Goal: Contribute content: Contribute content

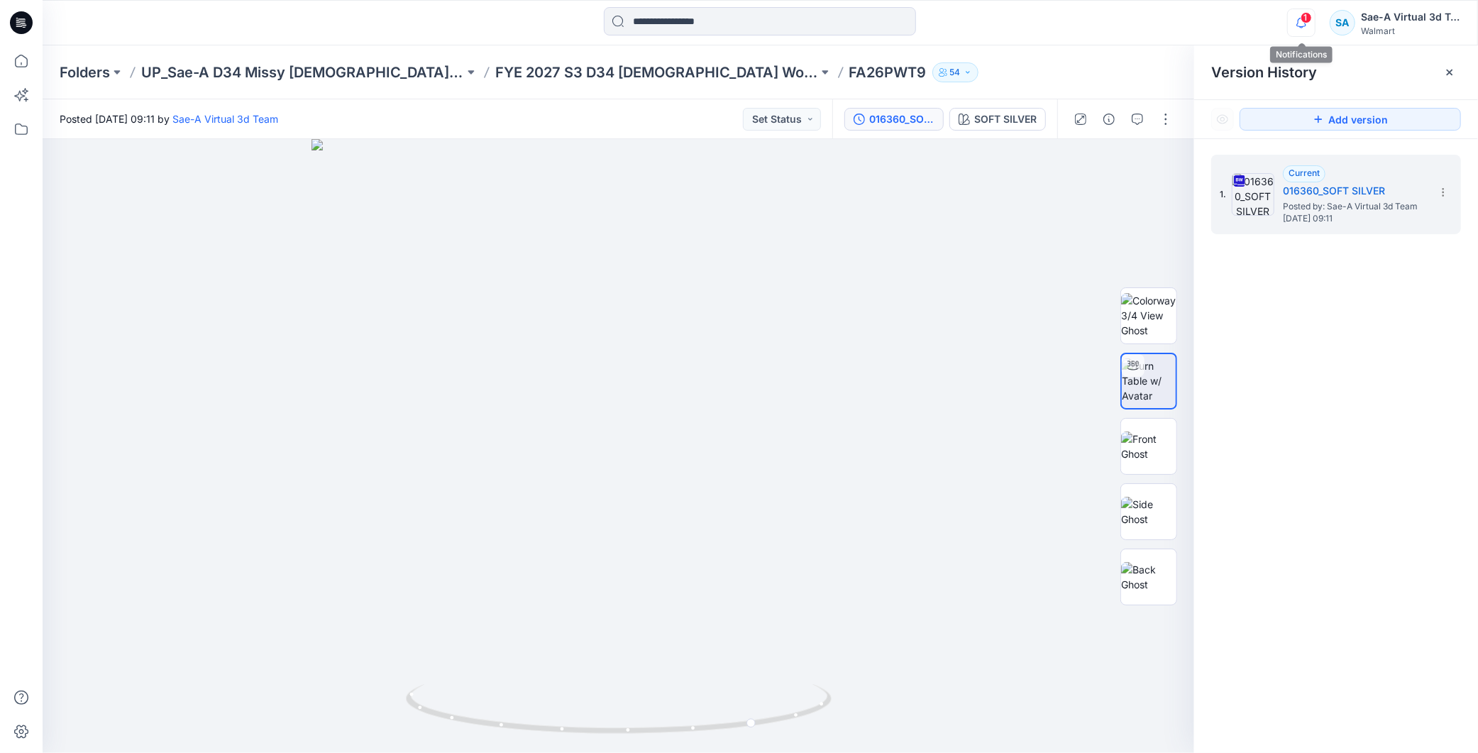
click at [1300, 20] on icon "button" at bounding box center [1301, 23] width 27 height 28
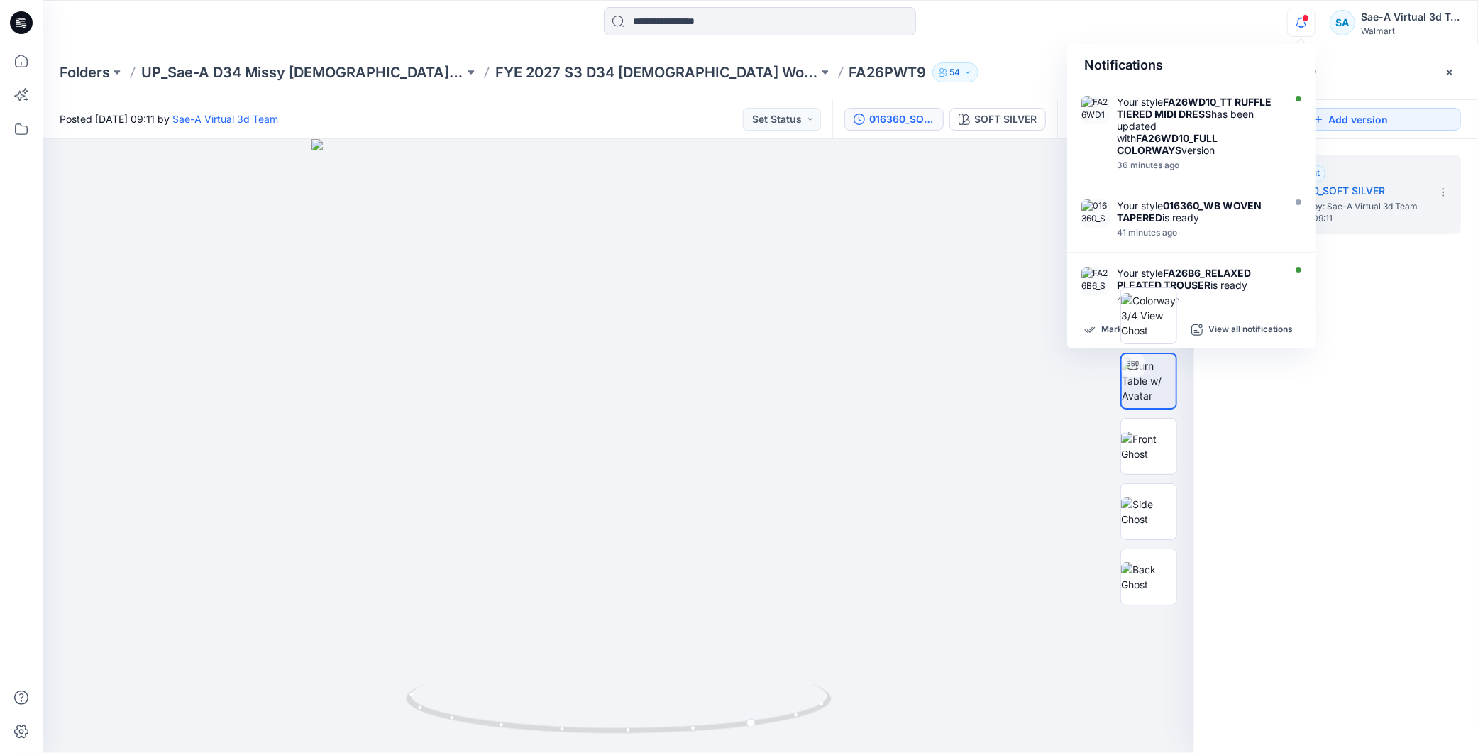
click at [21, 24] on icon at bounding box center [18, 23] width 5 height 1
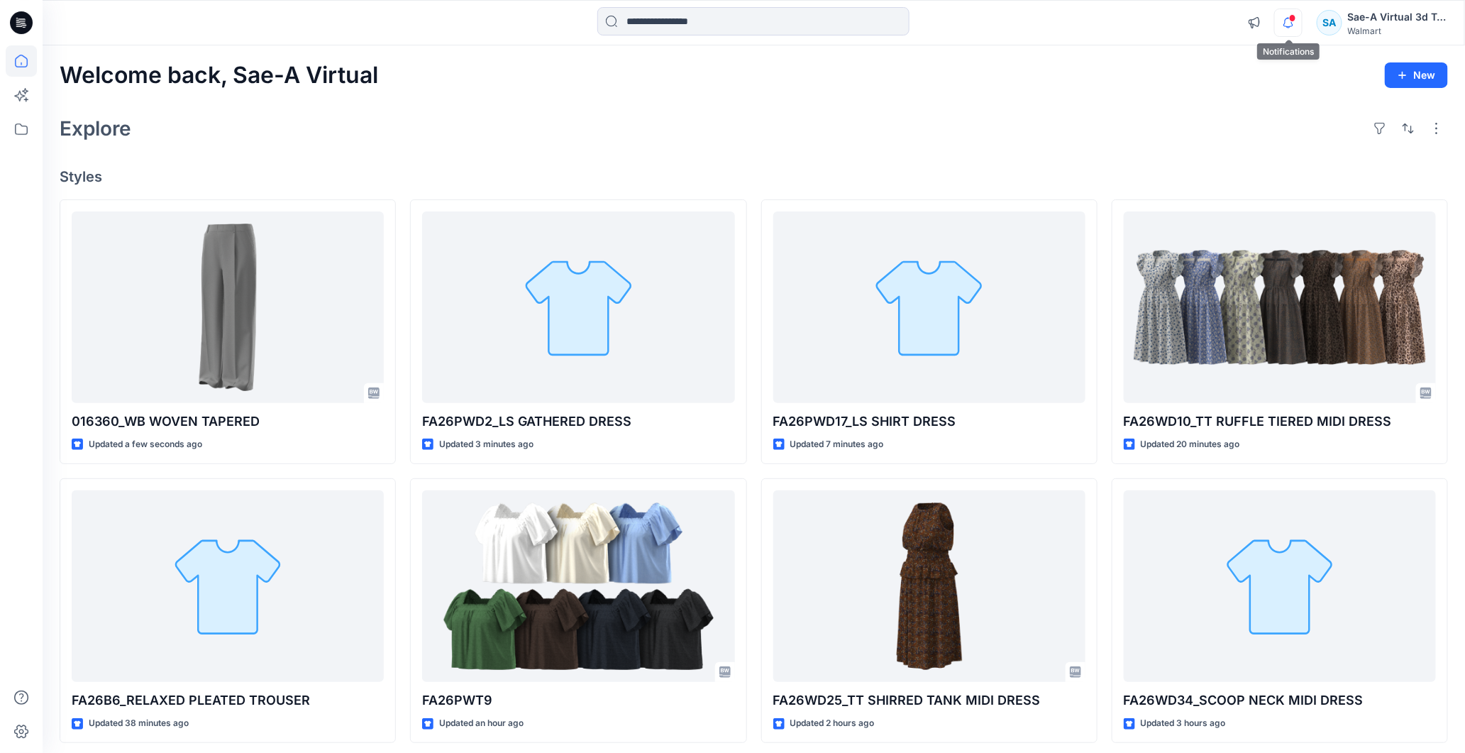
click at [1288, 20] on icon "button" at bounding box center [1288, 23] width 27 height 28
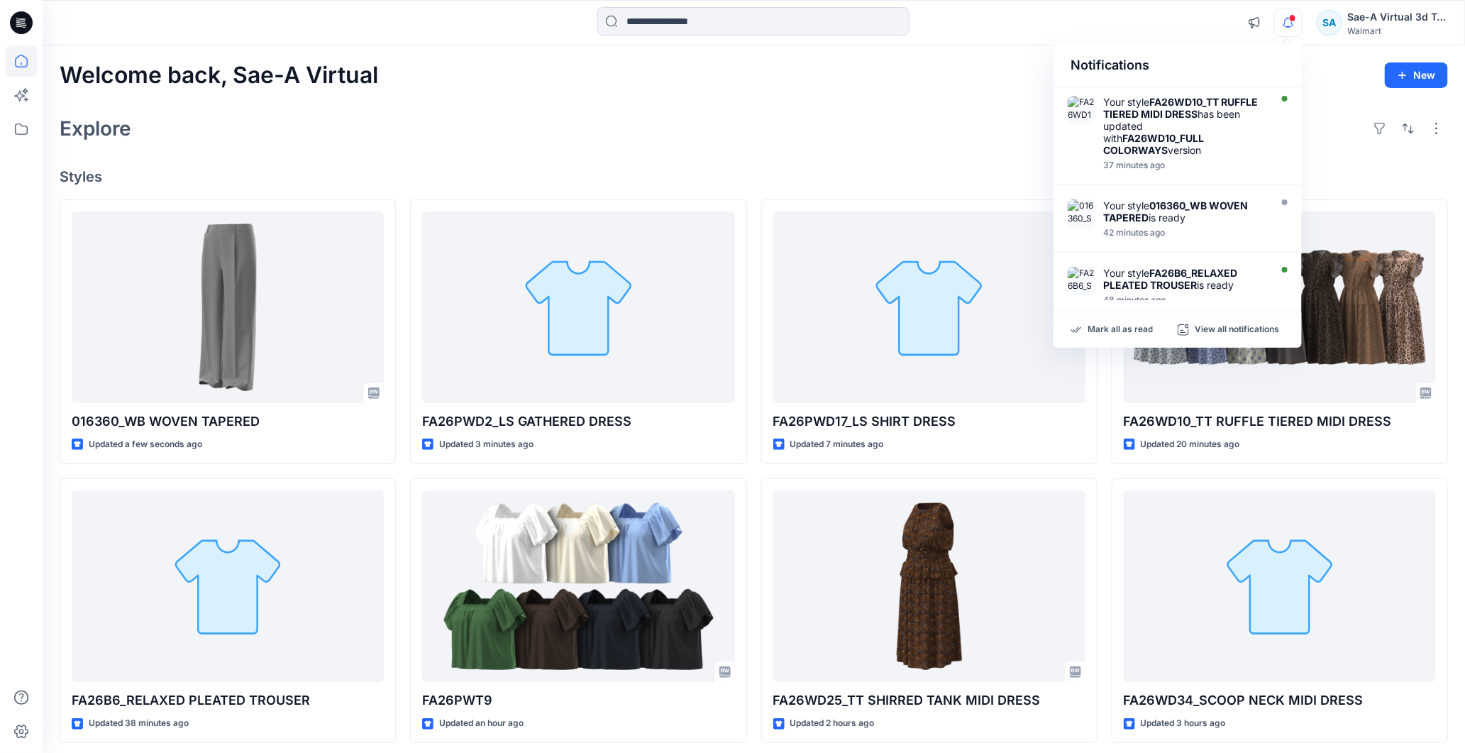
click at [373, 129] on div "Explore" at bounding box center [754, 128] width 1389 height 34
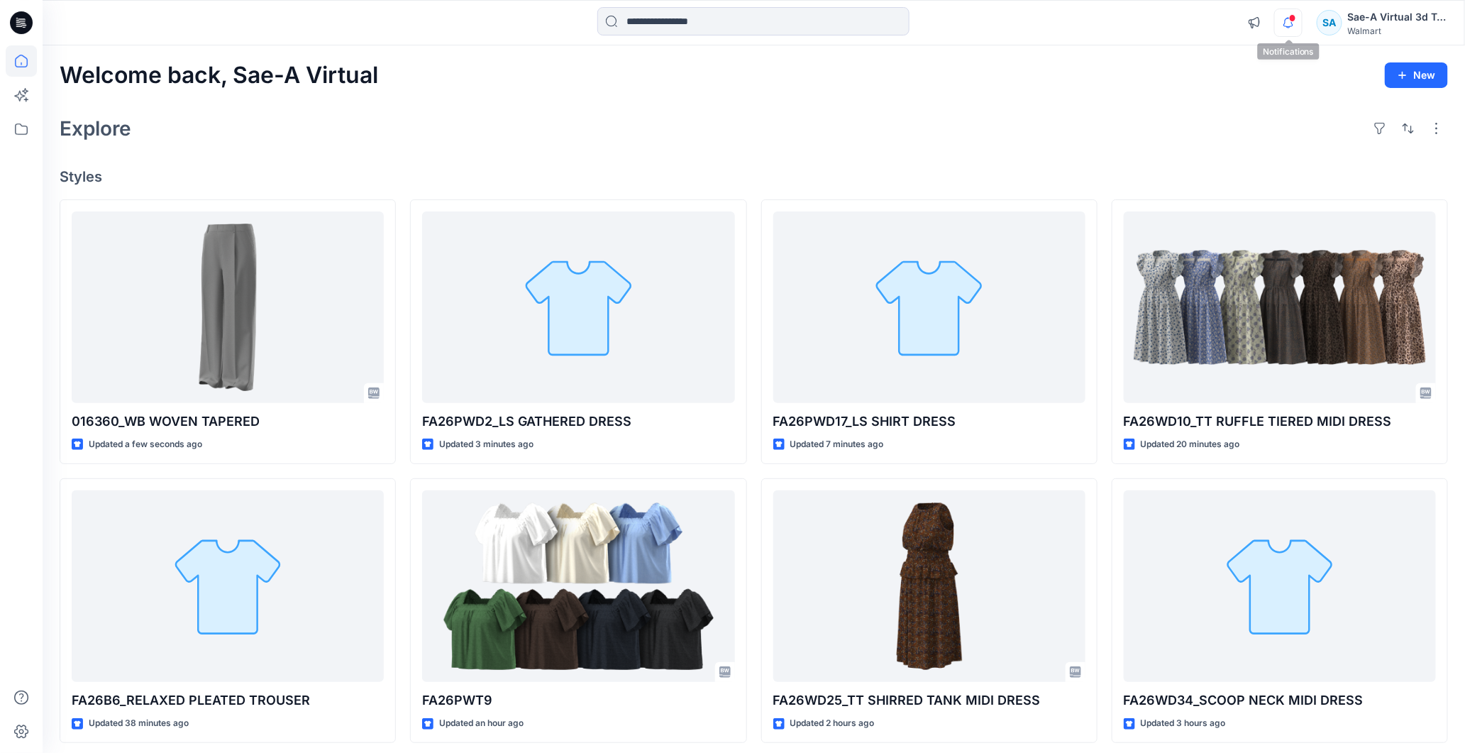
click at [1283, 21] on icon "button" at bounding box center [1288, 23] width 27 height 28
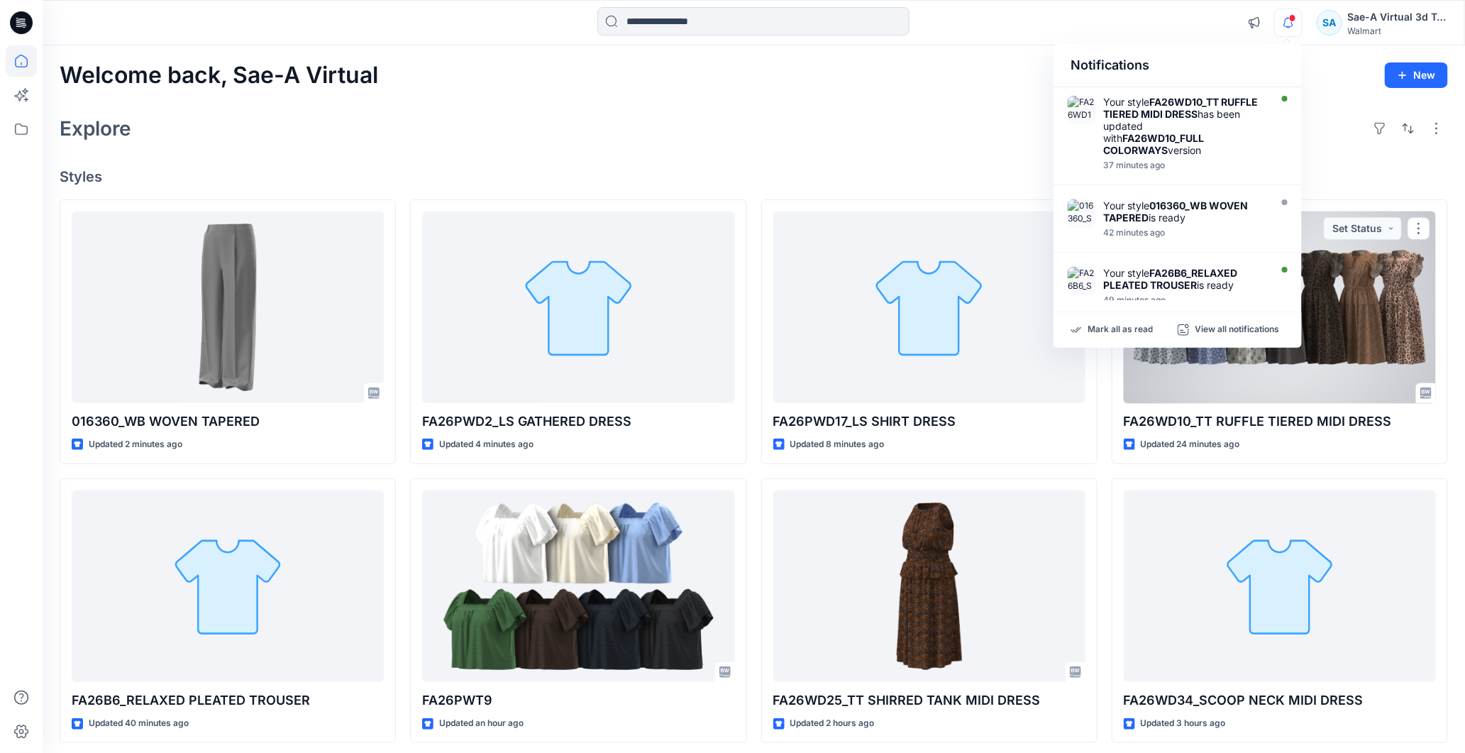
drag, startPoint x: 1379, startPoint y: 346, endPoint x: 1289, endPoint y: 416, distance: 113.8
click at [1379, 346] on div at bounding box center [1280, 307] width 312 height 192
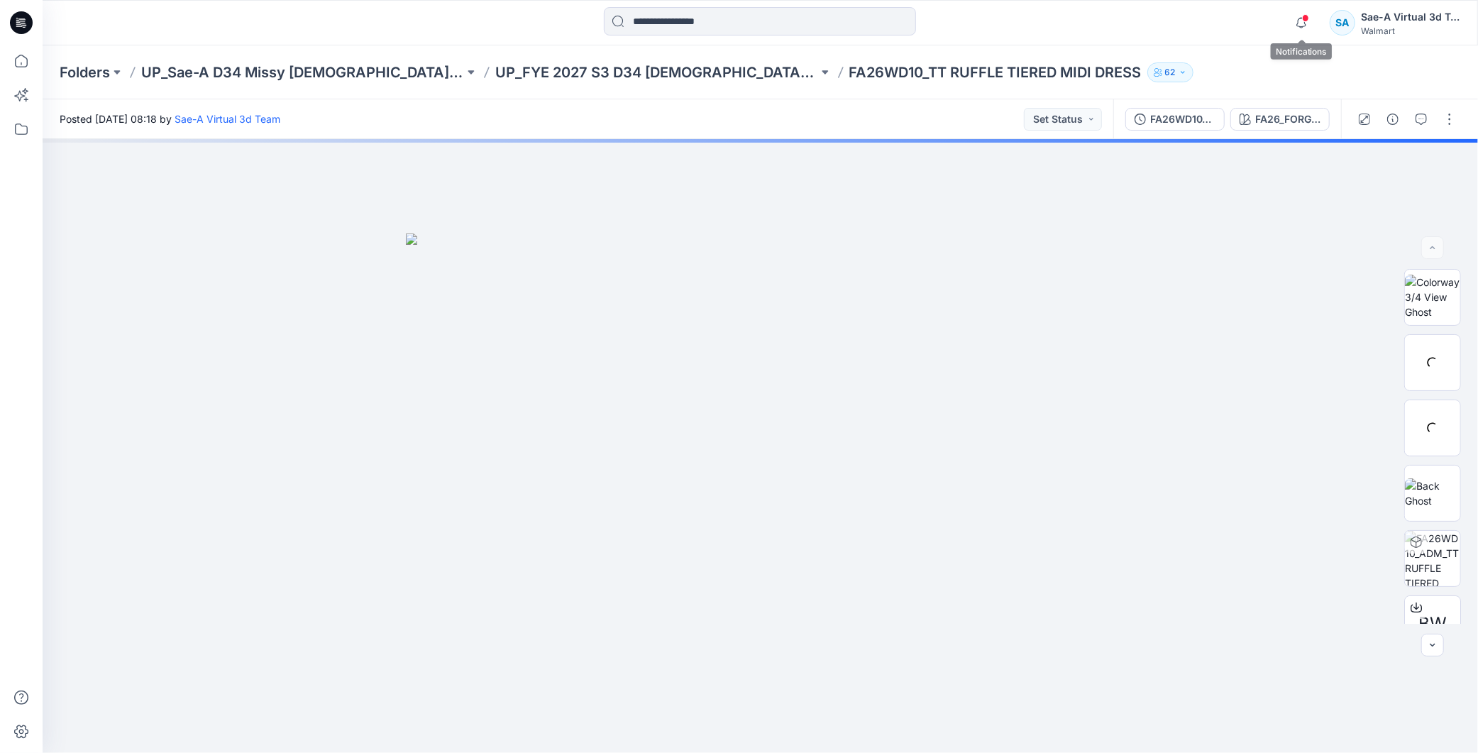
click at [1317, 19] on div "Notifications Your style FA26WD10_TT RUFFLE TIERED MIDI DRESS has been updated …" at bounding box center [1373, 22] width 173 height 31
click at [1310, 26] on icon "button" at bounding box center [1301, 23] width 27 height 28
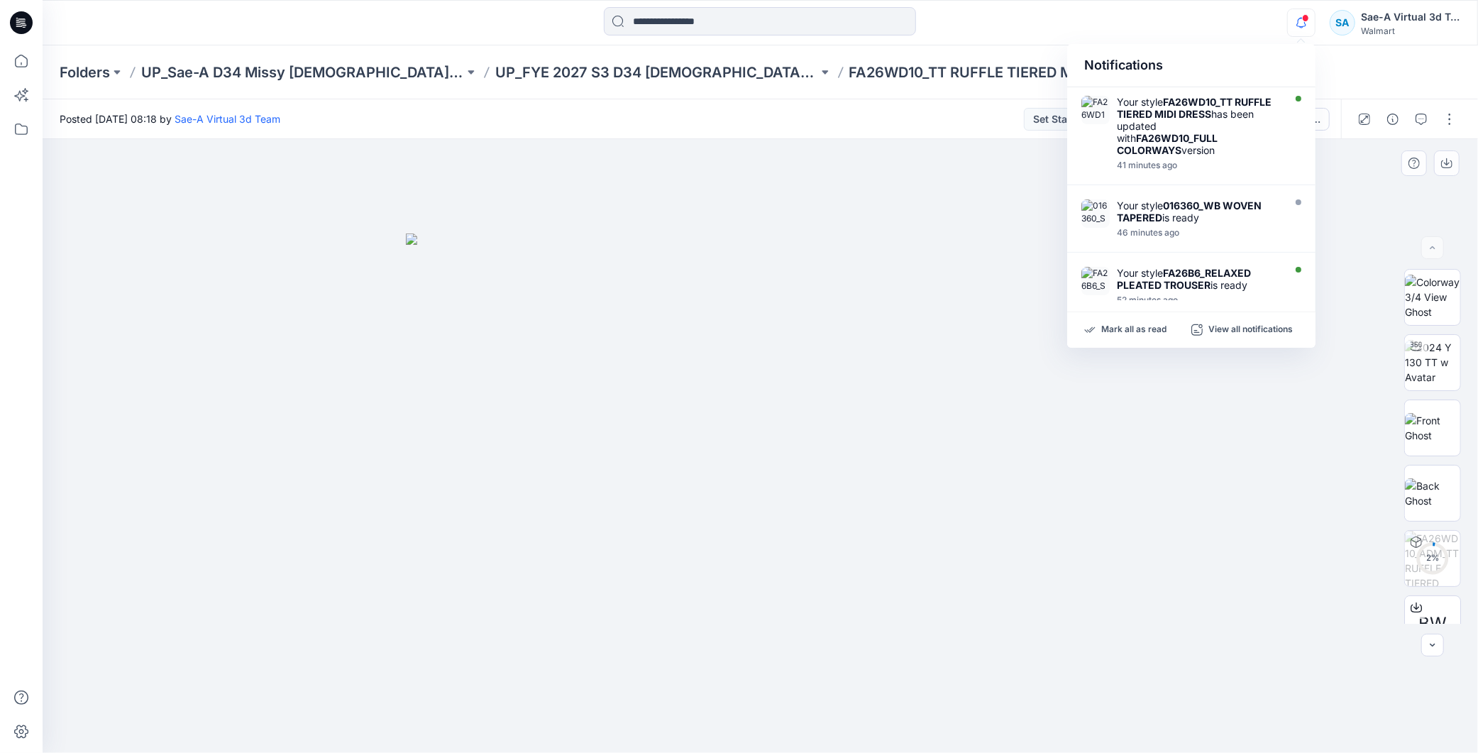
click at [894, 211] on div at bounding box center [761, 446] width 1436 height 614
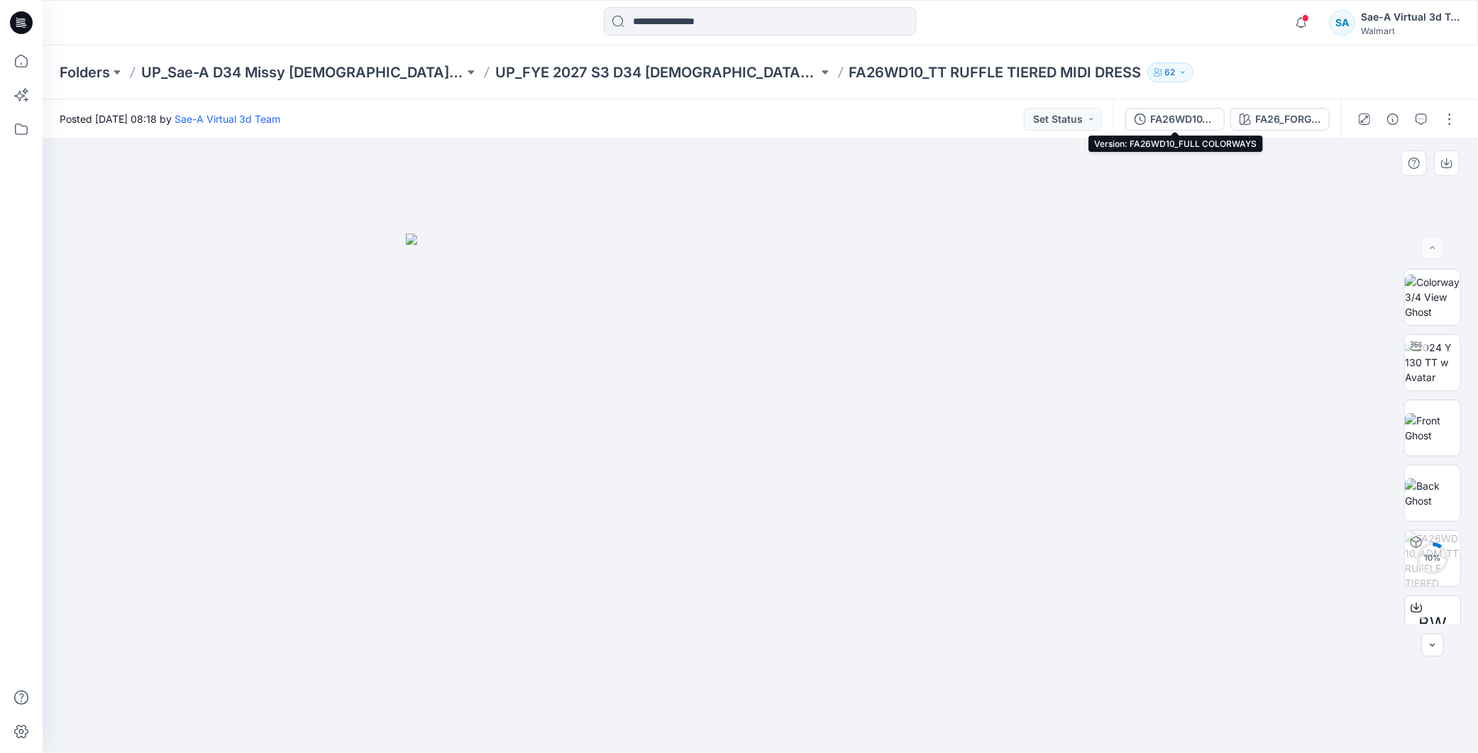
drag, startPoint x: 1188, startPoint y: 129, endPoint x: 1161, endPoint y: 144, distance: 30.8
click at [1190, 126] on button "FA26WD10_FULL COLORWAYS" at bounding box center [1174, 119] width 99 height 23
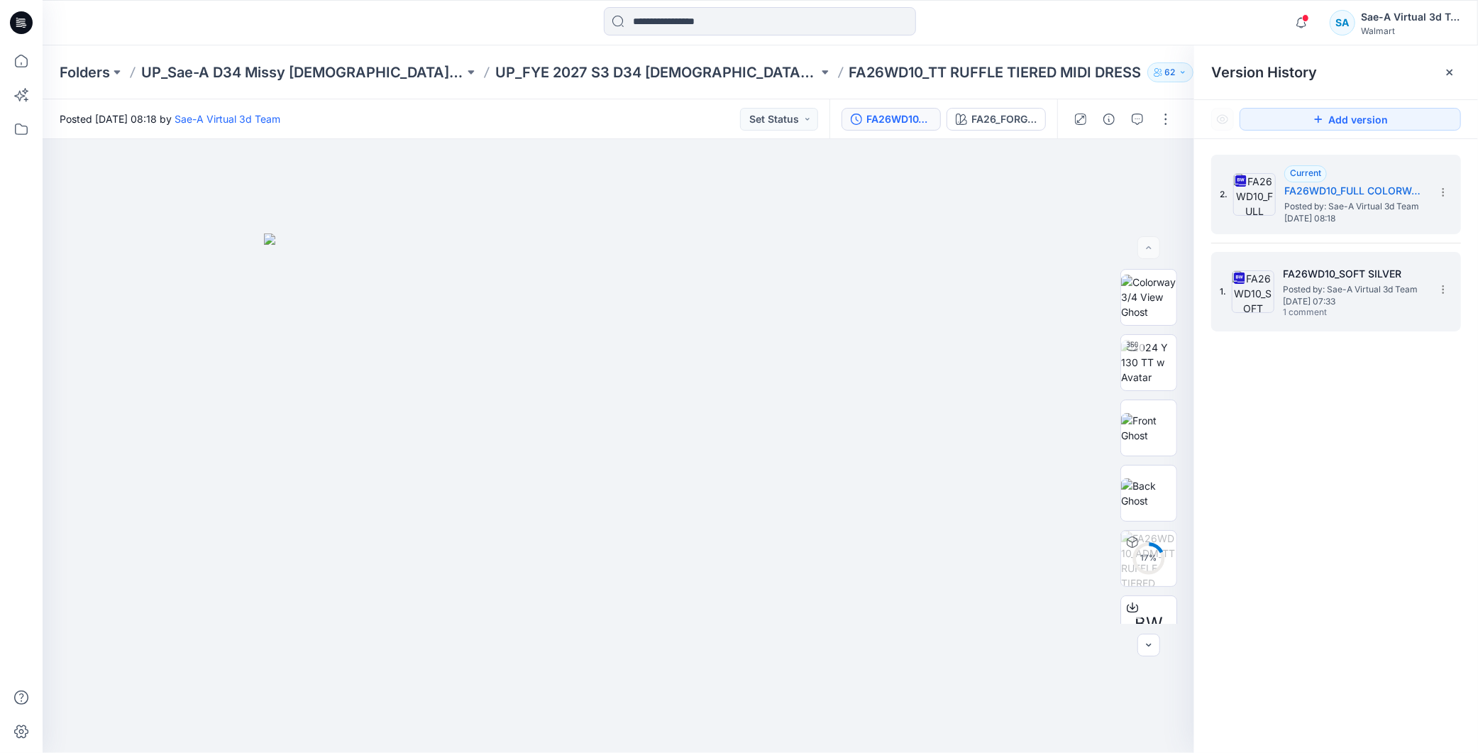
click at [1284, 303] on span "Tuesday, September 23, 2025 07:33" at bounding box center [1354, 302] width 142 height 10
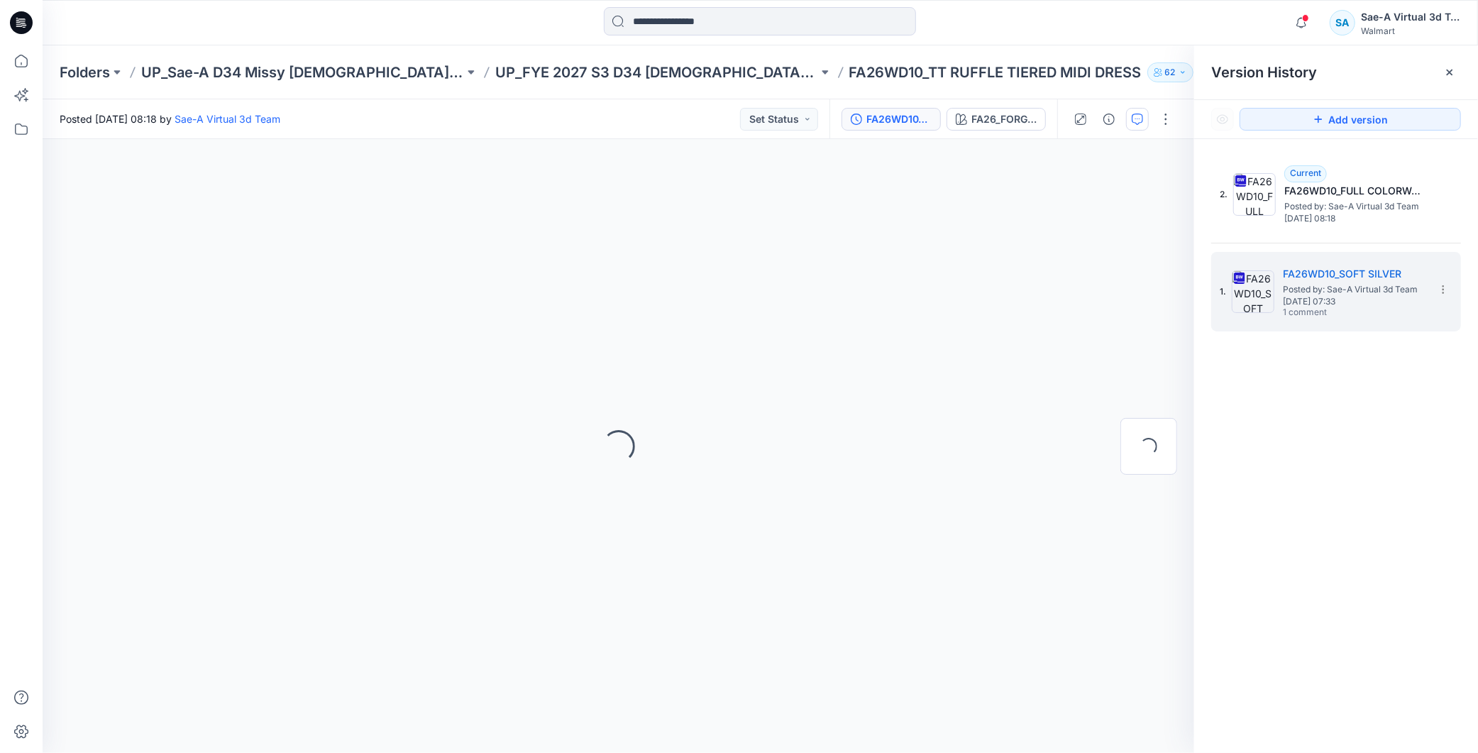
click at [1131, 124] on button "button" at bounding box center [1137, 119] width 23 height 23
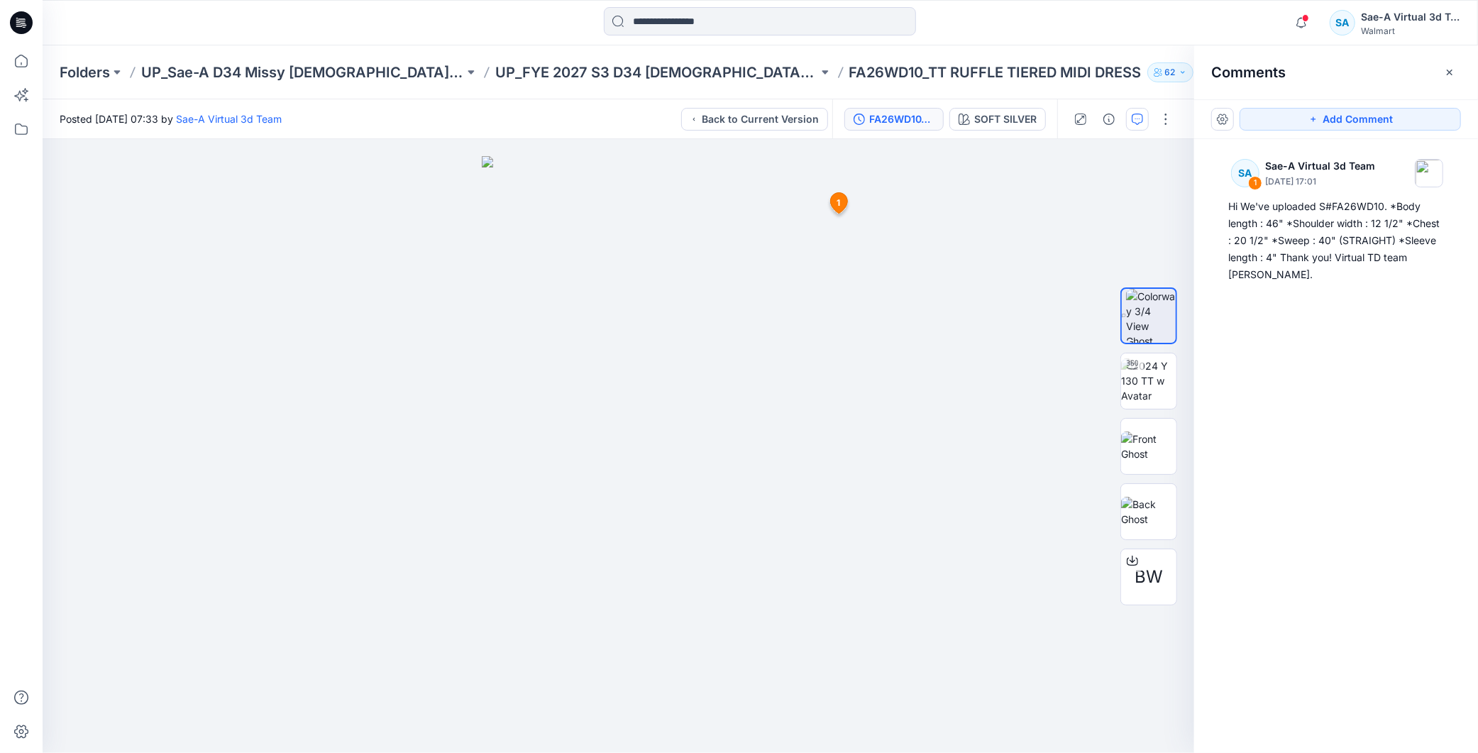
click at [905, 116] on div "FA26WD10_SOFT SILVER" at bounding box center [901, 119] width 65 height 16
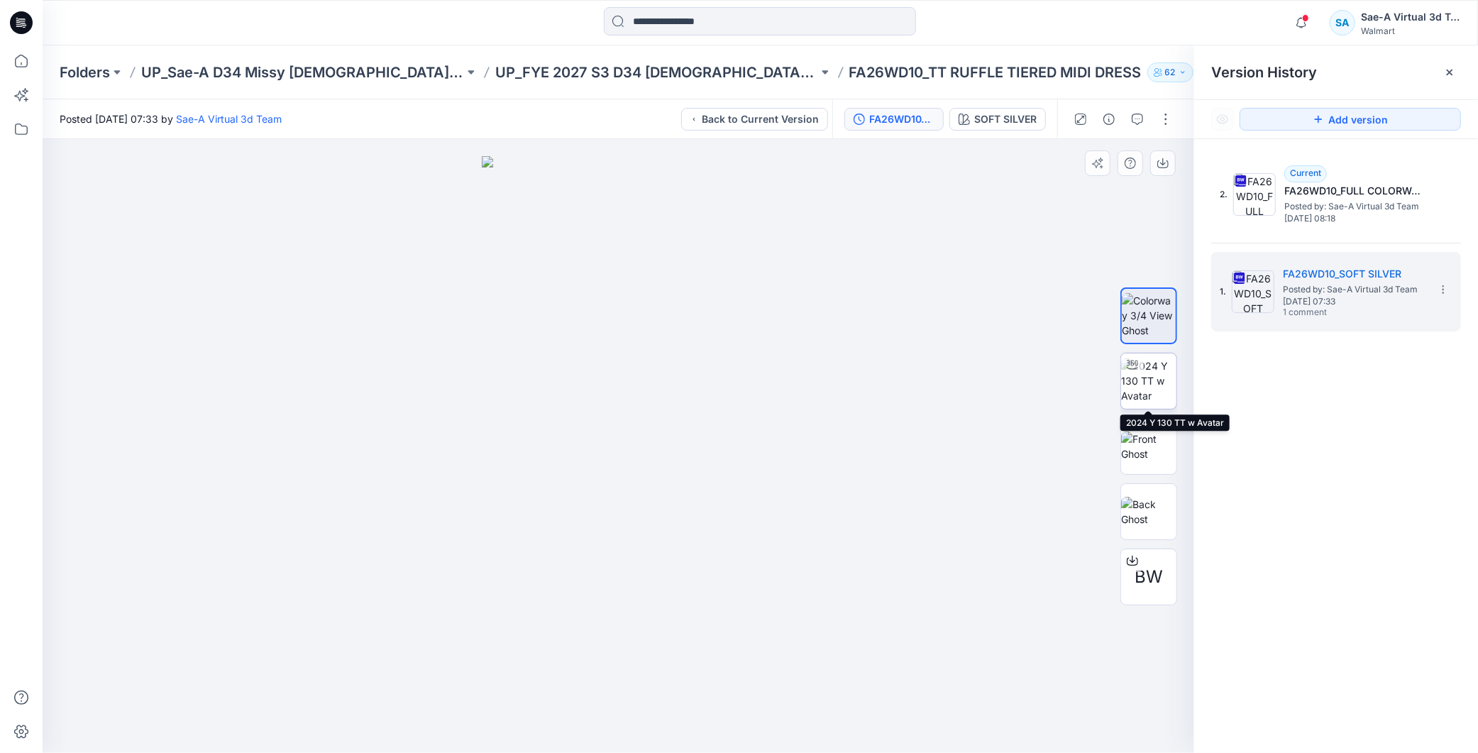
click at [1153, 389] on img at bounding box center [1148, 380] width 55 height 45
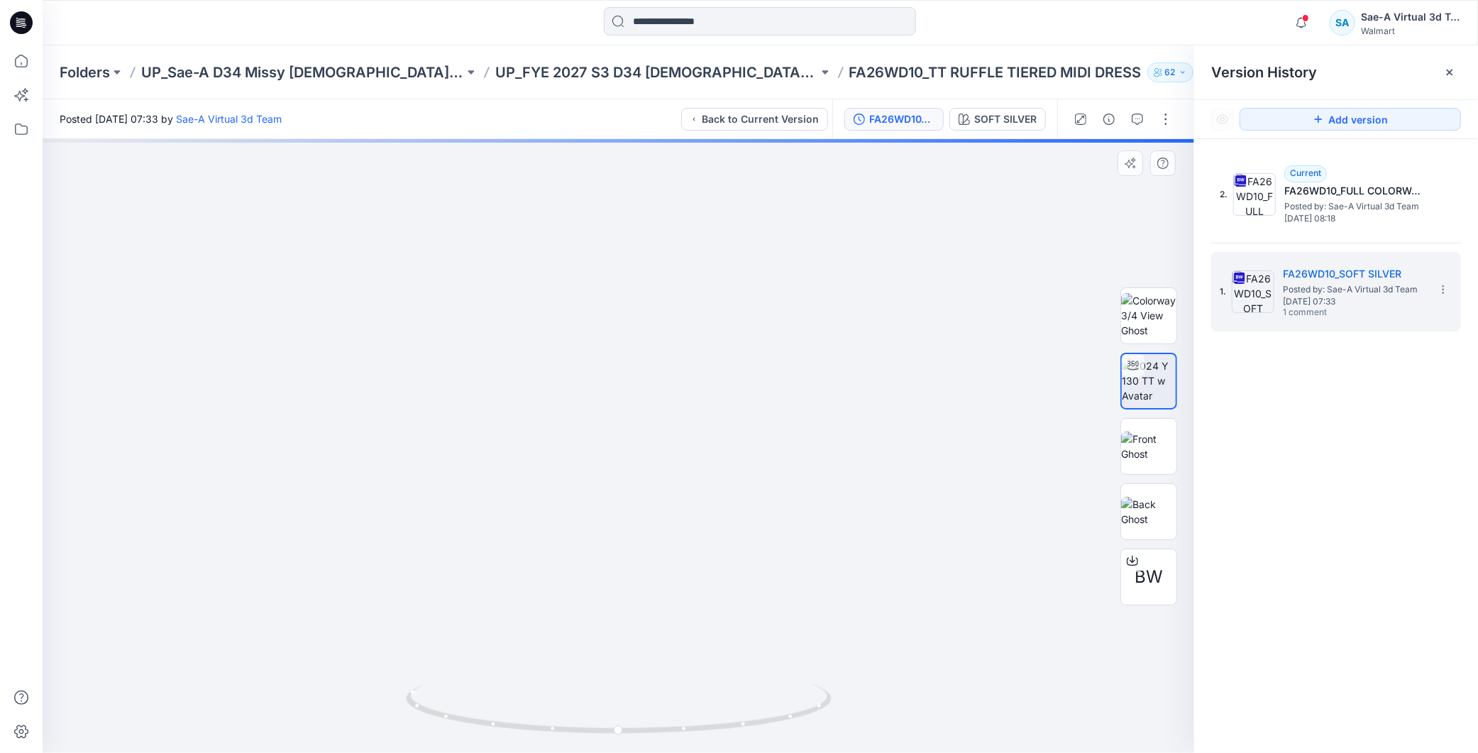
drag, startPoint x: 756, startPoint y: 679, endPoint x: 915, endPoint y: 663, distance: 159.8
click at [949, 666] on img at bounding box center [758, 23] width 2298 height 1460
drag, startPoint x: 710, startPoint y: 718, endPoint x: 855, endPoint y: 735, distance: 146.5
click at [855, 735] on div at bounding box center [619, 446] width 1152 height 614
click at [25, 27] on icon at bounding box center [25, 27] width 4 height 1
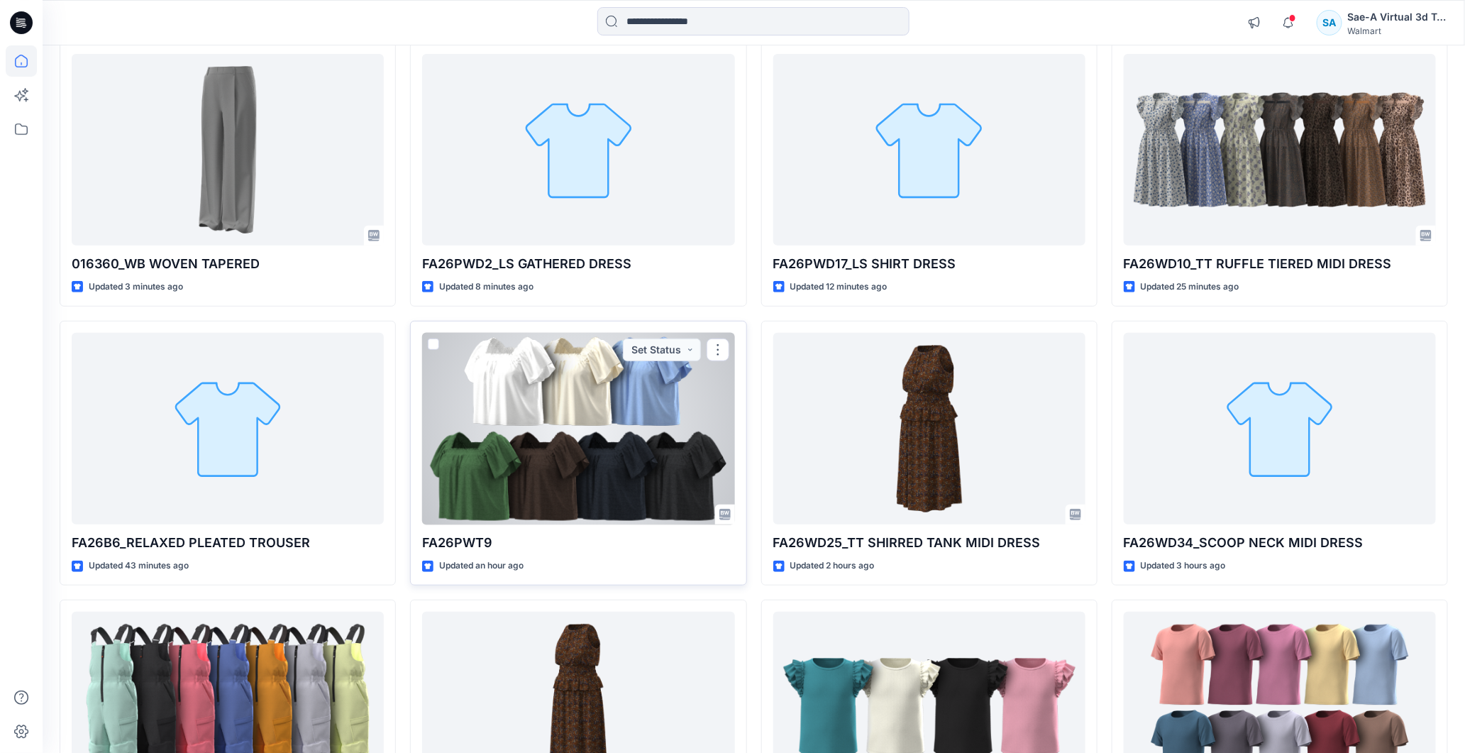
scroll to position [236, 0]
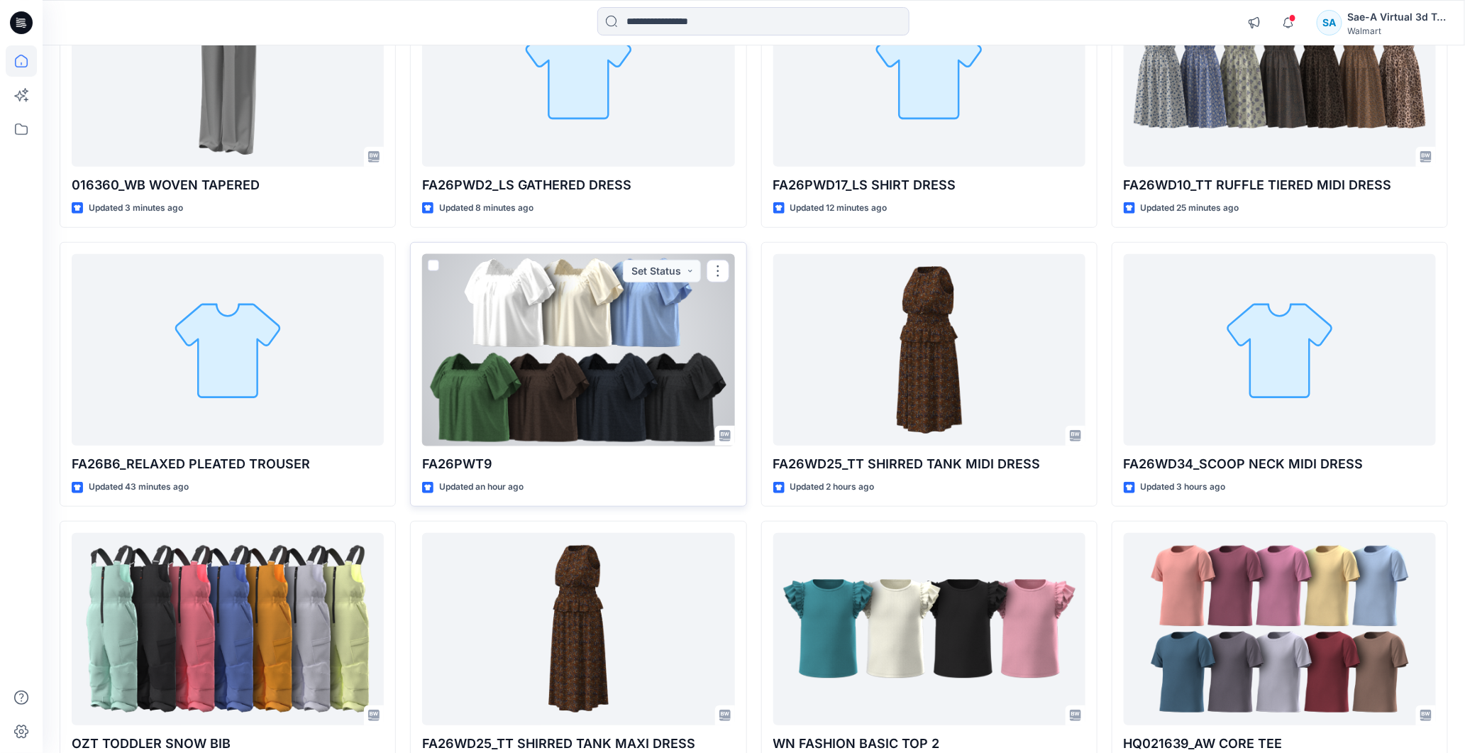
click at [578, 368] on div at bounding box center [578, 350] width 312 height 192
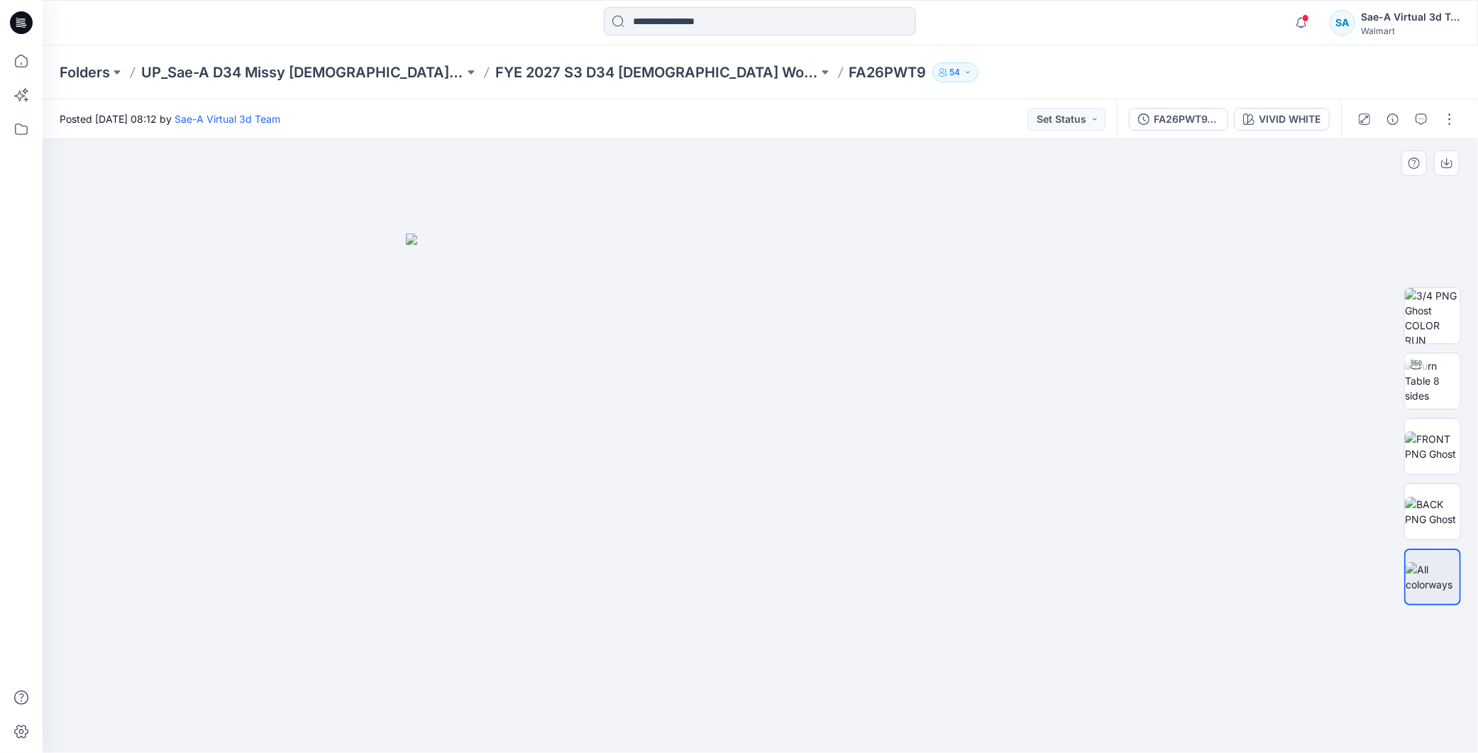
click at [771, 717] on div at bounding box center [761, 446] width 1436 height 614
click at [1308, 20] on span at bounding box center [1305, 18] width 7 height 8
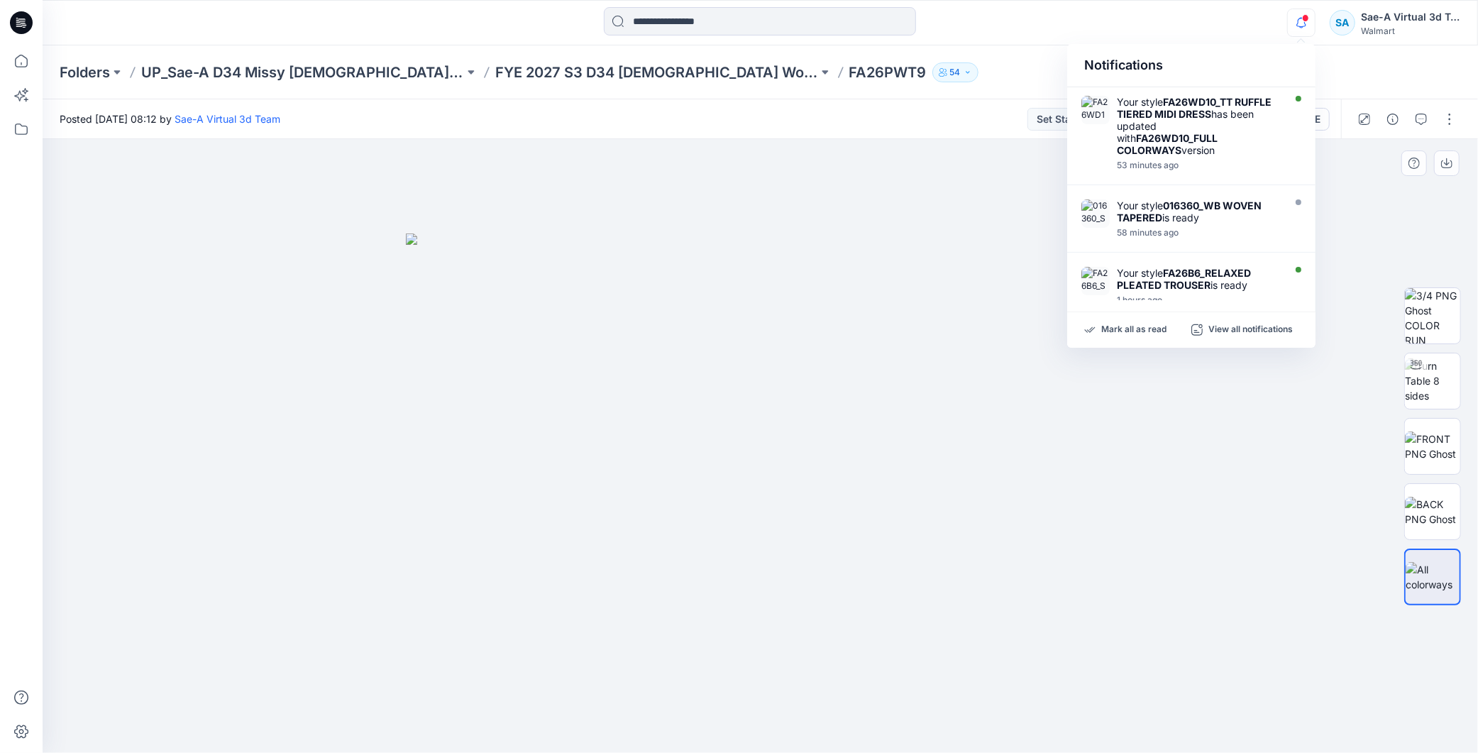
click at [1175, 436] on div at bounding box center [761, 446] width 1436 height 614
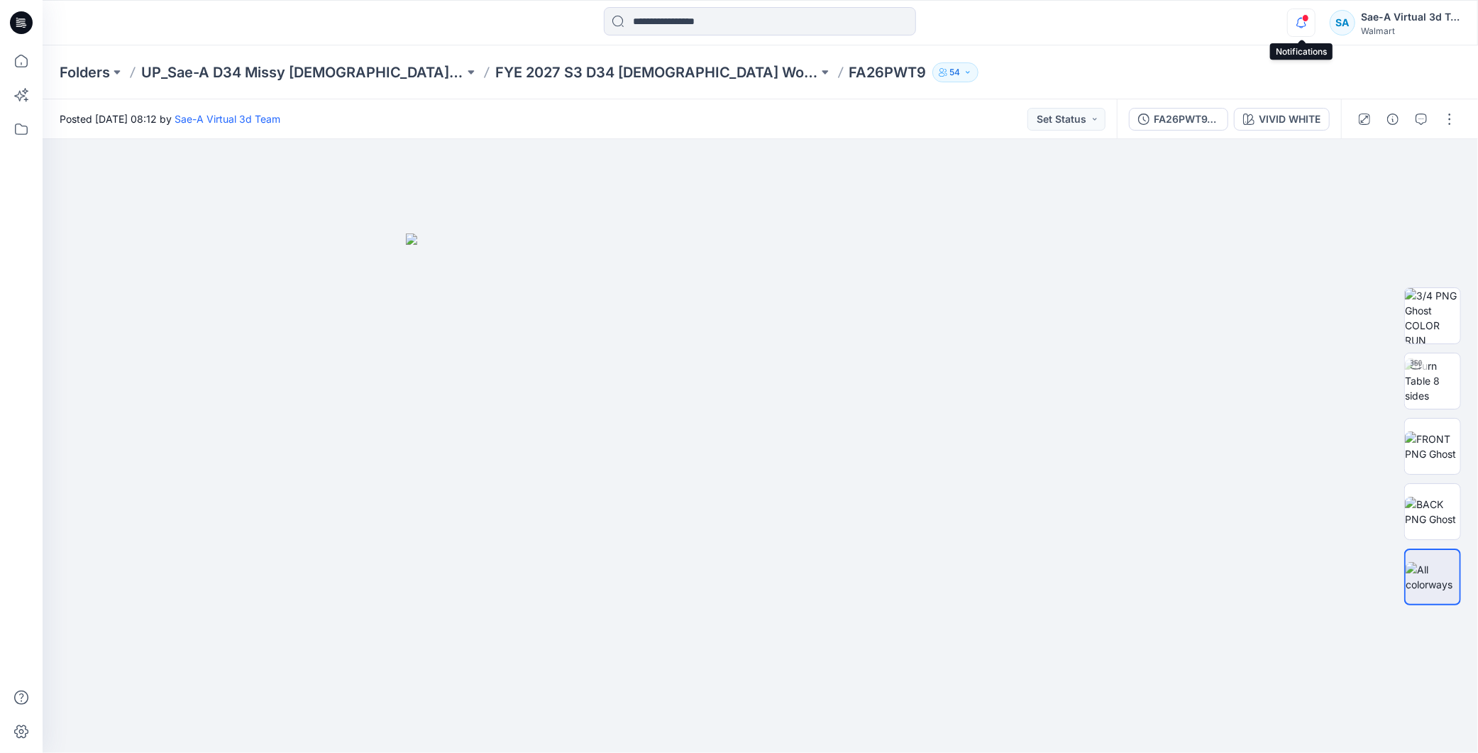
click at [1292, 26] on icon "button" at bounding box center [1301, 23] width 27 height 28
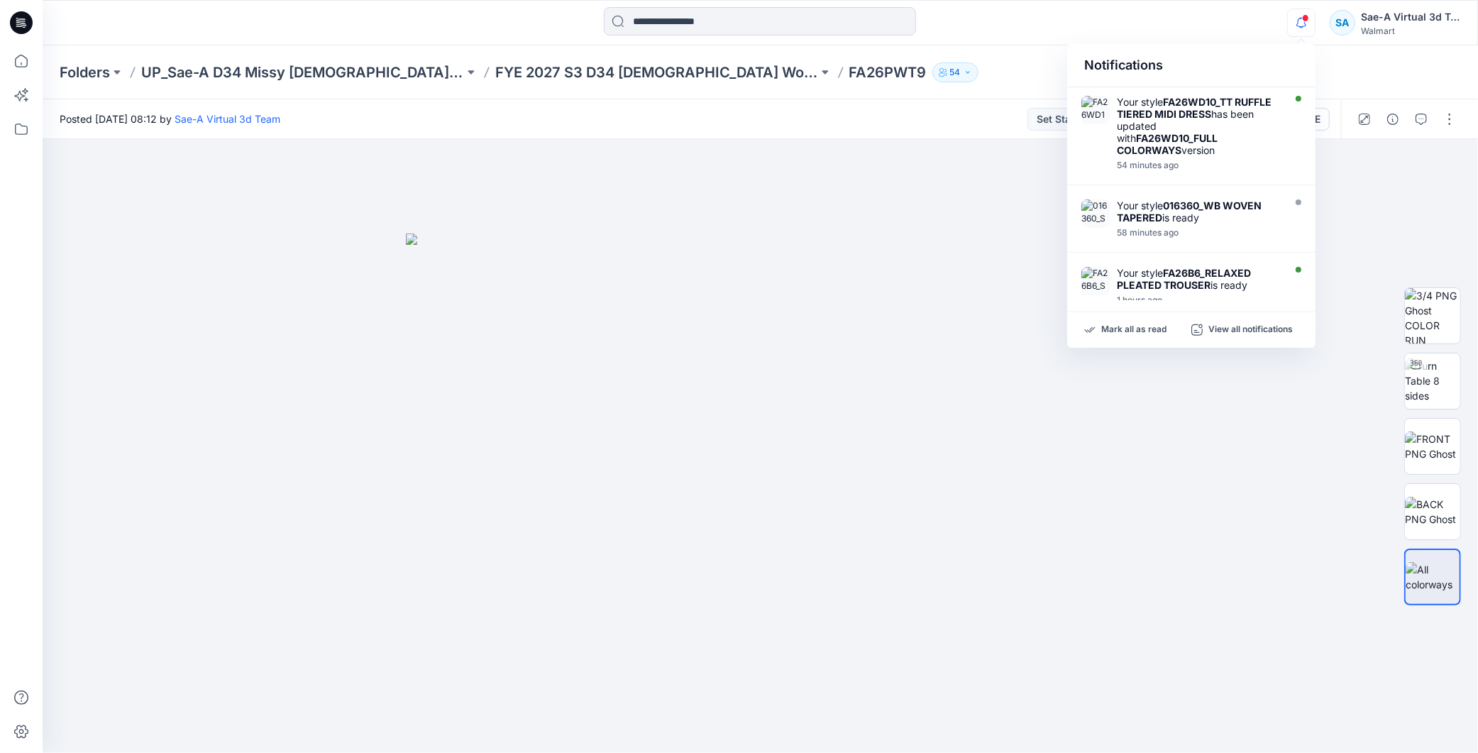
click at [1302, 24] on icon "button" at bounding box center [1301, 23] width 27 height 28
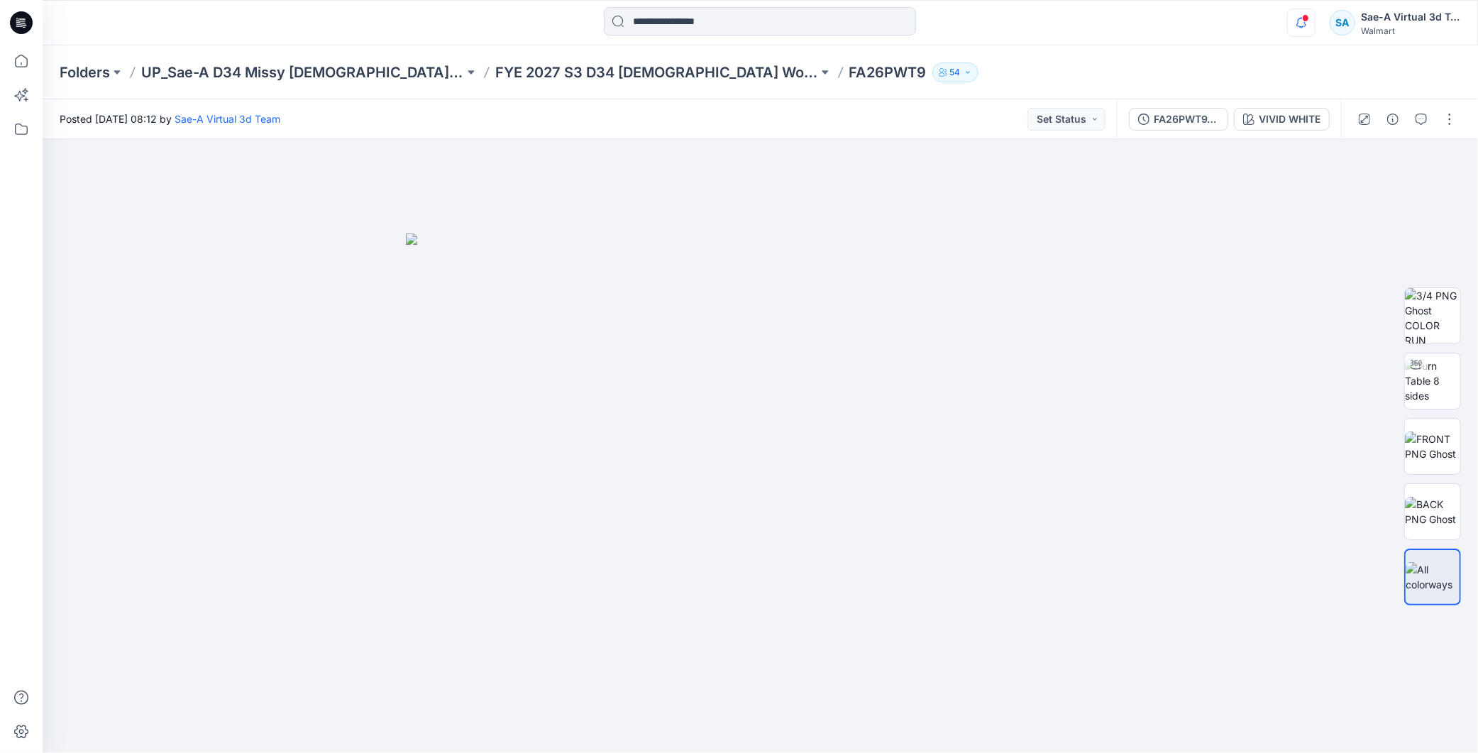
click at [1301, 23] on icon "button" at bounding box center [1301, 23] width 27 height 28
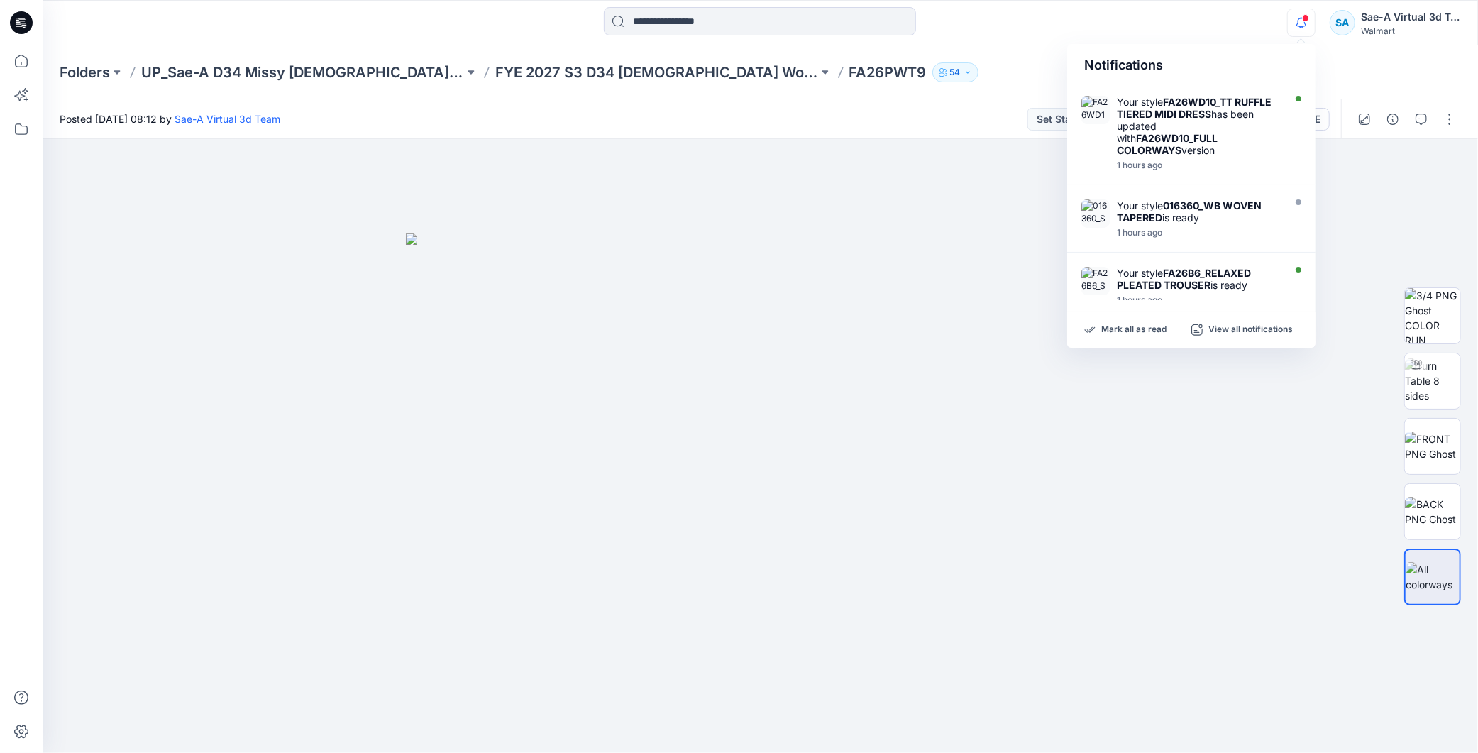
click at [16, 24] on icon at bounding box center [21, 22] width 23 height 23
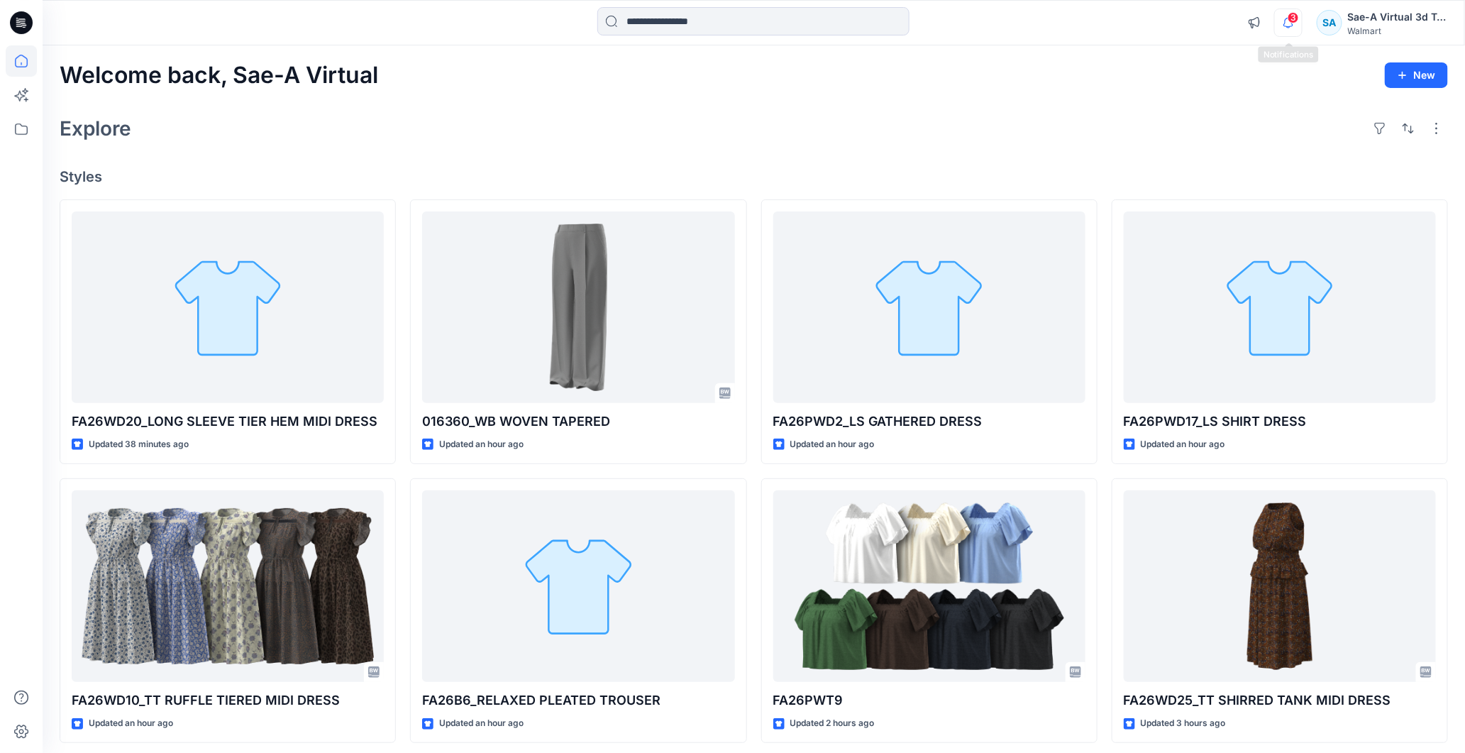
click at [1295, 27] on icon "button" at bounding box center [1288, 23] width 27 height 28
click at [31, 24] on icon at bounding box center [21, 22] width 23 height 23
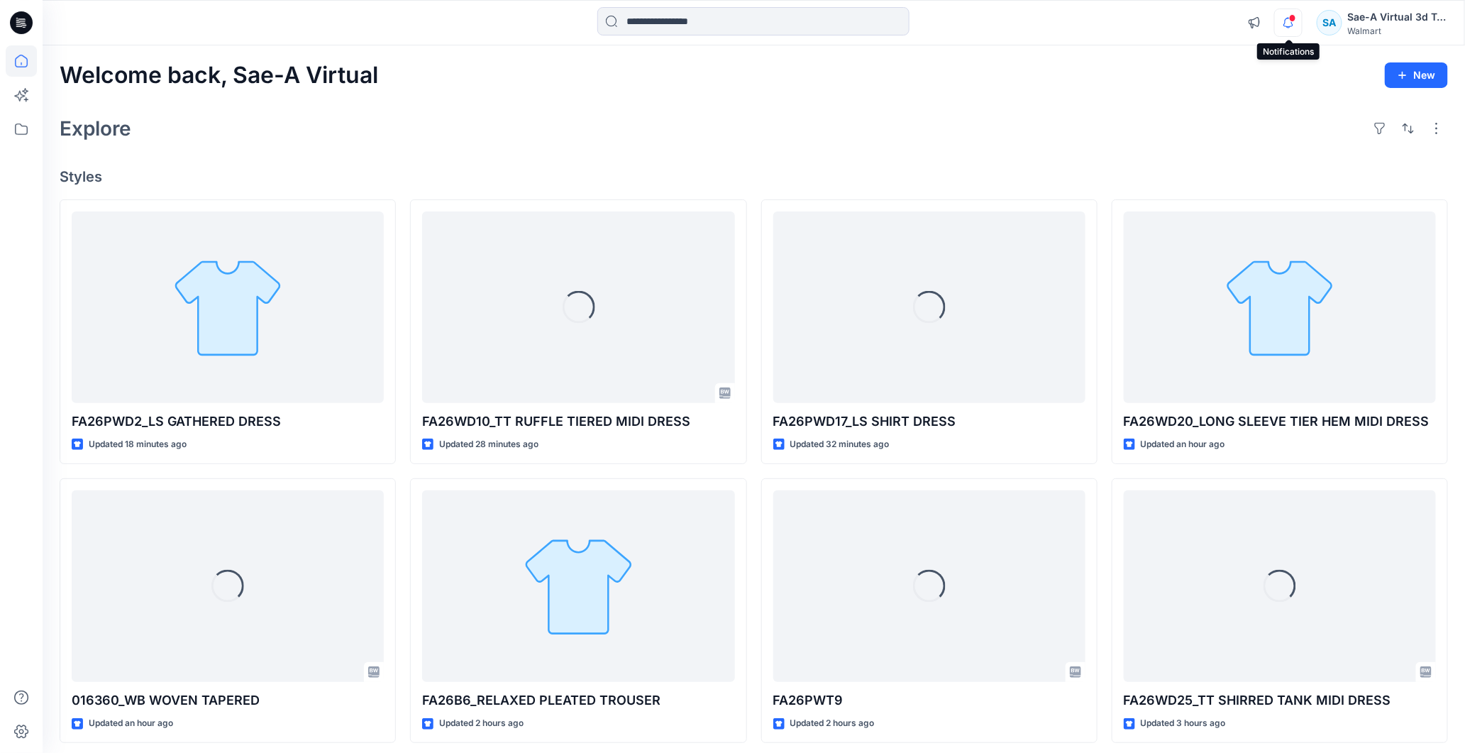
click at [1299, 26] on icon "button" at bounding box center [1288, 23] width 27 height 28
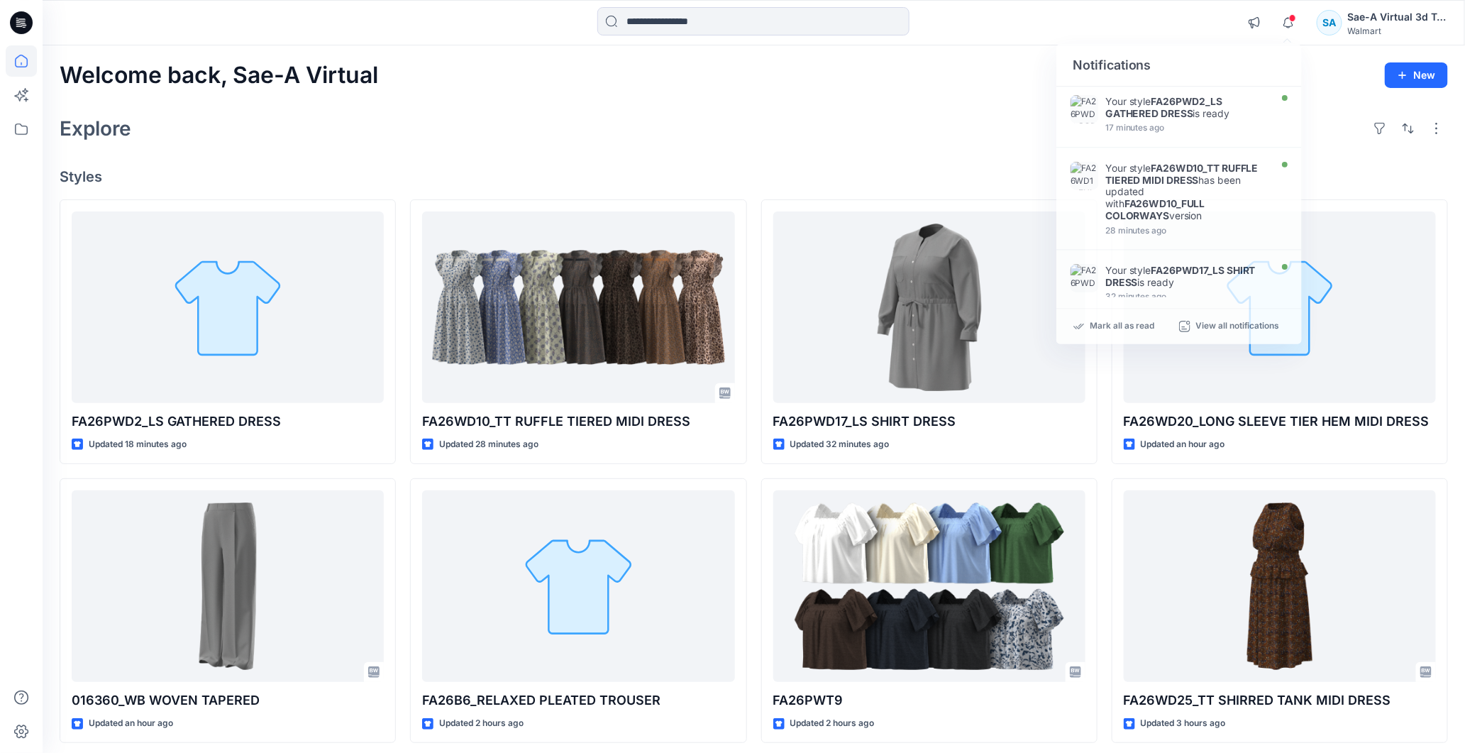
click at [883, 125] on div "Explore" at bounding box center [754, 128] width 1389 height 34
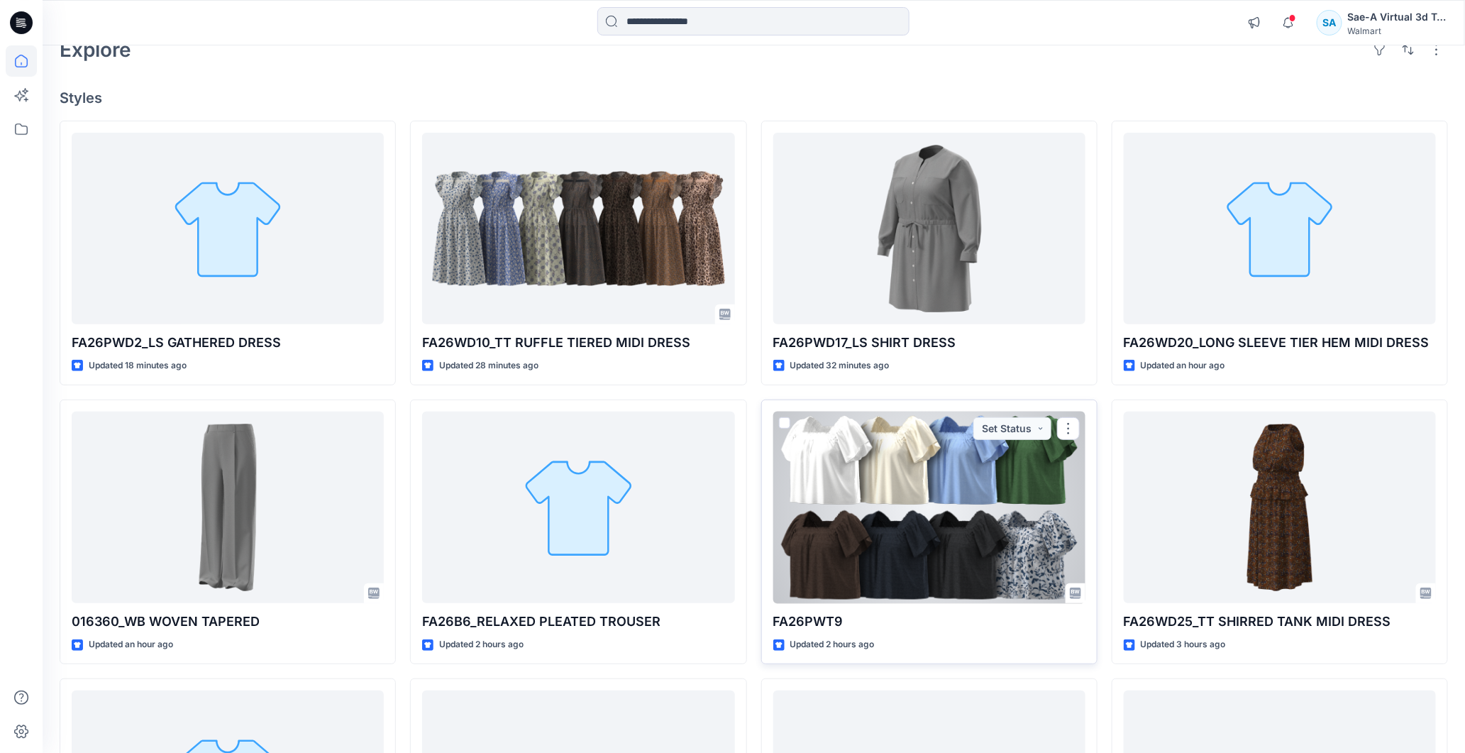
scroll to position [236, 0]
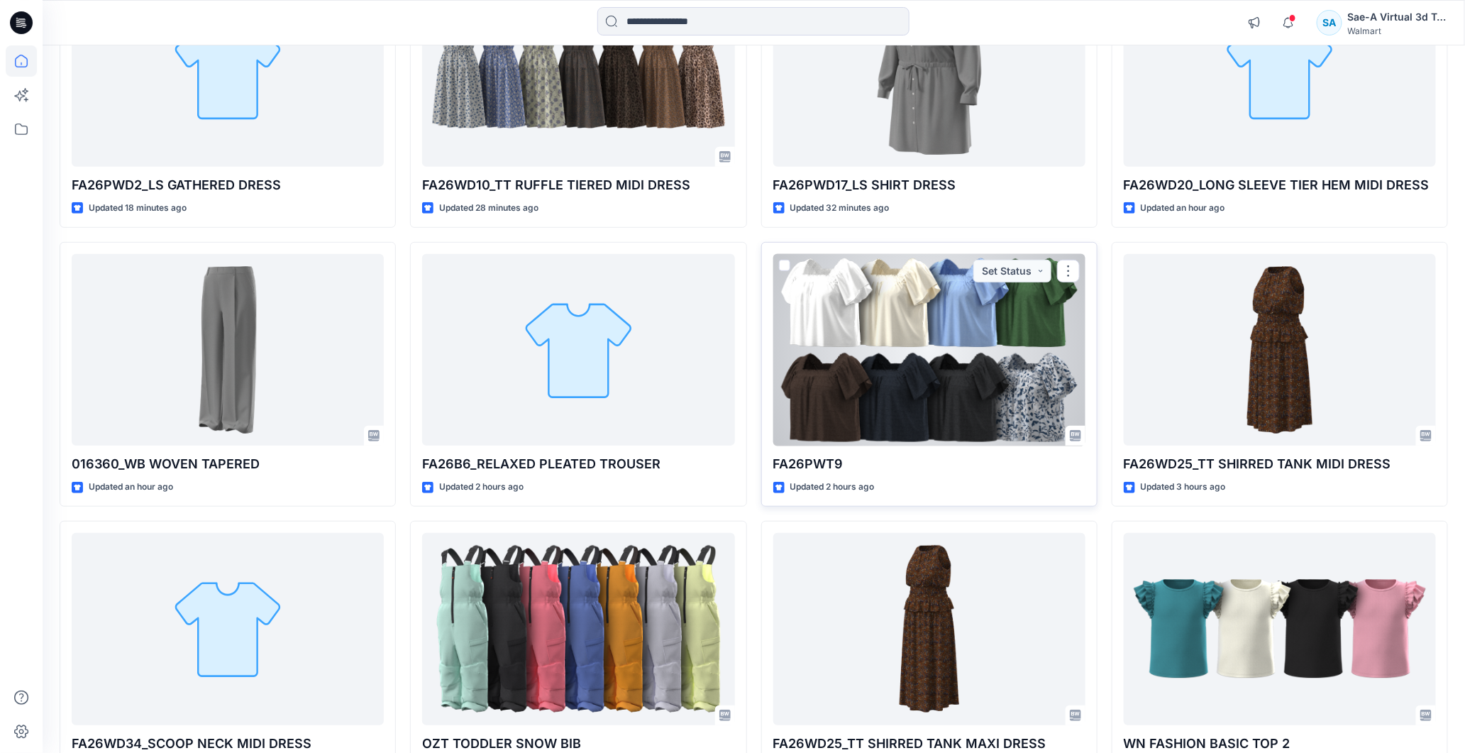
click at [916, 369] on div at bounding box center [929, 350] width 312 height 192
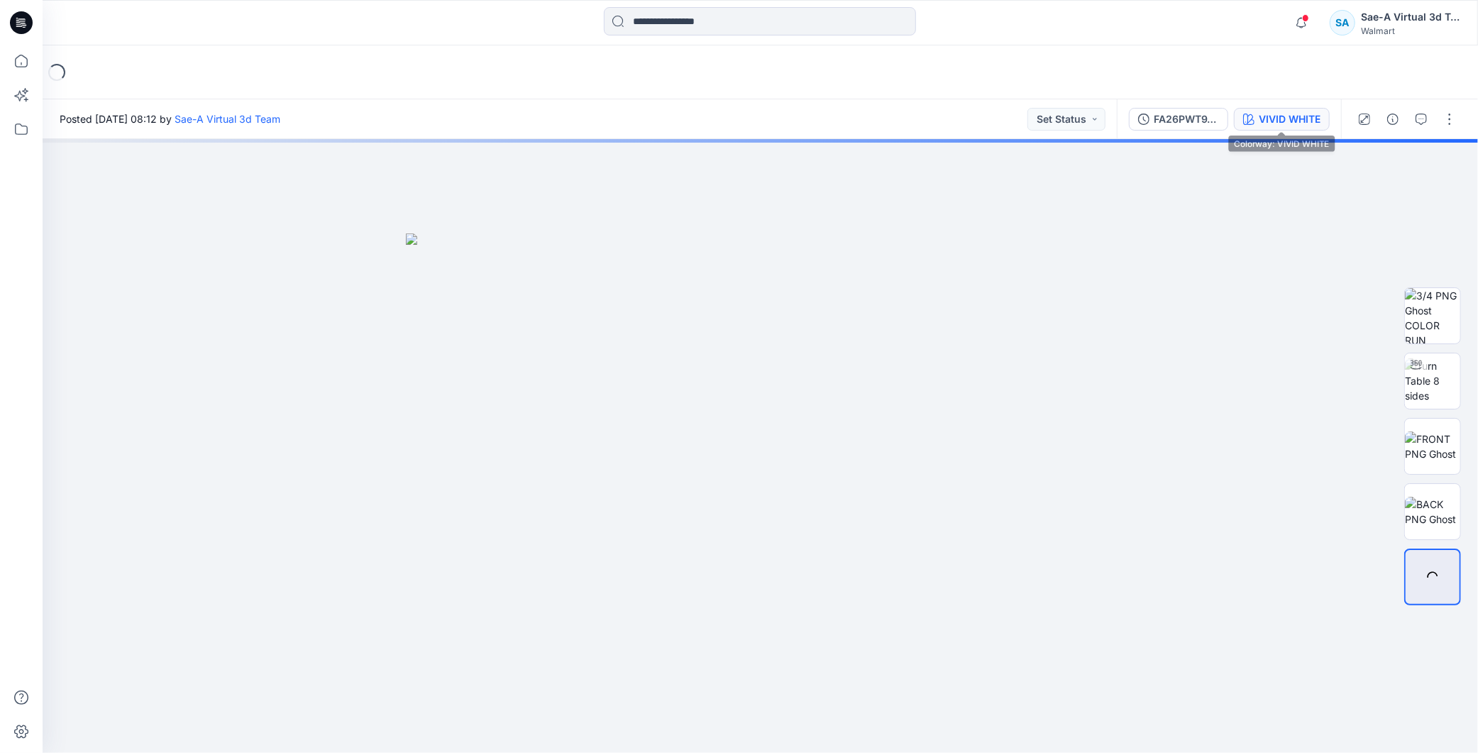
click at [1283, 115] on div "VIVID WHITE" at bounding box center [1290, 119] width 62 height 16
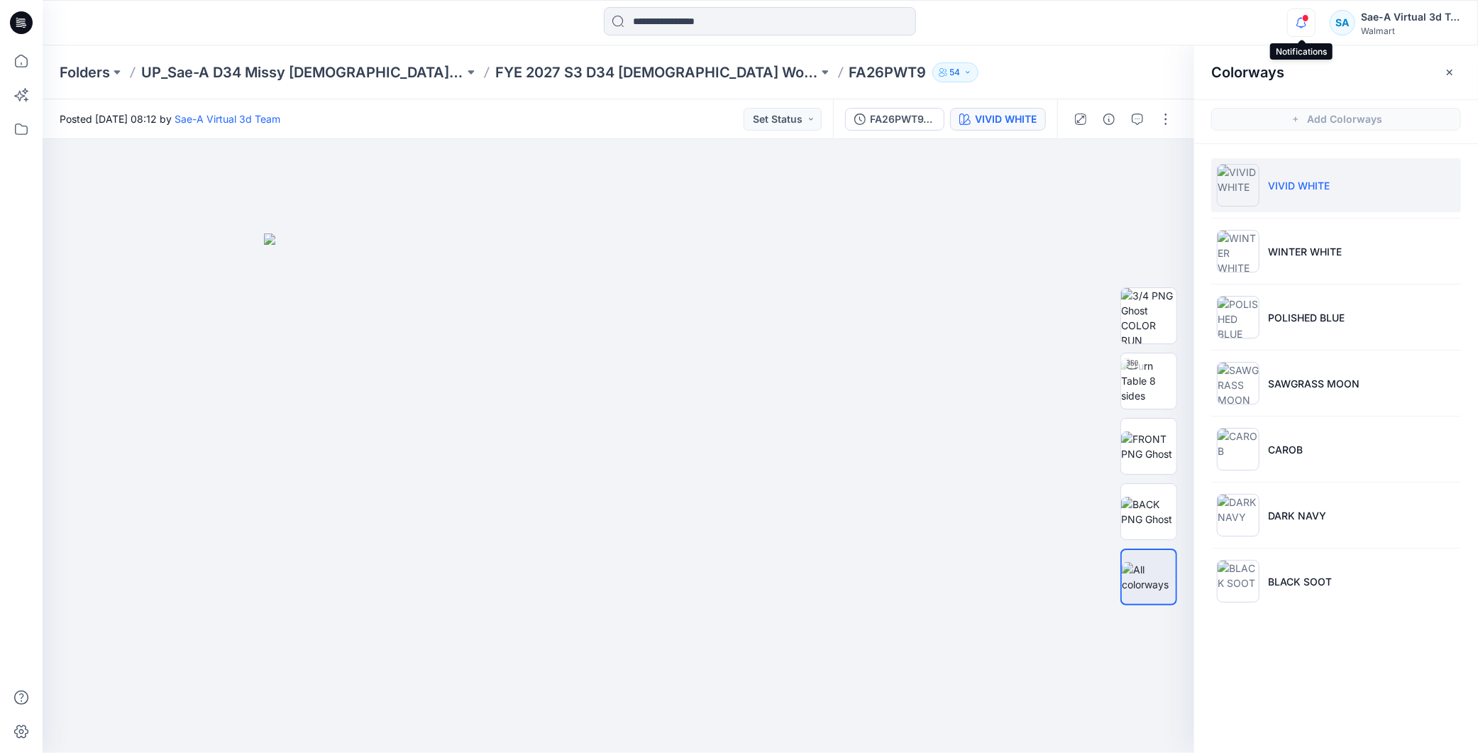
click at [1307, 31] on icon "button" at bounding box center [1301, 23] width 27 height 28
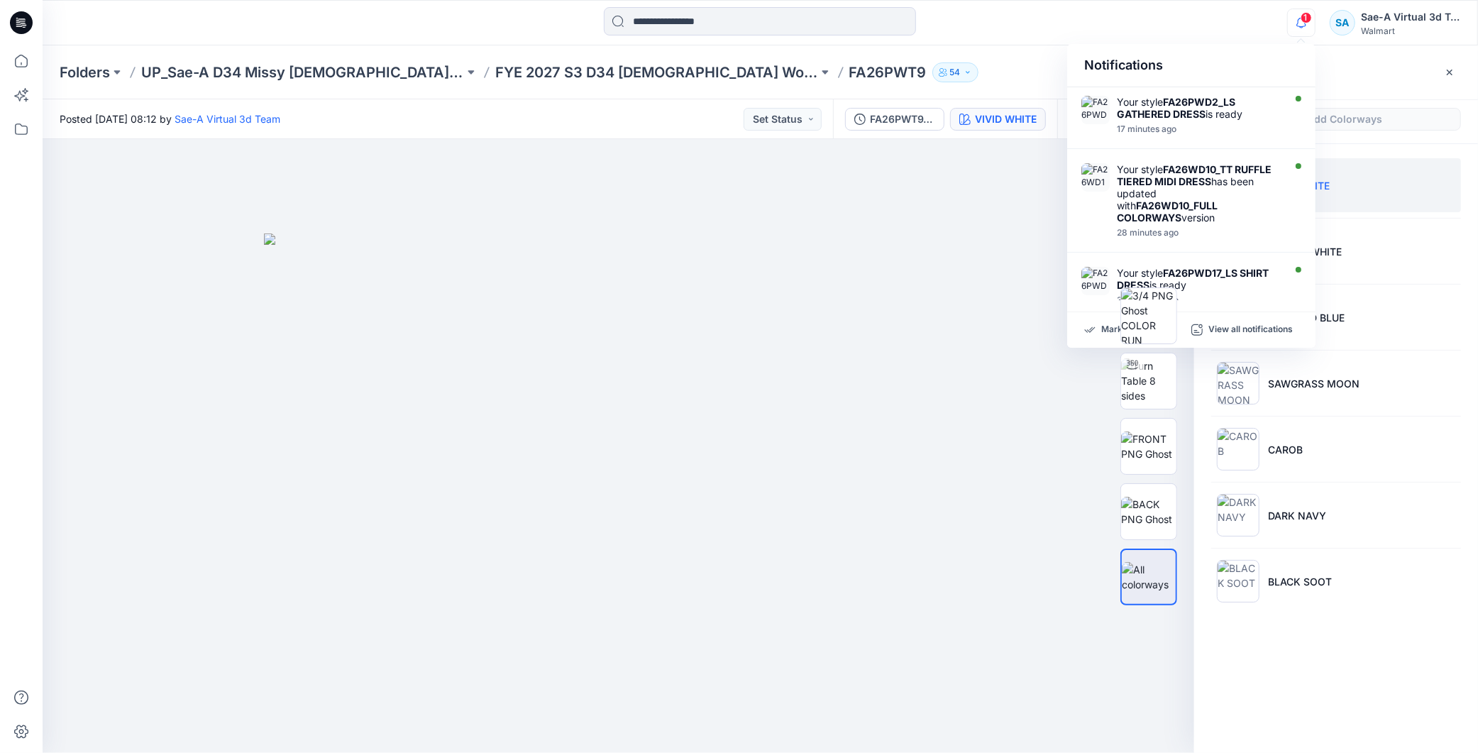
click at [1304, 20] on span "1" at bounding box center [1306, 17] width 11 height 11
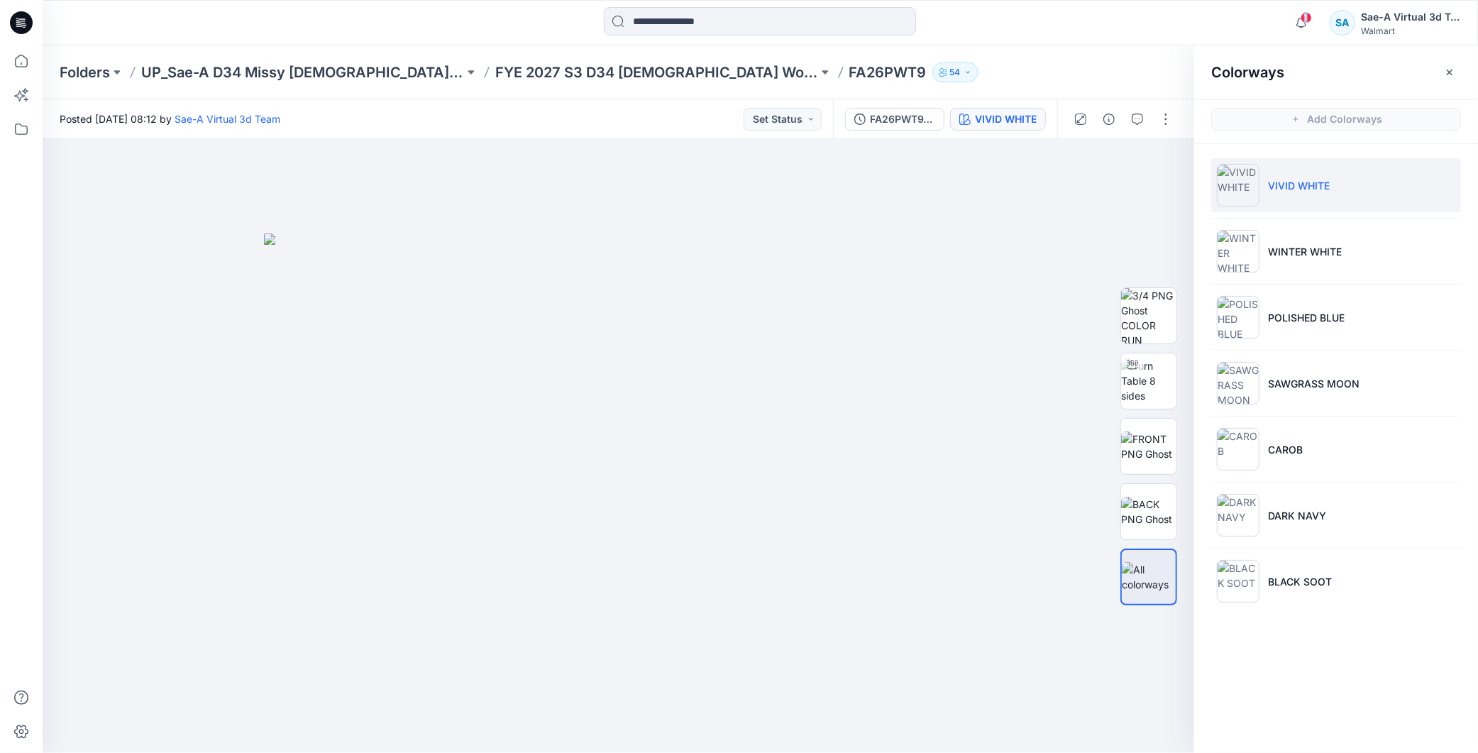
click at [1304, 20] on span "1" at bounding box center [1306, 17] width 11 height 11
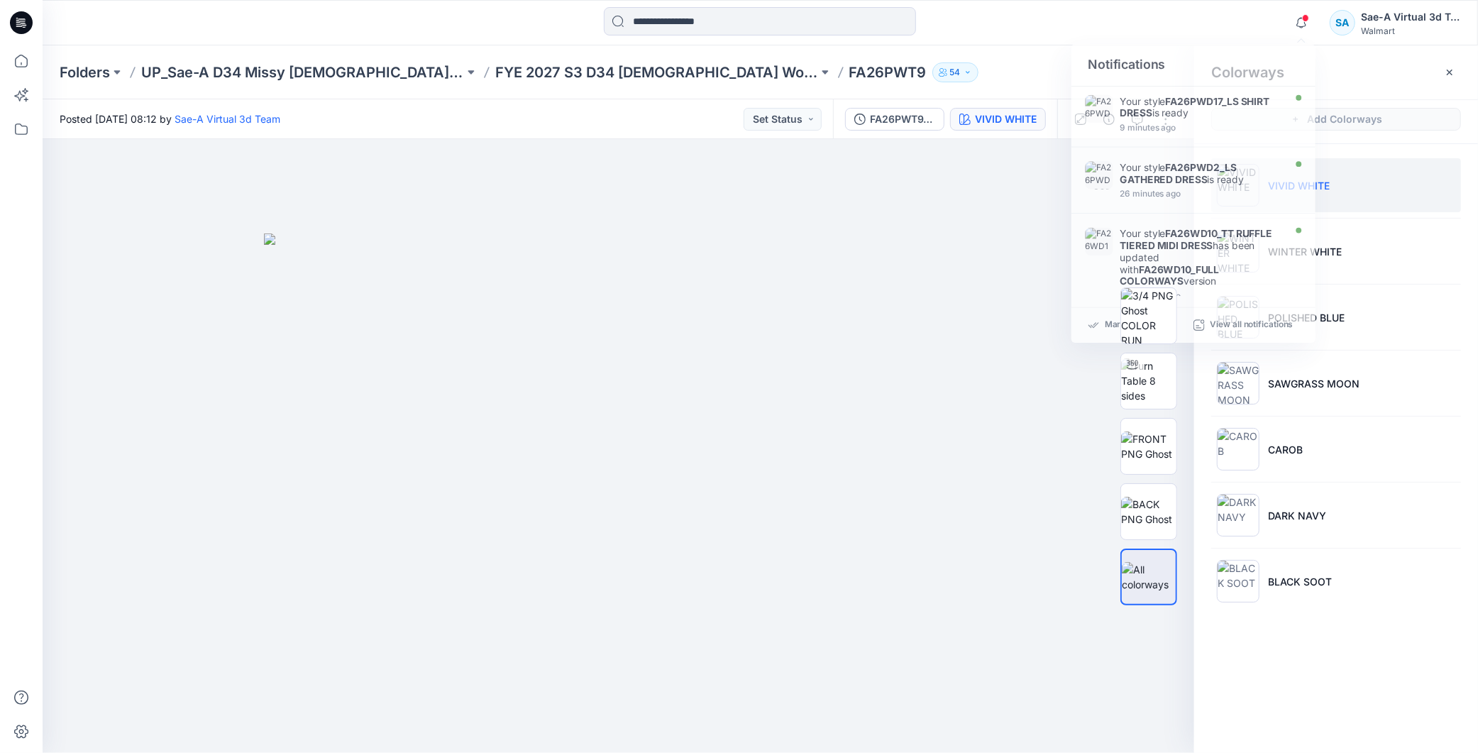
click at [26, 16] on icon at bounding box center [21, 22] width 23 height 23
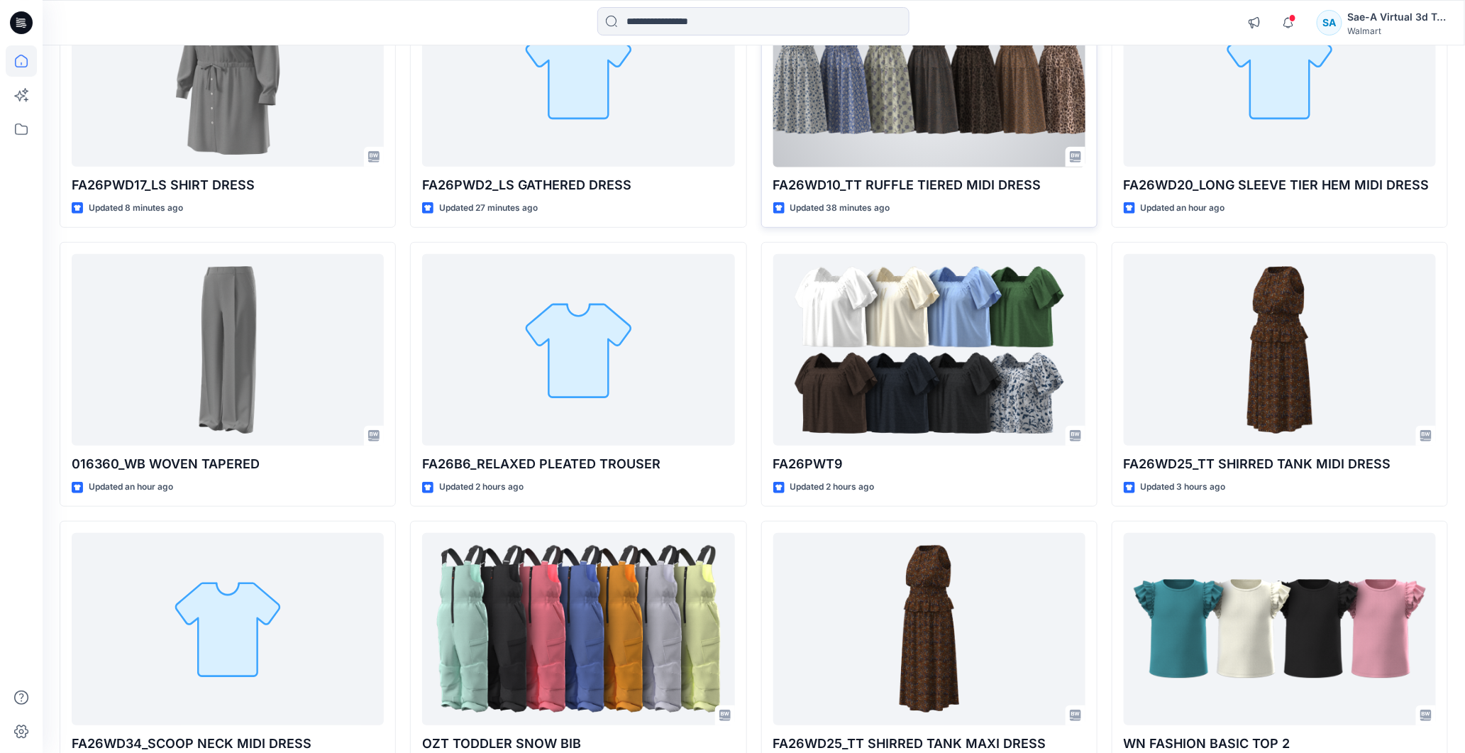
scroll to position [79, 0]
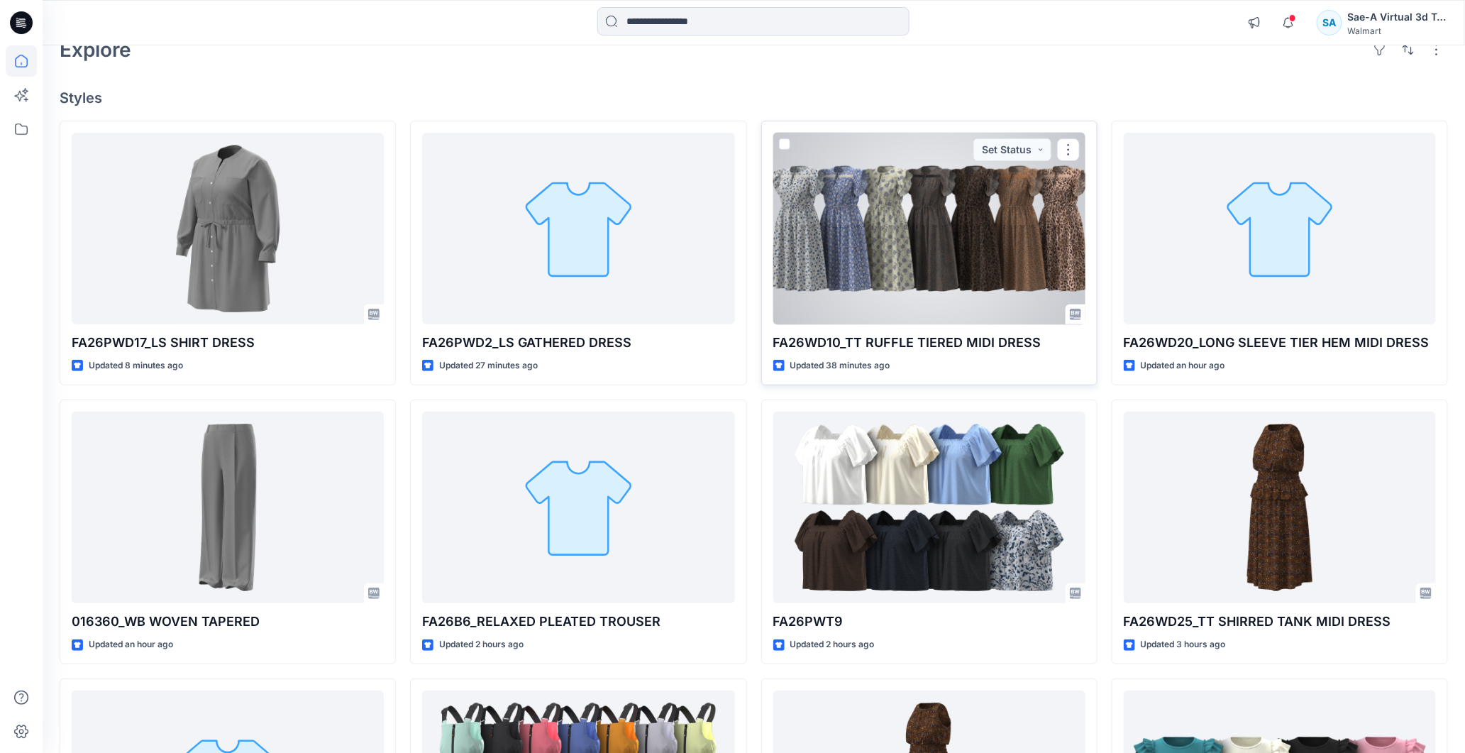
click at [940, 194] on div at bounding box center [929, 229] width 312 height 192
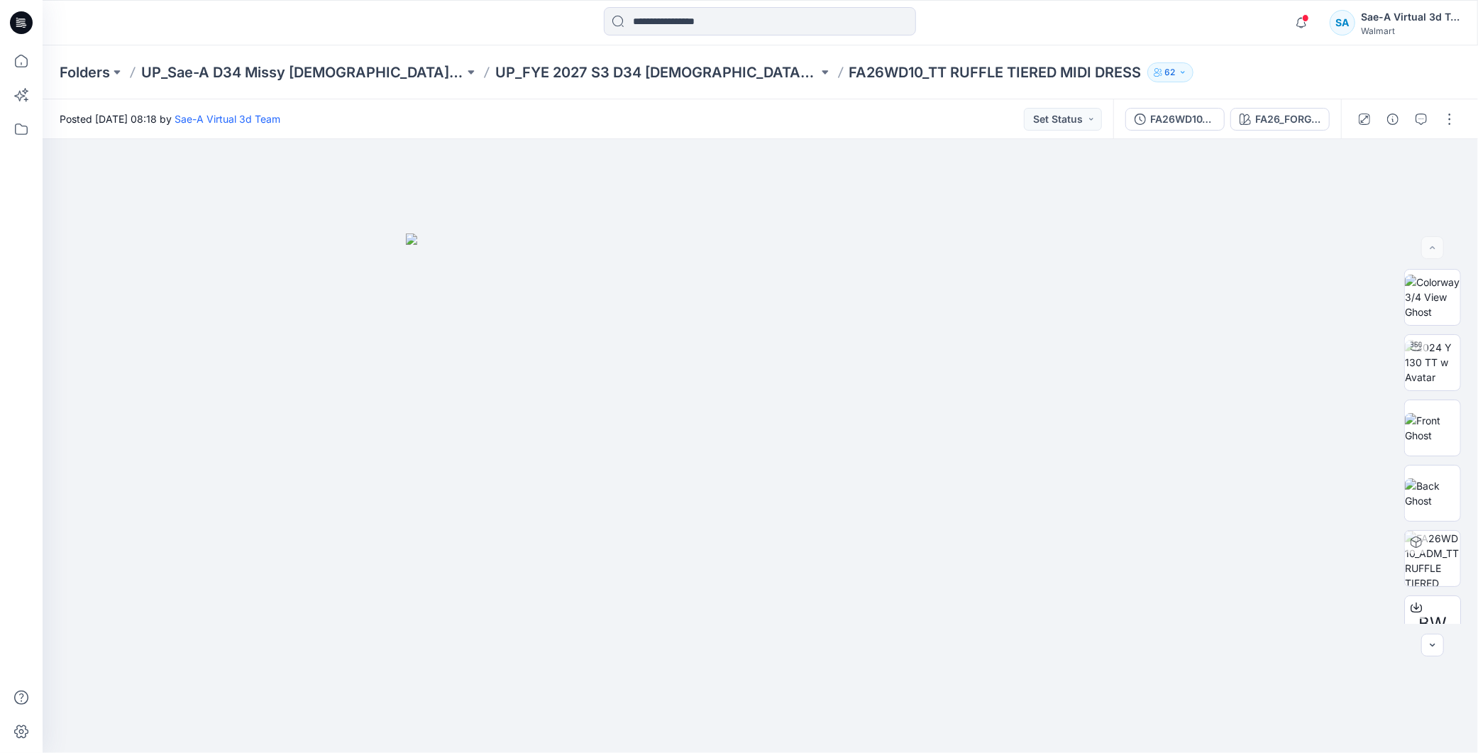
click at [23, 26] on icon at bounding box center [21, 22] width 23 height 23
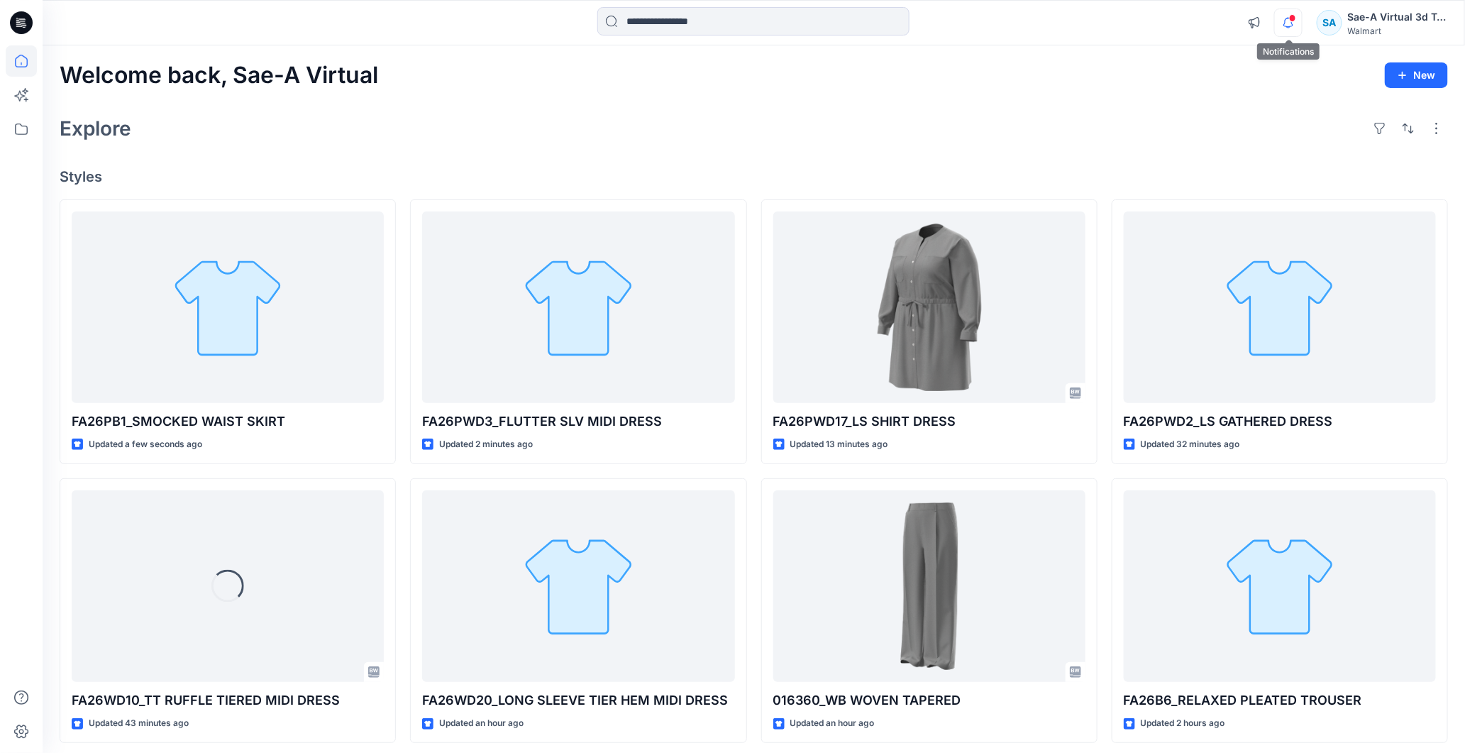
click at [1294, 23] on icon "button" at bounding box center [1288, 23] width 27 height 28
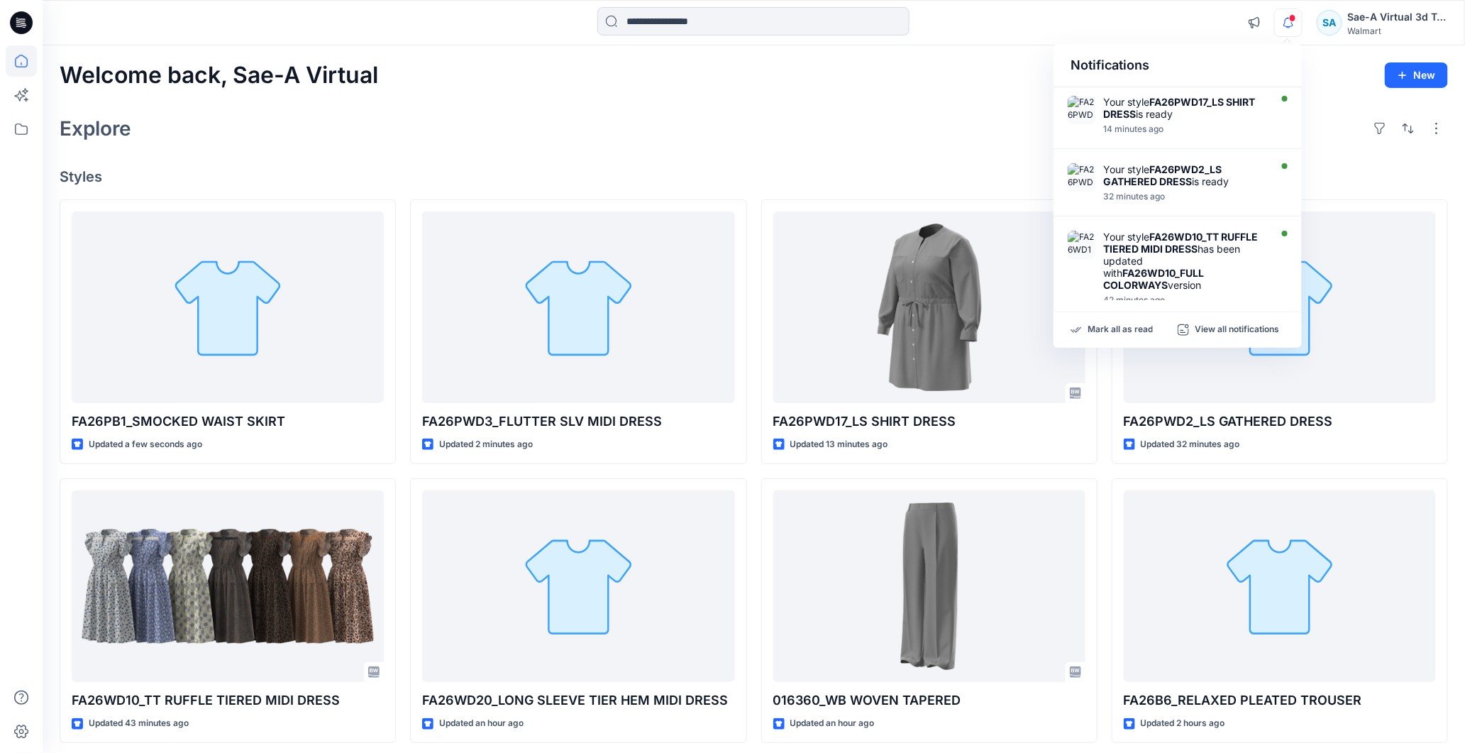
click at [1294, 23] on icon "button" at bounding box center [1288, 23] width 27 height 28
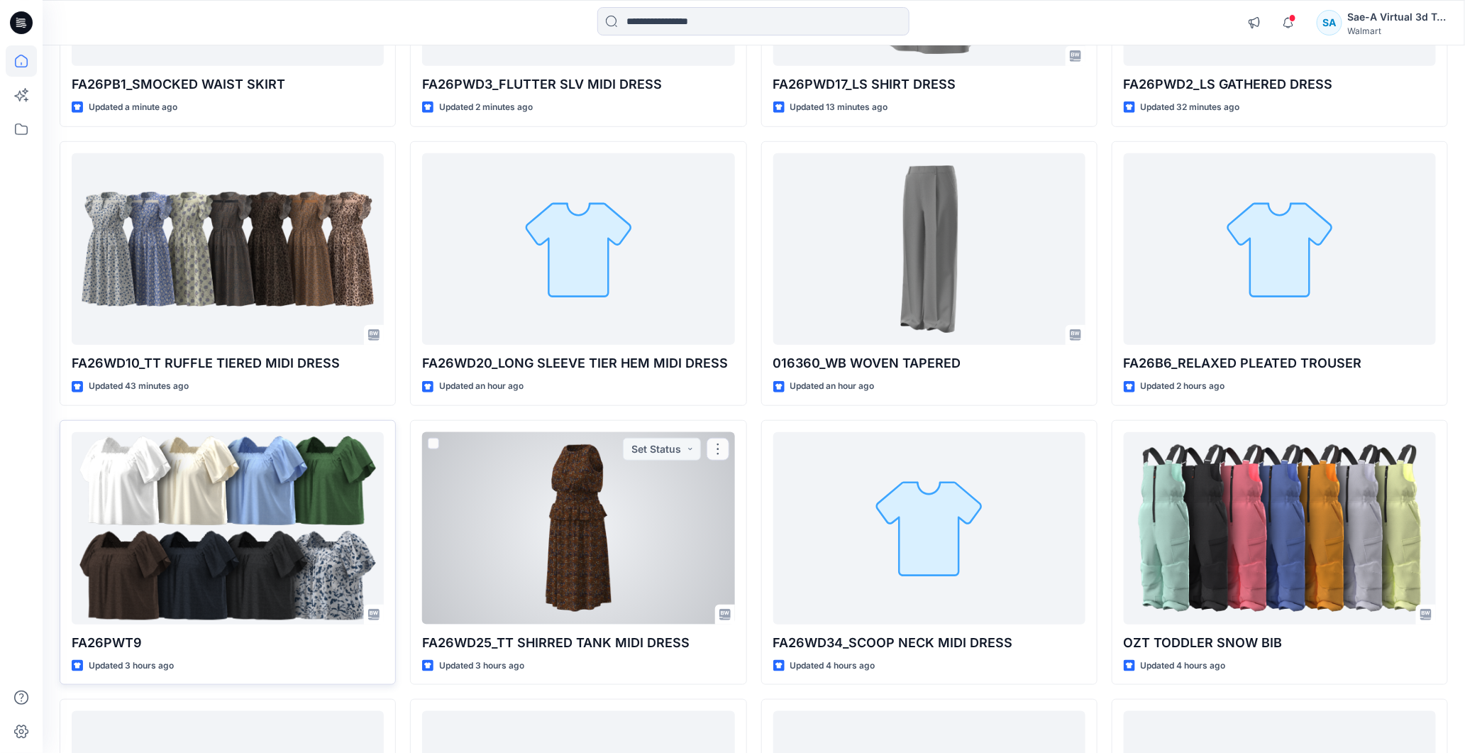
scroll to position [416, 0]
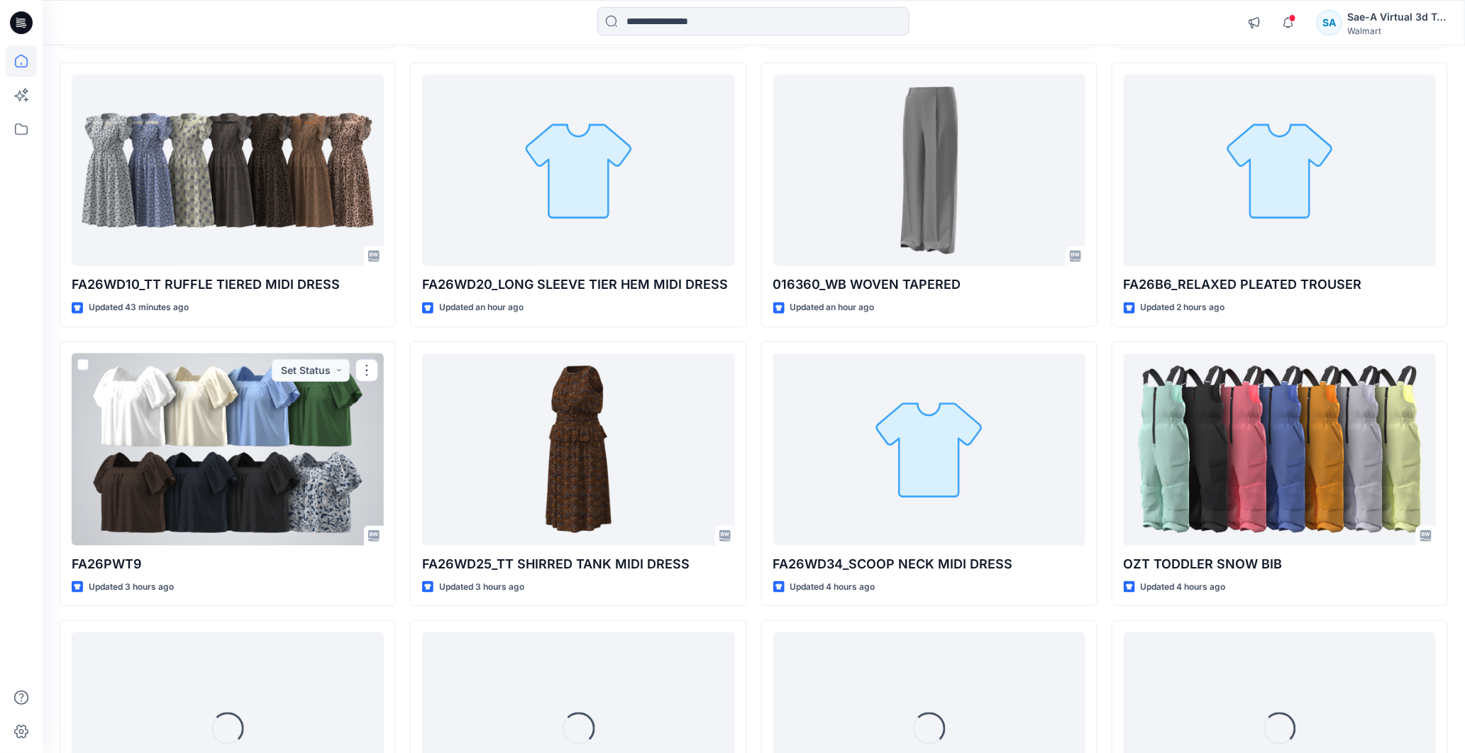
click at [265, 434] on div at bounding box center [228, 449] width 312 height 192
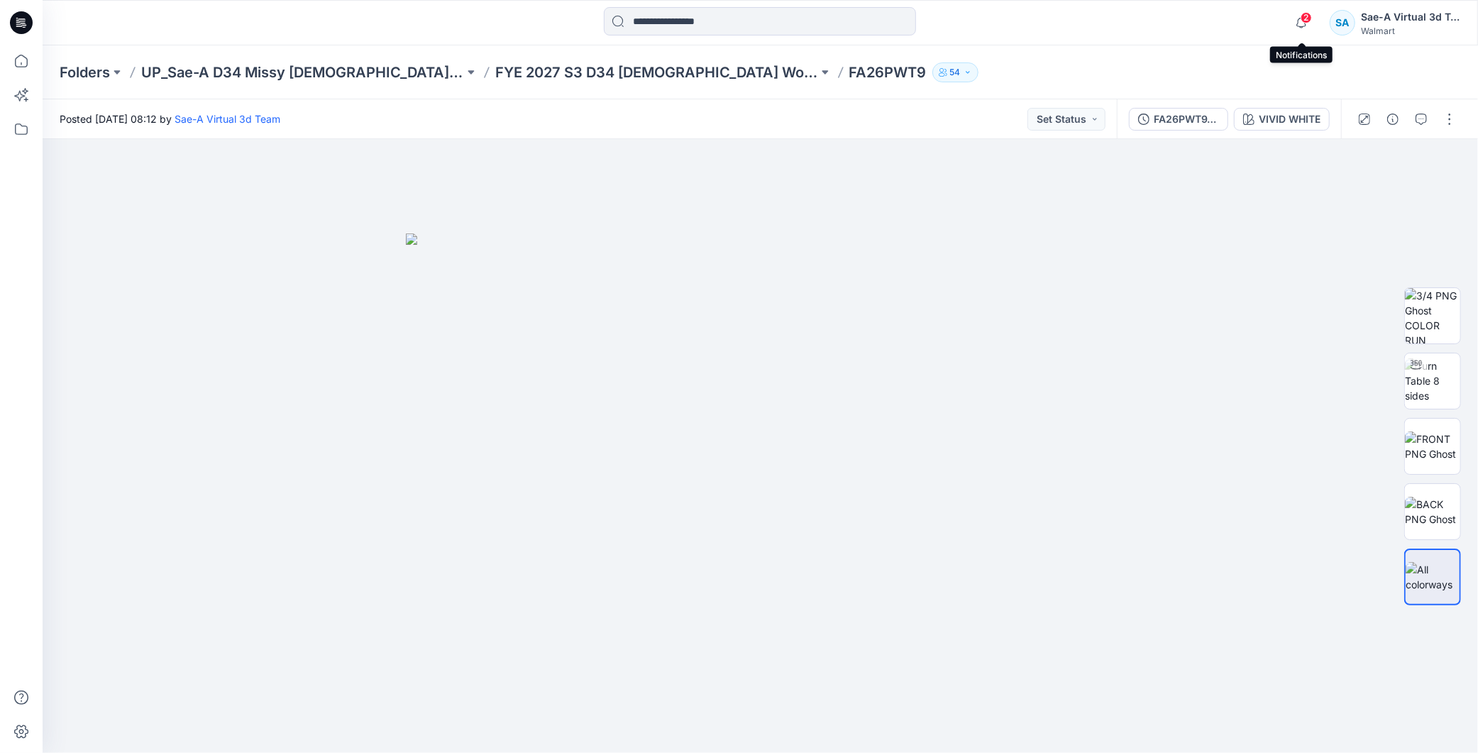
click at [1309, 19] on span "2" at bounding box center [1306, 17] width 11 height 11
click at [25, 58] on icon at bounding box center [21, 60] width 31 height 31
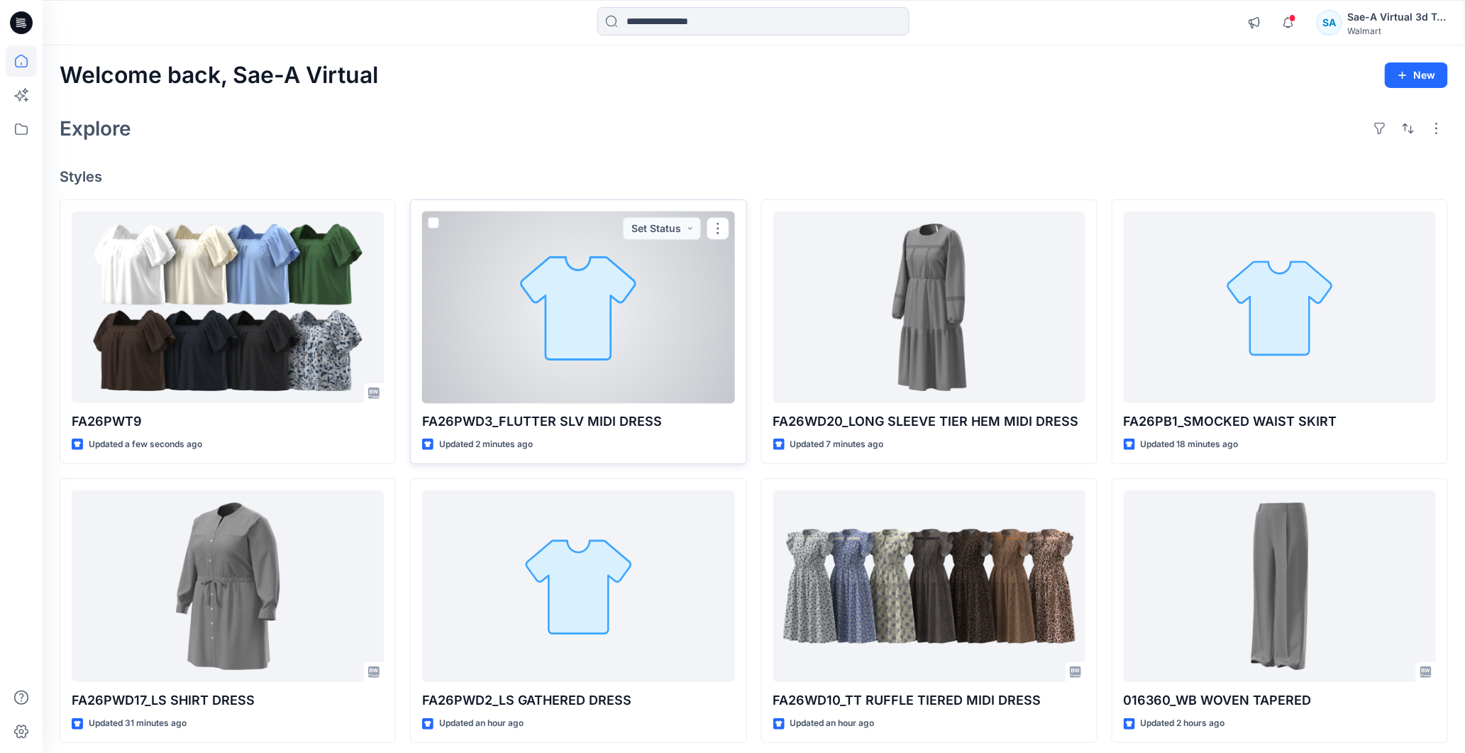
click at [678, 351] on div at bounding box center [578, 307] width 312 height 192
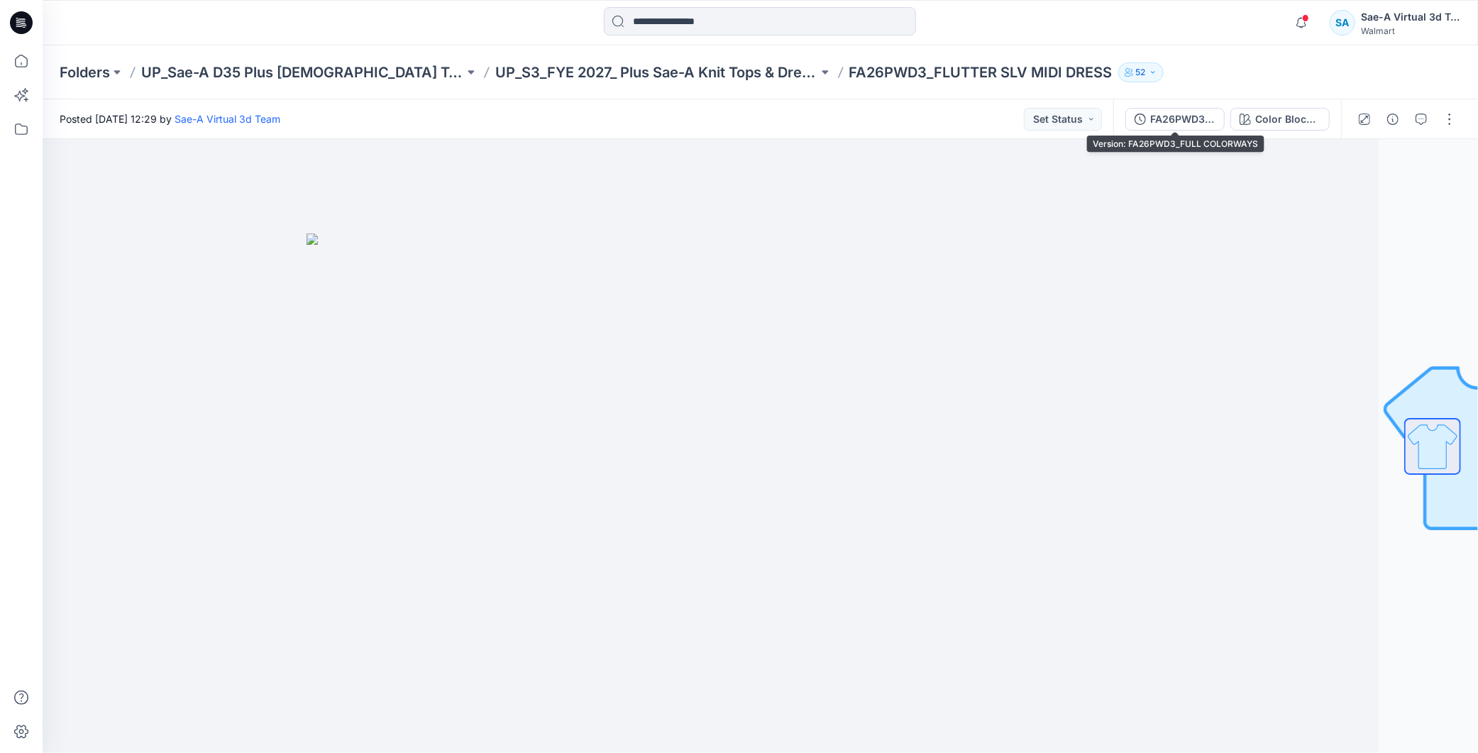
drag, startPoint x: 1210, startPoint y: 126, endPoint x: 1223, endPoint y: 121, distance: 13.7
click at [1214, 123] on div "FA26PWD3_FULL COLORWAYS" at bounding box center [1182, 119] width 65 height 16
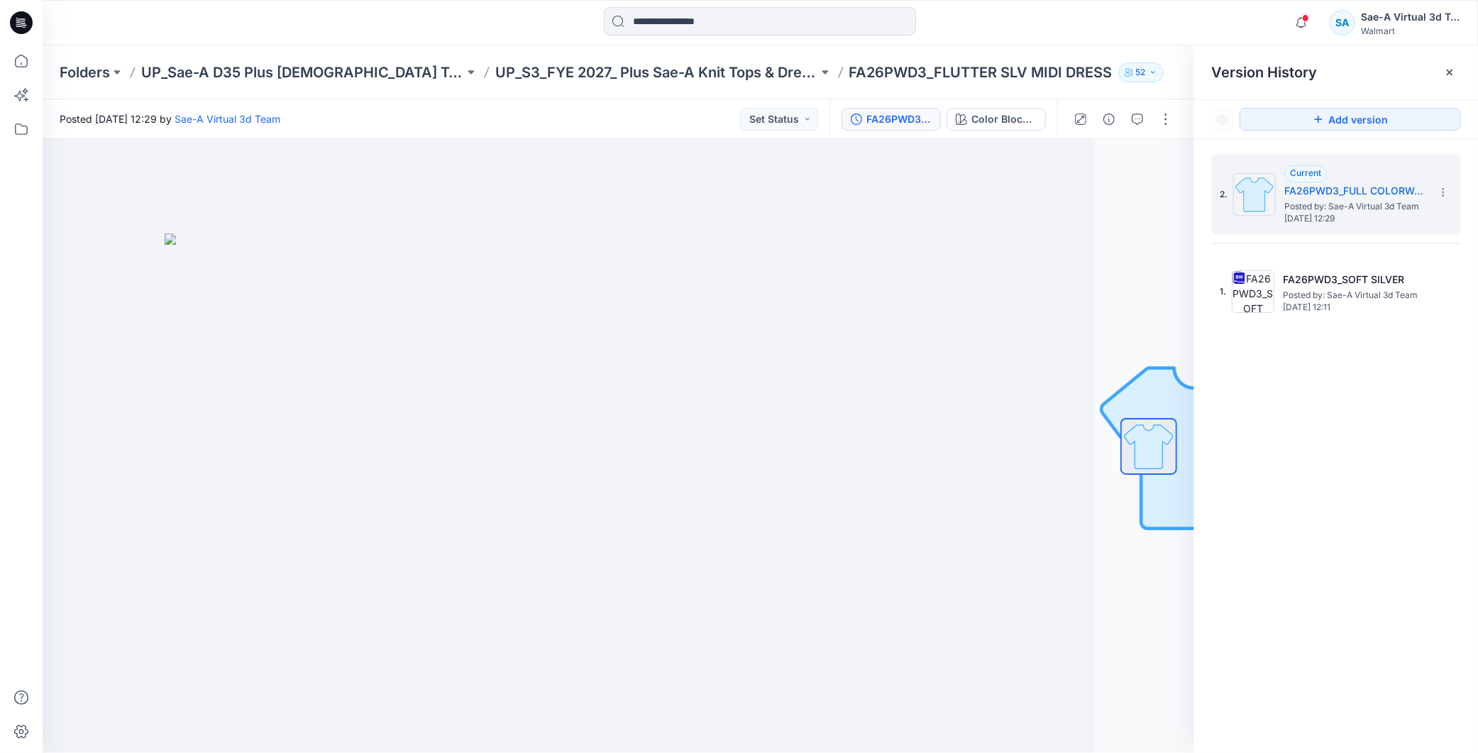
click at [1282, 334] on div "2. Current FA26PWD3_FULL COLORWAYS Posted by: Sae-A Virtual 3d Team Tuesday, Se…" at bounding box center [1336, 456] width 284 height 634
click at [1283, 299] on span "Posted by: Sae-A Virtual 3d Team" at bounding box center [1354, 295] width 142 height 14
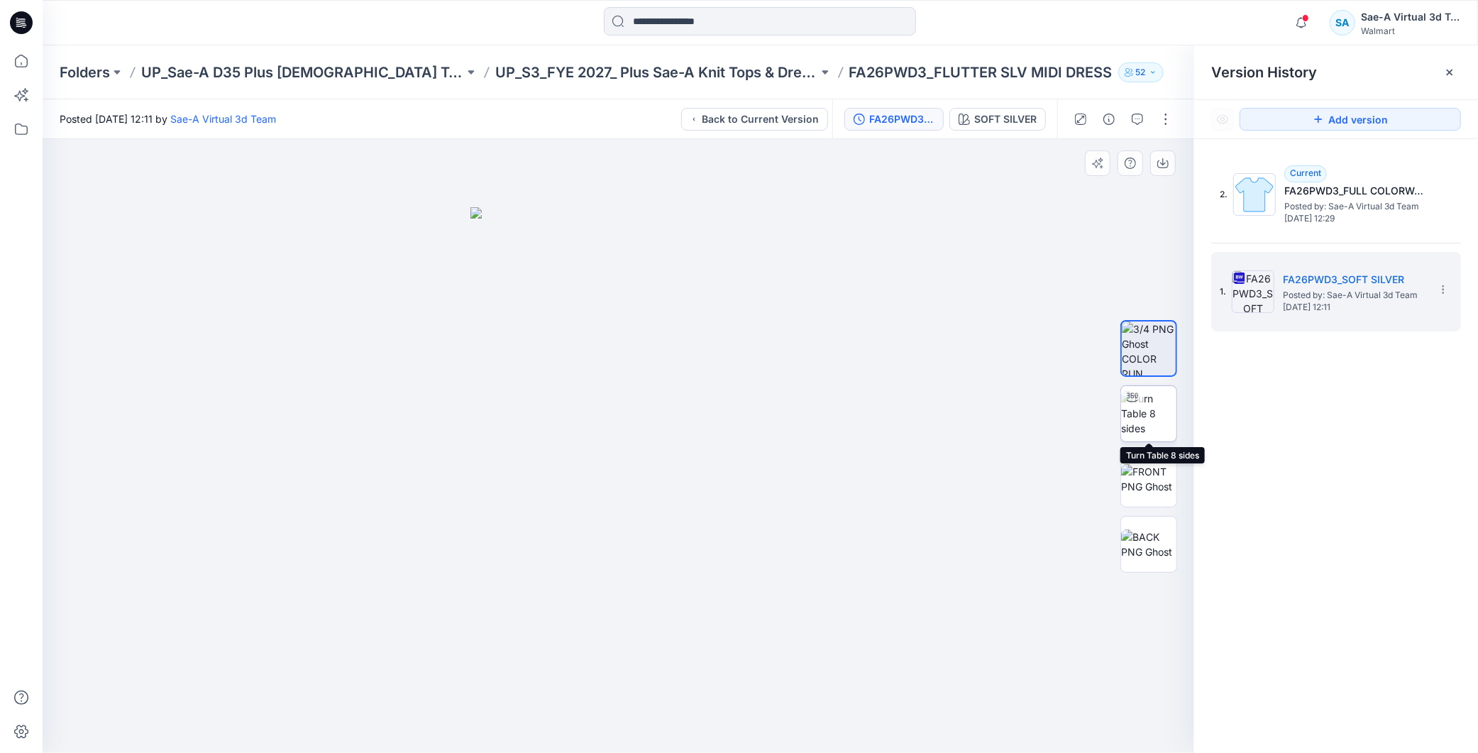
click at [1155, 409] on img at bounding box center [1148, 413] width 55 height 45
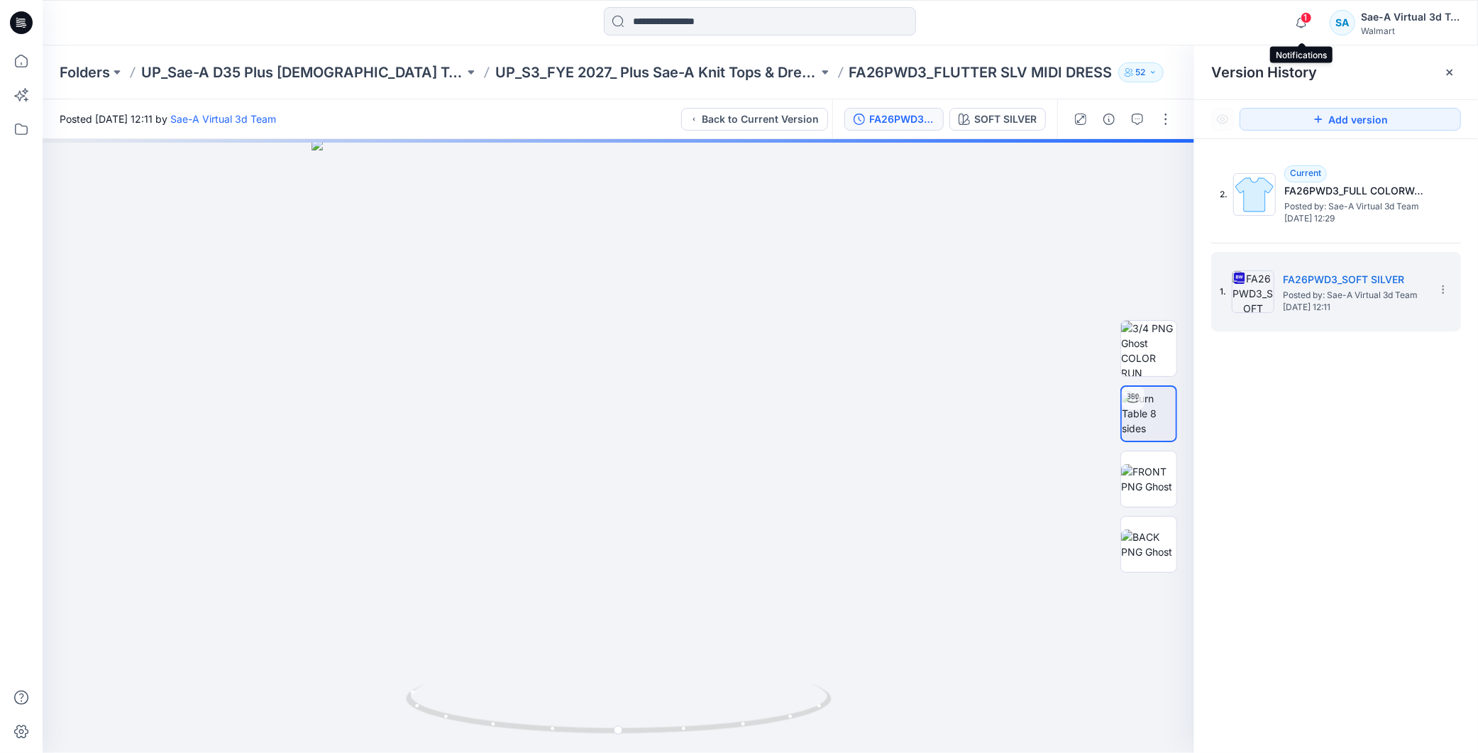
drag, startPoint x: 1301, startPoint y: 22, endPoint x: 1208, endPoint y: 116, distance: 132.0
click at [1301, 23] on icon "button" at bounding box center [1301, 23] width 27 height 28
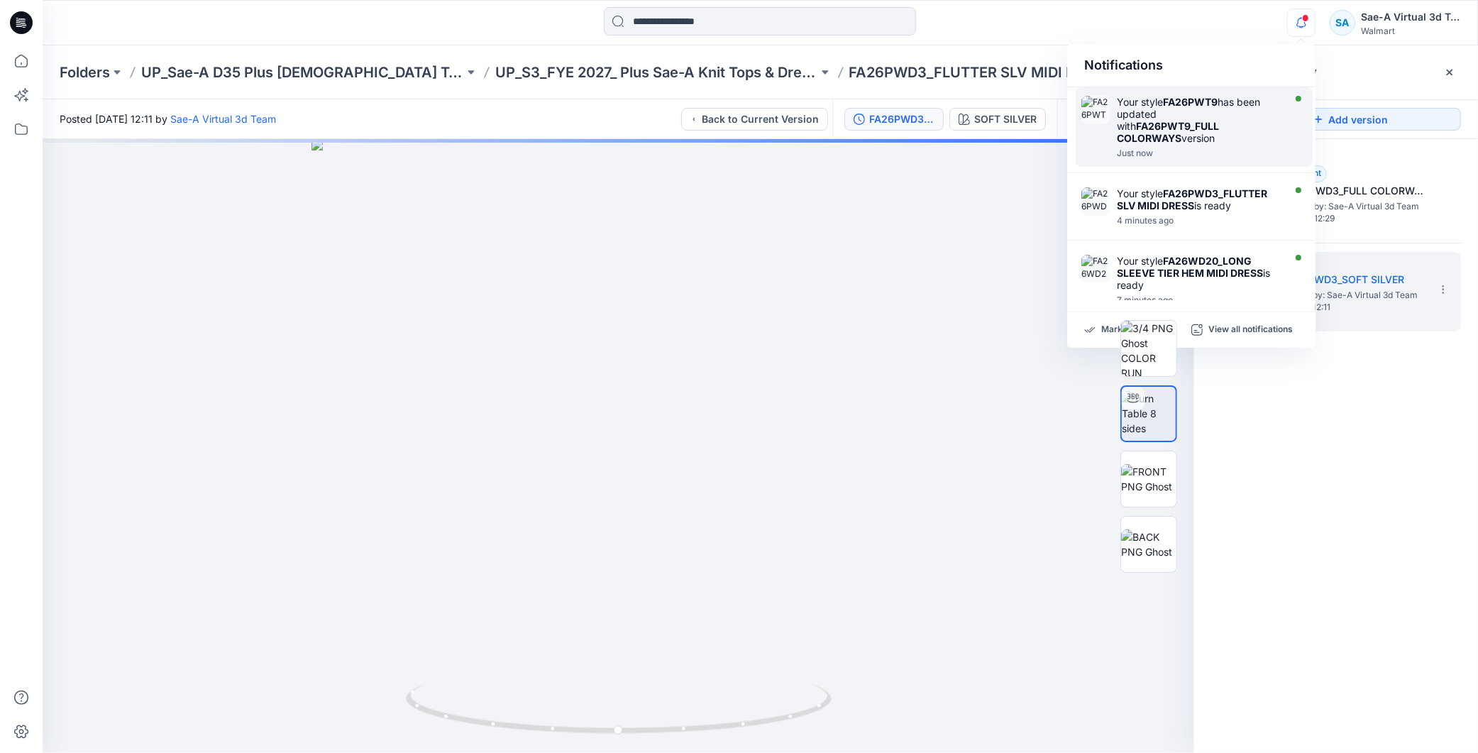
click at [1189, 131] on div "Your style FA26PWT9 has been updated with FA26PWT9_FULL COLORWAYS version" at bounding box center [1198, 120] width 163 height 48
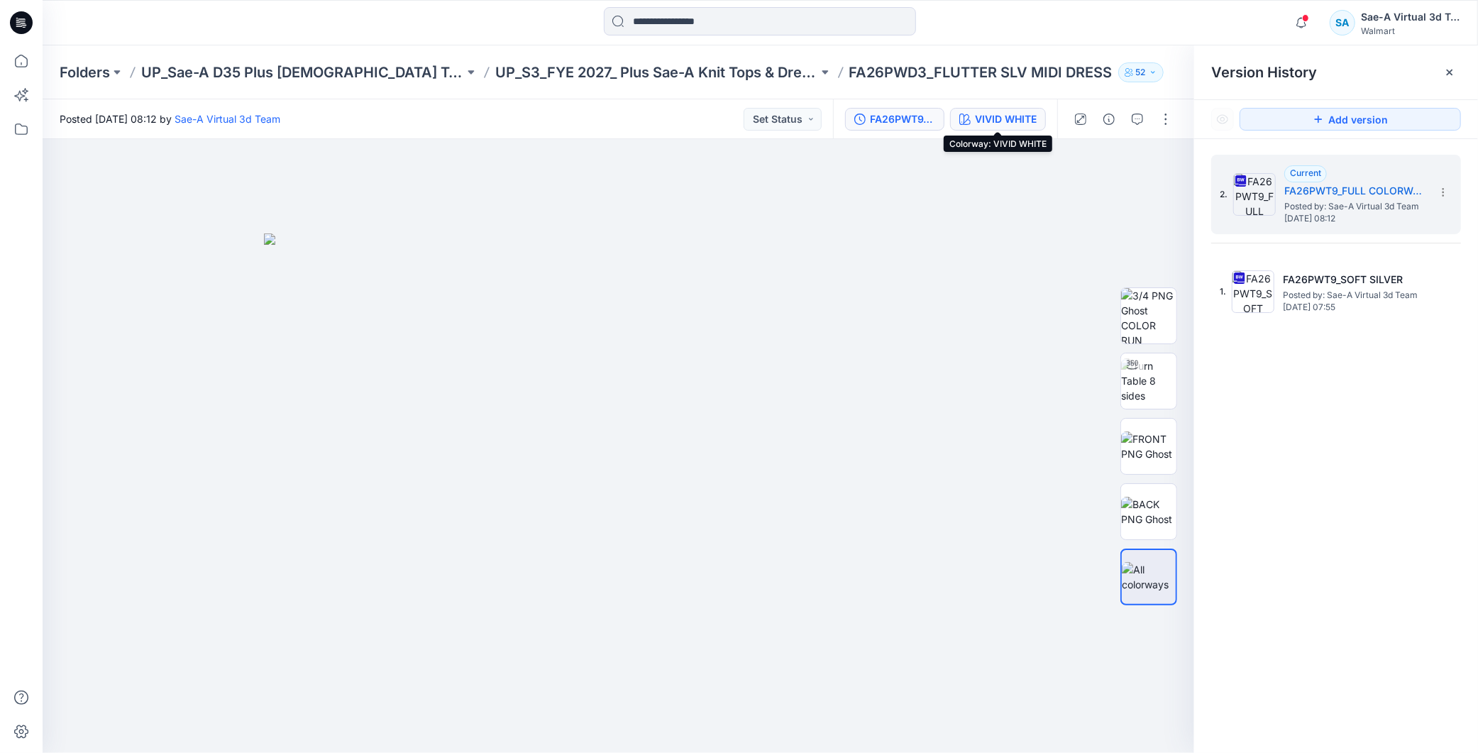
click at [996, 116] on div "VIVID WHITE" at bounding box center [1006, 119] width 62 height 16
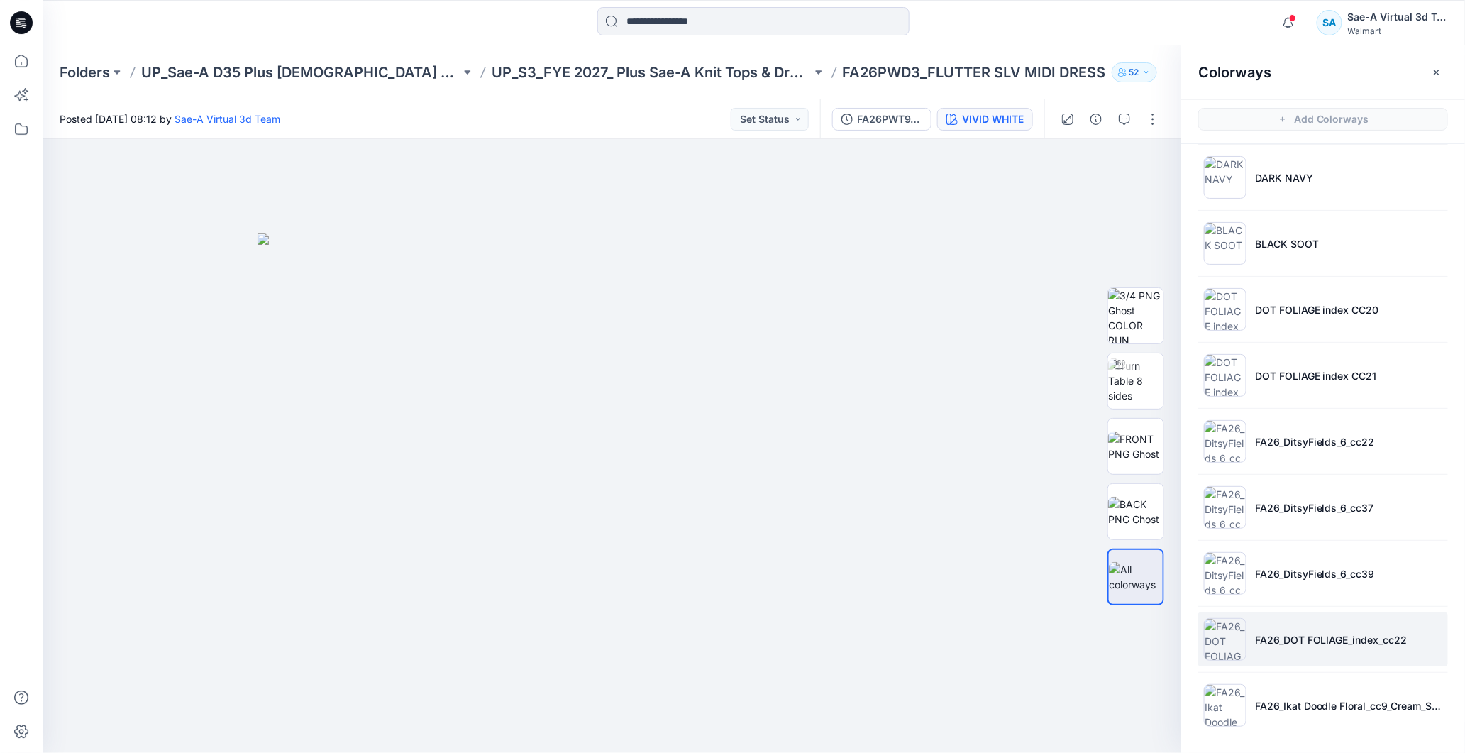
scroll to position [4, 0]
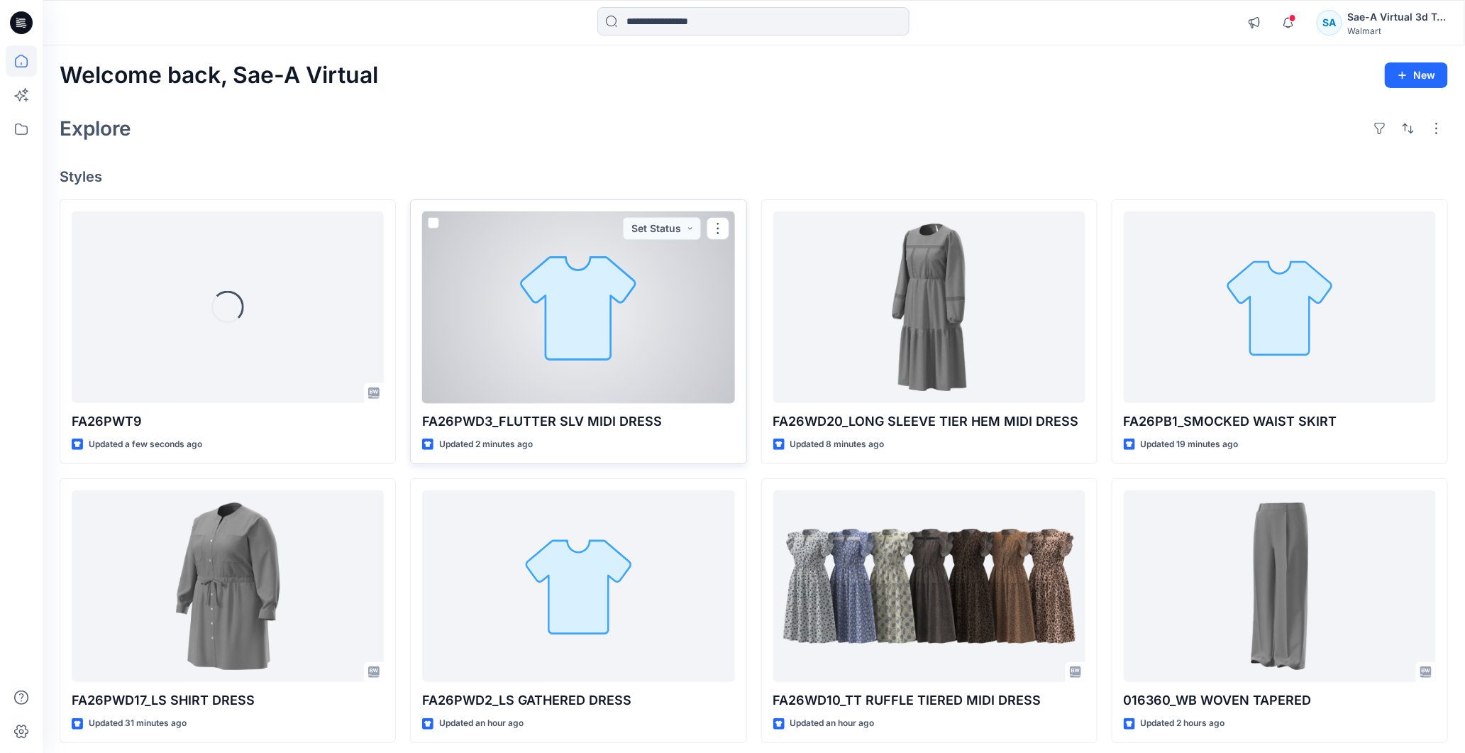
click at [573, 297] on div at bounding box center [578, 307] width 312 height 192
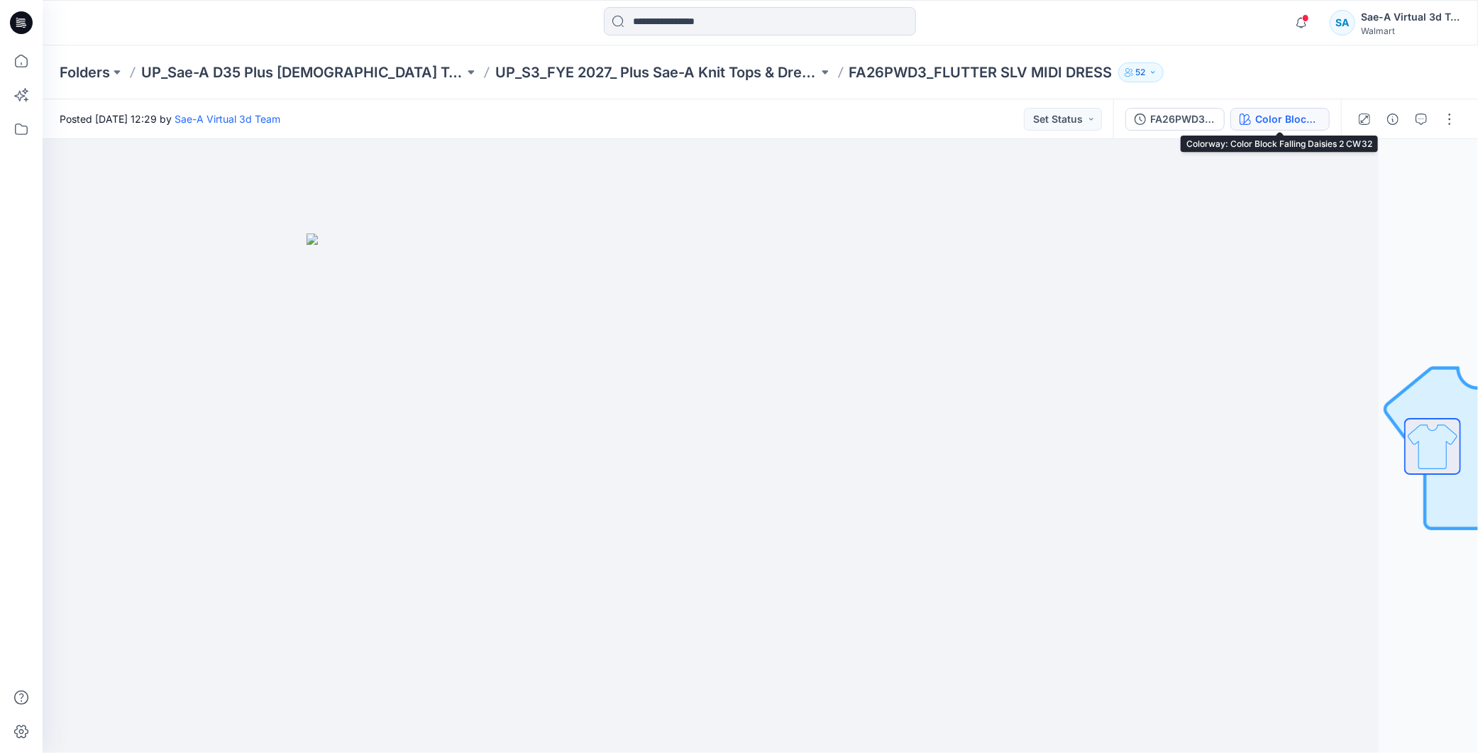
click at [1274, 117] on div "Color Block Falling Daisies 2 CW32" at bounding box center [1287, 119] width 65 height 16
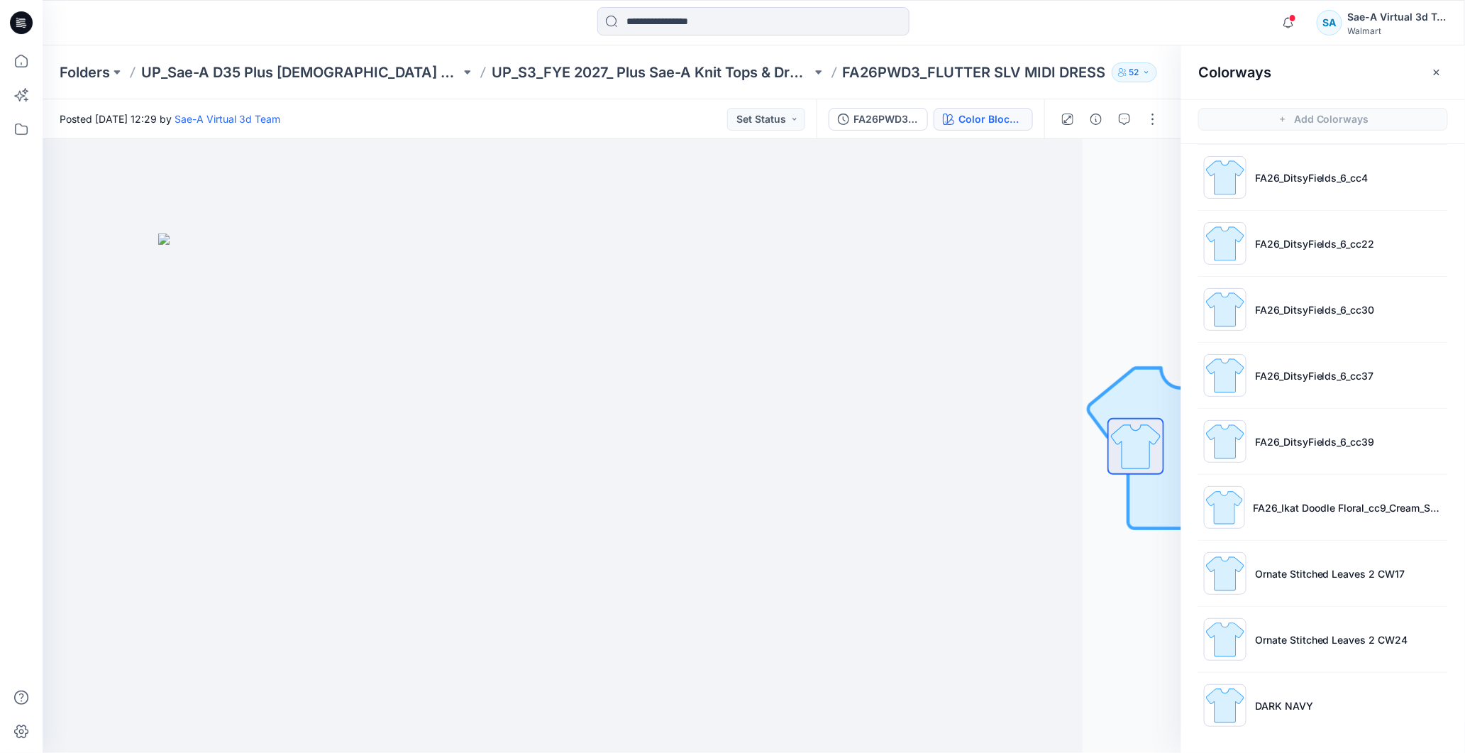
scroll to position [4, 0]
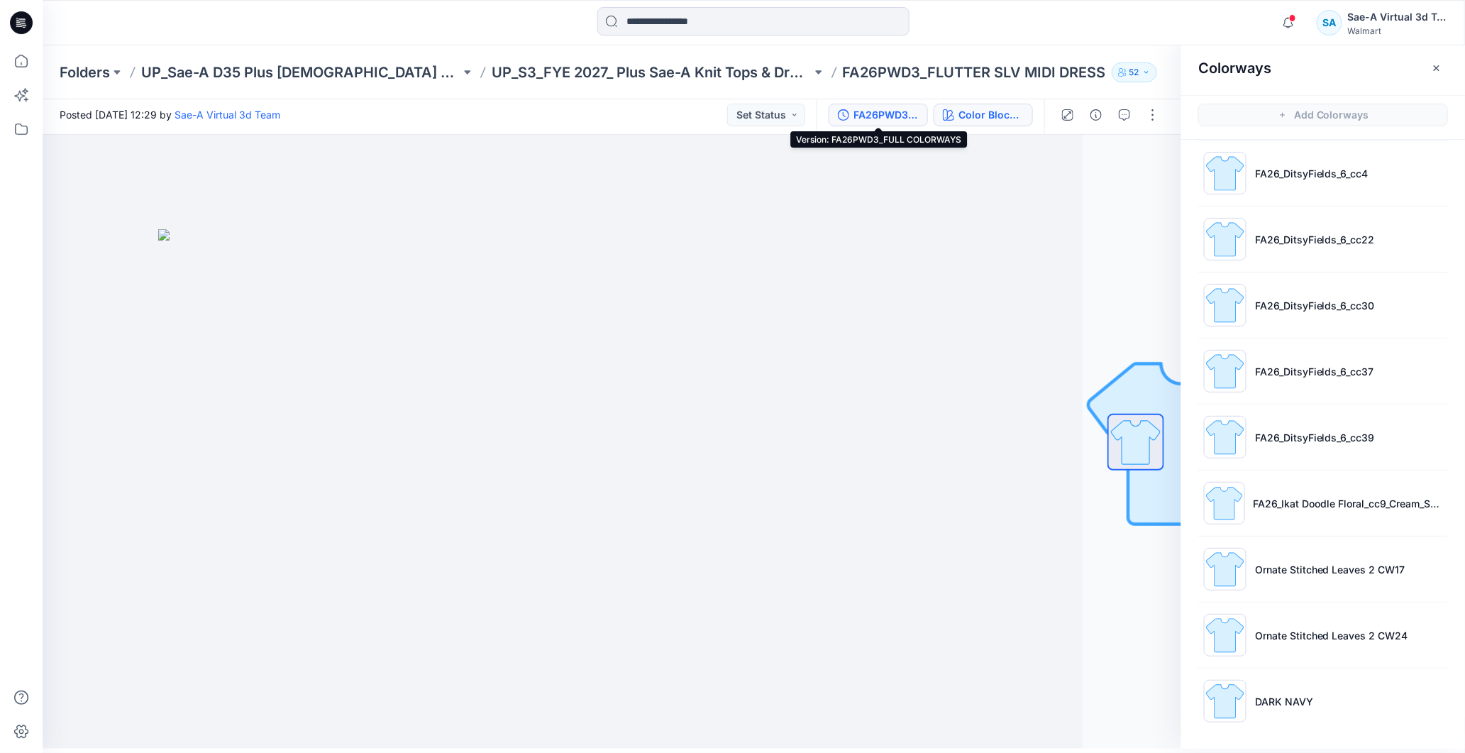
click at [883, 124] on button "FA26PWD3_FULL COLORWAYS" at bounding box center [878, 115] width 99 height 23
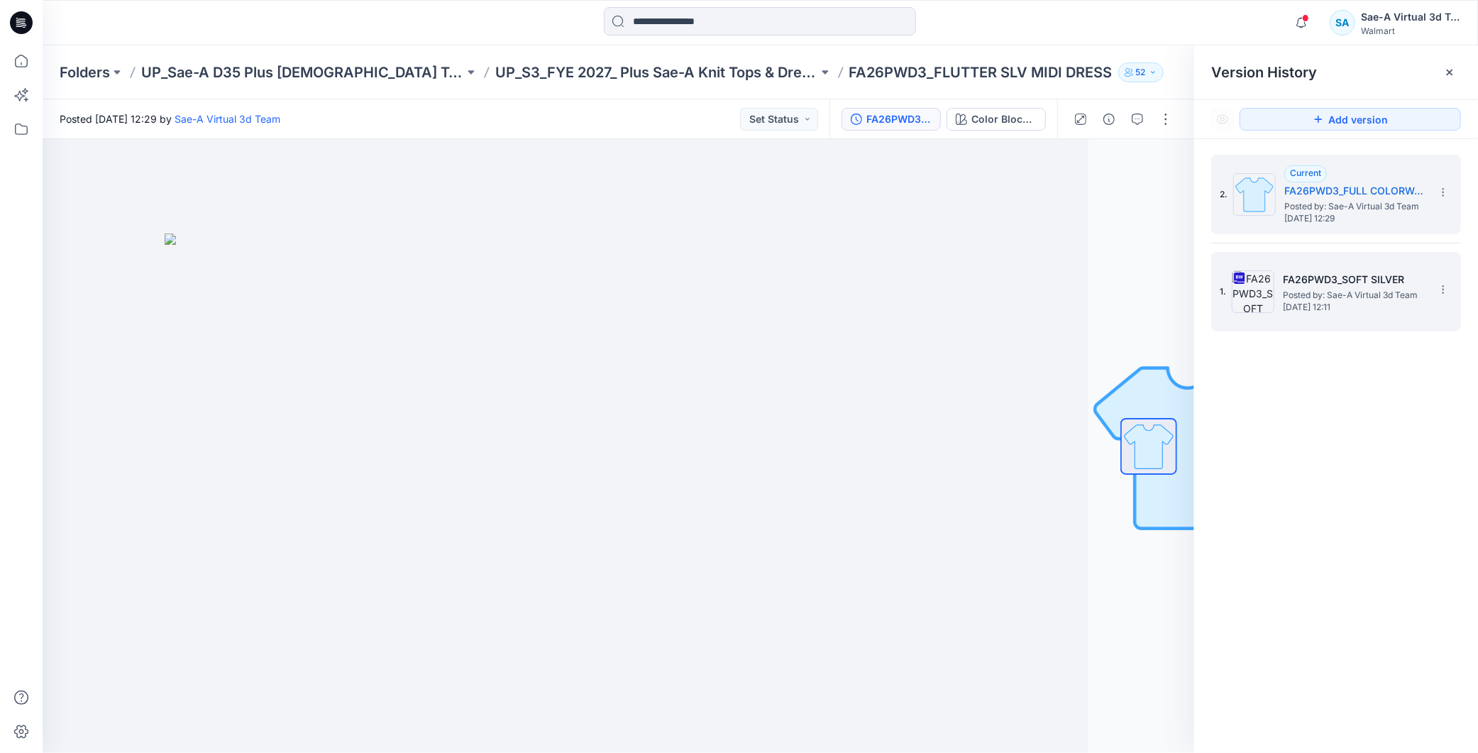
click at [1324, 291] on span "Posted by: Sae-A Virtual 3d Team" at bounding box center [1354, 295] width 142 height 14
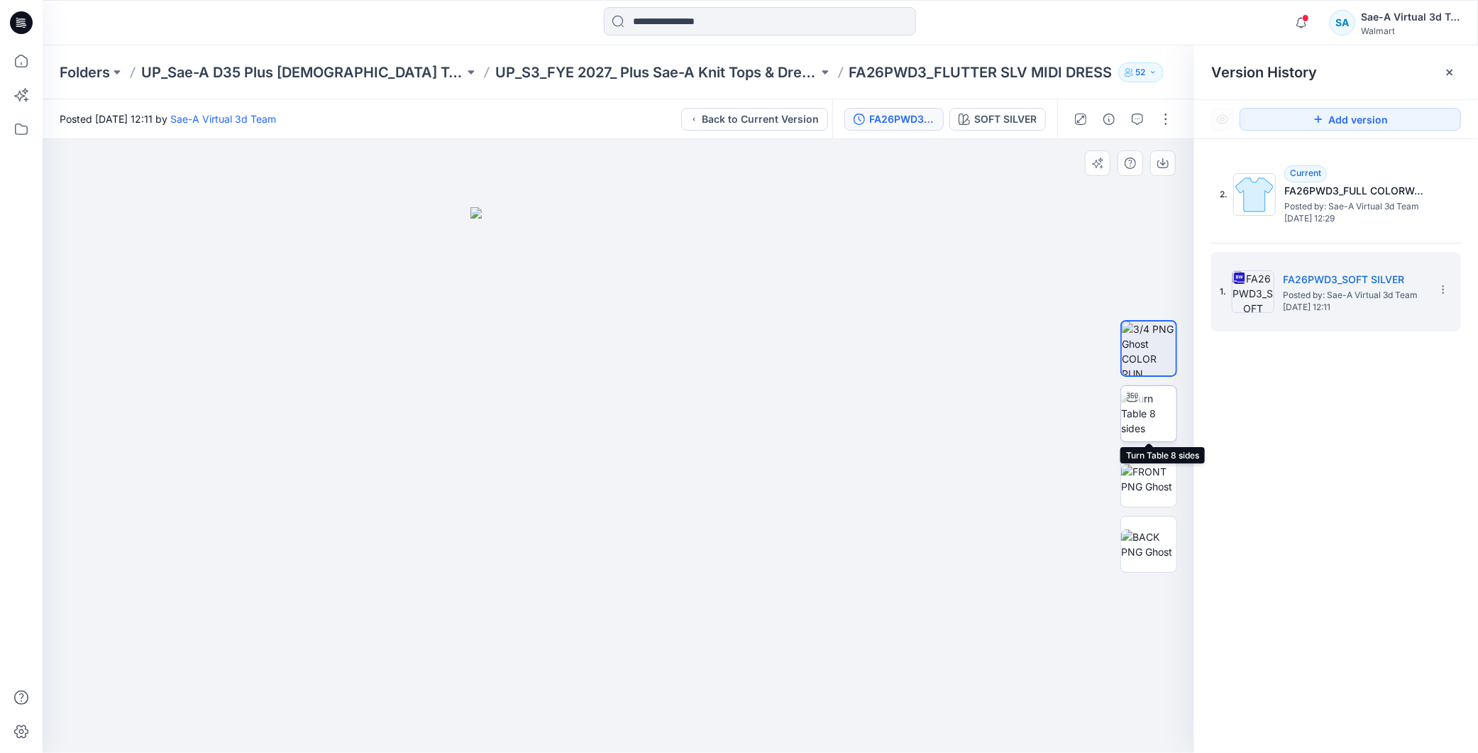
click at [1147, 423] on img at bounding box center [1148, 413] width 55 height 45
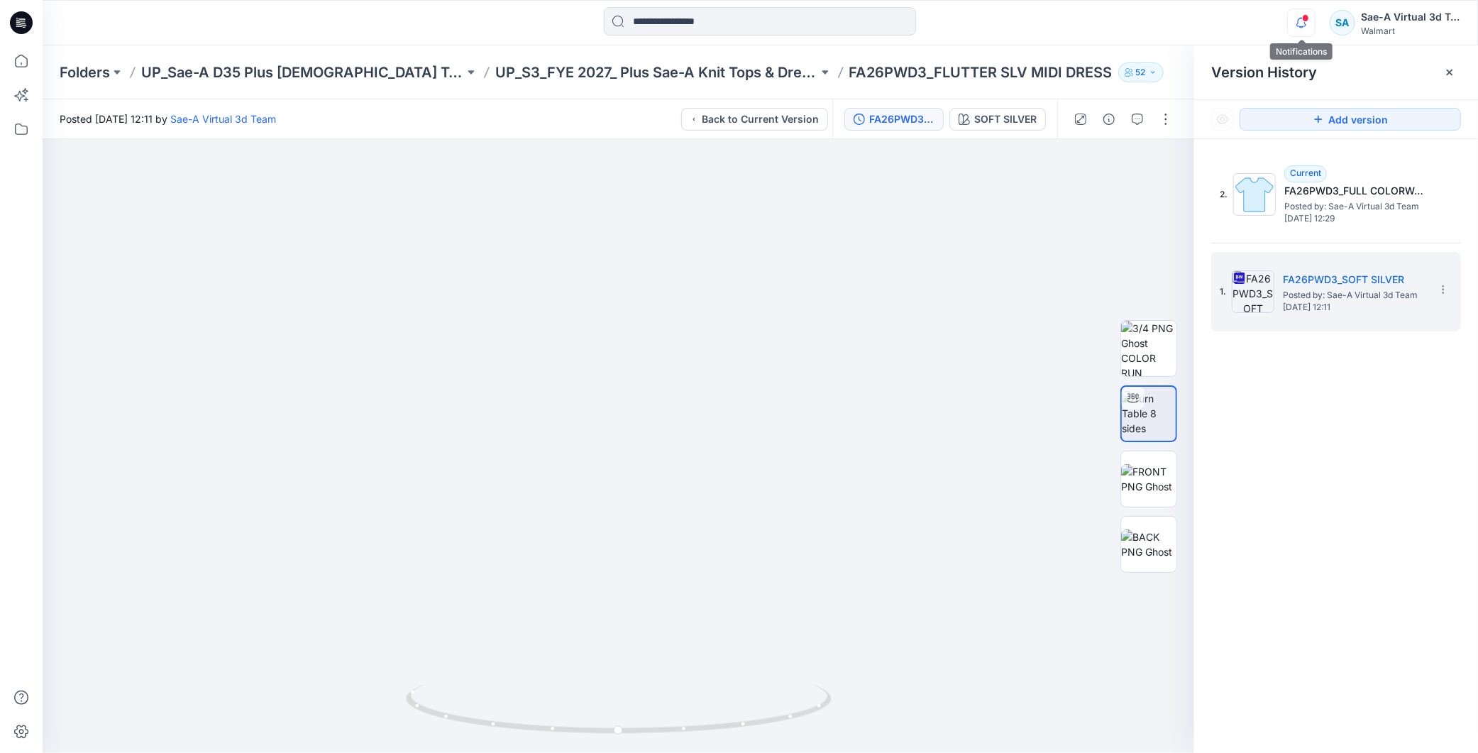
click at [1301, 18] on icon "button" at bounding box center [1301, 23] width 27 height 28
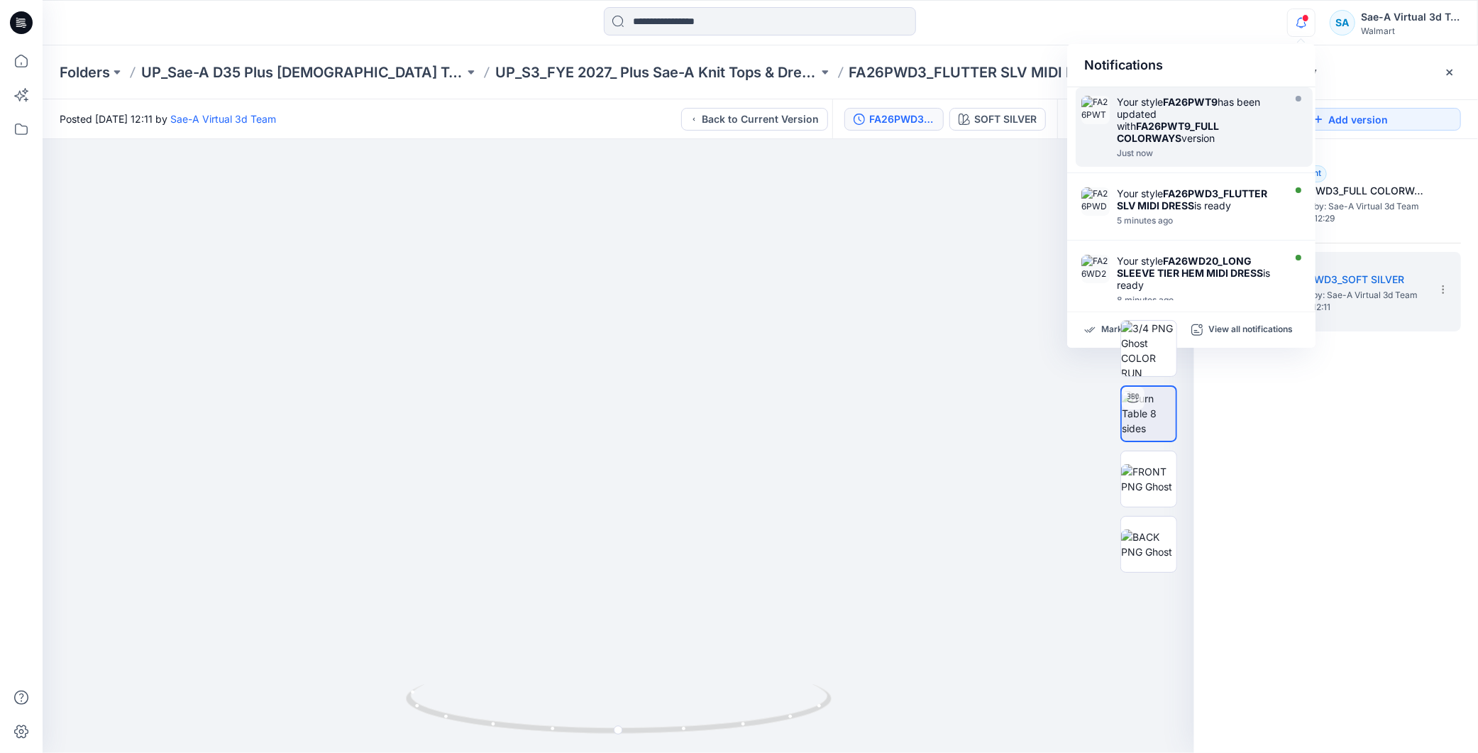
drag, startPoint x: 1226, startPoint y: 124, endPoint x: 1221, endPoint y: 106, distance: 18.2
click at [1225, 118] on div "Your style FA26PWT9 has been updated with FA26PWT9_FULL COLORWAYS version" at bounding box center [1198, 120] width 163 height 48
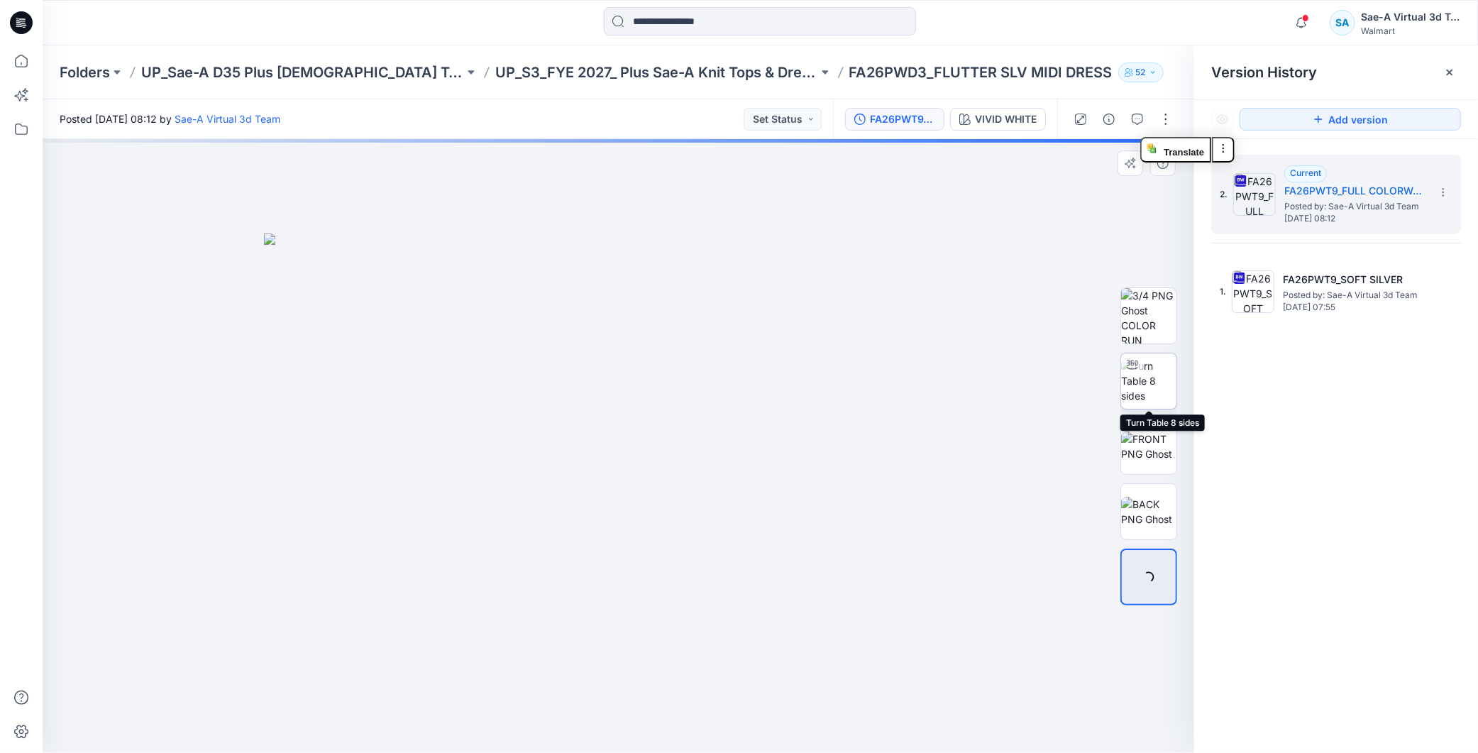
click at [1166, 380] on img at bounding box center [1148, 380] width 55 height 45
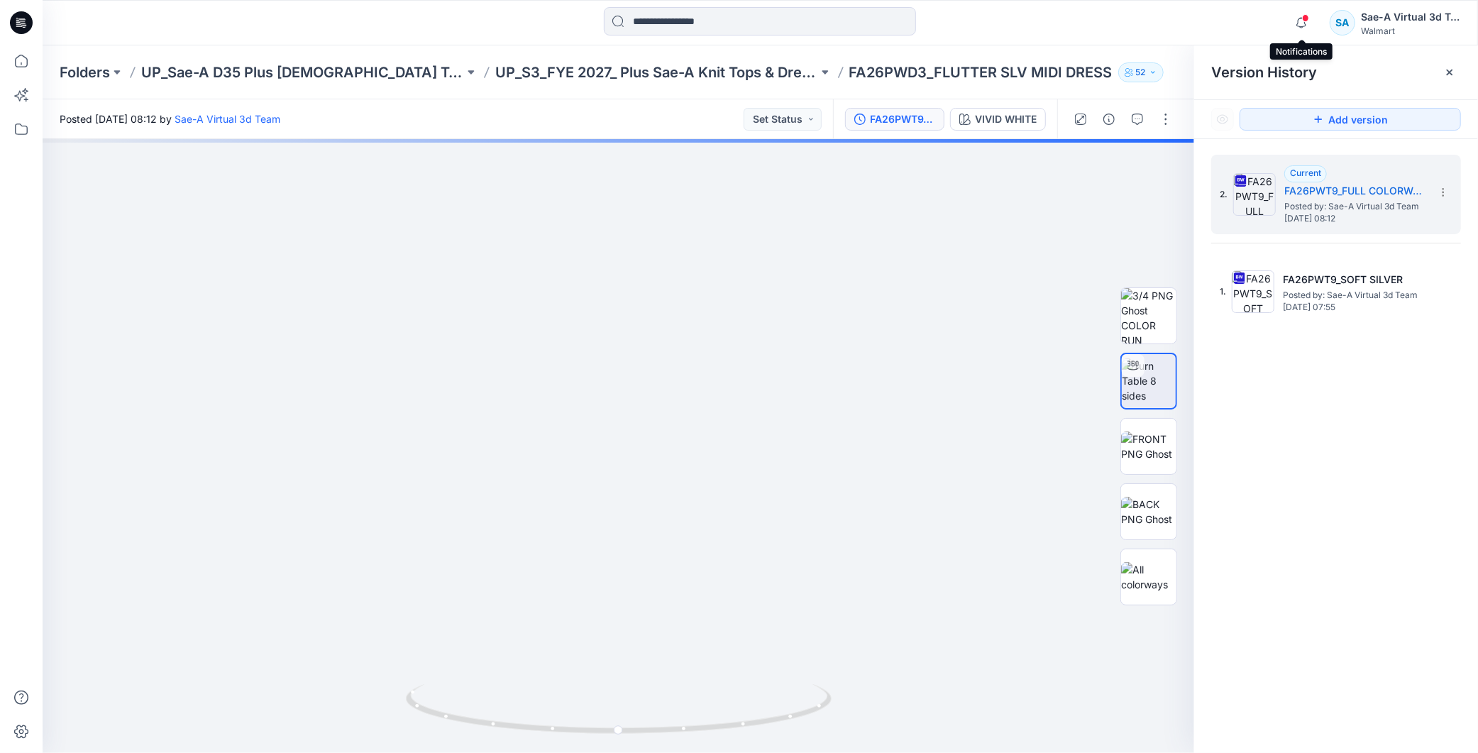
click at [1308, 20] on span at bounding box center [1305, 18] width 7 height 8
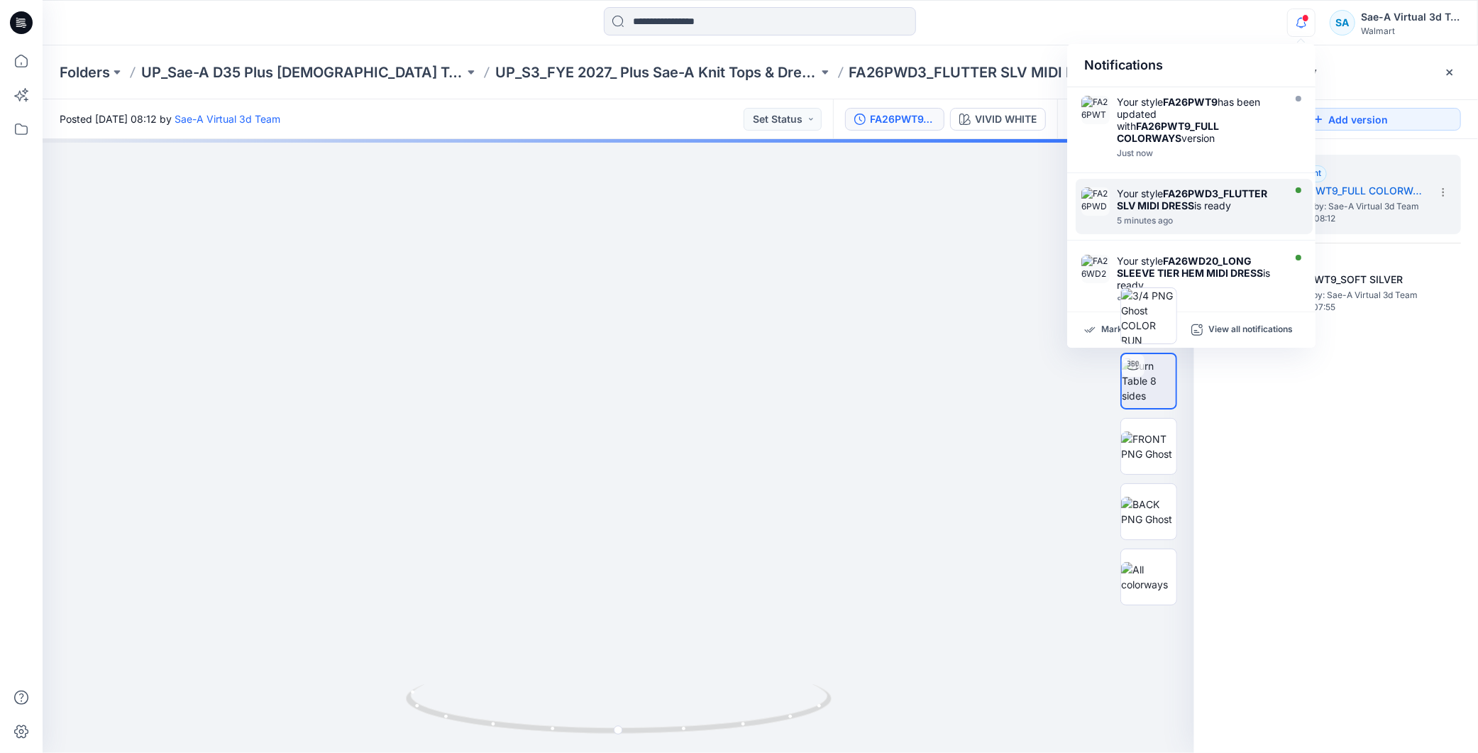
click at [1151, 193] on div "Your style FA26PWD3_FLUTTER SLV MIDI DRESS is ready" at bounding box center [1198, 199] width 163 height 24
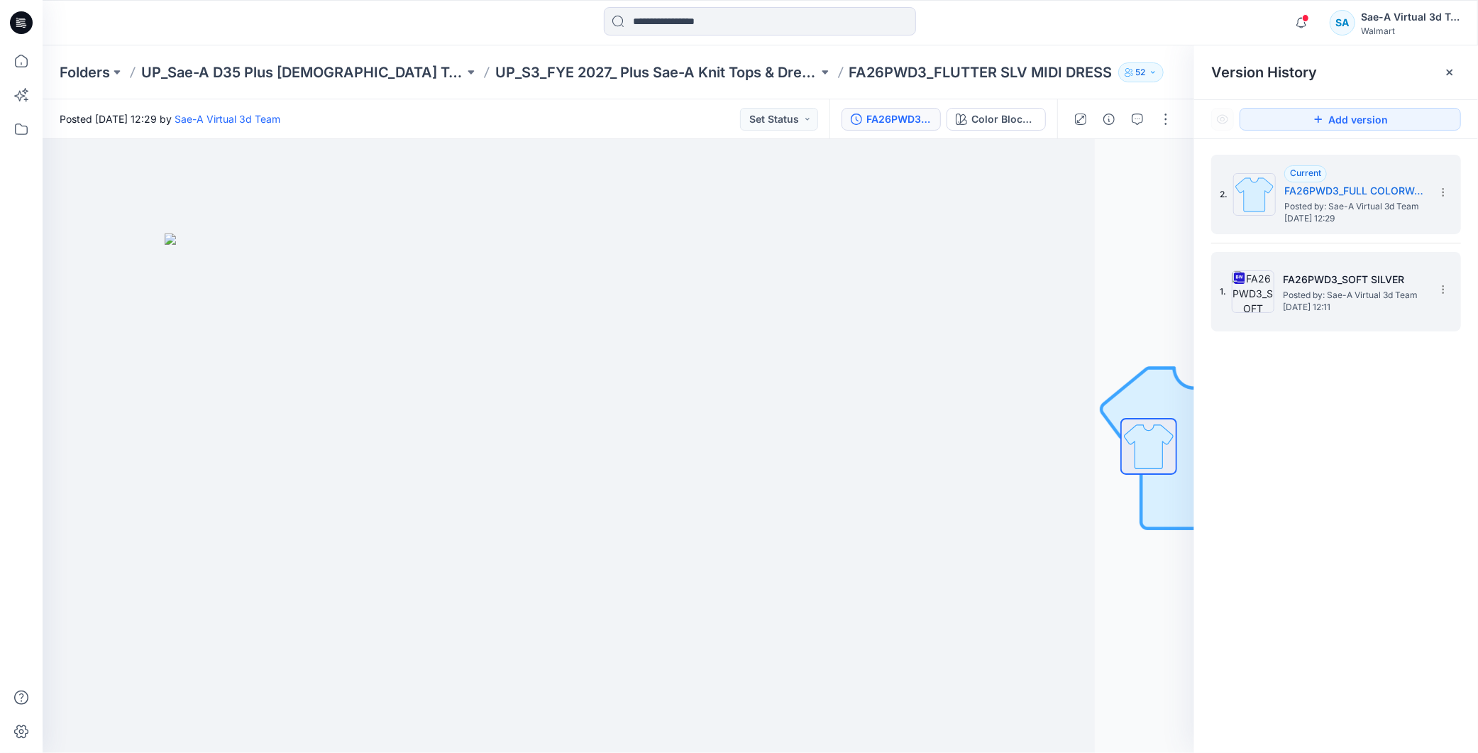
click at [1292, 299] on span "Posted by: Sae-A Virtual 3d Team" at bounding box center [1354, 295] width 142 height 14
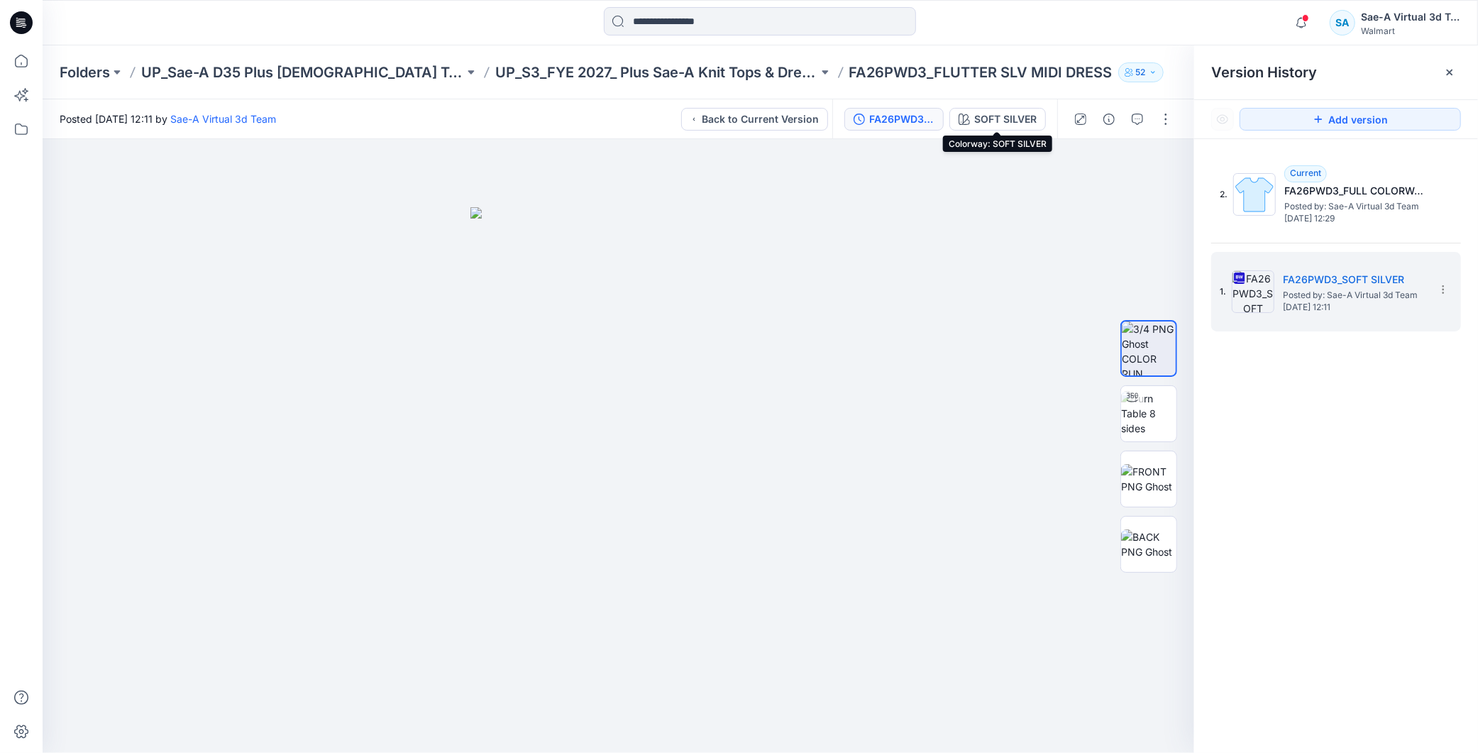
click at [970, 135] on div "FA26PWD3_SOFT SILVER SOFT SILVER" at bounding box center [944, 119] width 225 height 40
click at [1141, 407] on div at bounding box center [1132, 397] width 23 height 23
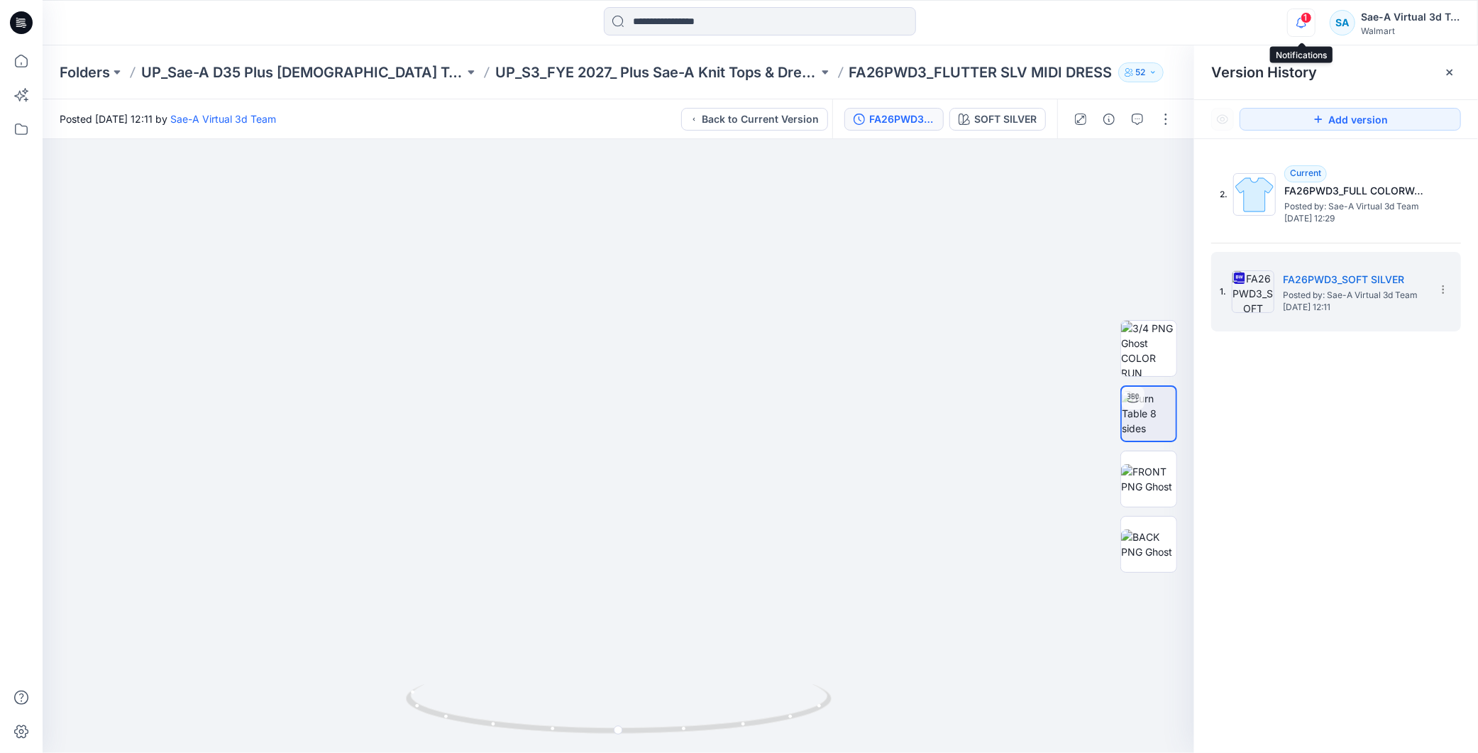
click at [1313, 23] on icon "button" at bounding box center [1301, 23] width 27 height 28
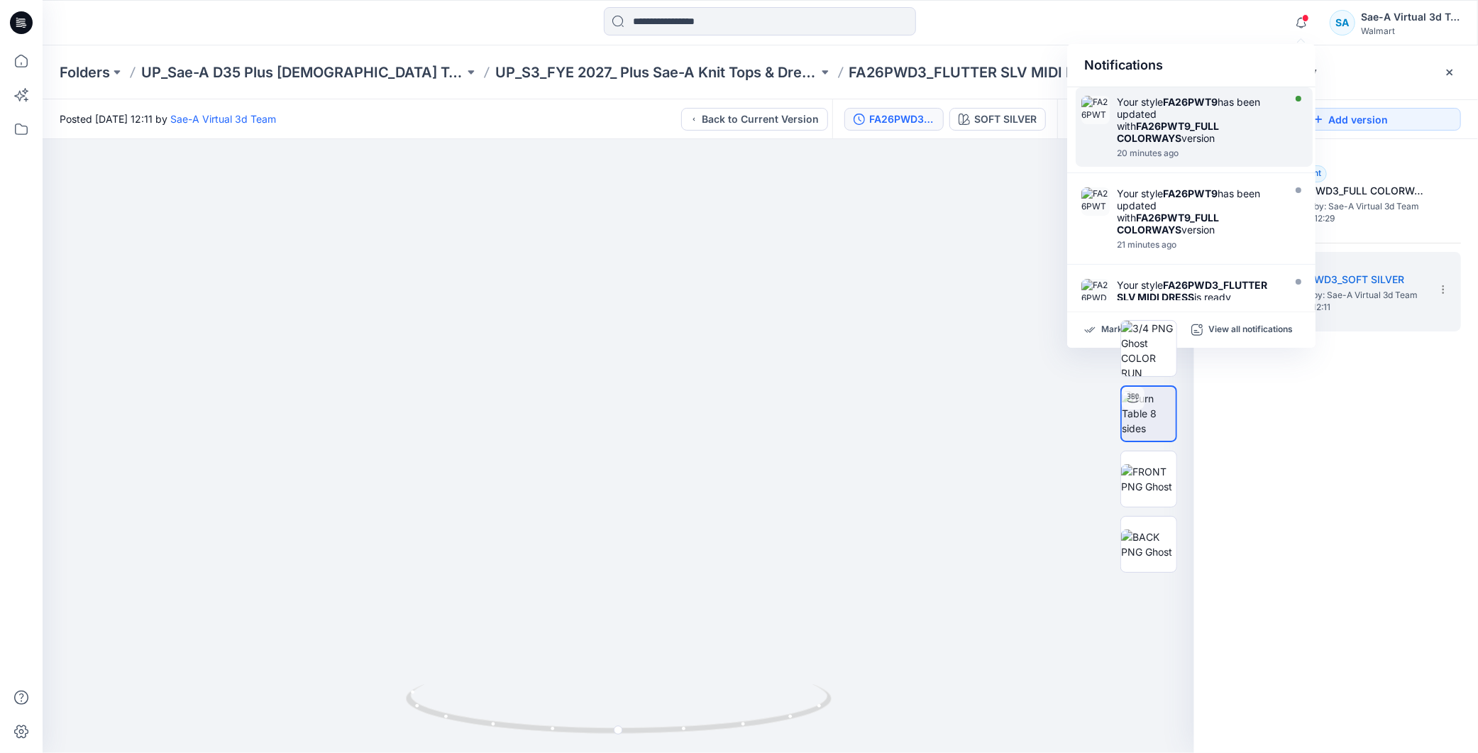
click at [1221, 131] on div "Your style FA26PWT9 has been updated with FA26PWT9_FULL COLORWAYS version" at bounding box center [1198, 120] width 163 height 48
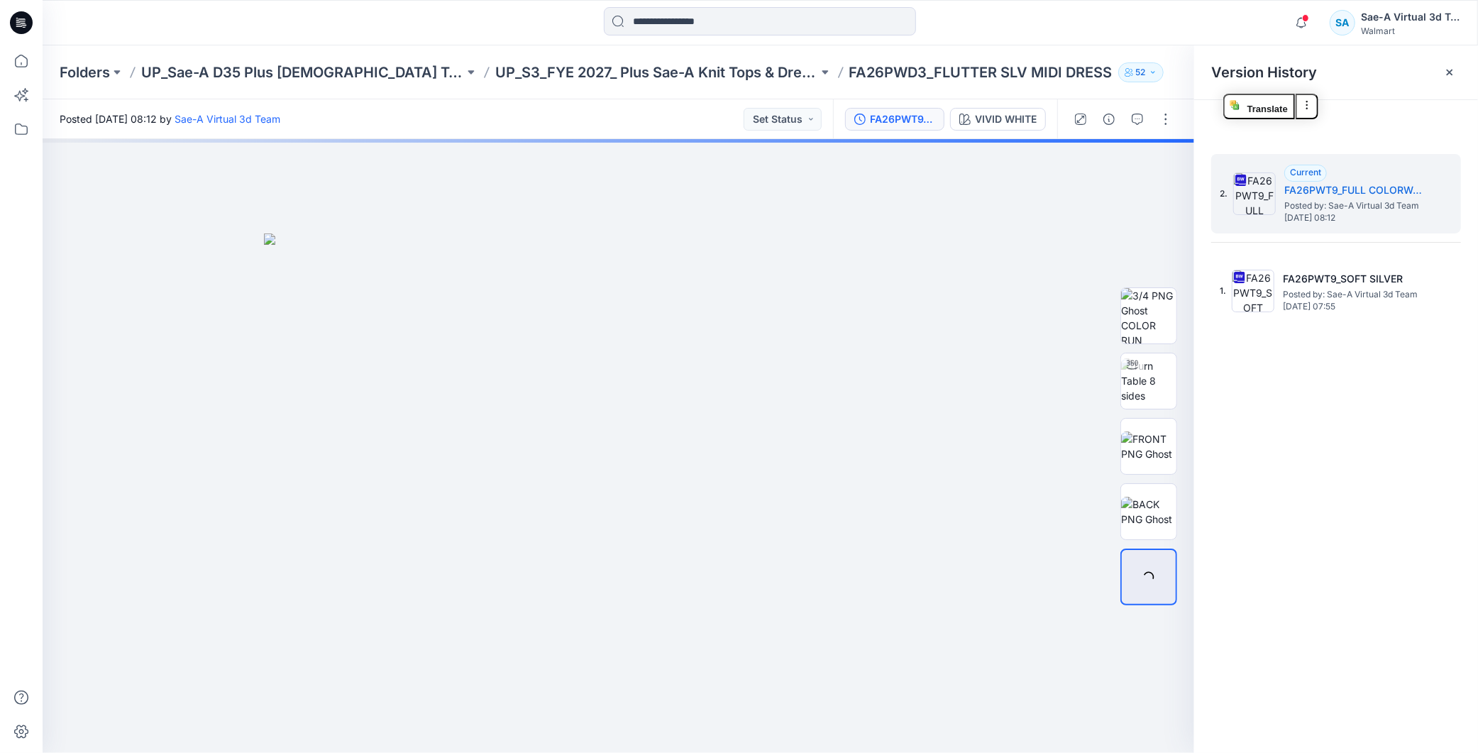
drag, startPoint x: 1264, startPoint y: 237, endPoint x: 1150, endPoint y: 173, distance: 130.3
click at [1287, 242] on hr at bounding box center [1336, 242] width 250 height 1
drag, startPoint x: 1025, startPoint y: 118, endPoint x: 1128, endPoint y: 160, distance: 112.0
click at [1025, 118] on div "VIVID WHITE" at bounding box center [1006, 119] width 62 height 16
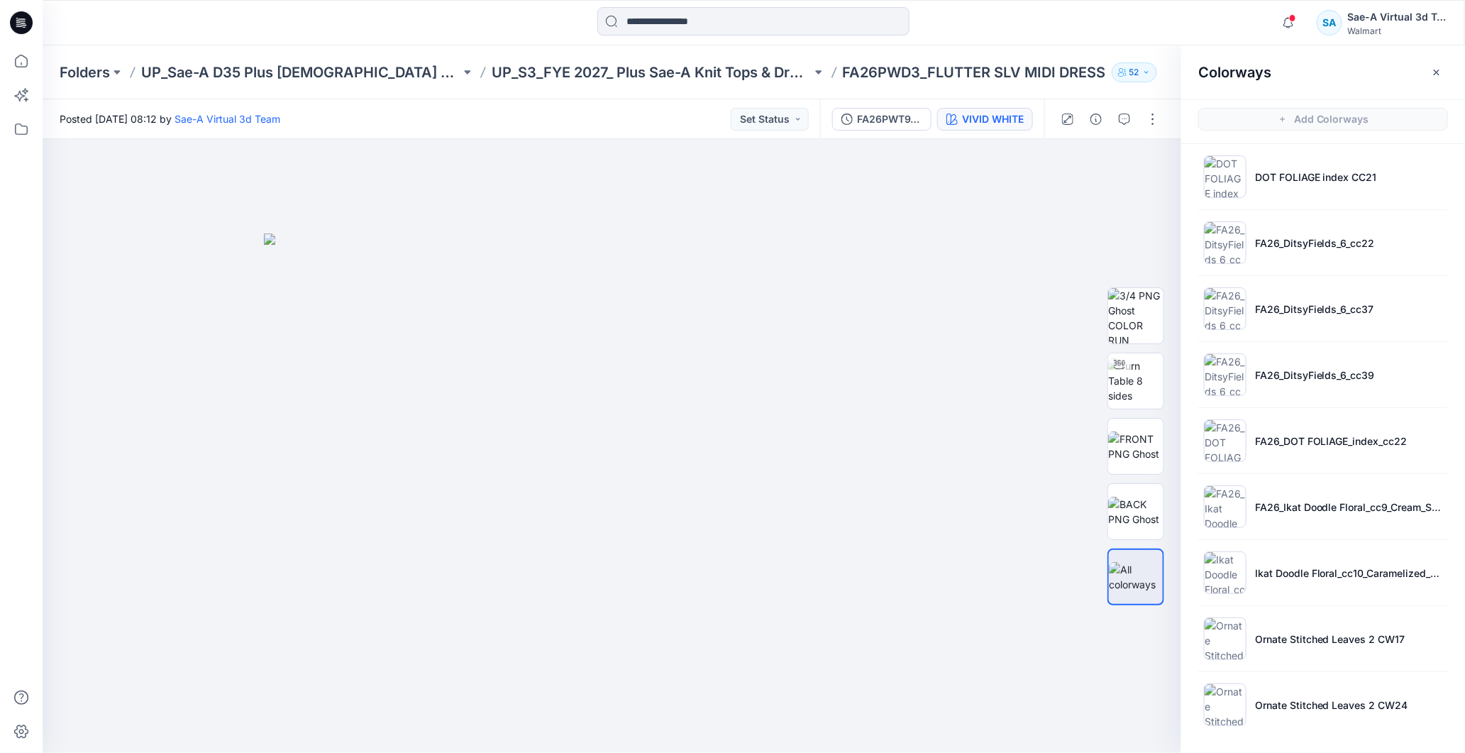
scroll to position [4, 0]
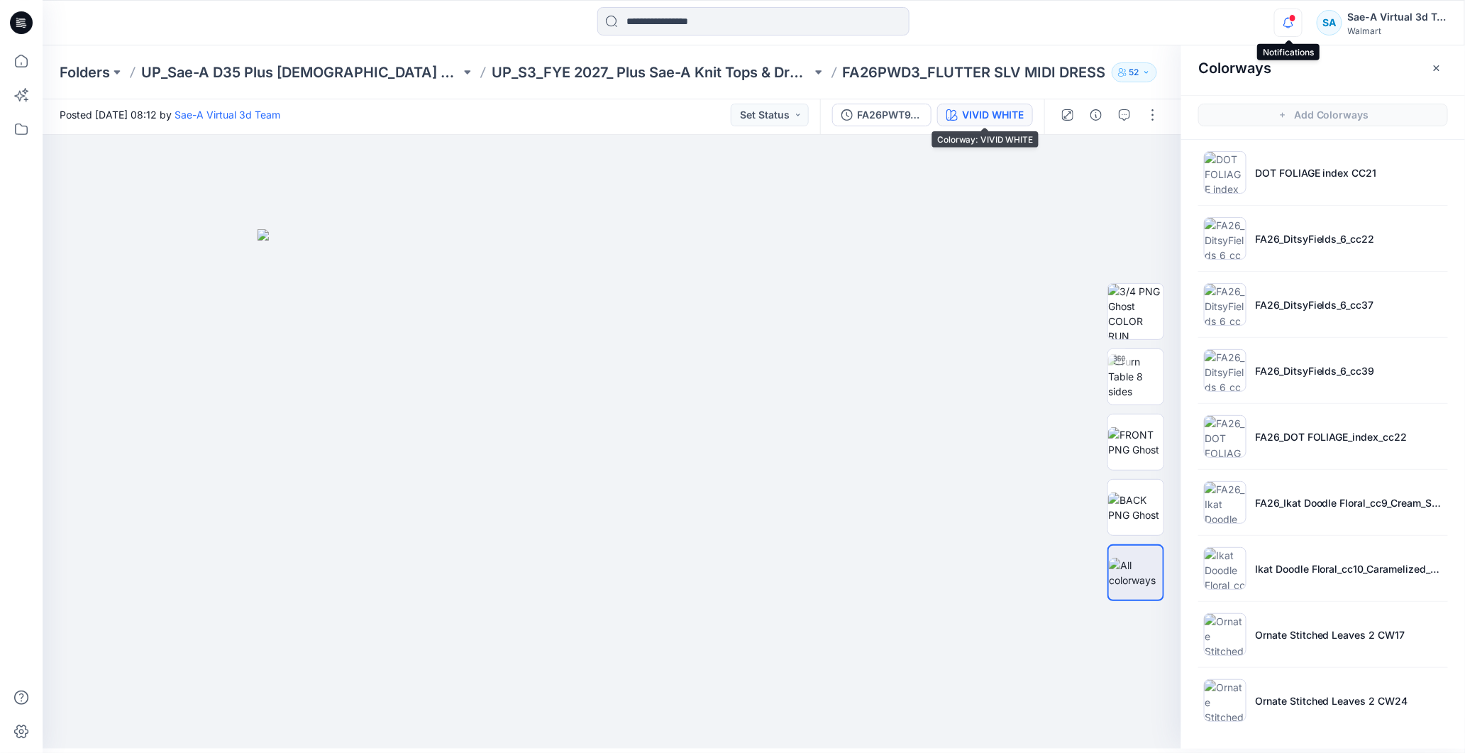
click at [1287, 25] on icon "button" at bounding box center [1288, 23] width 27 height 28
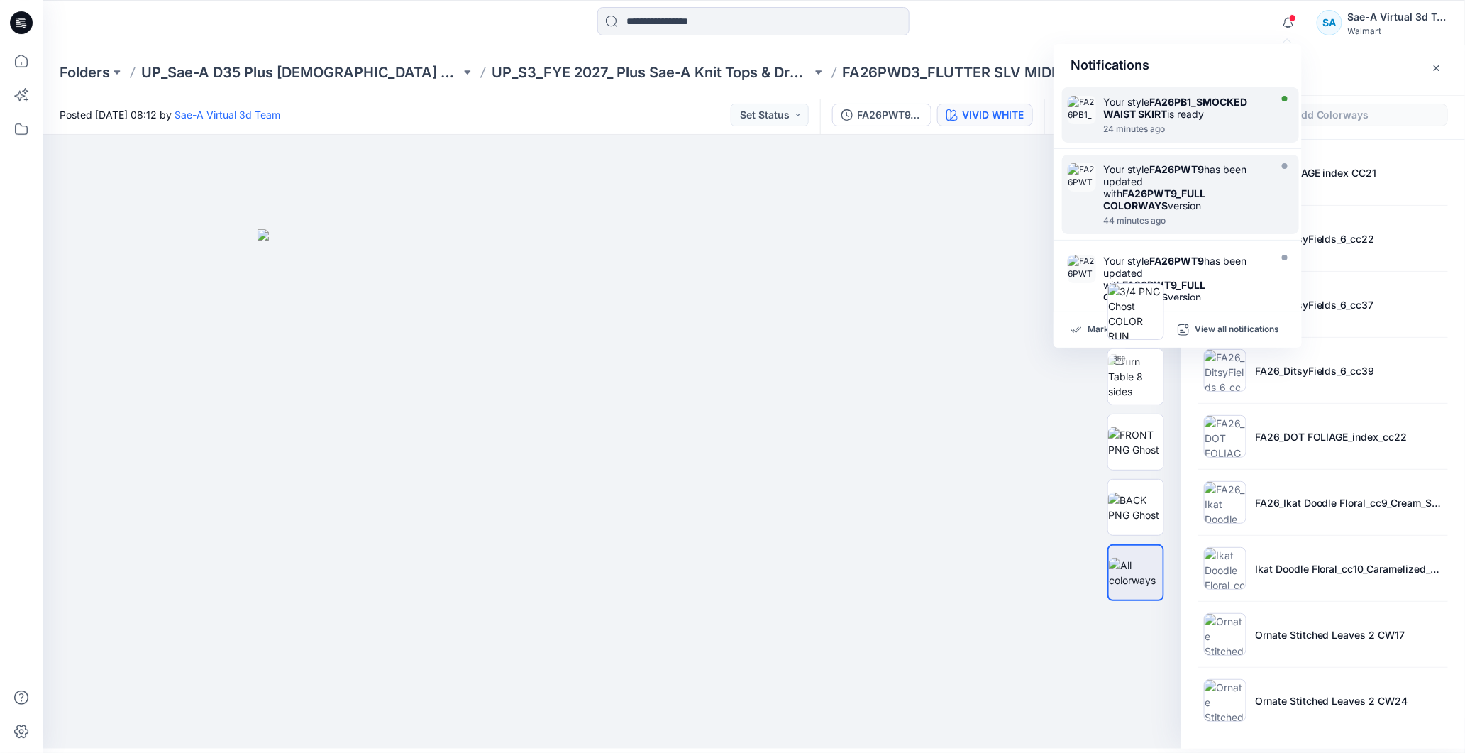
click at [1176, 114] on div "Your style FA26PB1_SMOCKED WAIST SKIRT is ready" at bounding box center [1184, 108] width 163 height 24
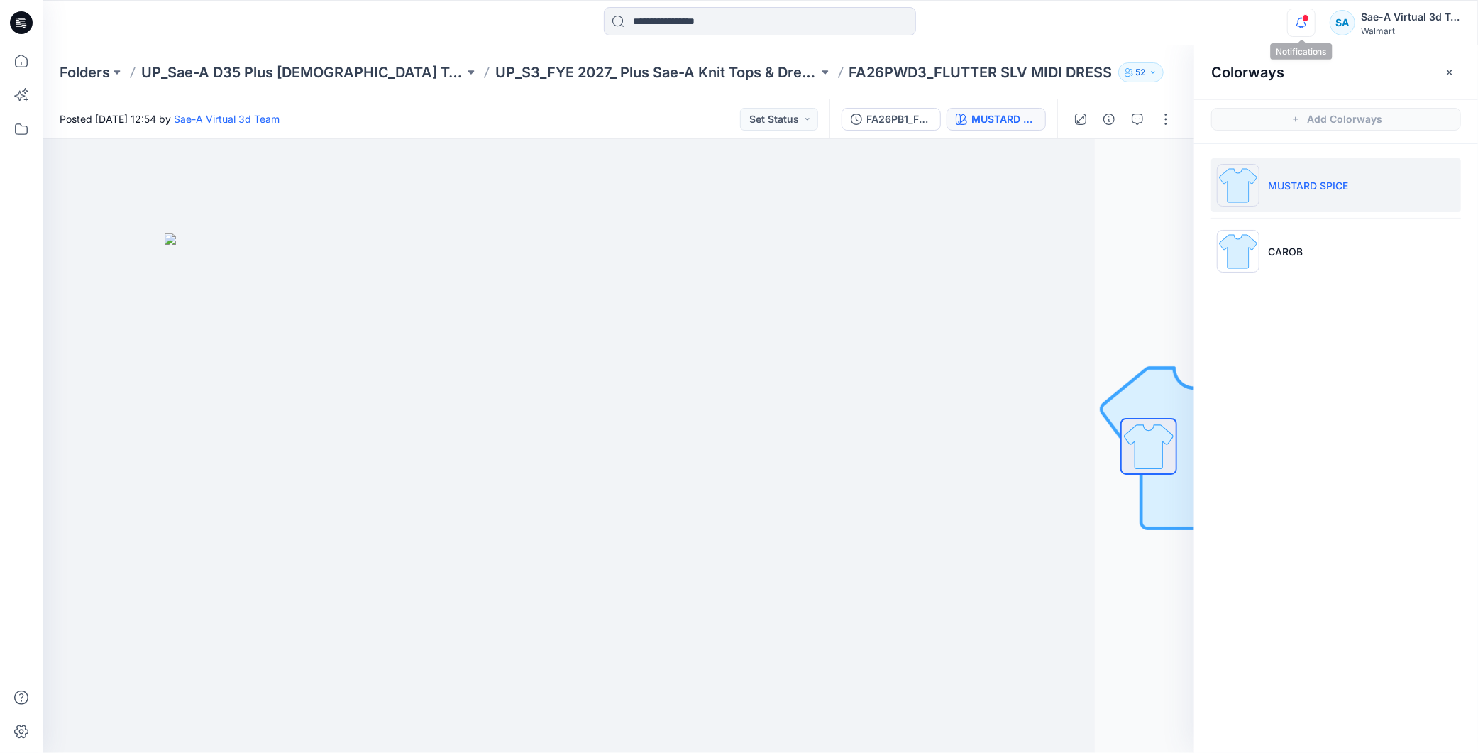
click at [1297, 19] on icon "button" at bounding box center [1301, 23] width 27 height 28
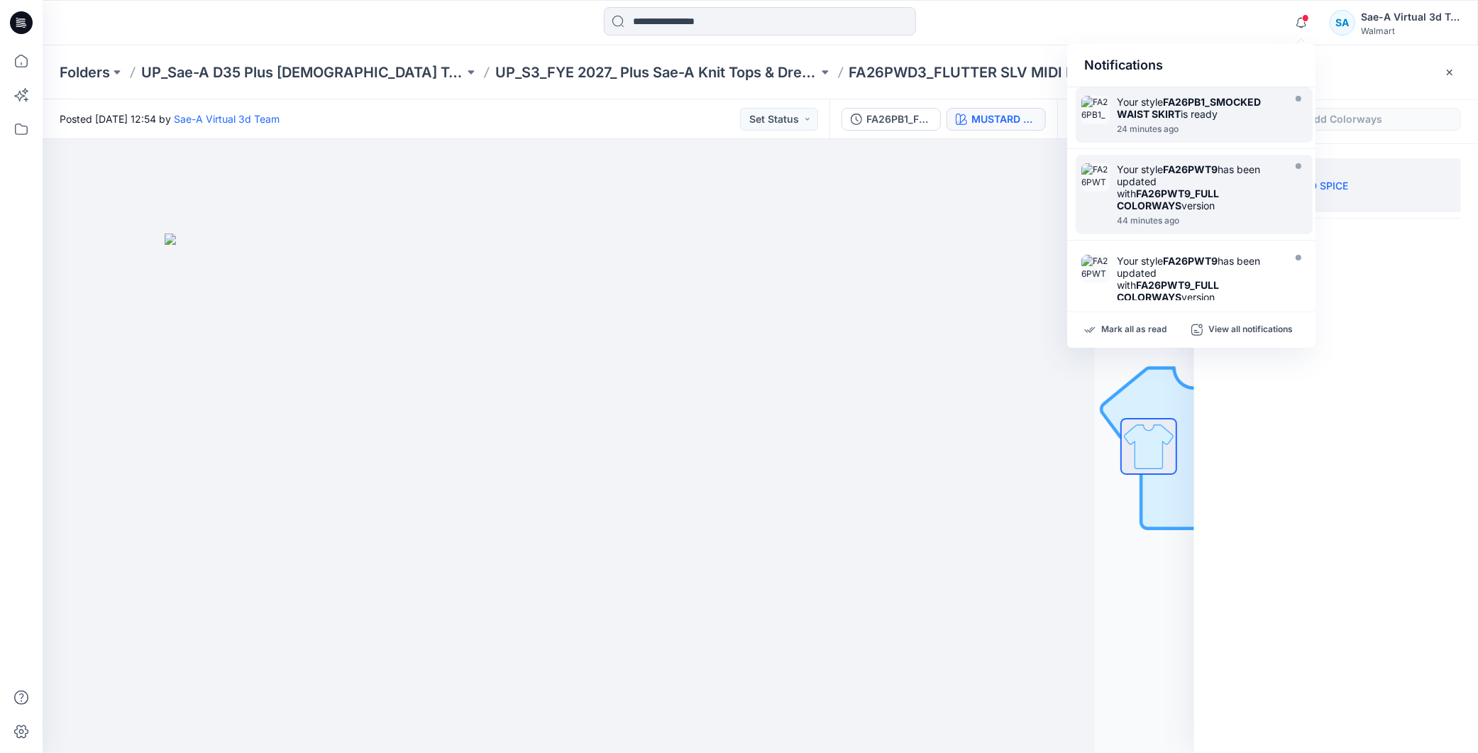
click at [1176, 115] on strong "FA26PB1_SMOCKED WAIST SKIRT" at bounding box center [1189, 108] width 144 height 24
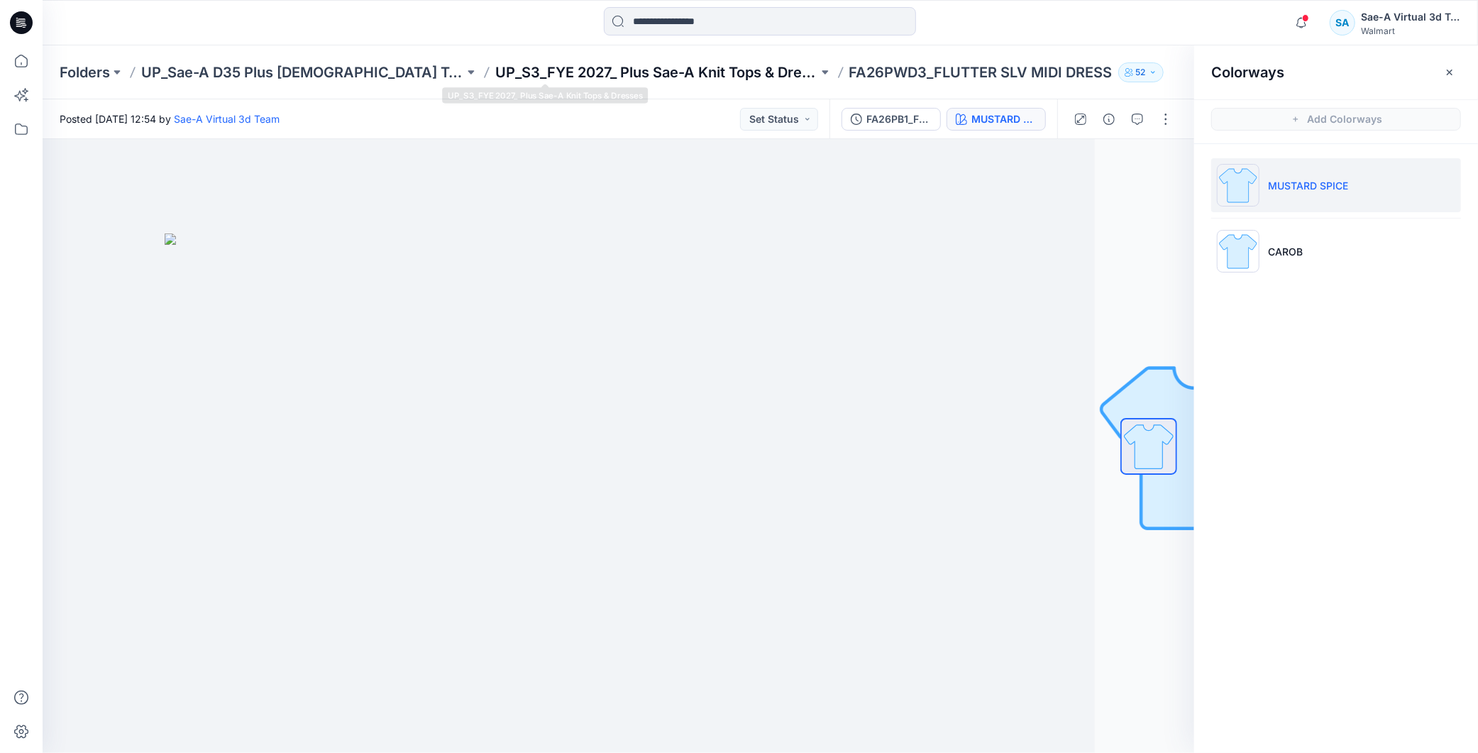
click at [641, 79] on p "UP_S3_FYE 2027_ Plus Sae-A Knit Tops & Dresses" at bounding box center [656, 72] width 323 height 20
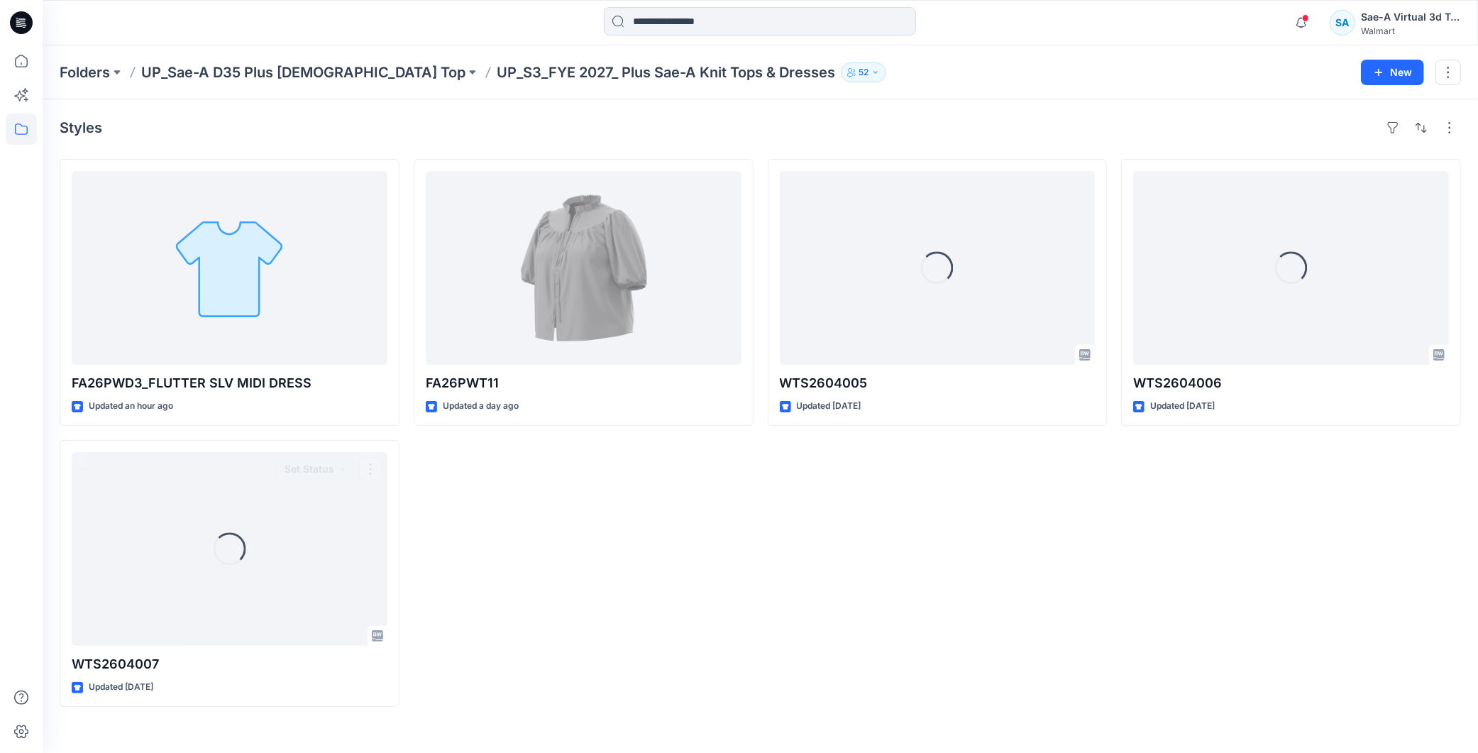
click at [684, 541] on div "FA26PWT11 Updated a day ago" at bounding box center [584, 433] width 340 height 548
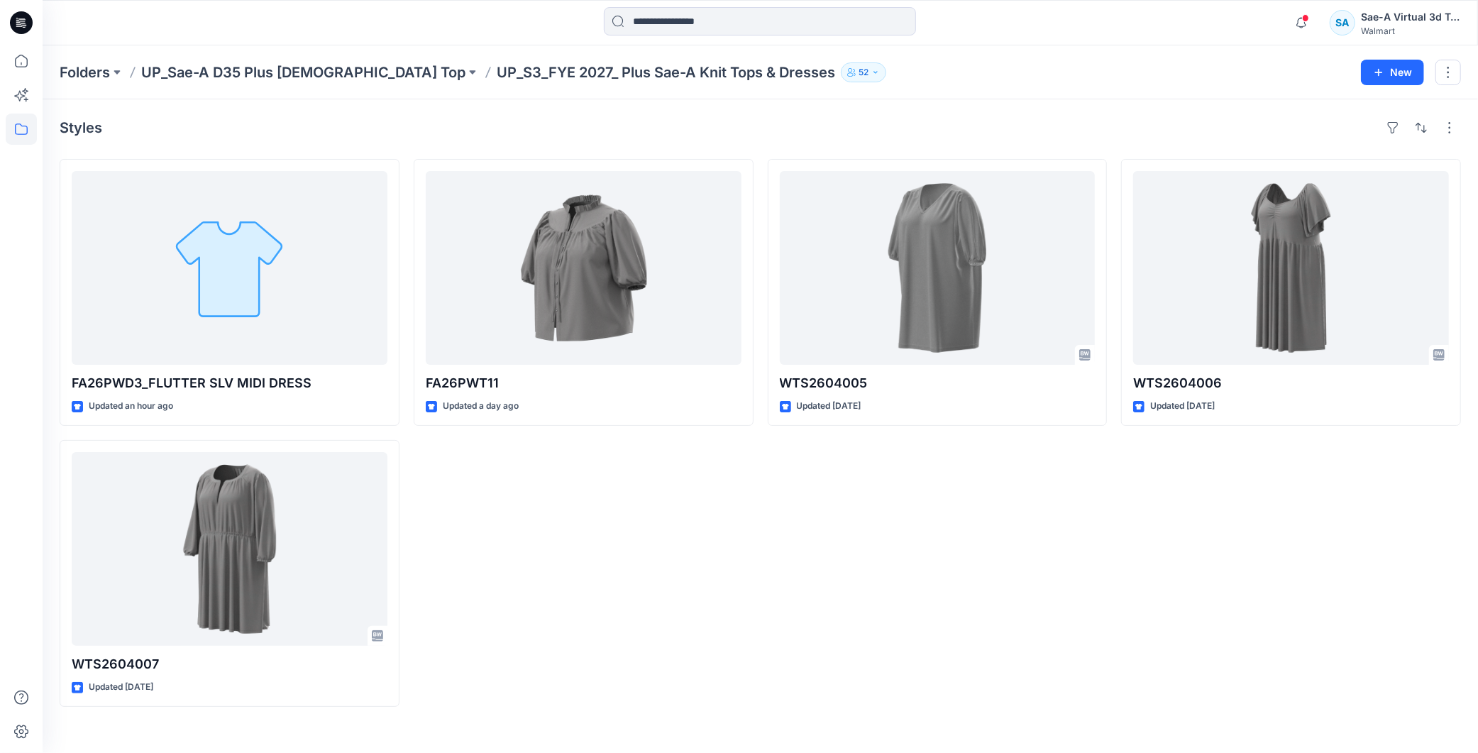
click at [12, 28] on icon at bounding box center [21, 22] width 23 height 23
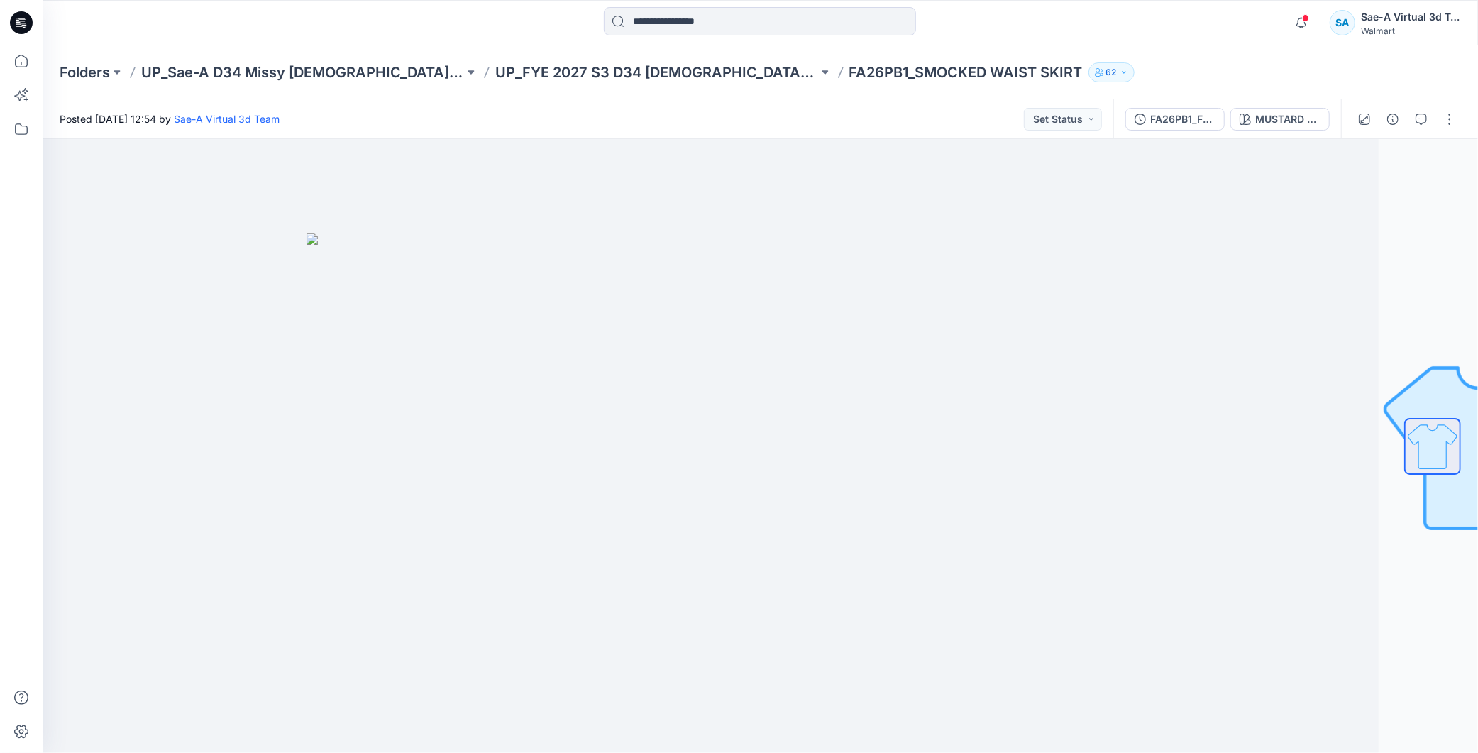
click at [20, 28] on icon at bounding box center [21, 22] width 23 height 23
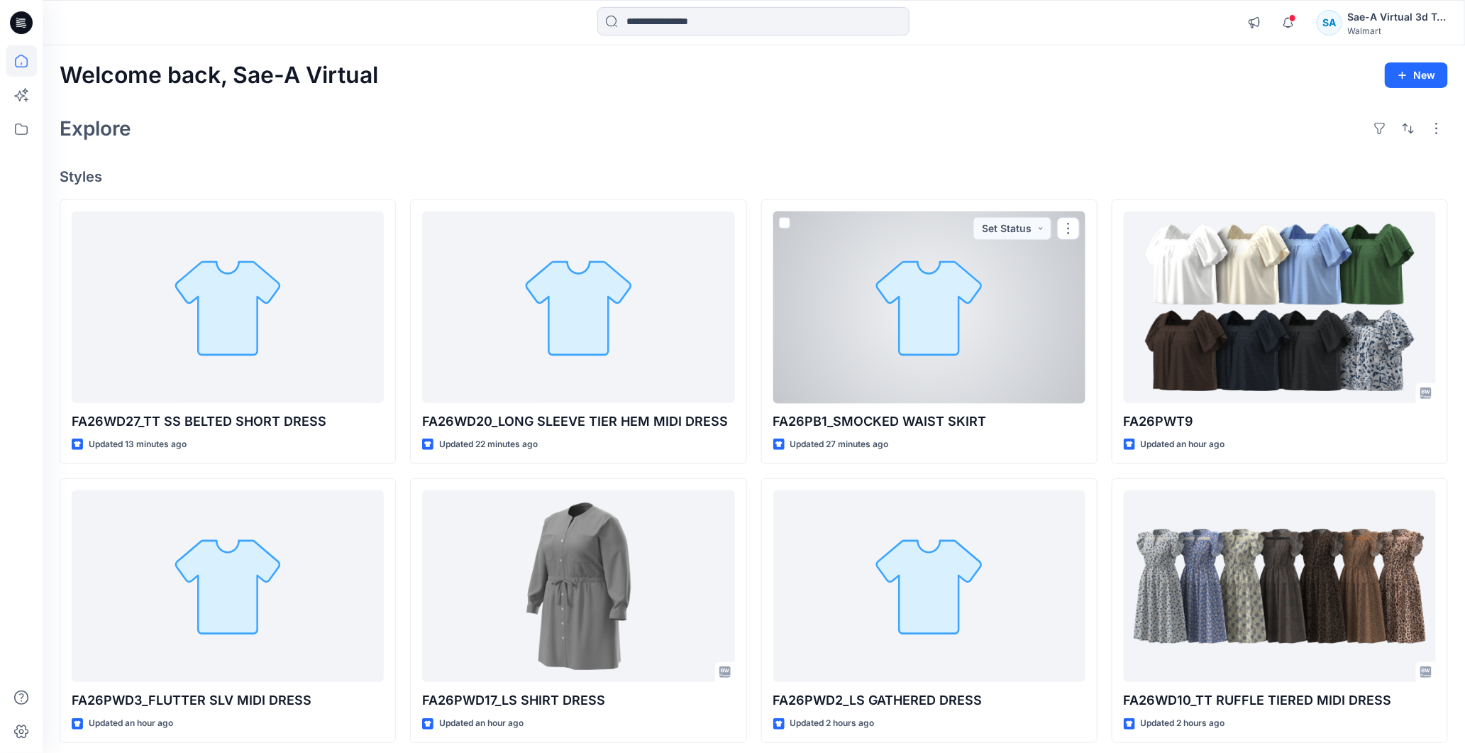
click at [963, 328] on div at bounding box center [929, 307] width 312 height 192
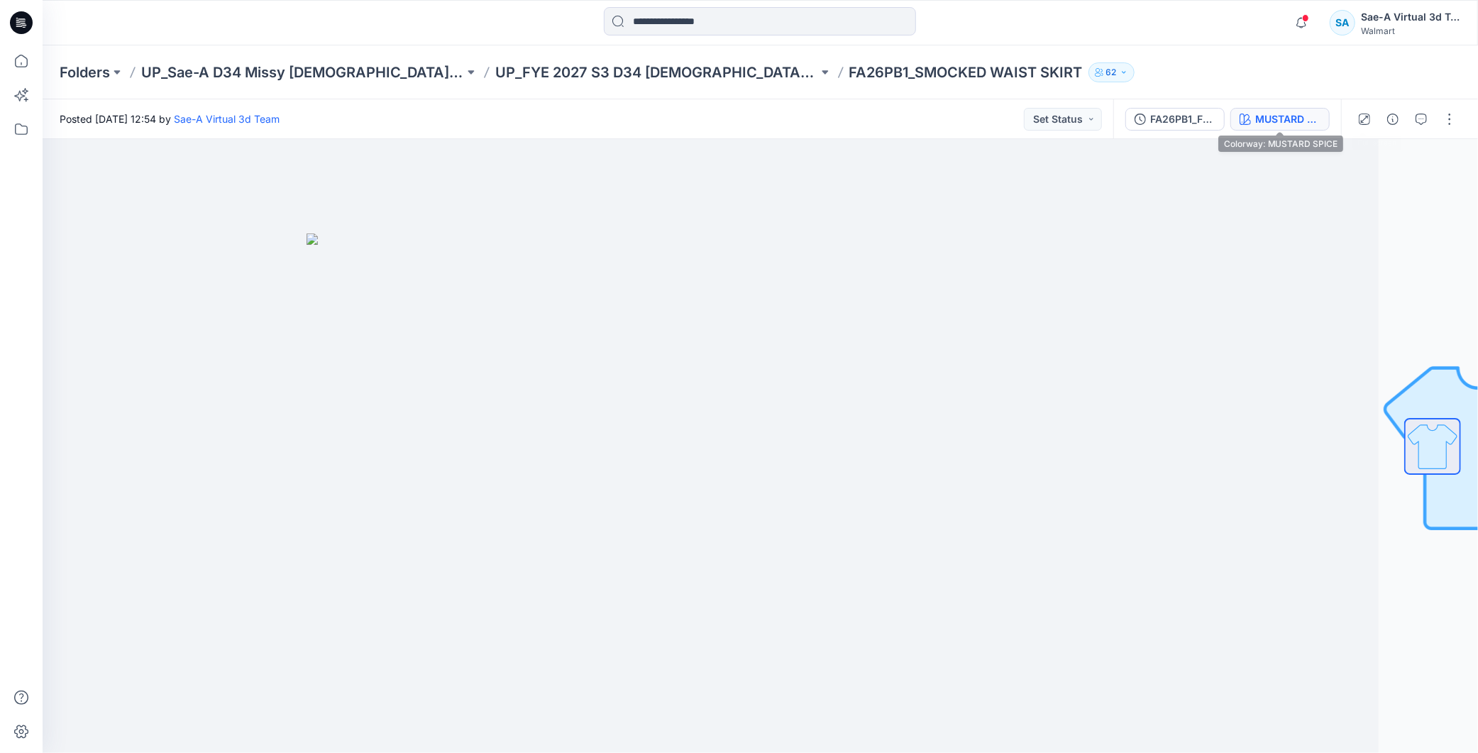
click at [1276, 116] on div "MUSTARD SPICE" at bounding box center [1287, 119] width 65 height 16
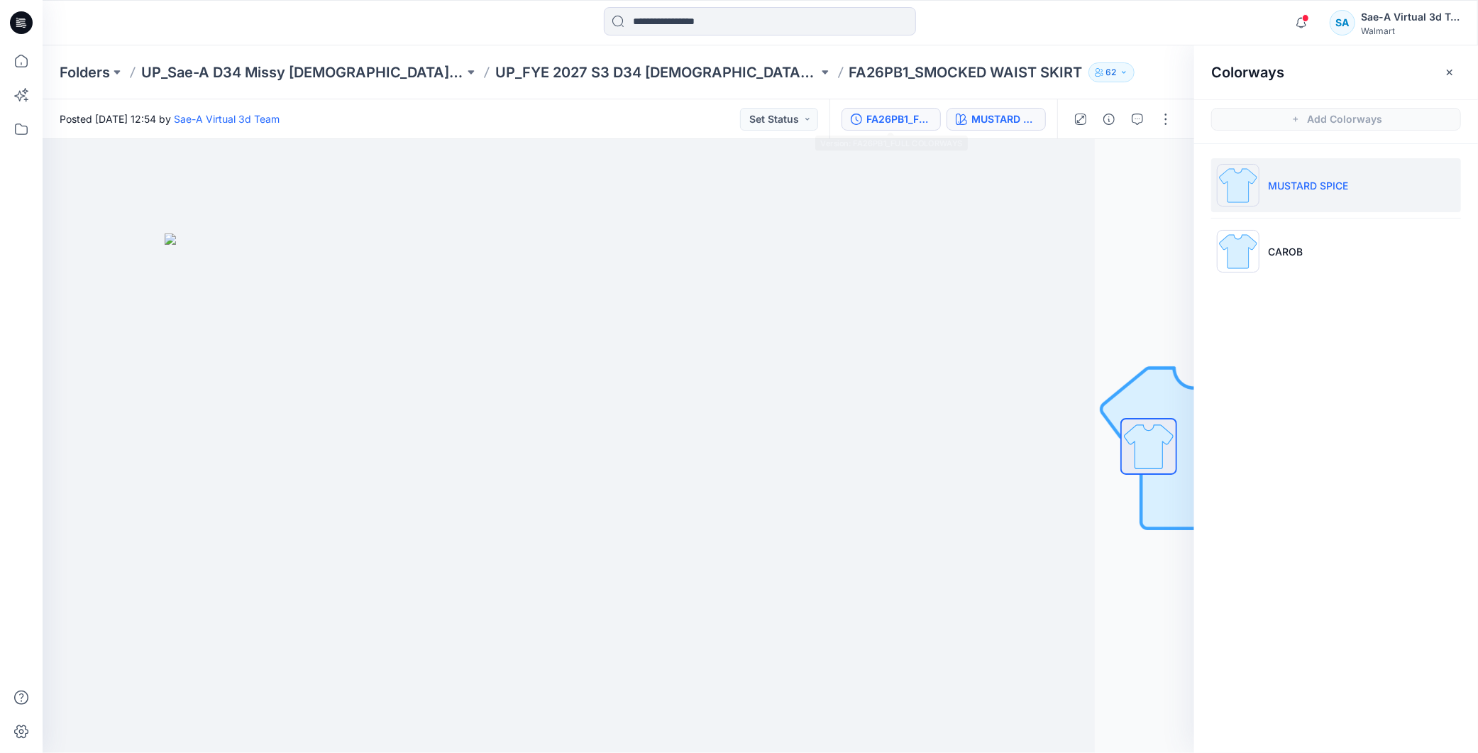
drag, startPoint x: 883, startPoint y: 118, endPoint x: 905, endPoint y: 118, distance: 21.3
click at [883, 117] on div "FA26PB1_FULL COLORWAYS" at bounding box center [898, 119] width 65 height 16
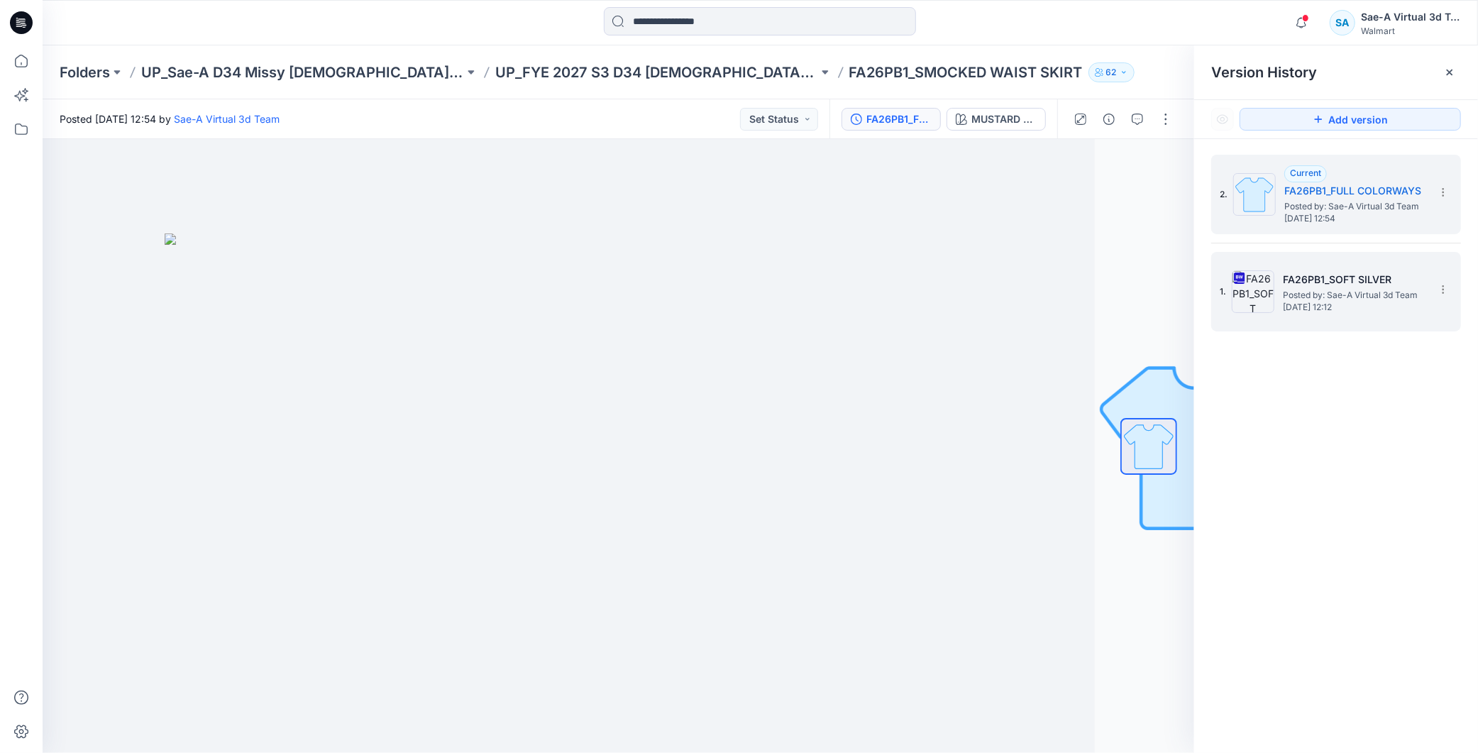
click at [1375, 302] on span "Tuesday, September 23, 2025 12:12" at bounding box center [1354, 307] width 142 height 10
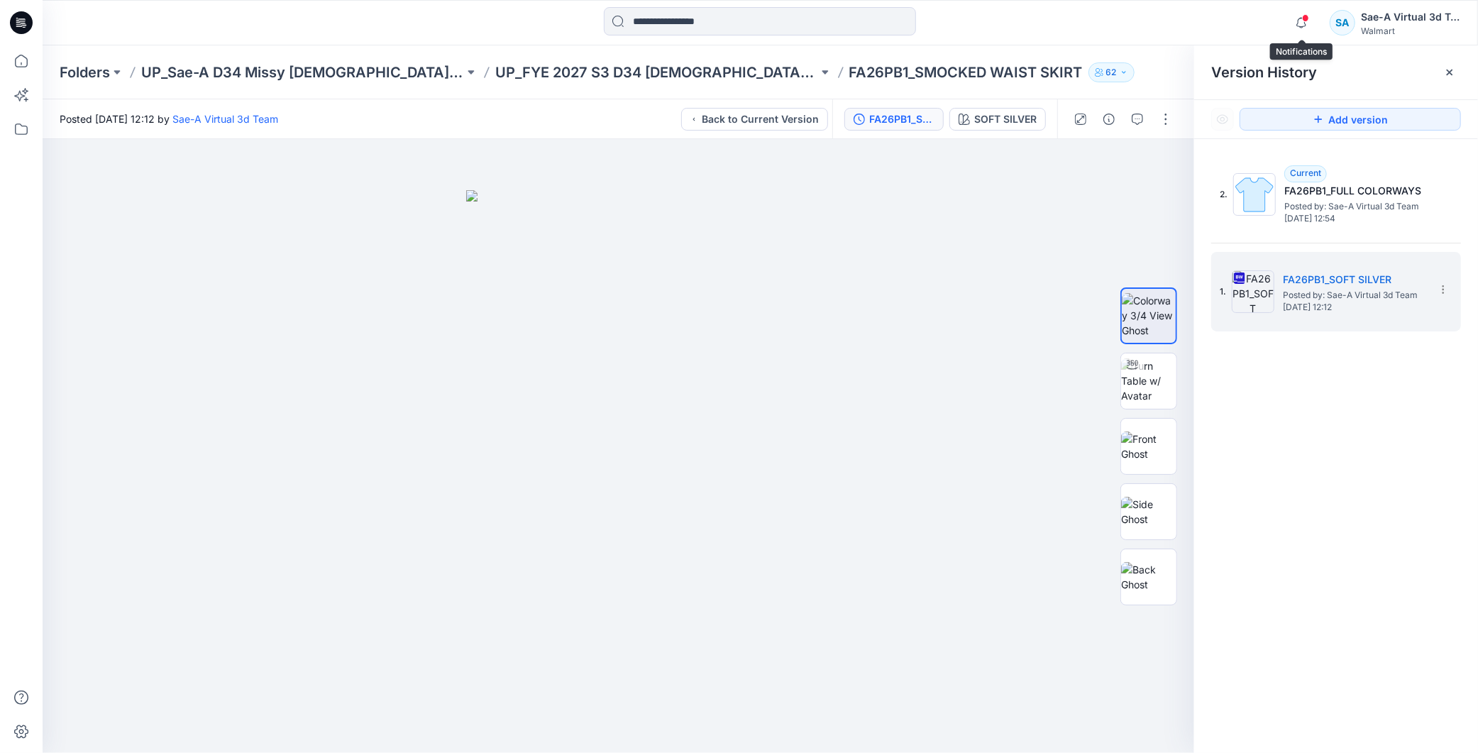
click at [1306, 19] on span at bounding box center [1305, 18] width 7 height 8
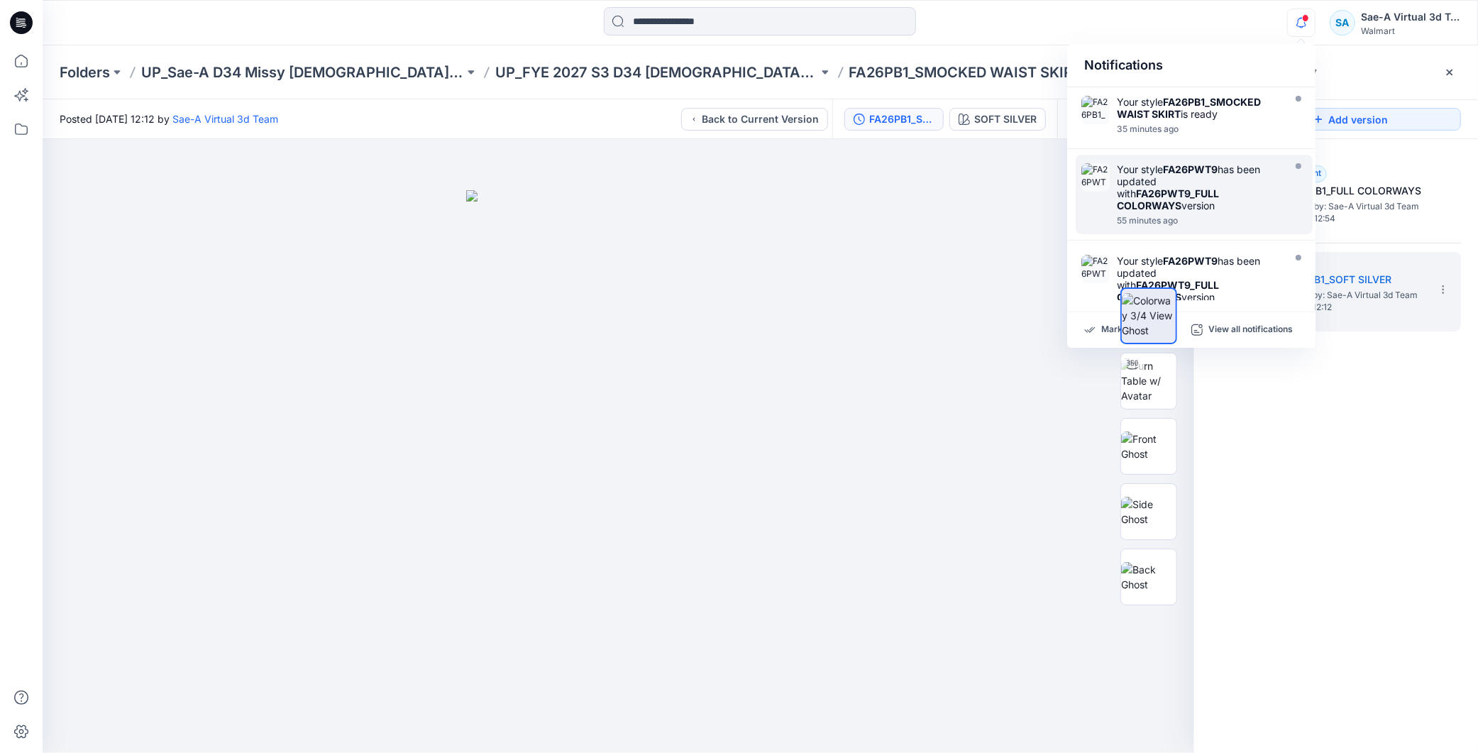
click at [23, 33] on icon at bounding box center [21, 22] width 23 height 23
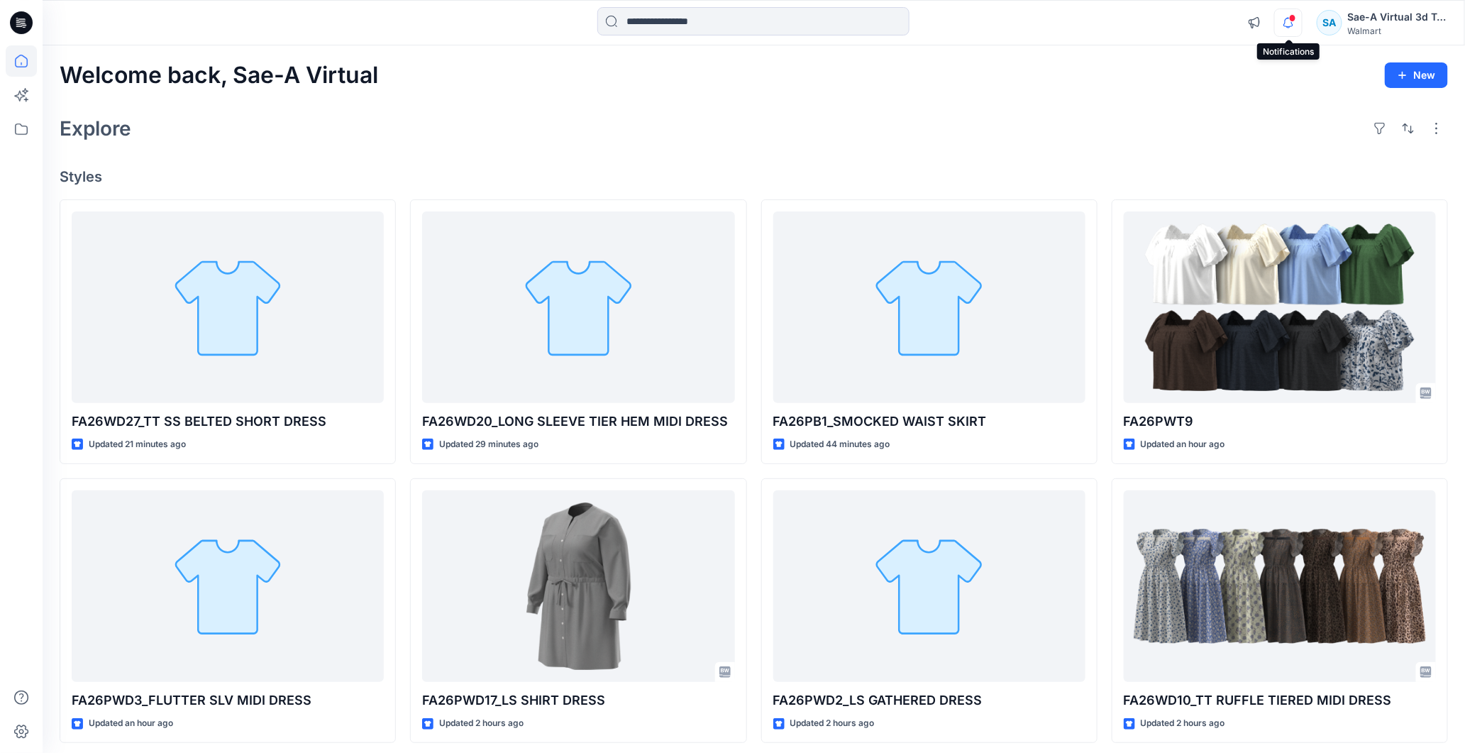
click at [1282, 29] on icon "button" at bounding box center [1288, 23] width 27 height 28
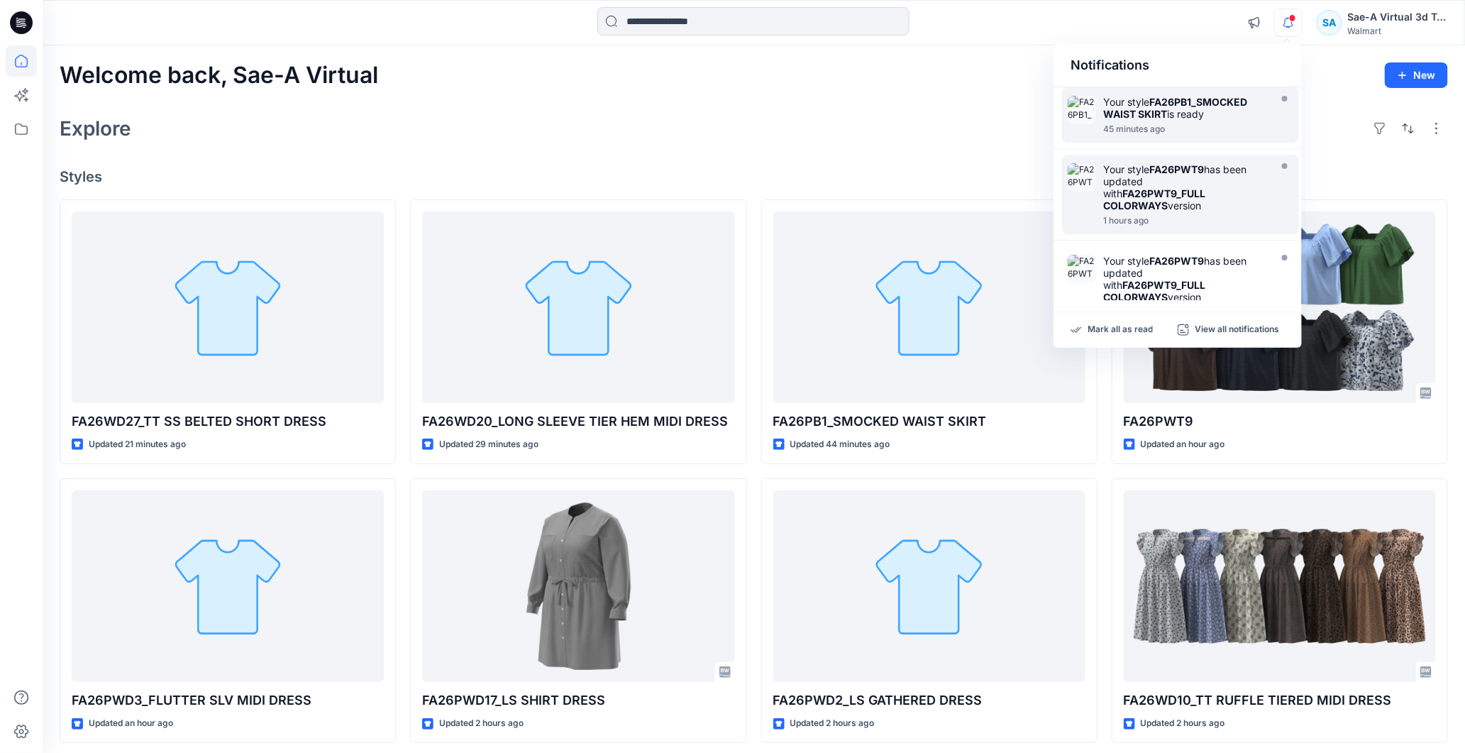
click at [1202, 106] on strong "FA26PB1_SMOCKED WAIST SKIRT" at bounding box center [1175, 108] width 144 height 24
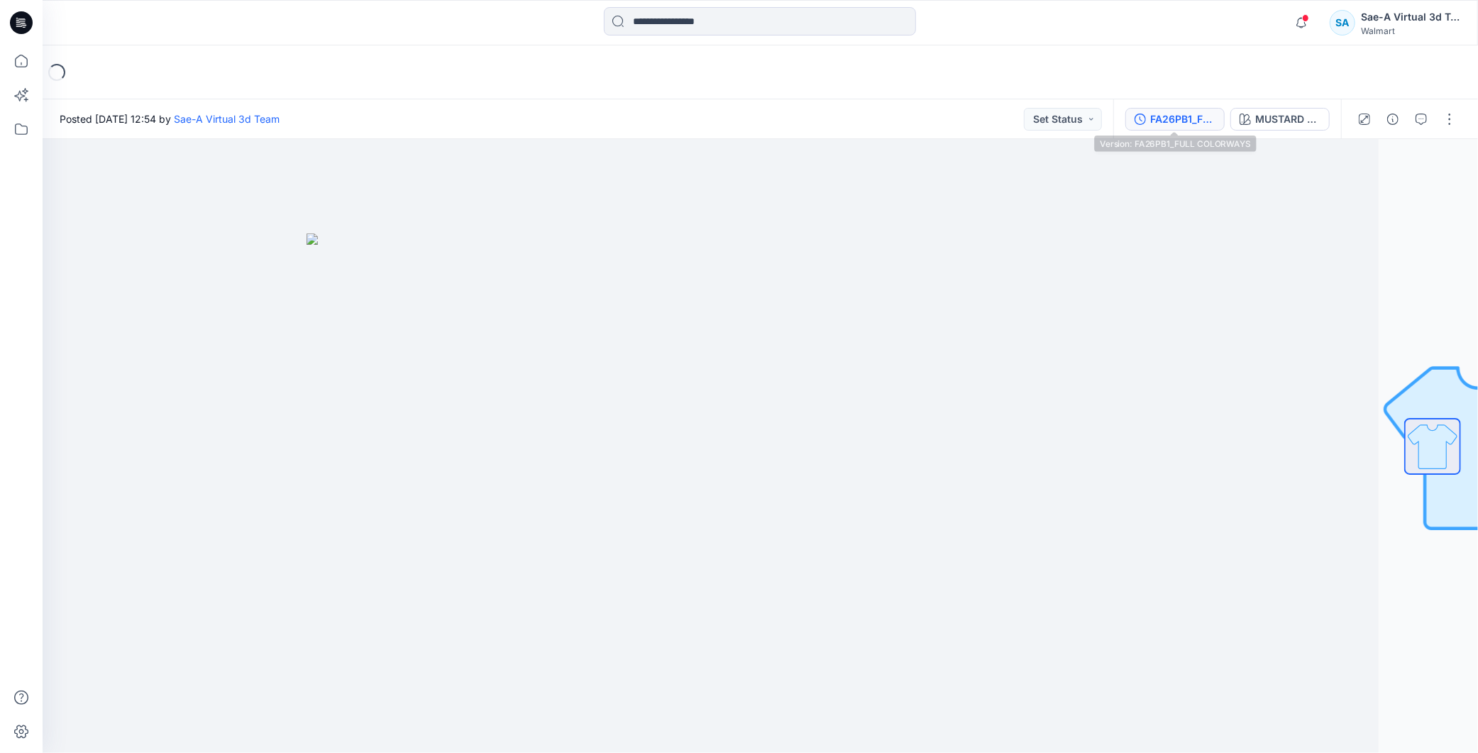
click at [1196, 121] on div "FA26PB1_FULL COLORWAYS" at bounding box center [1182, 119] width 65 height 16
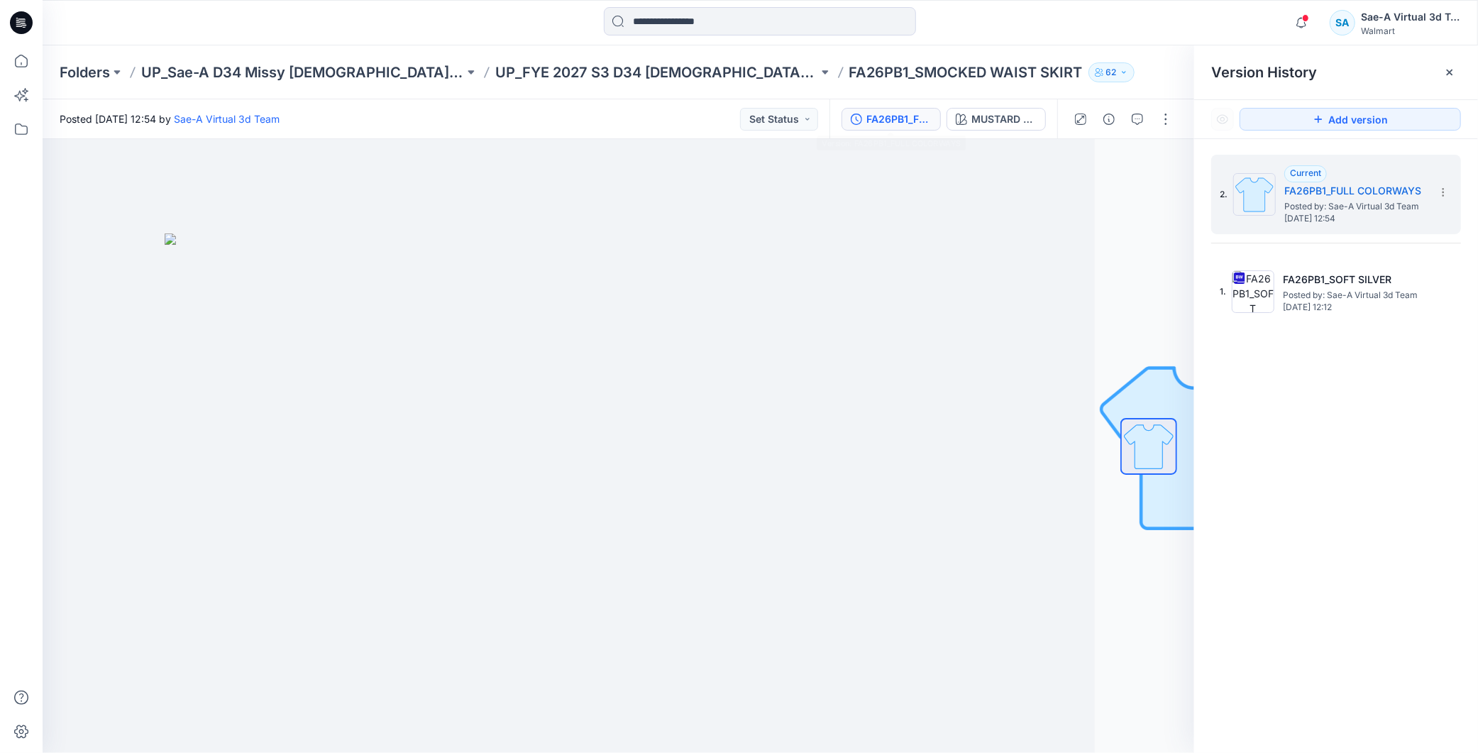
click at [22, 27] on icon at bounding box center [21, 22] width 23 height 23
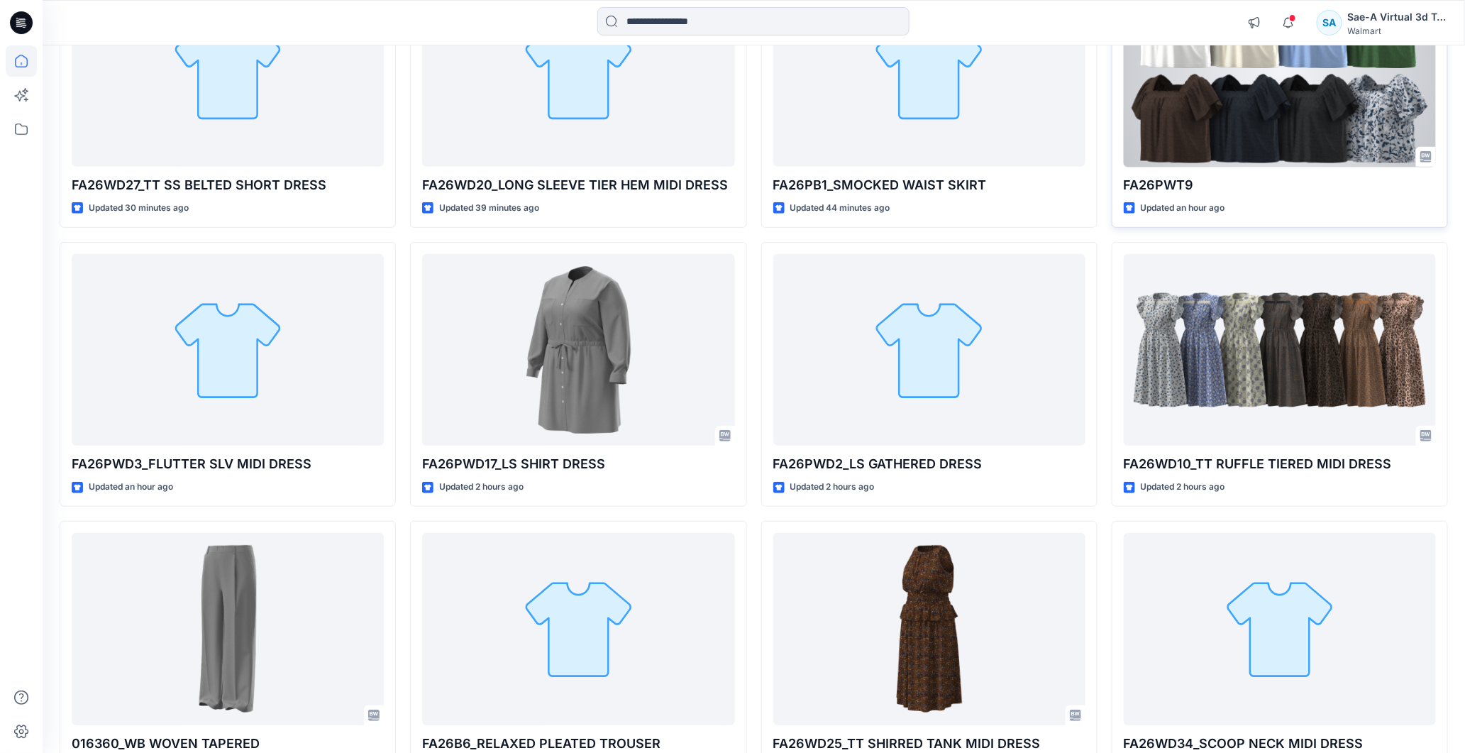
scroll to position [158, 0]
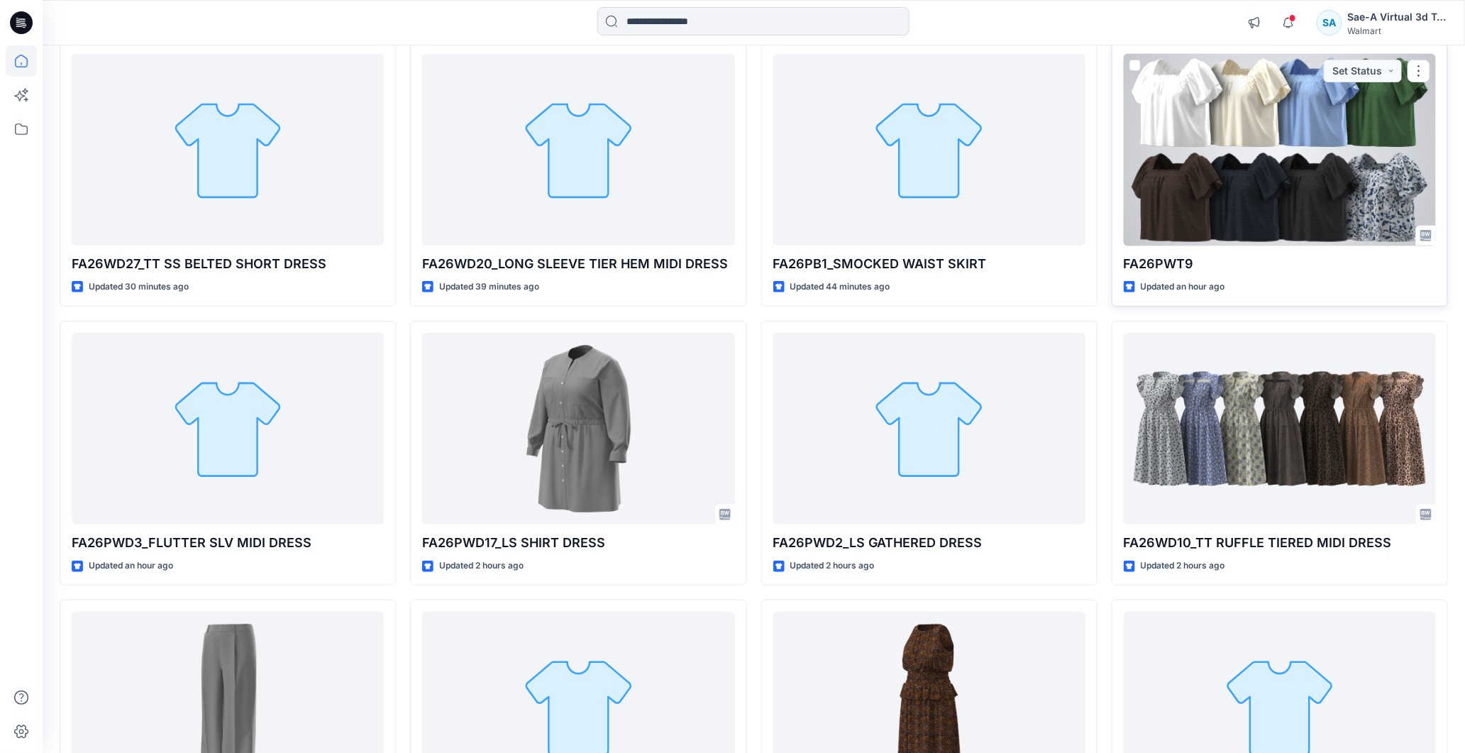
click at [1274, 129] on div at bounding box center [1280, 150] width 312 height 192
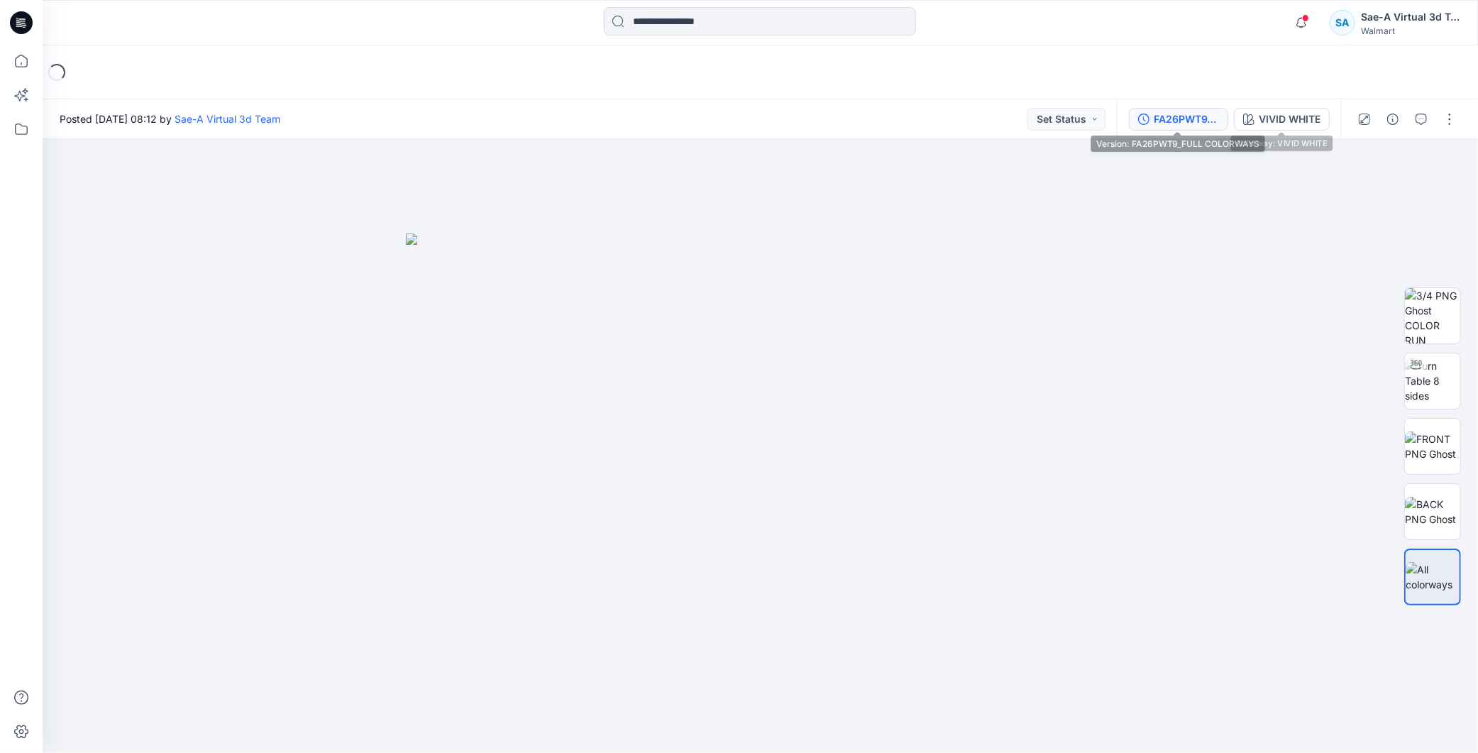
click at [1171, 125] on div "FA26PWT9_FULL COLORWAYS" at bounding box center [1186, 119] width 65 height 16
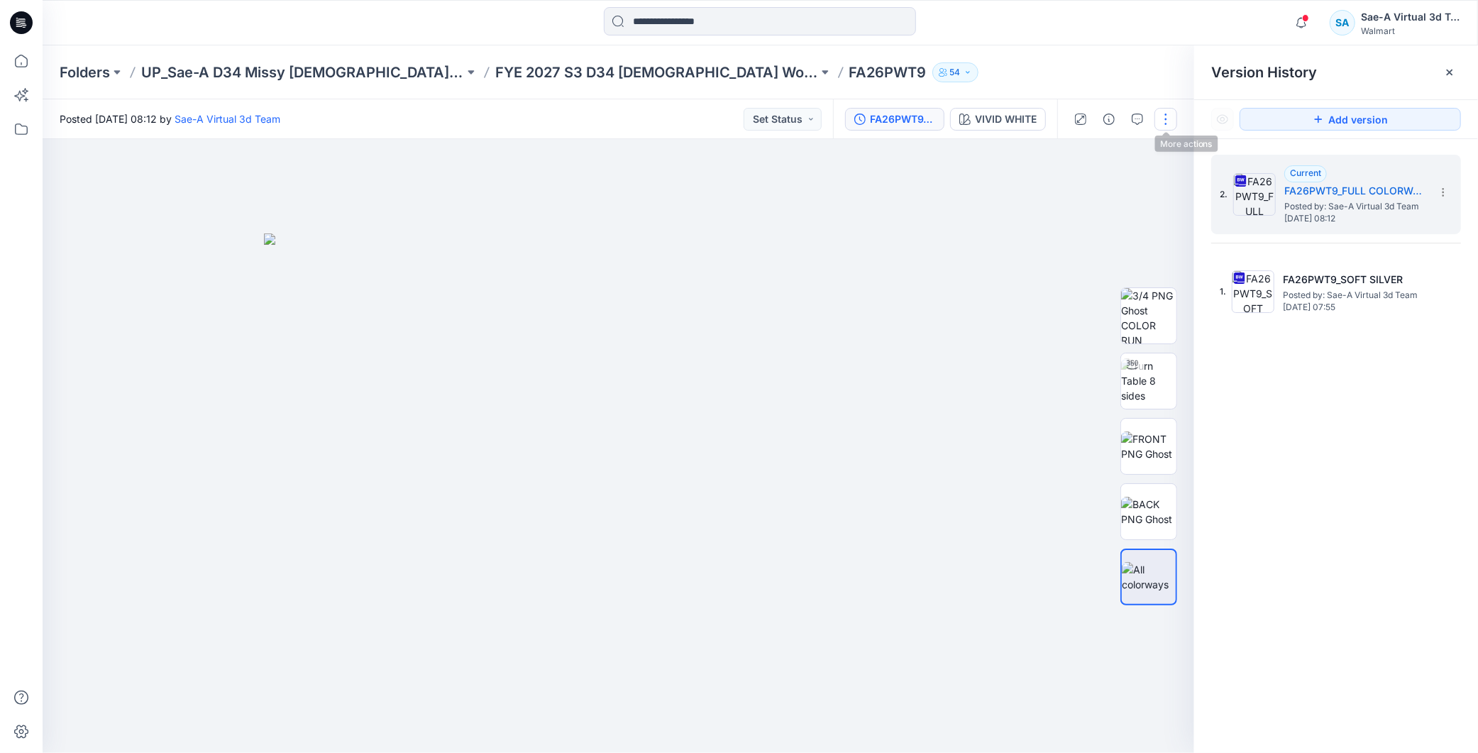
click at [1164, 111] on button "button" at bounding box center [1166, 119] width 23 height 23
click at [1098, 188] on button "Edit" at bounding box center [1107, 191] width 131 height 26
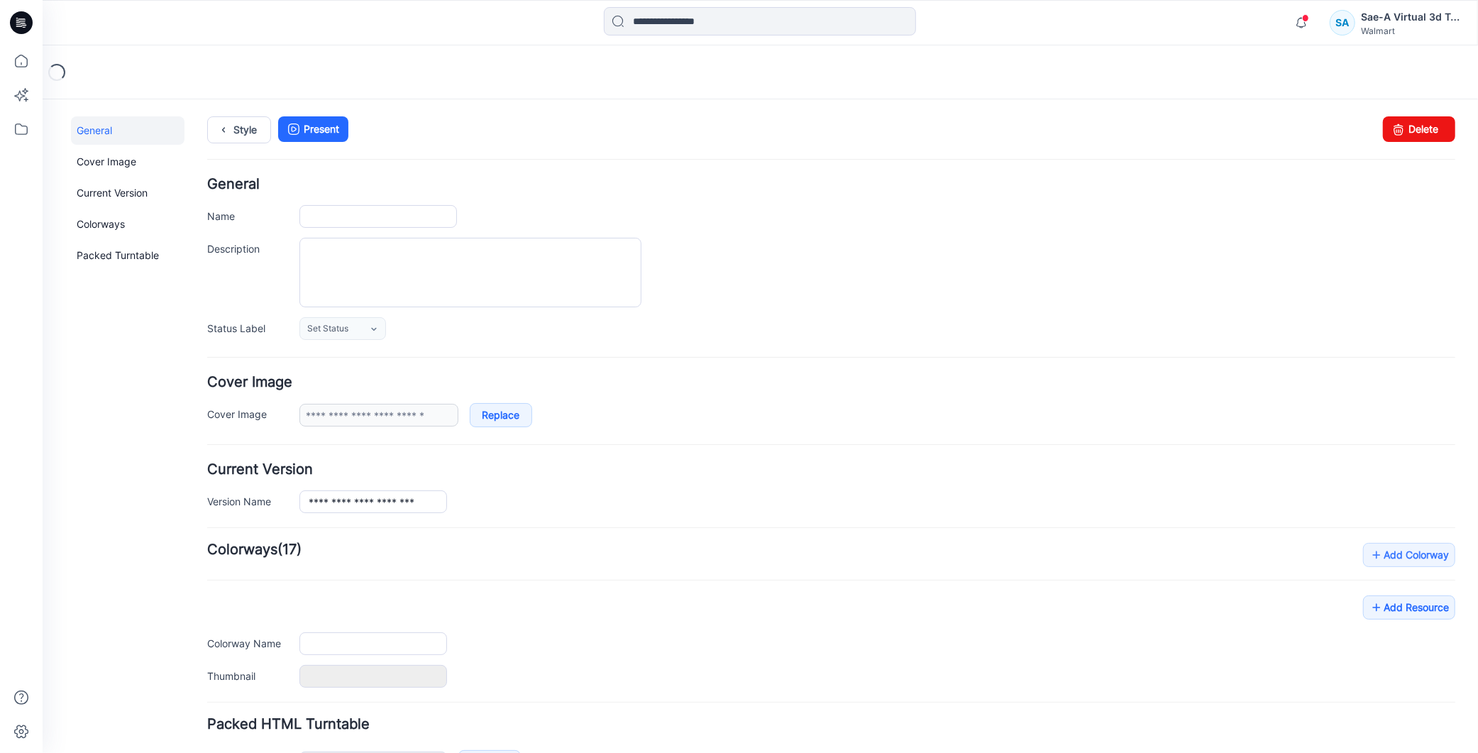
type input "********"
type input "**********"
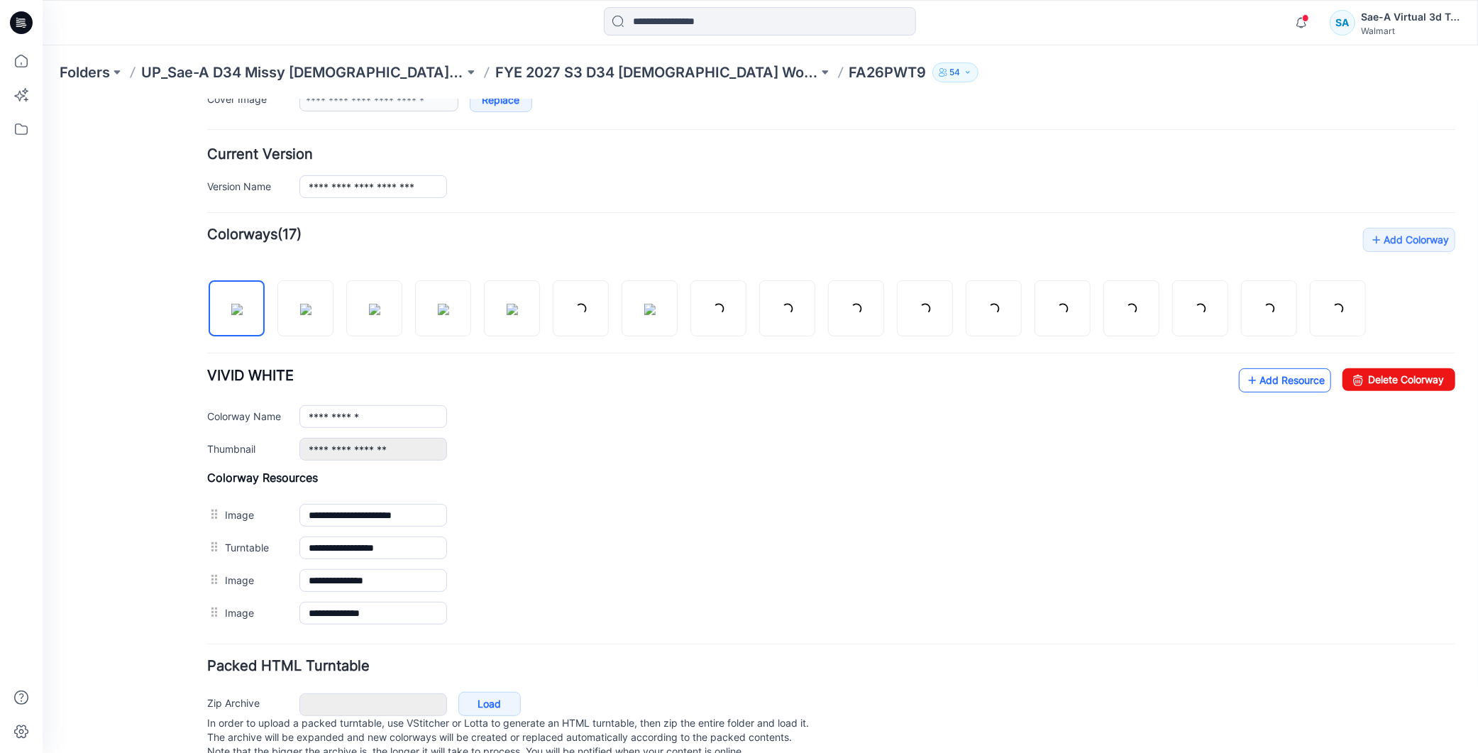
click at [1270, 379] on link "Add Resource" at bounding box center [1284, 380] width 92 height 24
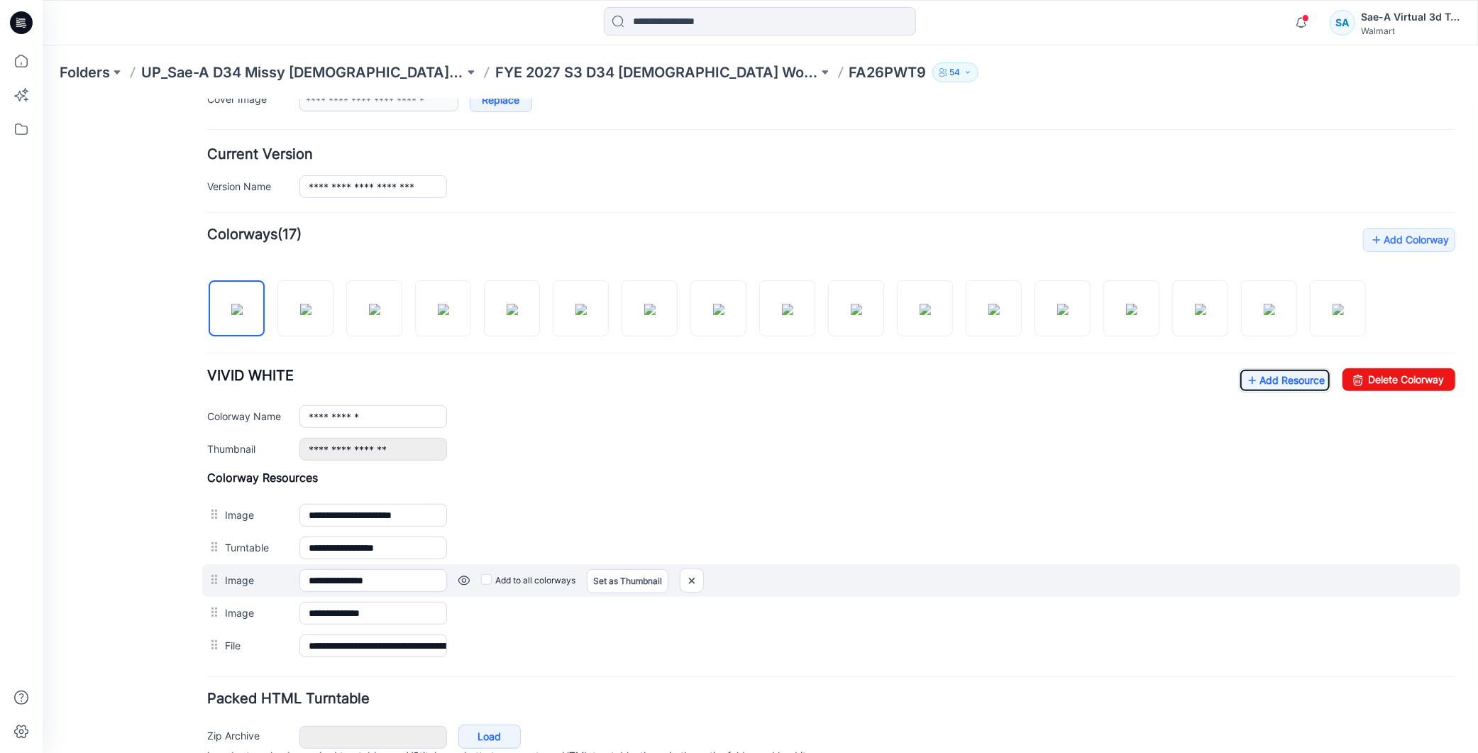
scroll to position [388, 0]
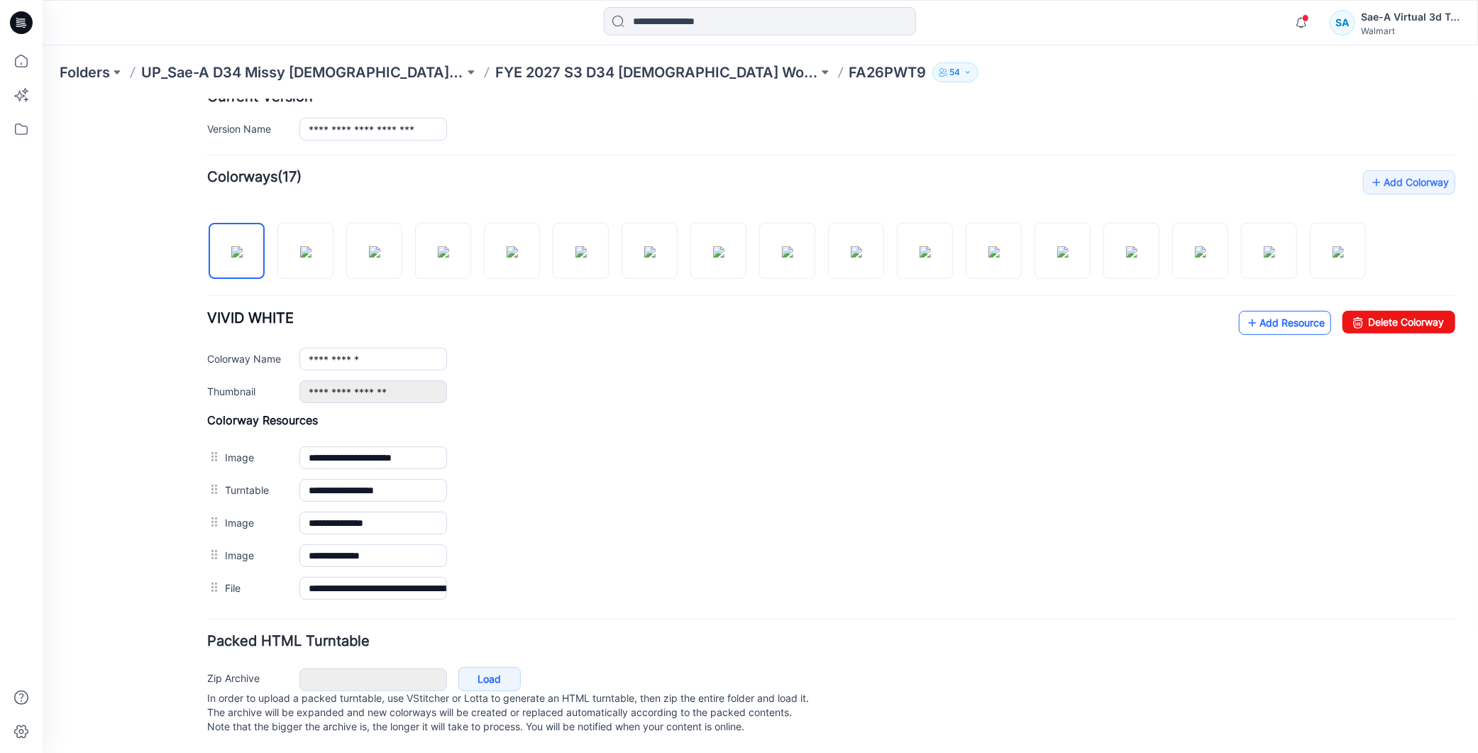
click at [1292, 315] on link "Add Resource" at bounding box center [1284, 322] width 92 height 24
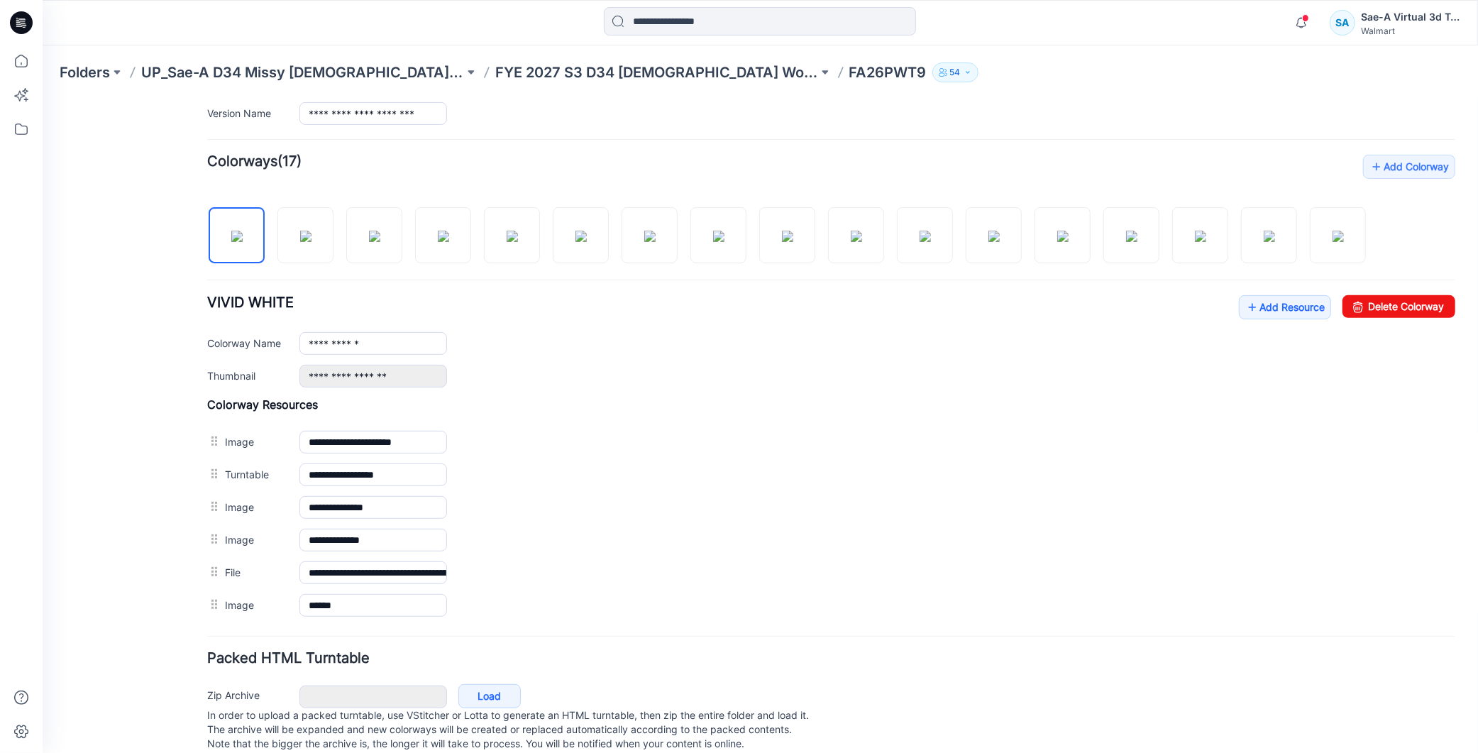
scroll to position [0, 0]
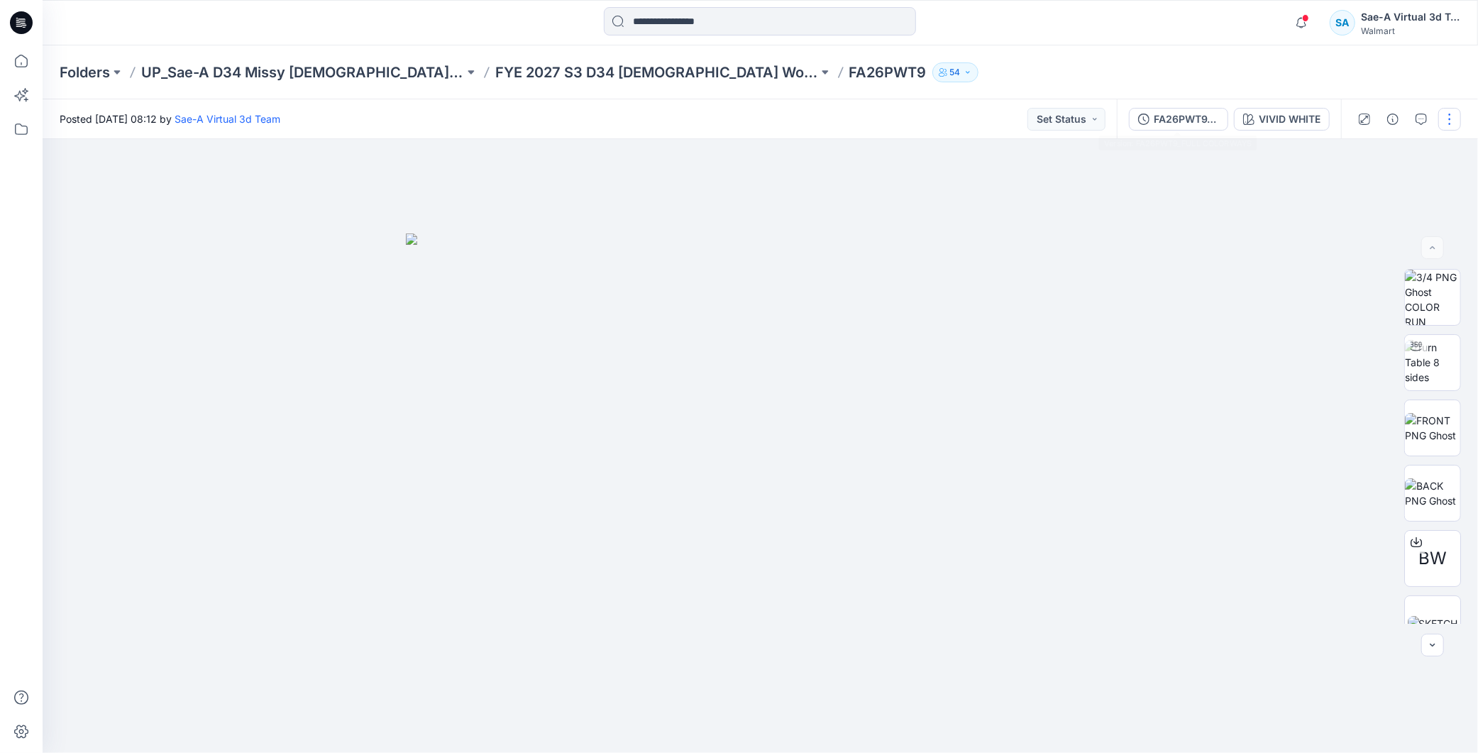
click at [1161, 119] on div "FA26PWT9_FULL COLORWAYS" at bounding box center [1186, 119] width 65 height 16
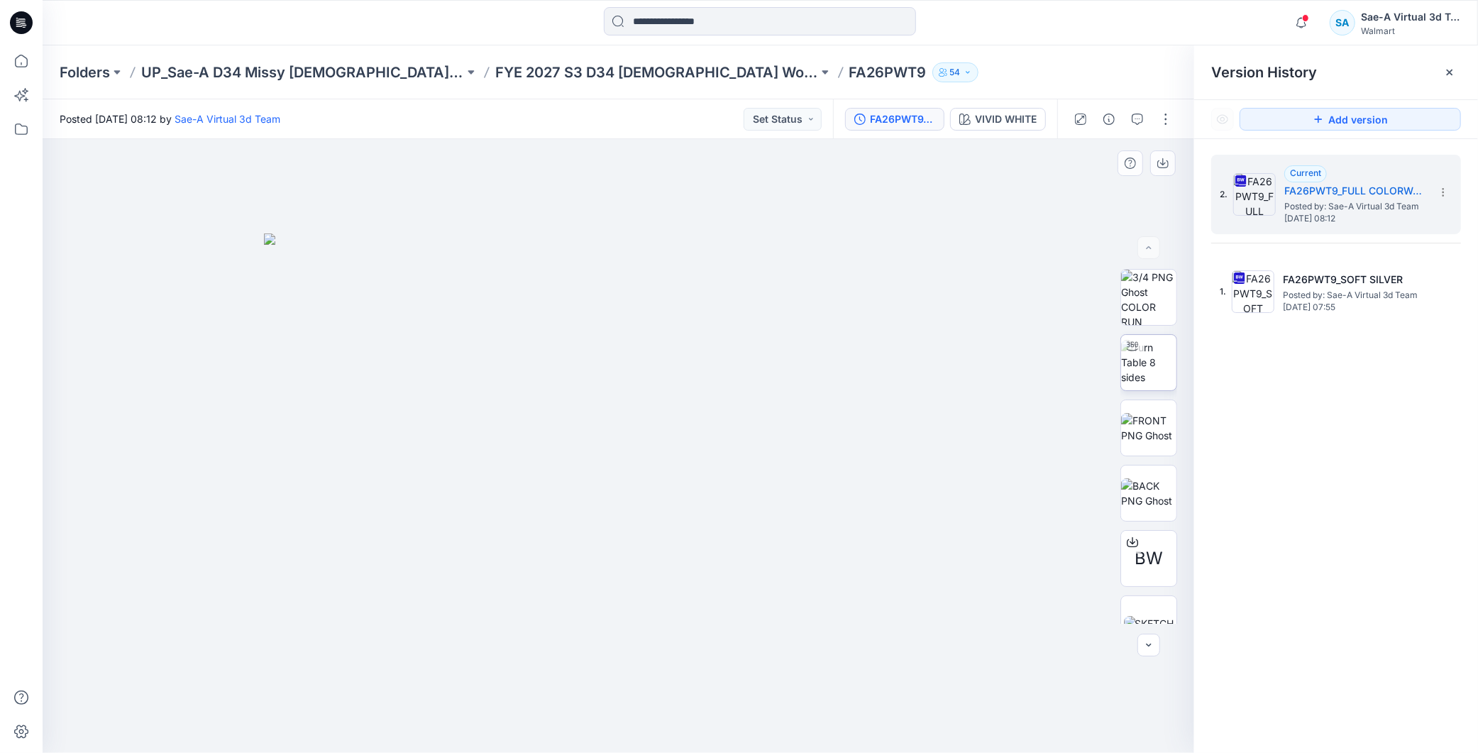
click at [1145, 365] on img at bounding box center [1148, 362] width 55 height 45
click at [1140, 128] on button "button" at bounding box center [1137, 119] width 23 height 23
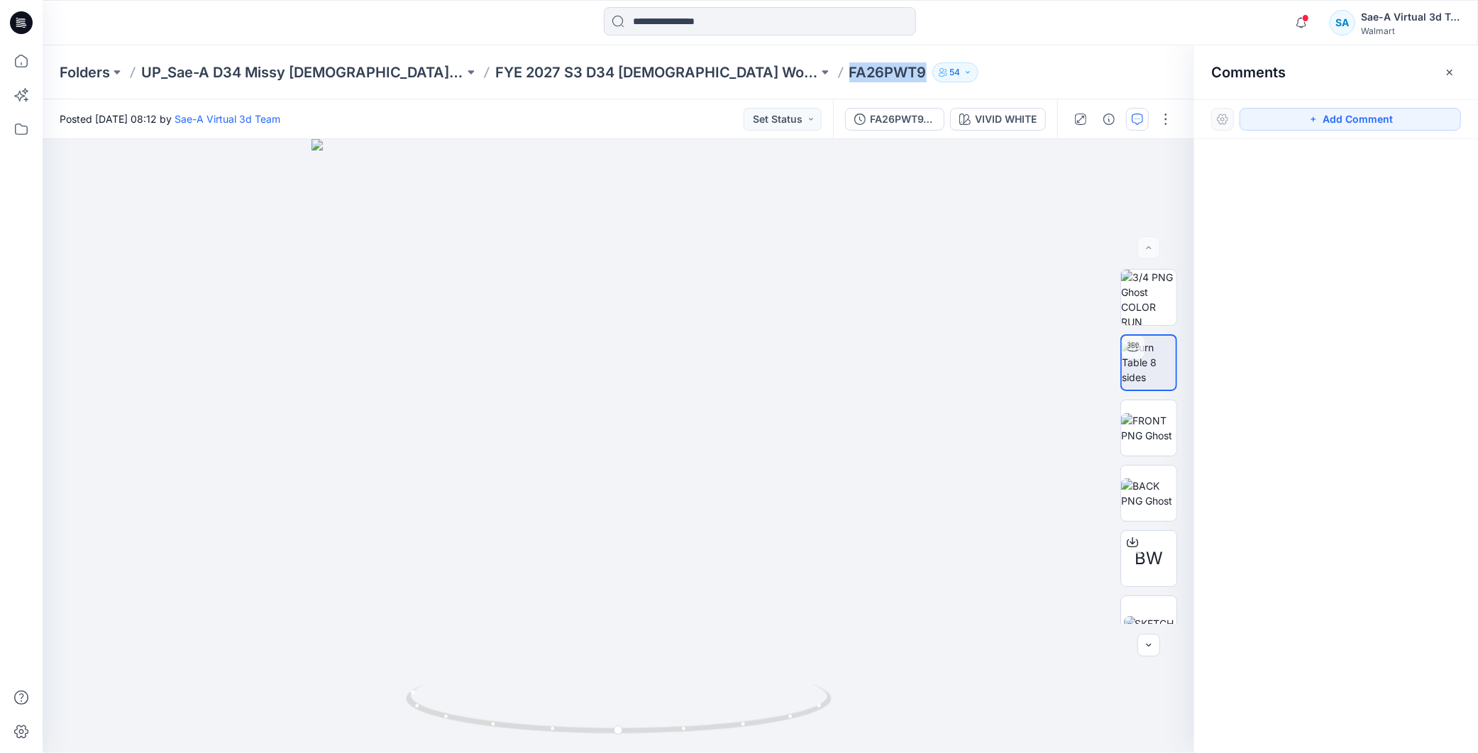
drag, startPoint x: 788, startPoint y: 72, endPoint x: 871, endPoint y: 75, distance: 83.1
click at [871, 75] on div "Folders UP_Sae-A D34 Missy Ladies Top Woven FYE 2027 S3 D34 Ladies Woven Tops -…" at bounding box center [705, 72] width 1291 height 20
copy div "FA26PWT9 54"
click at [1342, 116] on button "Add Comment" at bounding box center [1350, 119] width 221 height 23
click at [167, 196] on div "1" at bounding box center [619, 446] width 1152 height 614
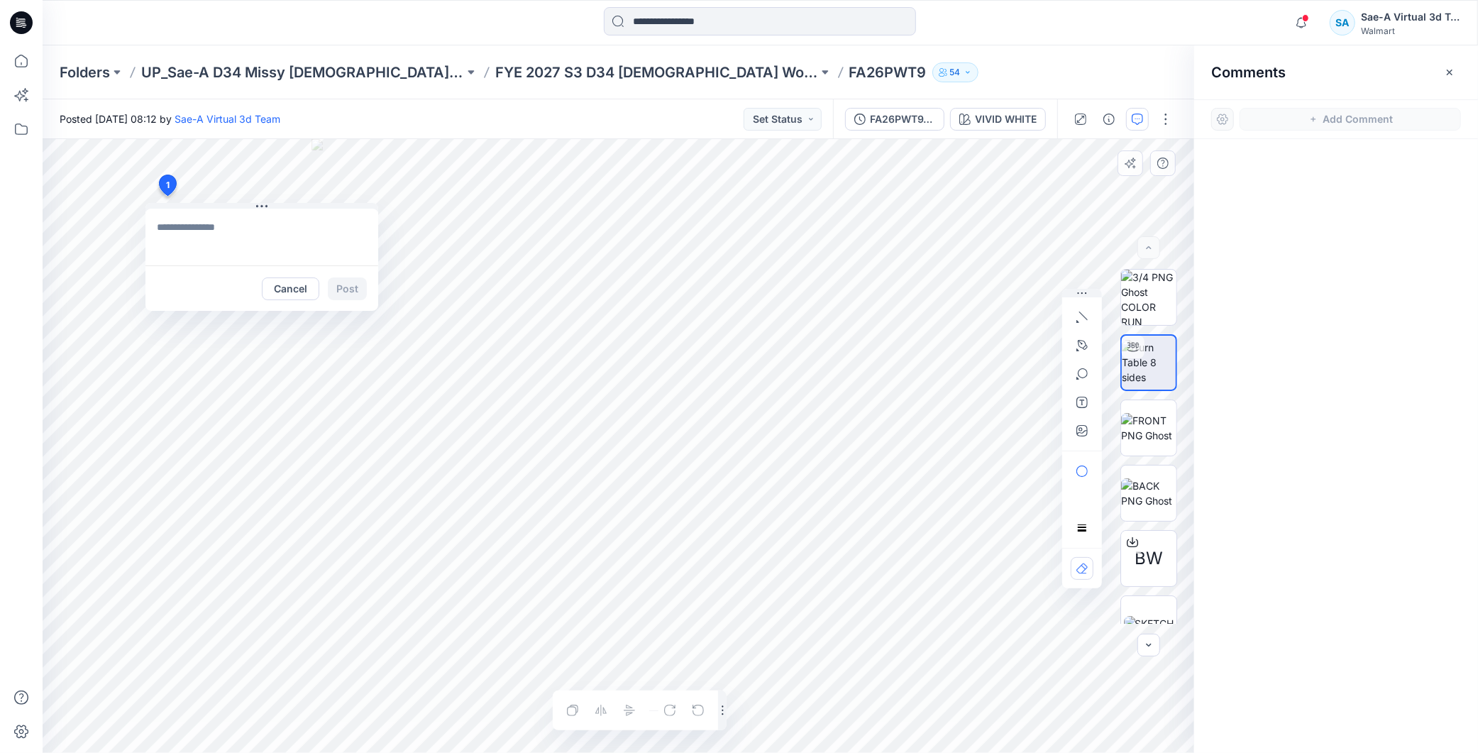
type textarea "**********"
click at [332, 286] on button "Post" at bounding box center [347, 288] width 39 height 23
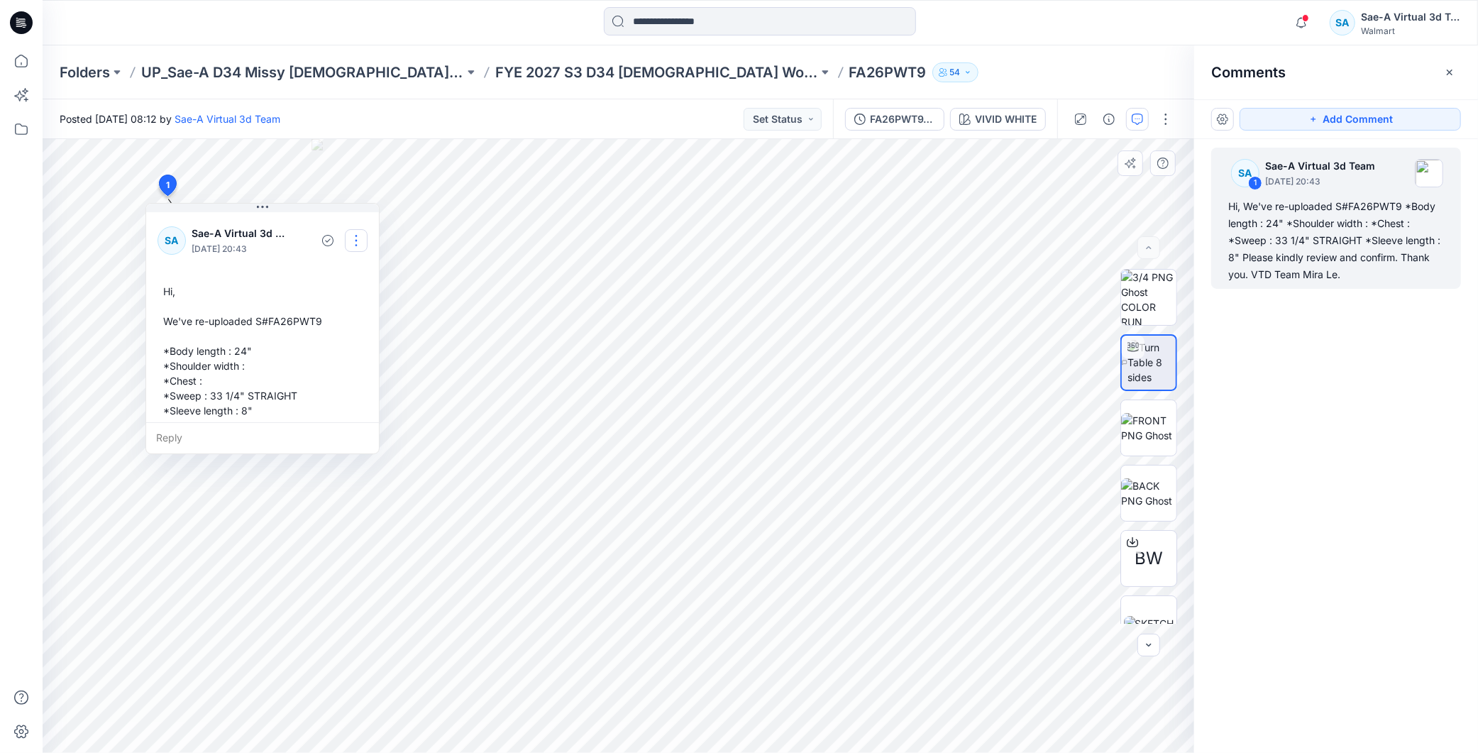
click at [358, 242] on button "button" at bounding box center [356, 240] width 23 height 23
click at [328, 273] on p "Edit comment" at bounding box center [360, 273] width 64 height 15
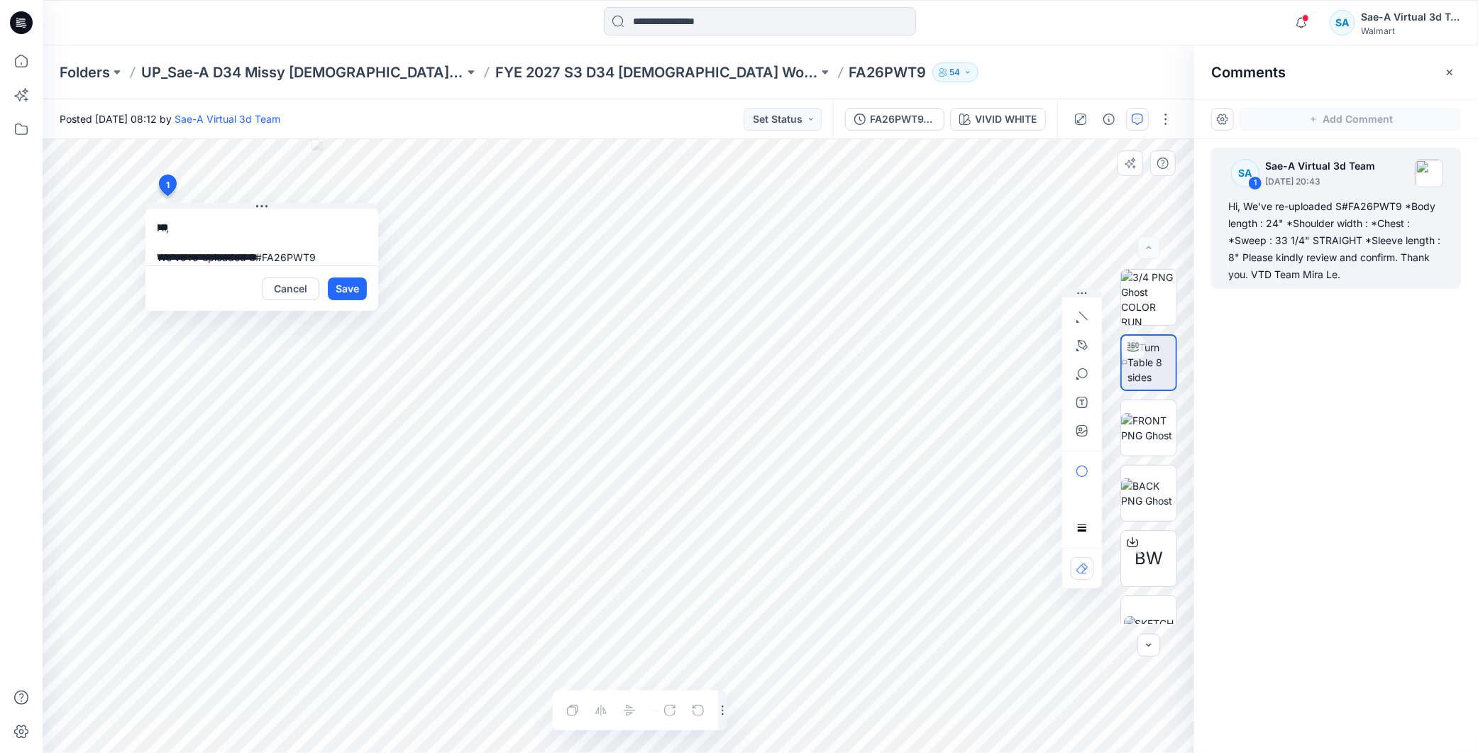
click at [202, 259] on textarea "**********" at bounding box center [261, 237] width 233 height 57
type textarea "**********"
click at [339, 285] on button "Save" at bounding box center [347, 288] width 39 height 23
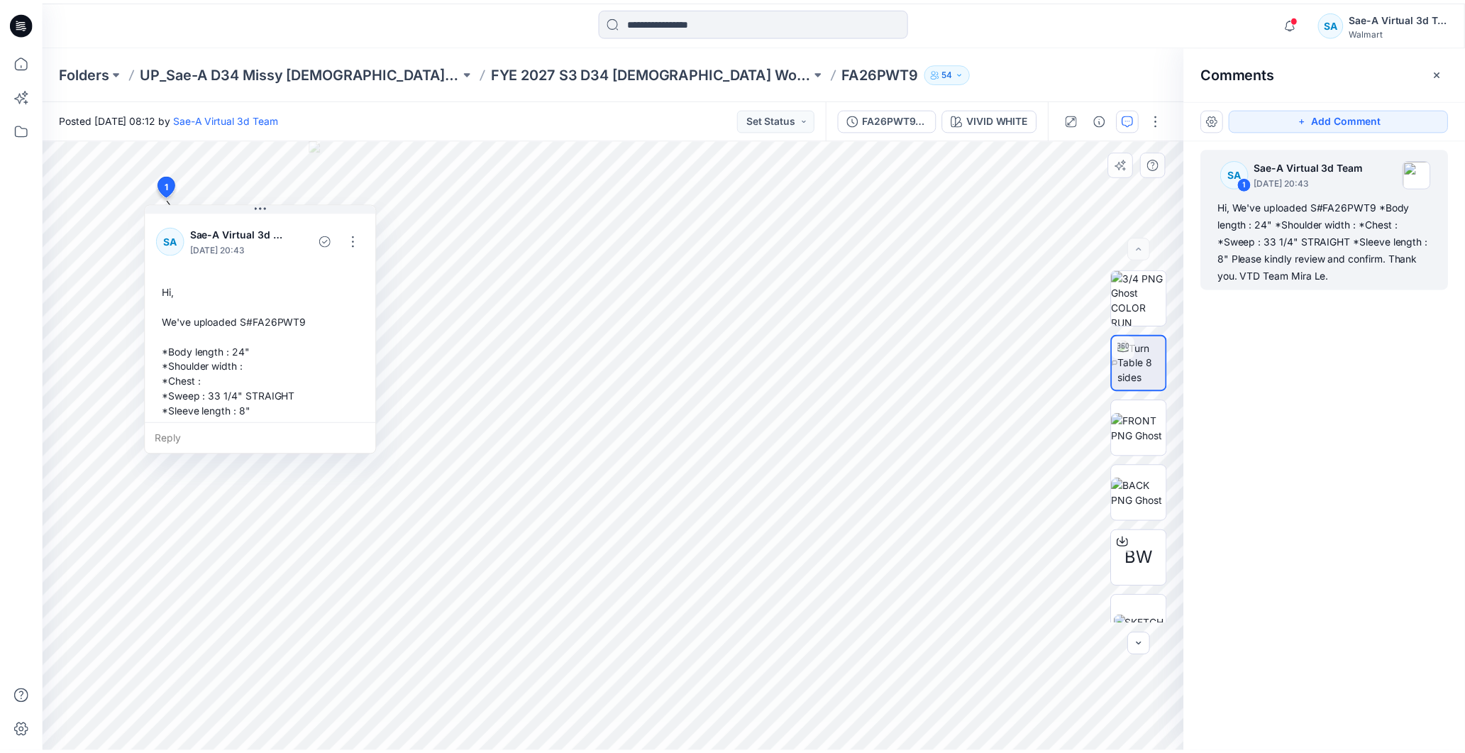
scroll to position [84, 0]
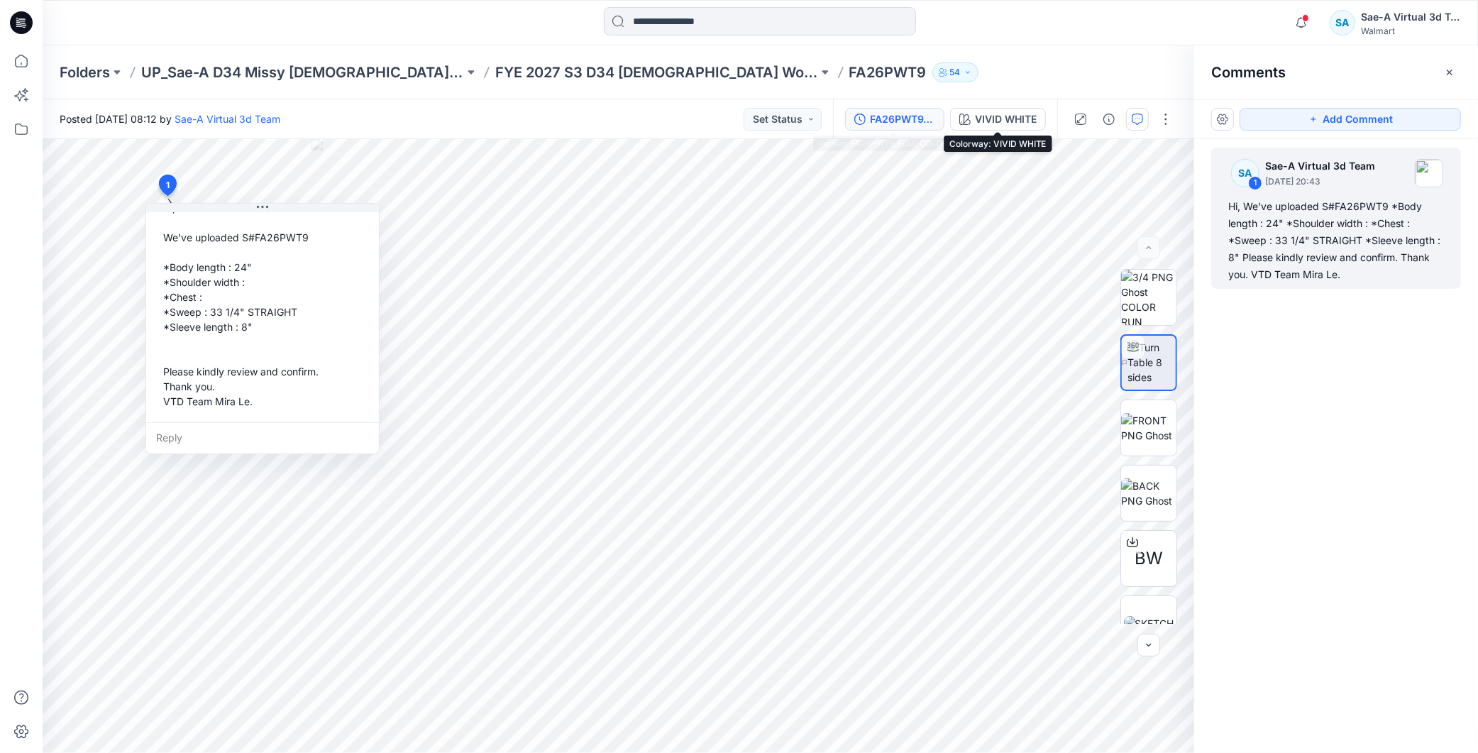
click at [909, 111] on div "FA26PWT9_FULL COLORWAYS" at bounding box center [902, 119] width 65 height 16
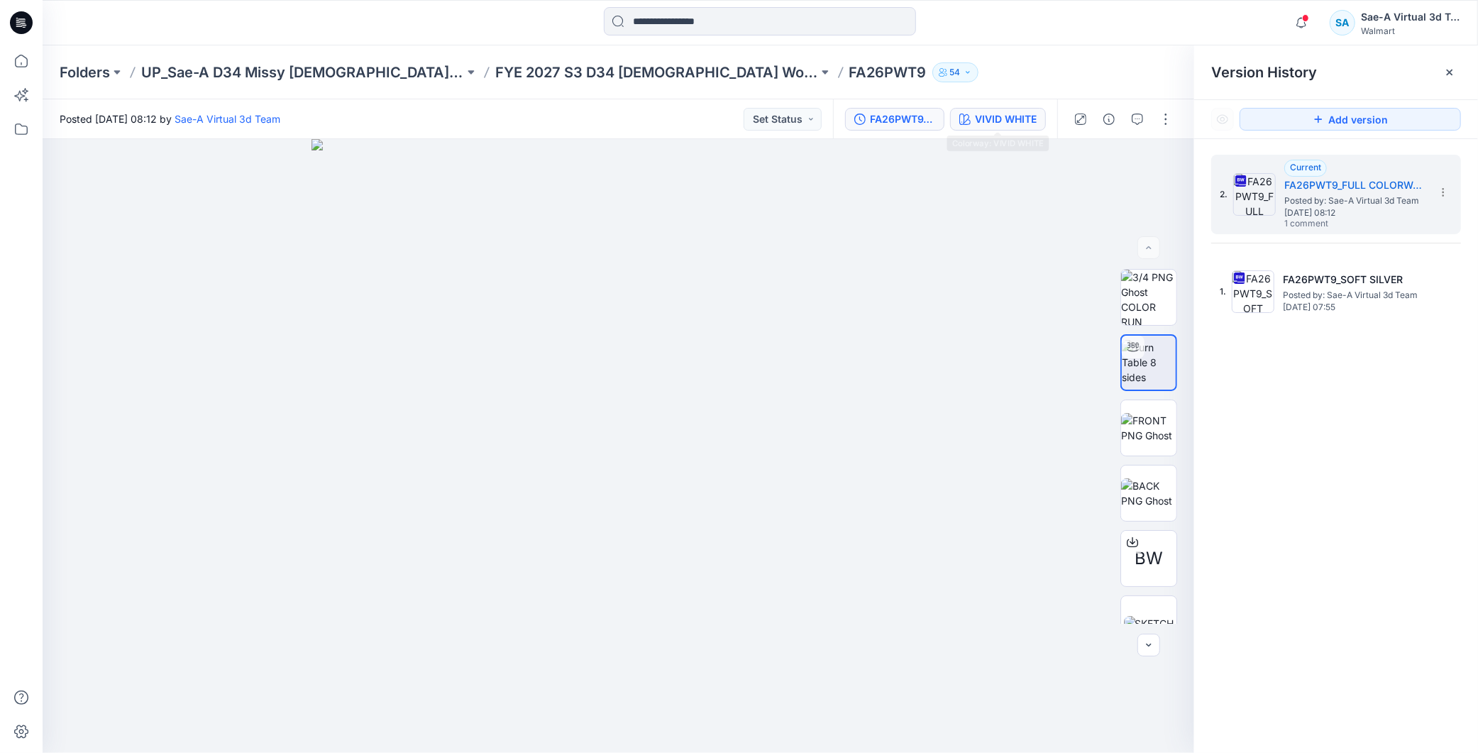
click at [983, 115] on div "VIVID WHITE" at bounding box center [1006, 119] width 62 height 16
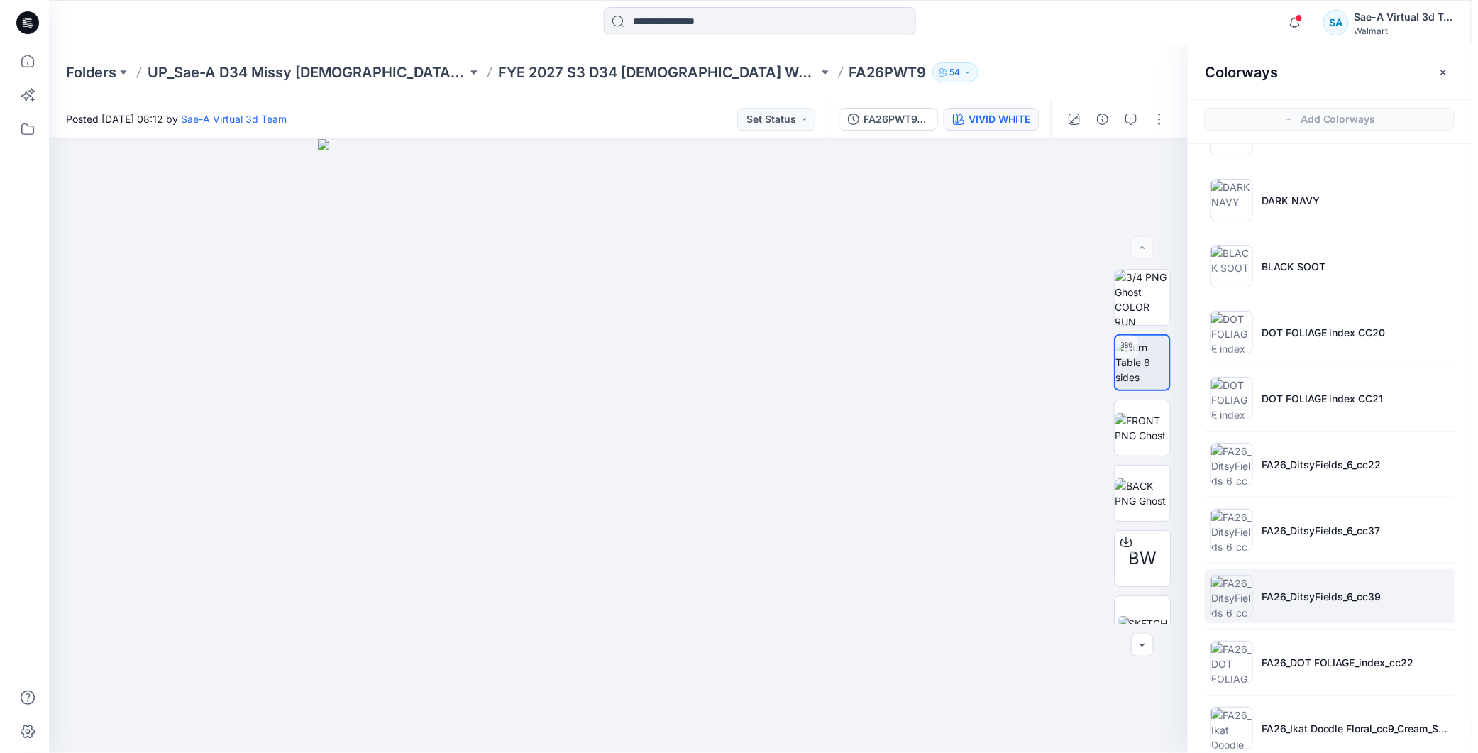
scroll to position [536, 0]
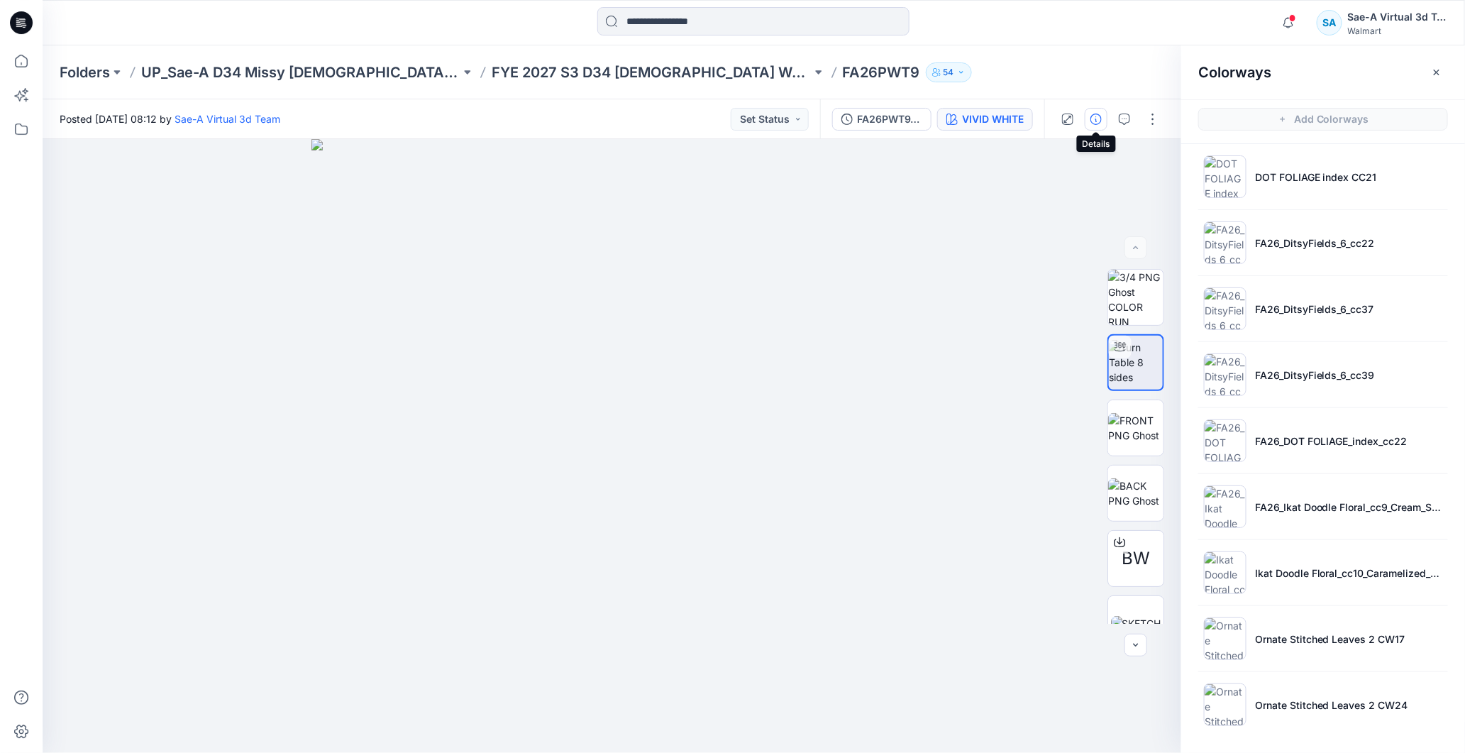
click at [1103, 119] on button "button" at bounding box center [1096, 119] width 23 height 23
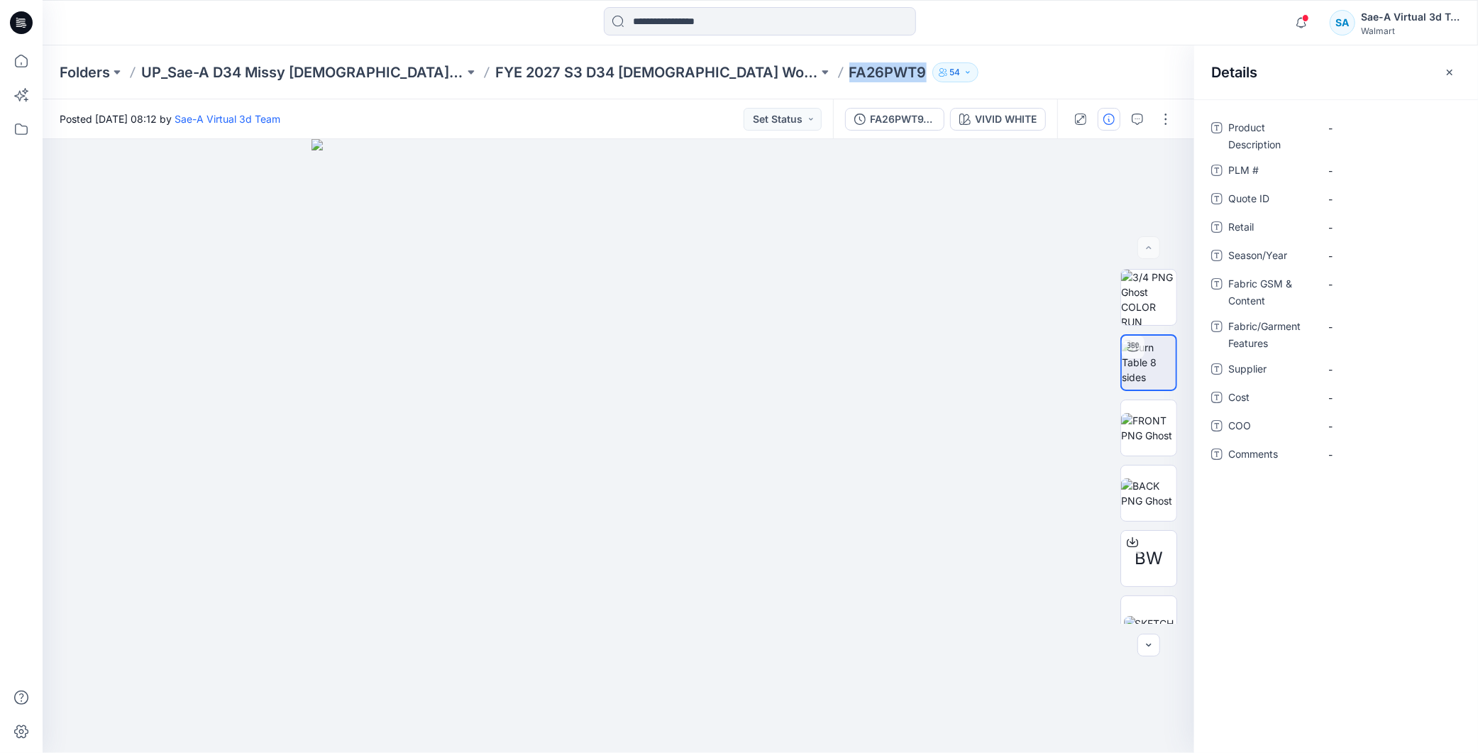
drag, startPoint x: 857, startPoint y: 68, endPoint x: 789, endPoint y: 60, distance: 67.9
click at [789, 60] on div "Folders UP_Sae-A D34 Missy Ladies Top Woven FYE 2027 S3 D34 Ladies Woven Tops -…" at bounding box center [761, 72] width 1436 height 54
copy div "FA26PWT9 54"
click at [1358, 171] on \ "-" at bounding box center [1389, 170] width 123 height 15
type textarea "********"
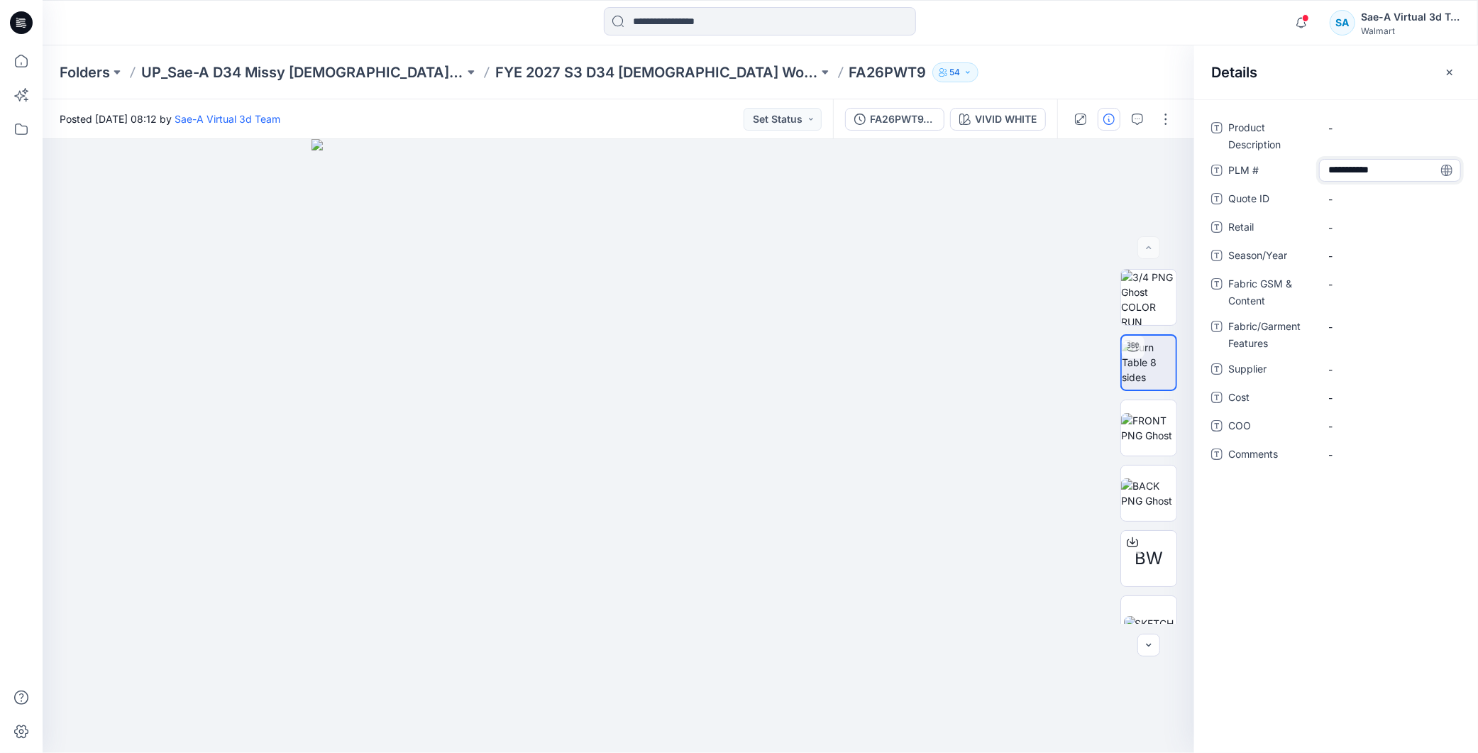
scroll to position [39, 0]
click at [1335, 536] on div "Product Description - PLM # ******** Quote ID - Retail - Season/Year - Fabric G…" at bounding box center [1336, 426] width 284 height 654
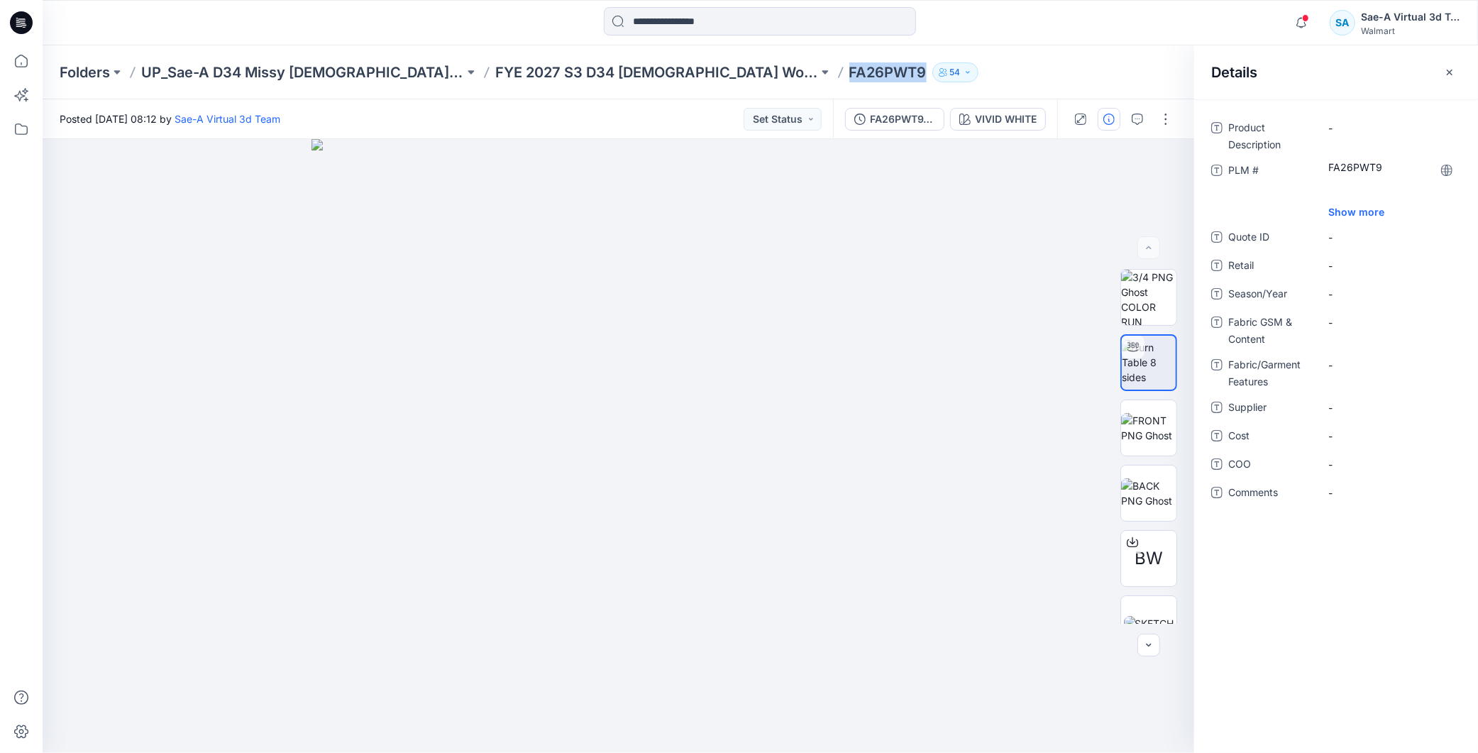
drag, startPoint x: 869, startPoint y: 75, endPoint x: 792, endPoint y: 68, distance: 76.9
click at [792, 68] on div "Folders UP_Sae-A D34 Missy Ladies Top Woven FYE 2027 S3 D34 Ladies Woven Tops -…" at bounding box center [705, 72] width 1291 height 20
copy p "FA26PWT9"
click at [1392, 185] on \ "FA26PWT9" at bounding box center [1389, 182] width 123 height 45
click at [1368, 577] on div "Product Description - PLM # ******** Quote ID - Retail - Season/Year - Fabric G…" at bounding box center [1336, 426] width 284 height 654
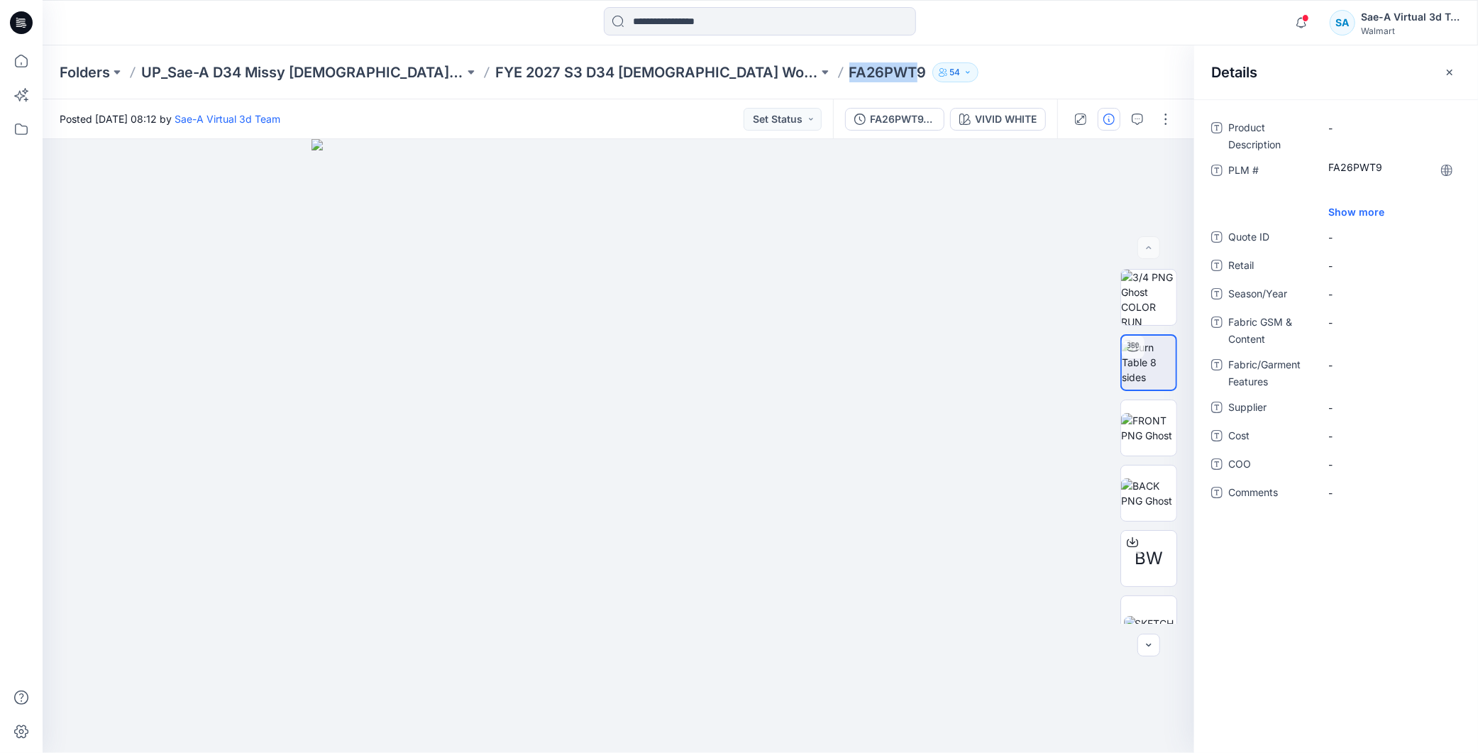
drag, startPoint x: 784, startPoint y: 72, endPoint x: 857, endPoint y: 78, distance: 72.6
click at [857, 78] on div "Folders UP_Sae-A D34 Missy Ladies Top Woven FYE 2027 S3 D34 Ladies Woven Tops -…" at bounding box center [705, 72] width 1291 height 20
copy p "FA26PWT"
click at [1377, 189] on \ "FA26PWT9" at bounding box center [1389, 182] width 123 height 45
type textarea "********"
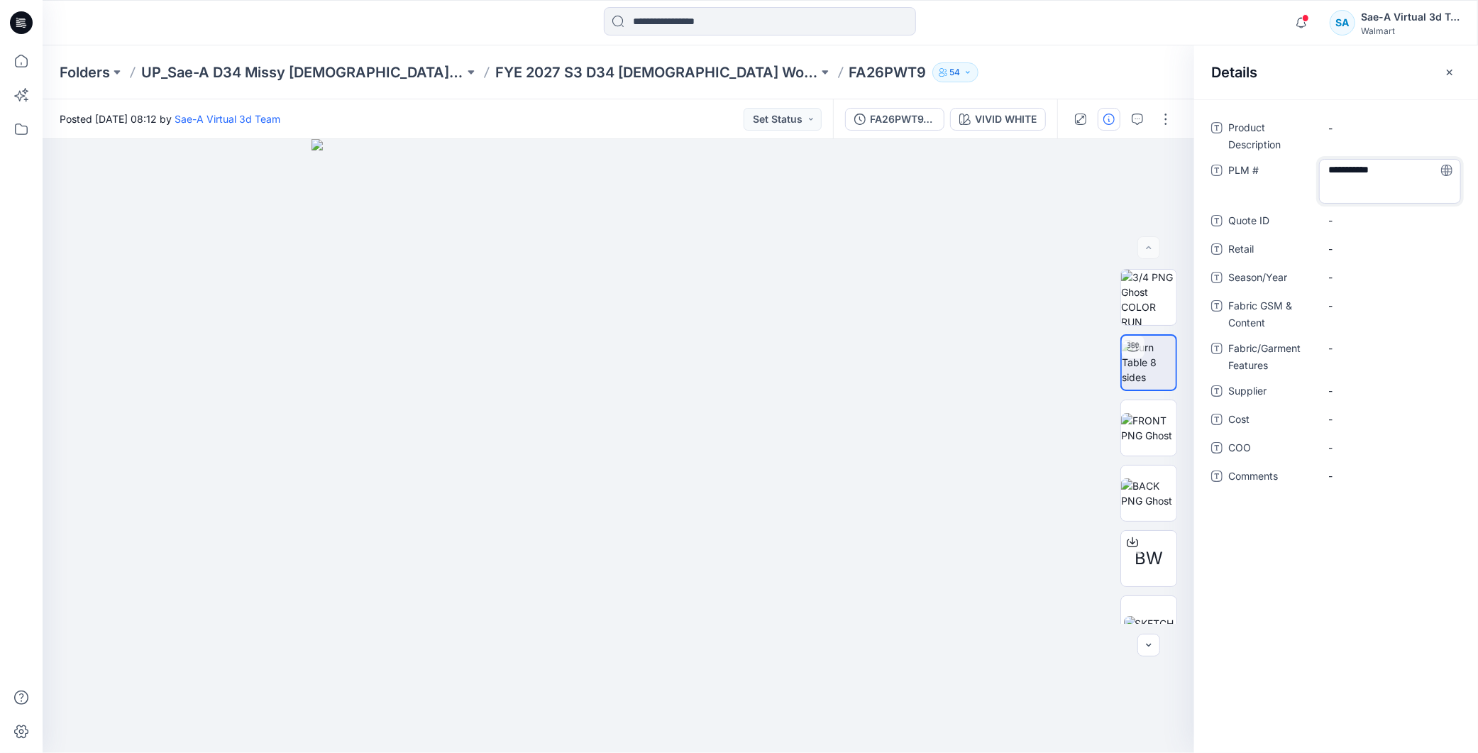
click at [1355, 583] on div "Product Description - PLM # ******** Quote ID - Retail - Season/Year - Fabric G…" at bounding box center [1336, 426] width 284 height 654
click at [1392, 197] on \ "FA26PWT9" at bounding box center [1389, 182] width 123 height 45
click at [1391, 188] on textarea "********" at bounding box center [1390, 181] width 142 height 45
click at [1345, 585] on div "Product Description - PLM # ******** Quote ID - Retail - Season/Year - Fabric G…" at bounding box center [1336, 426] width 284 height 654
click at [1356, 187] on \ "FA26PWT9" at bounding box center [1389, 182] width 123 height 45
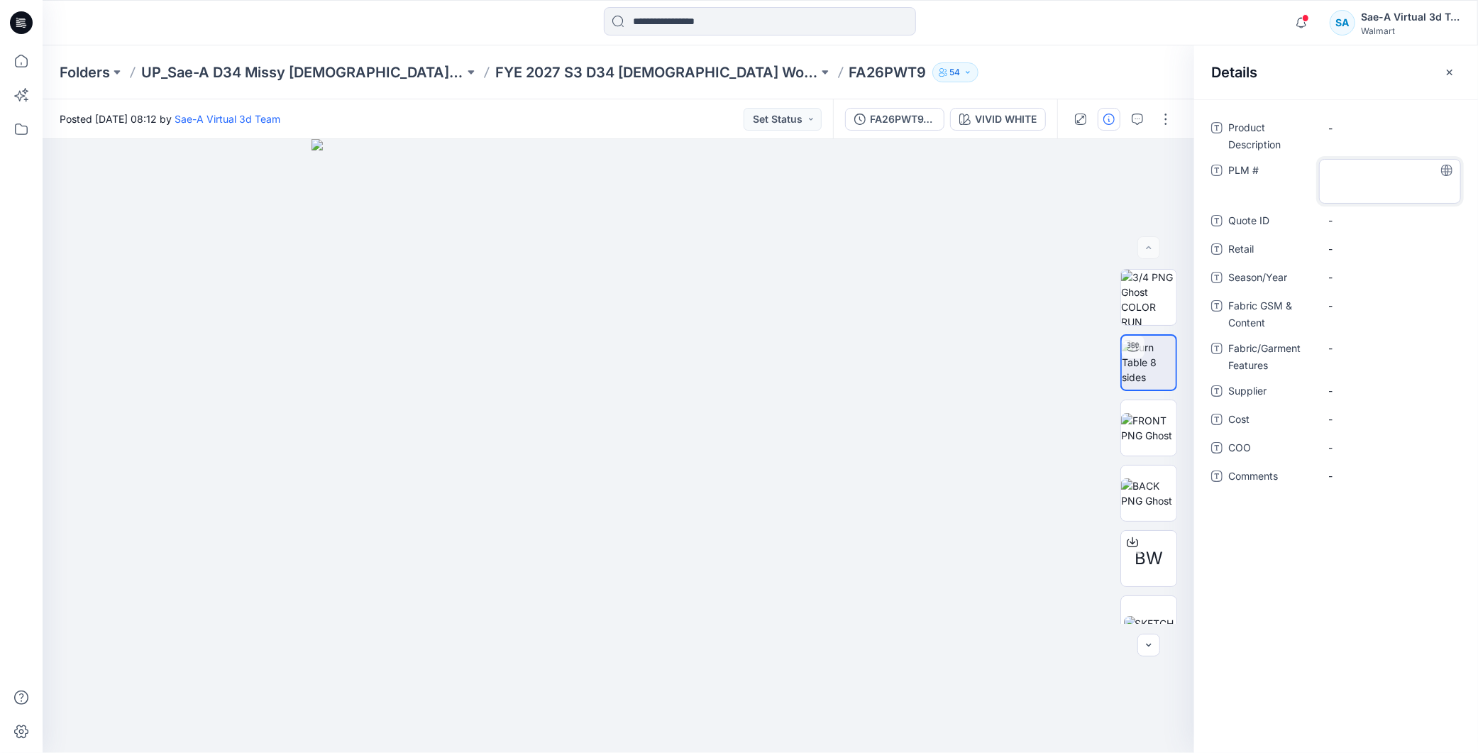
click at [1346, 590] on div "Product Description - PLM # Quote ID - Retail - Season/Year - Fabric GSM & Cont…" at bounding box center [1336, 426] width 284 height 654
click at [1368, 125] on Description "-" at bounding box center [1389, 128] width 123 height 15
click at [1360, 169] on \ at bounding box center [1389, 170] width 123 height 15
click at [1354, 502] on div "Product Description - PLM # ******** Quote ID - Retail - Season/Year - Fabric G…" at bounding box center [1336, 426] width 284 height 654
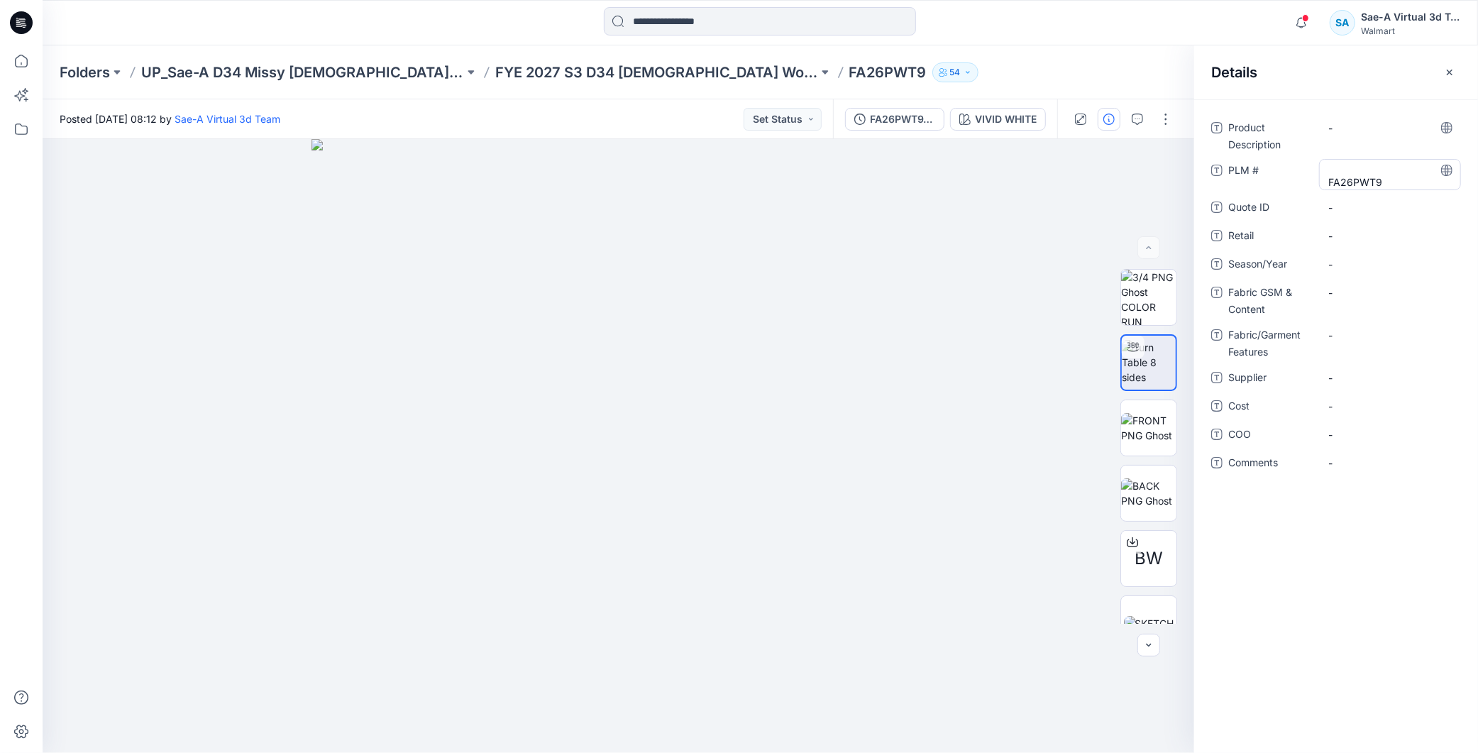
click at [1334, 174] on \ "FA26PWT9" at bounding box center [1389, 175] width 123 height 30
click at [1327, 176] on textarea "********" at bounding box center [1390, 174] width 142 height 30
click at [1330, 180] on textarea "********" at bounding box center [1390, 174] width 142 height 30
type textarea "********"
click at [1318, 570] on div "Product Description - PLM # ******** Quote ID - Retail - Season/Year - Fabric G…" at bounding box center [1336, 426] width 284 height 654
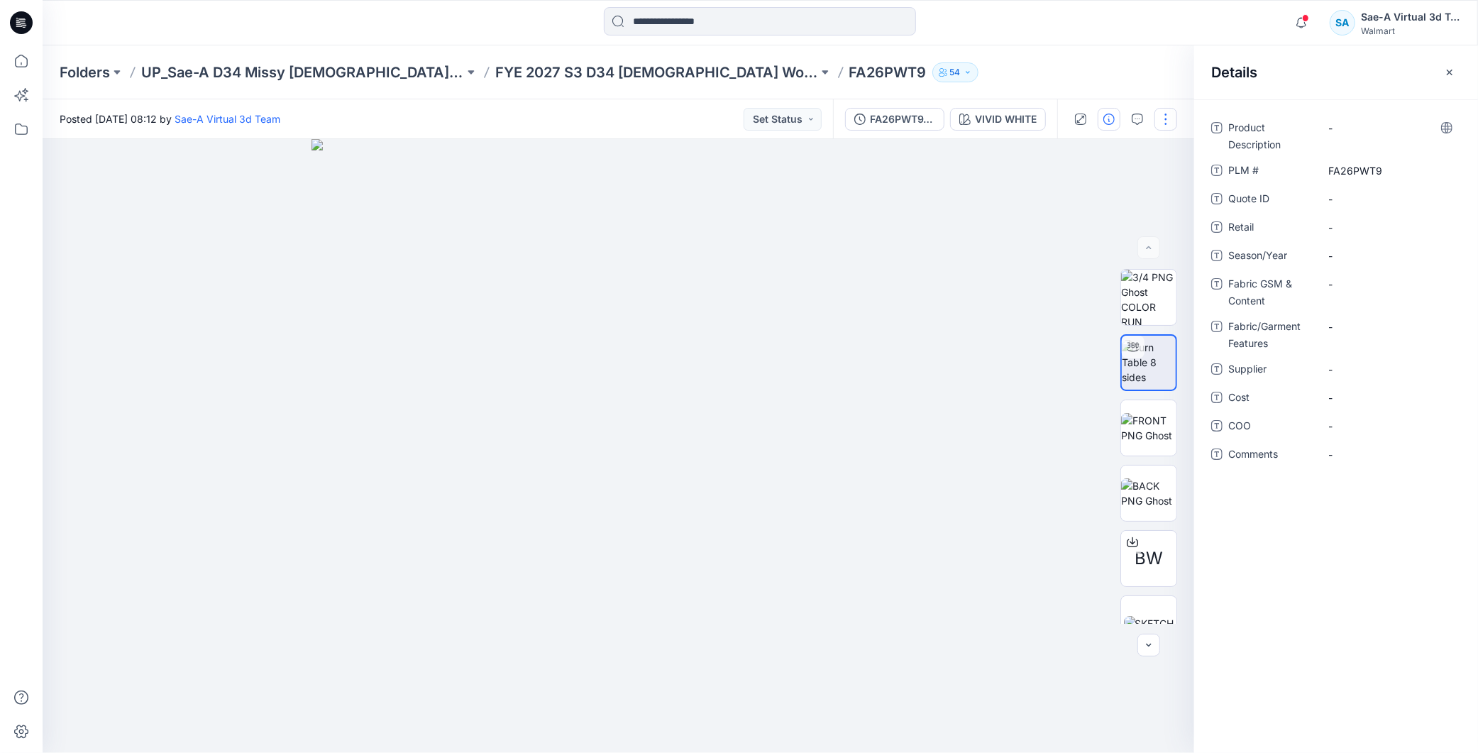
click at [1169, 122] on button "button" at bounding box center [1166, 119] width 23 height 23
click at [1074, 193] on p "Edit" at bounding box center [1076, 191] width 18 height 15
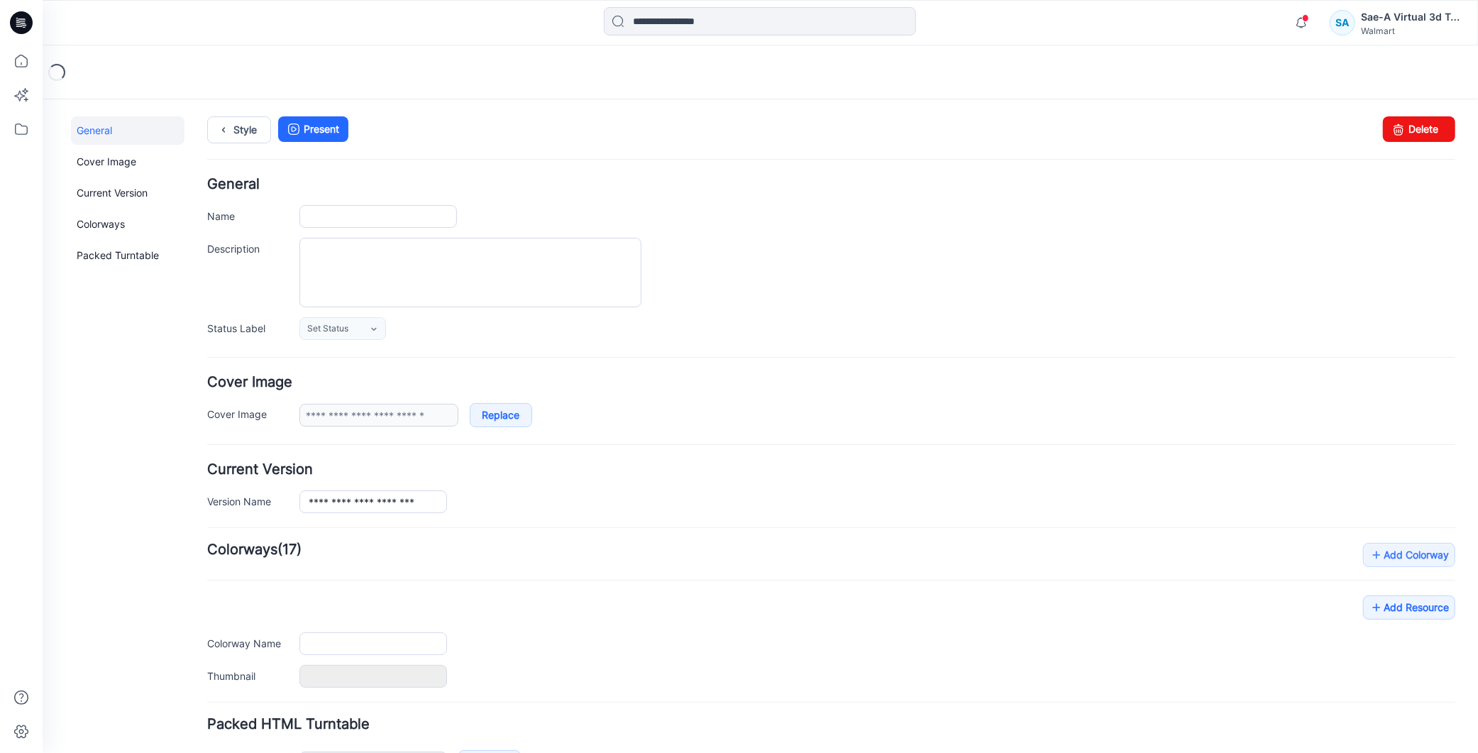
type input "********"
type input "**********"
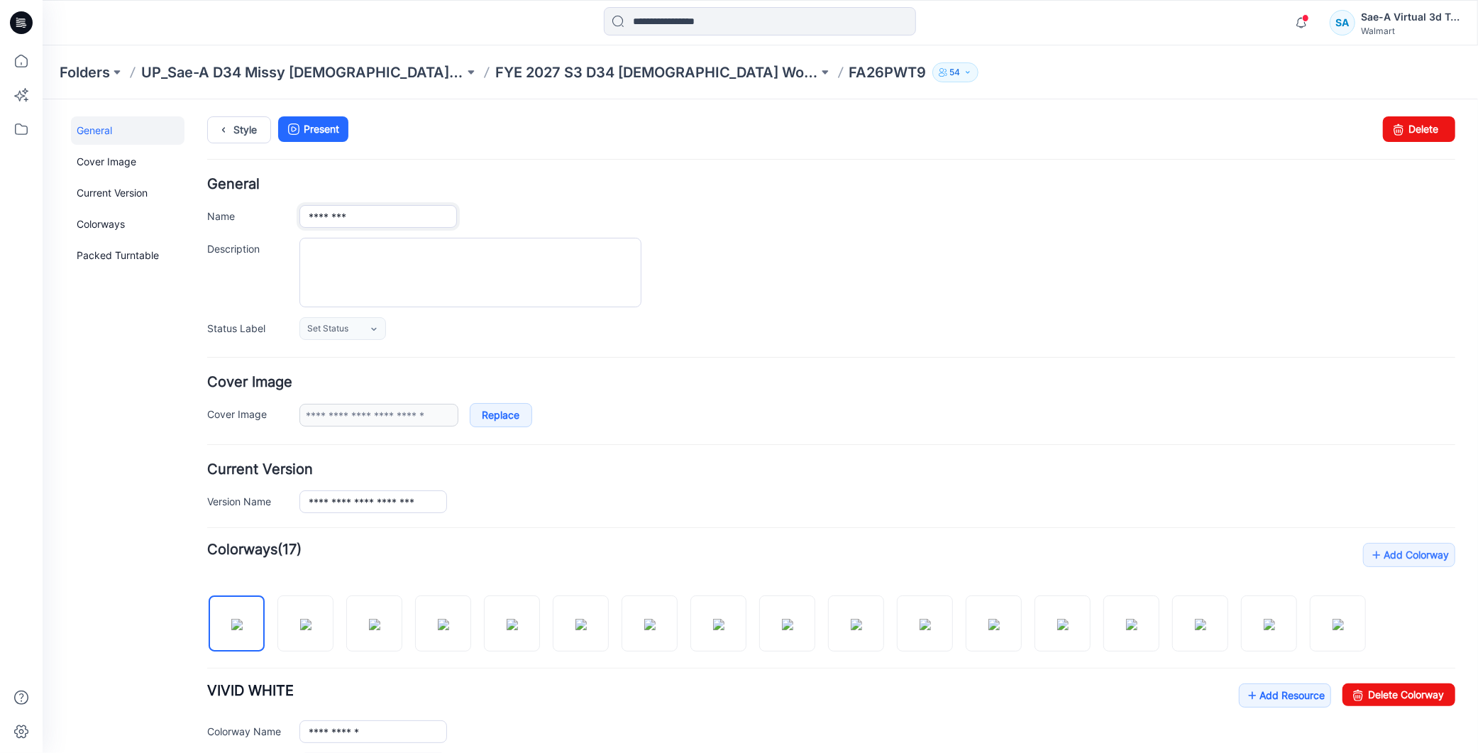
click at [373, 219] on input "********" at bounding box center [378, 215] width 158 height 23
paste input "**********"
type input "**********"
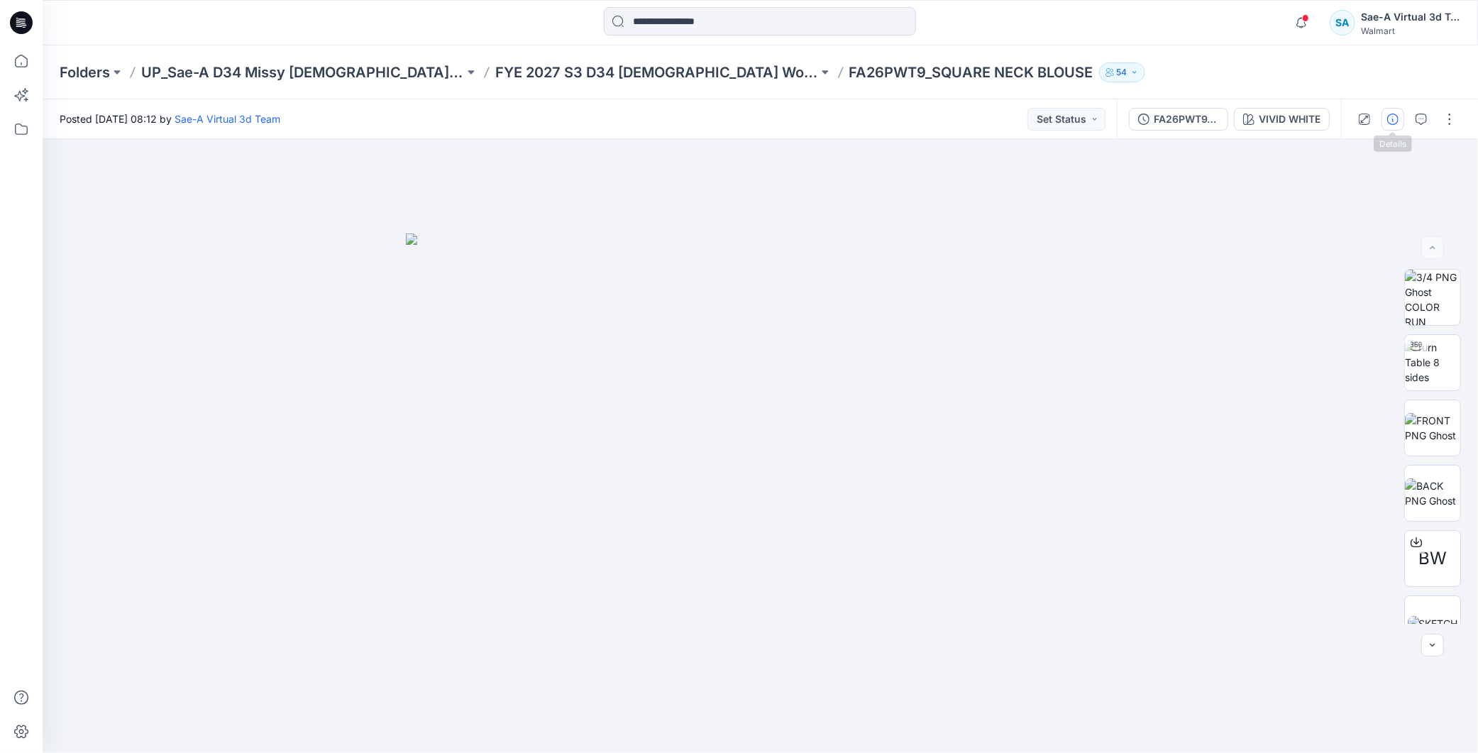
click at [1393, 118] on icon "button" at bounding box center [1392, 119] width 11 height 11
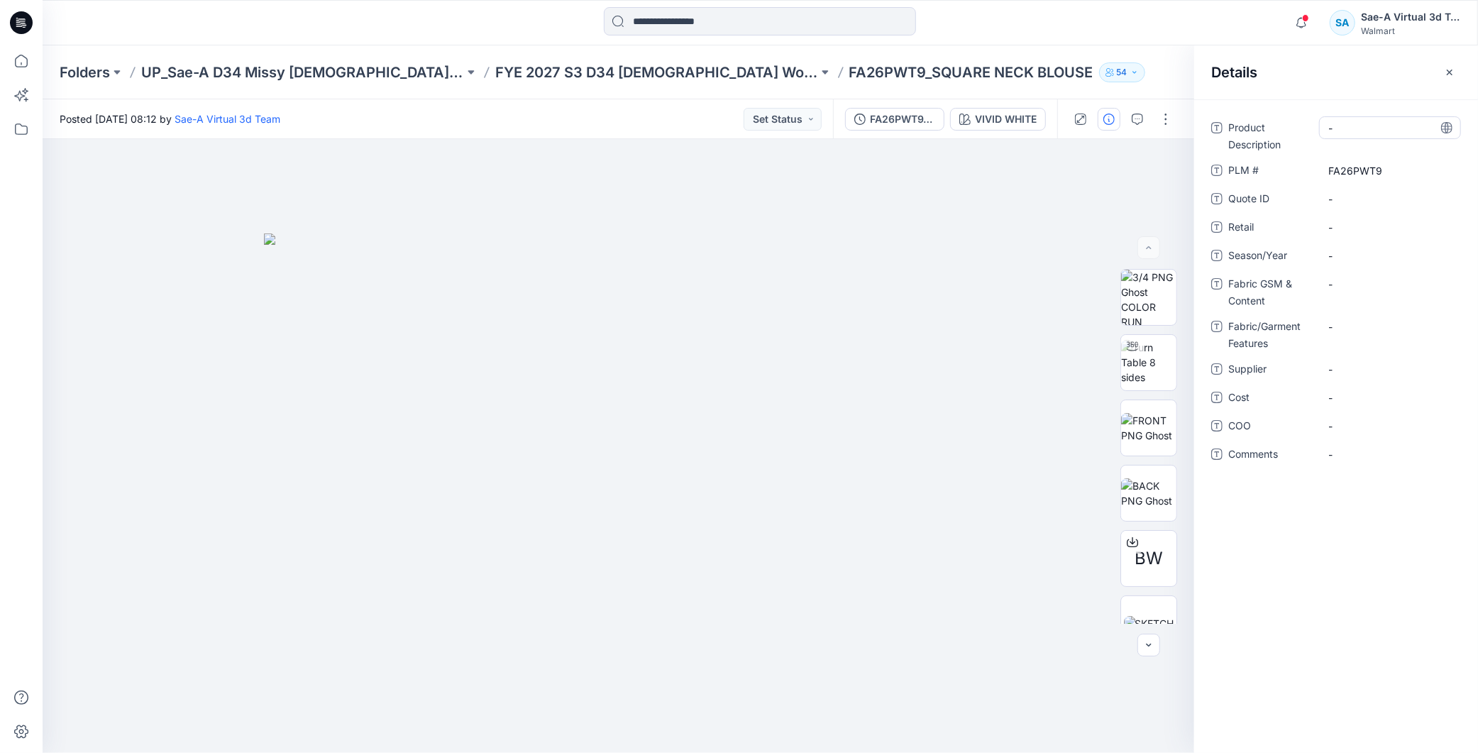
click at [1358, 126] on Description "-" at bounding box center [1389, 128] width 123 height 15
type textarea "**********"
click at [1406, 615] on div "**********" at bounding box center [1336, 426] width 284 height 654
click at [1345, 253] on span "-" at bounding box center [1389, 255] width 123 height 15
type textarea "*******"
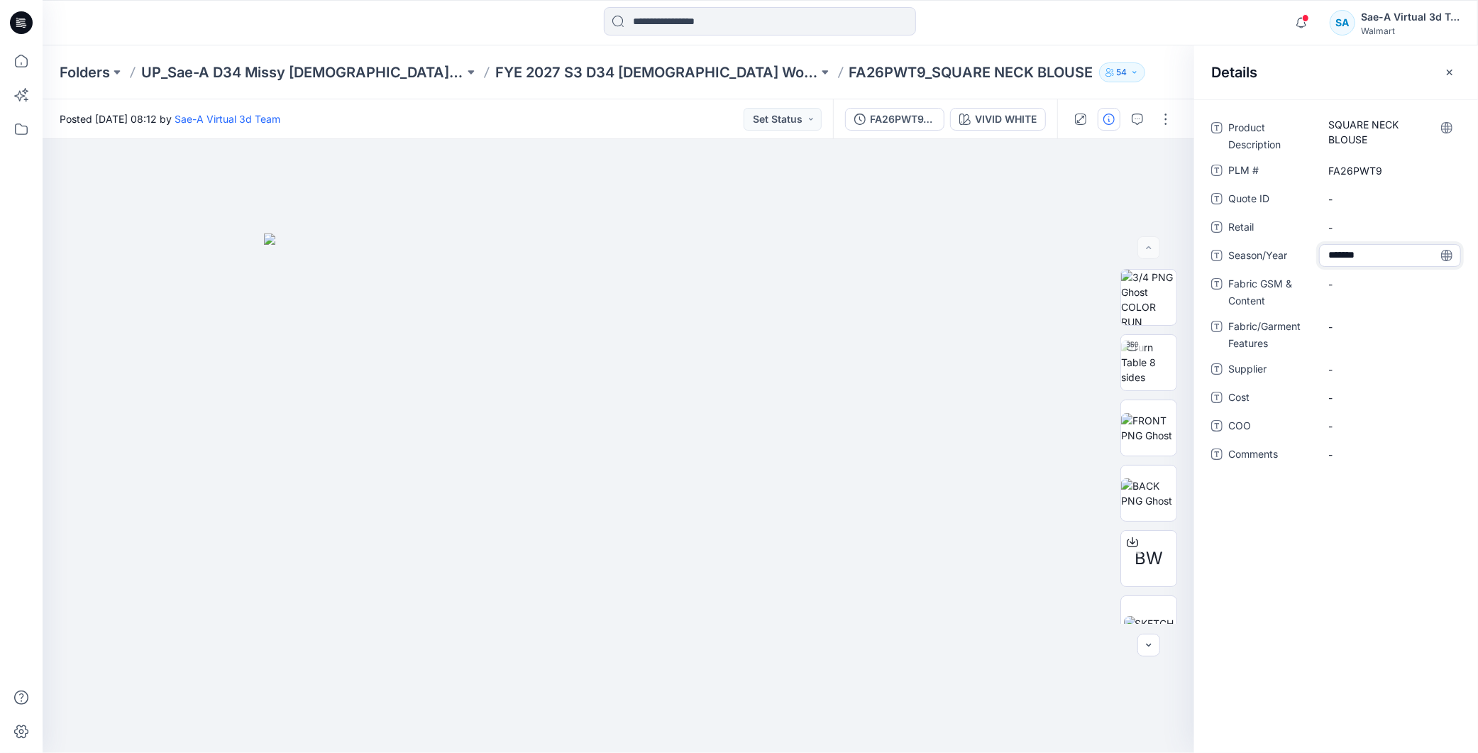
click at [1377, 564] on div "Product Description SQUARE NECK BLOUSE PLM # FA26PWT9 Quote ID - Retail - Seaso…" at bounding box center [1336, 426] width 284 height 654
click at [1352, 373] on span "-" at bounding box center [1389, 369] width 123 height 15
type textarea "*"
type textarea "****"
click at [1345, 392] on span "-" at bounding box center [1389, 397] width 123 height 15
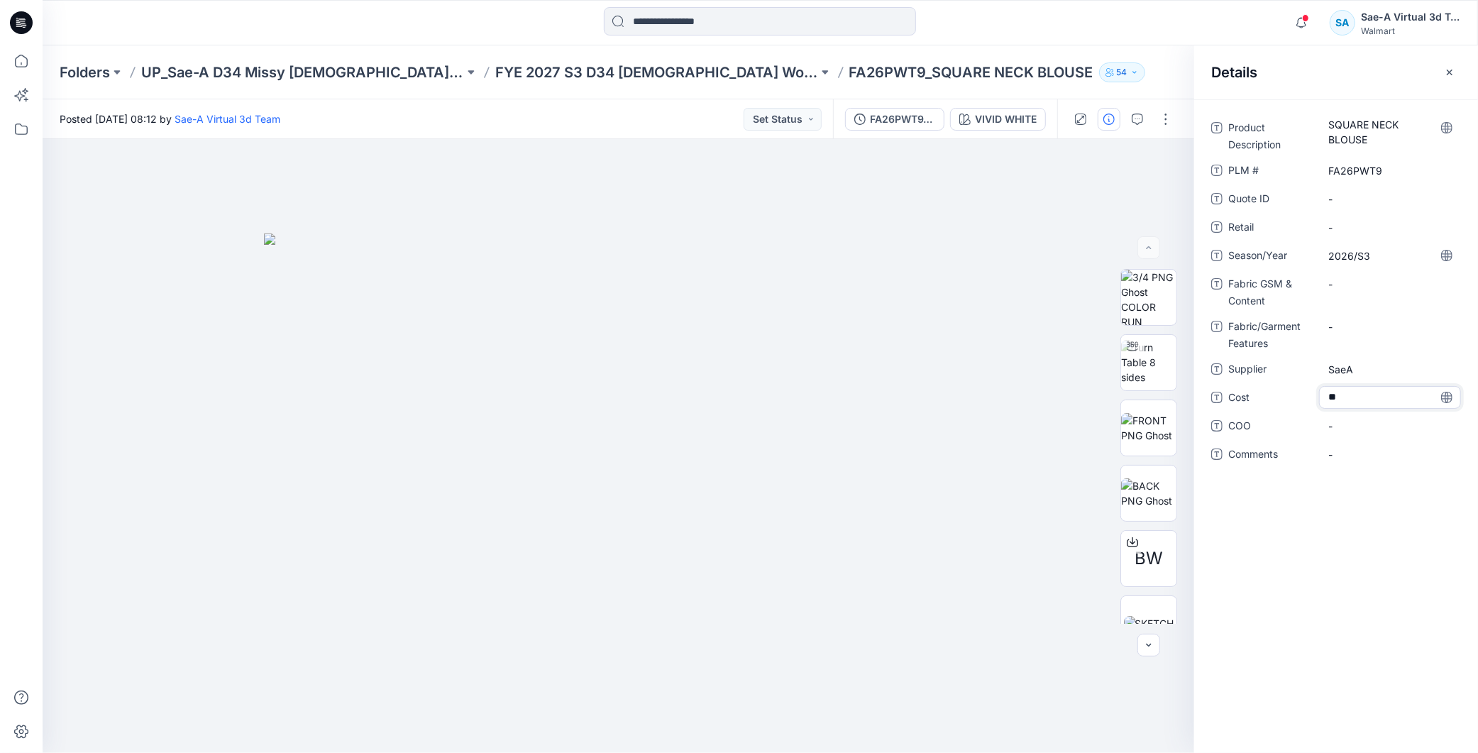
type textarea "***"
click at [1386, 619] on div "Product Description SQUARE NECK BLOUSE PLM # FA26PWT9 Quote ID - Retail - Seaso…" at bounding box center [1336, 426] width 284 height 654
click at [1350, 316] on div "-" at bounding box center [1390, 326] width 142 height 23
type textarea "**********"
click at [1373, 556] on div "Product Description SQUARE NECK BLOUSE PLM # FA26PWT9 Quote ID - Retail - Seaso…" at bounding box center [1336, 426] width 284 height 654
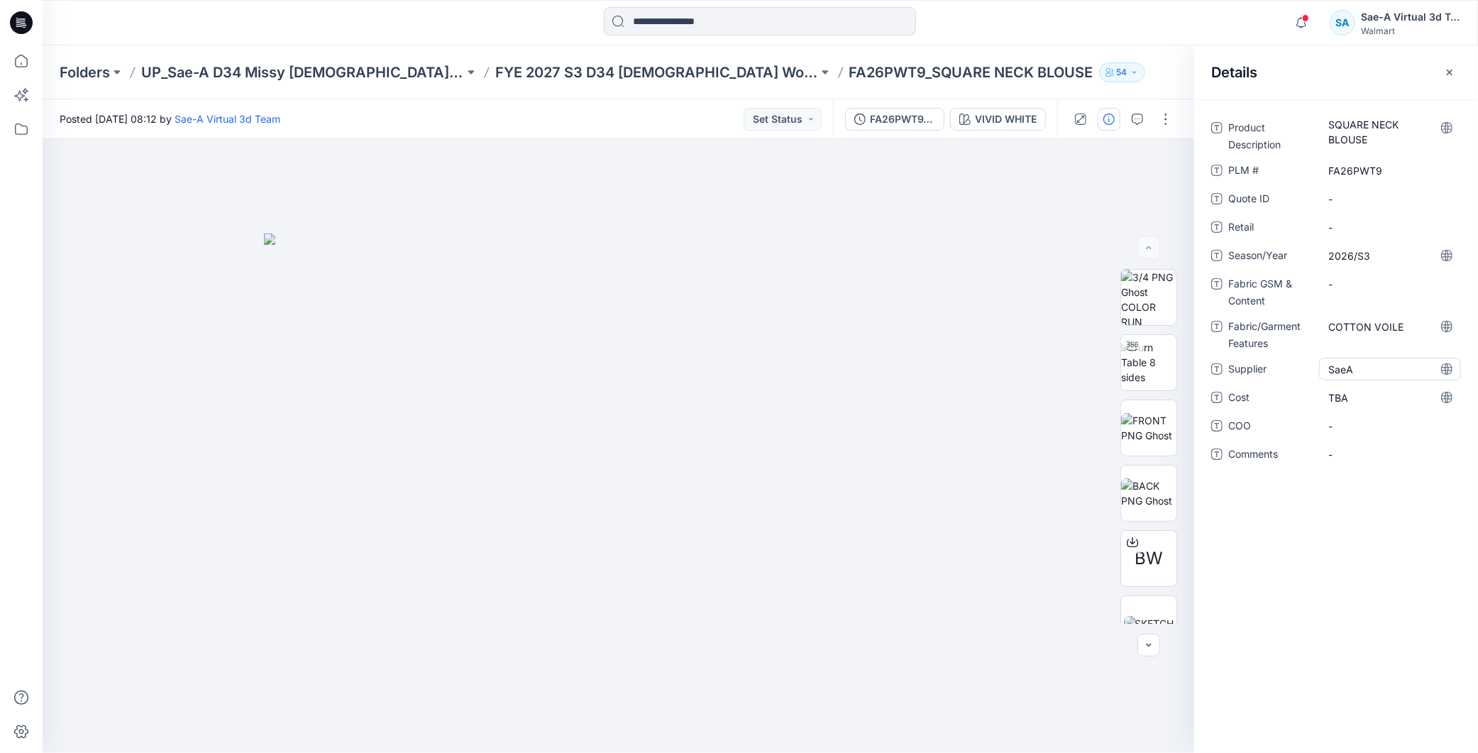
drag, startPoint x: 1350, startPoint y: 284, endPoint x: 1340, endPoint y: 359, distance: 75.9
click at [1350, 284] on Content "-" at bounding box center [1389, 284] width 123 height 15
click at [1363, 556] on div "**********" at bounding box center [1336, 426] width 284 height 654
click at [900, 109] on button "FA26PWT9_FULL COLORWAYS" at bounding box center [894, 119] width 99 height 23
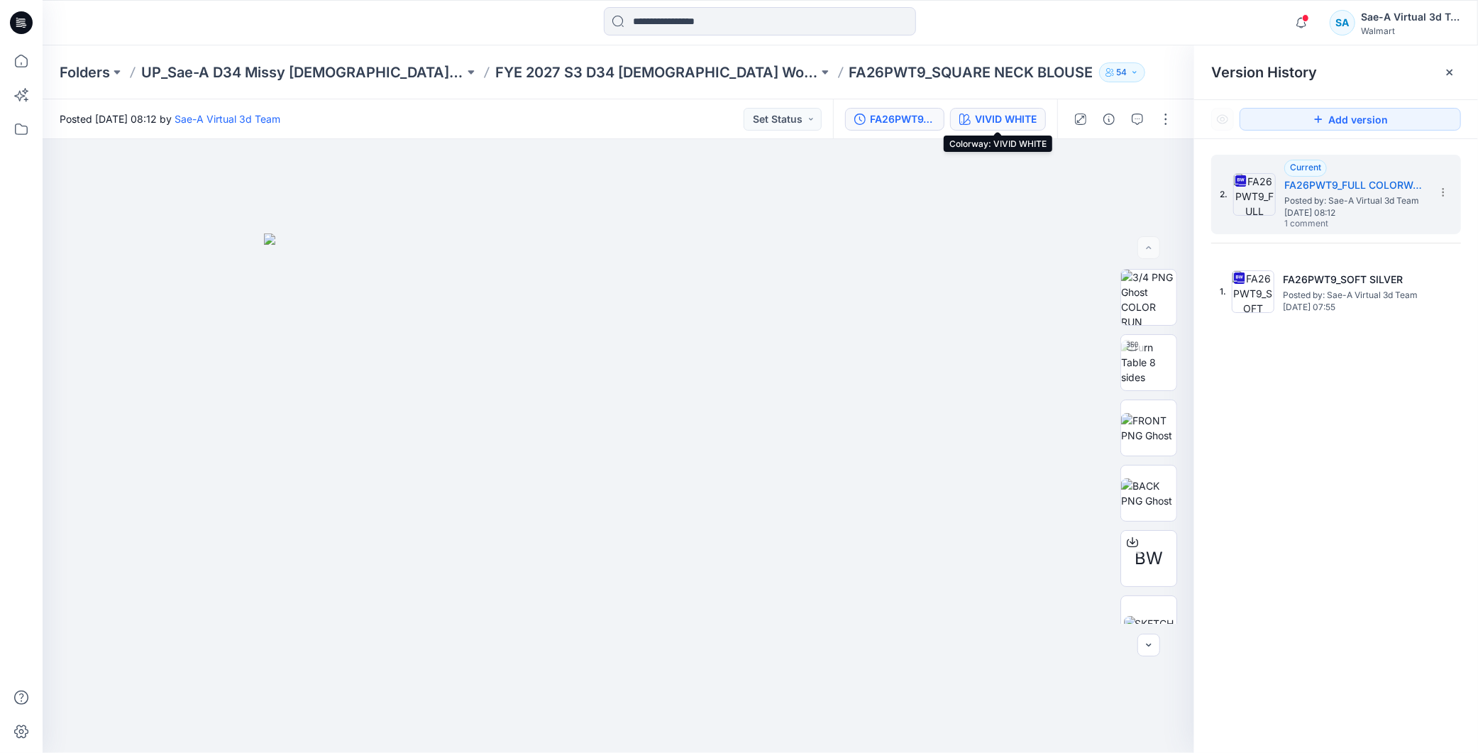
click at [1008, 123] on div "VIVID WHITE" at bounding box center [1006, 119] width 62 height 16
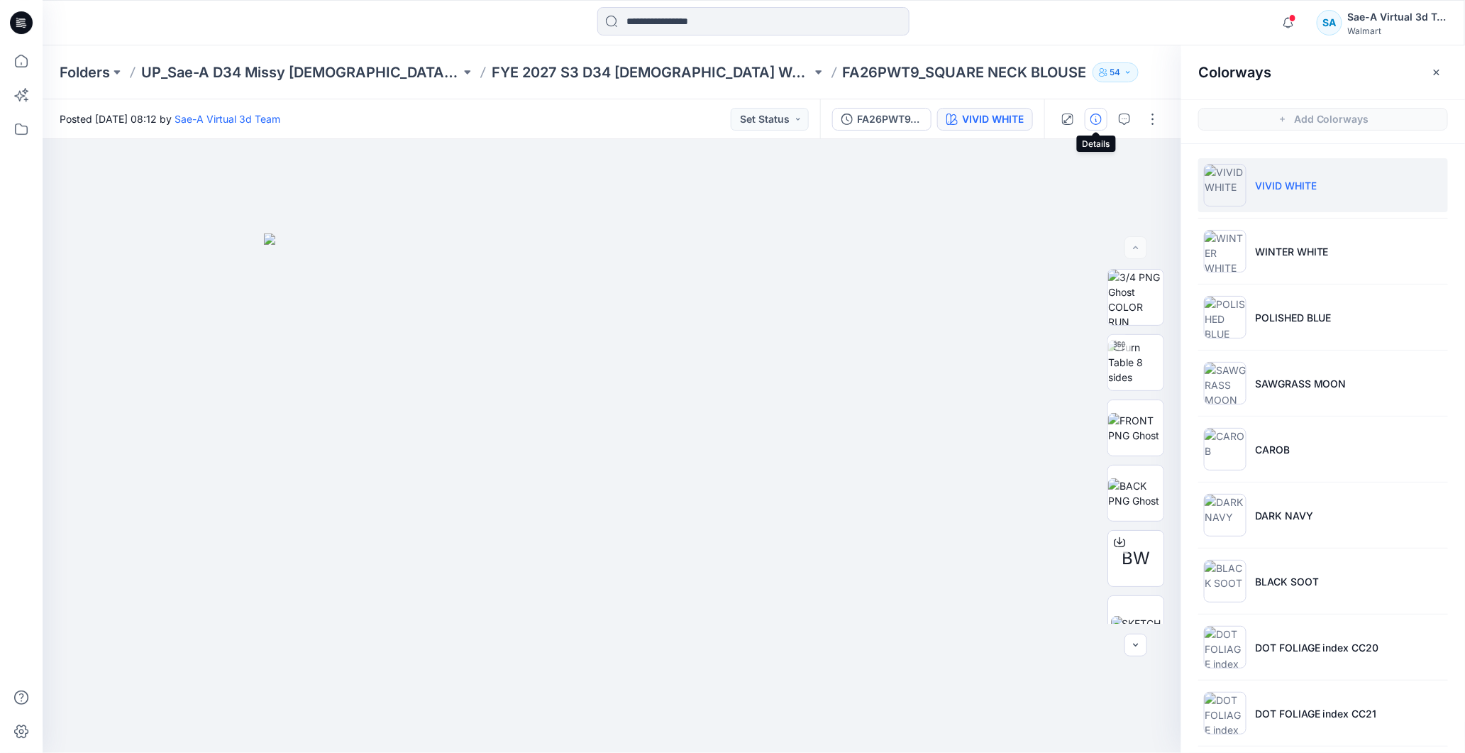
click at [1096, 118] on icon "button" at bounding box center [1096, 119] width 11 height 11
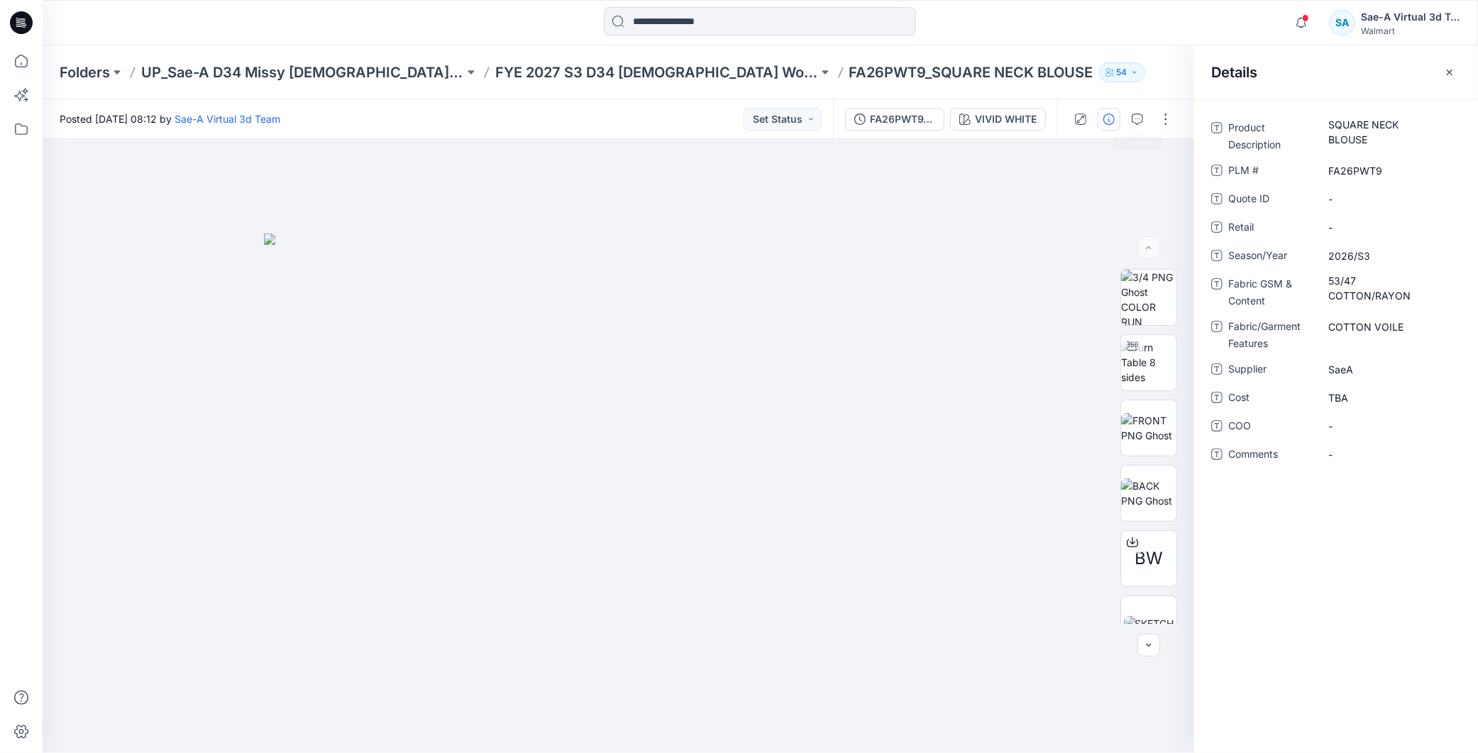
drag, startPoint x: 1142, startPoint y: 121, endPoint x: 1477, endPoint y: 348, distance: 405.1
click at [1467, 357] on div "Posted Tuesday, September 23, 2025 08:12 by Sae-A Virtual 3d Team Set Status FA…" at bounding box center [761, 426] width 1436 height 654
drag, startPoint x: 1372, startPoint y: 328, endPoint x: 1355, endPoint y: 307, distance: 26.3
click at [1372, 328] on Features "COTTON VOILE" at bounding box center [1389, 326] width 123 height 15
click at [1145, 121] on button "button" at bounding box center [1137, 119] width 23 height 23
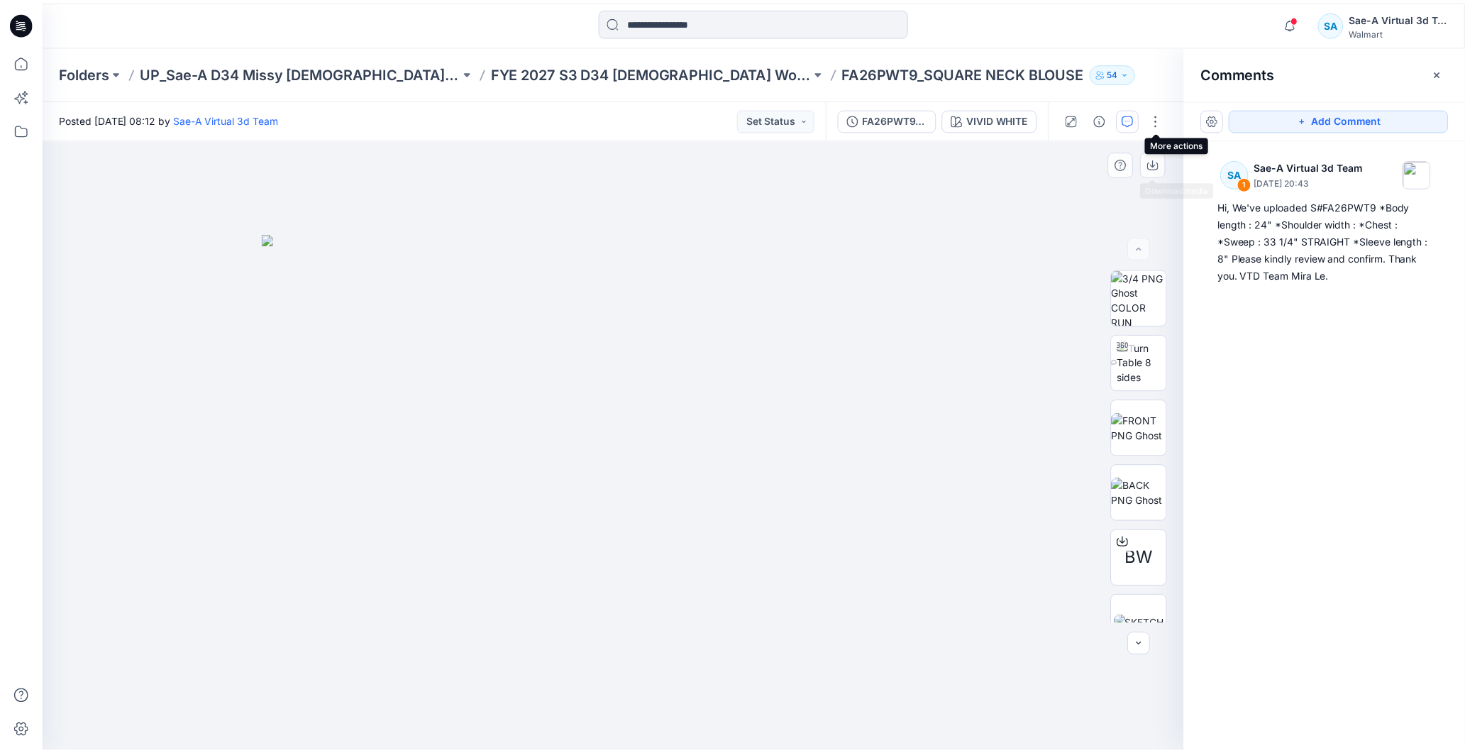
scroll to position [93, 0]
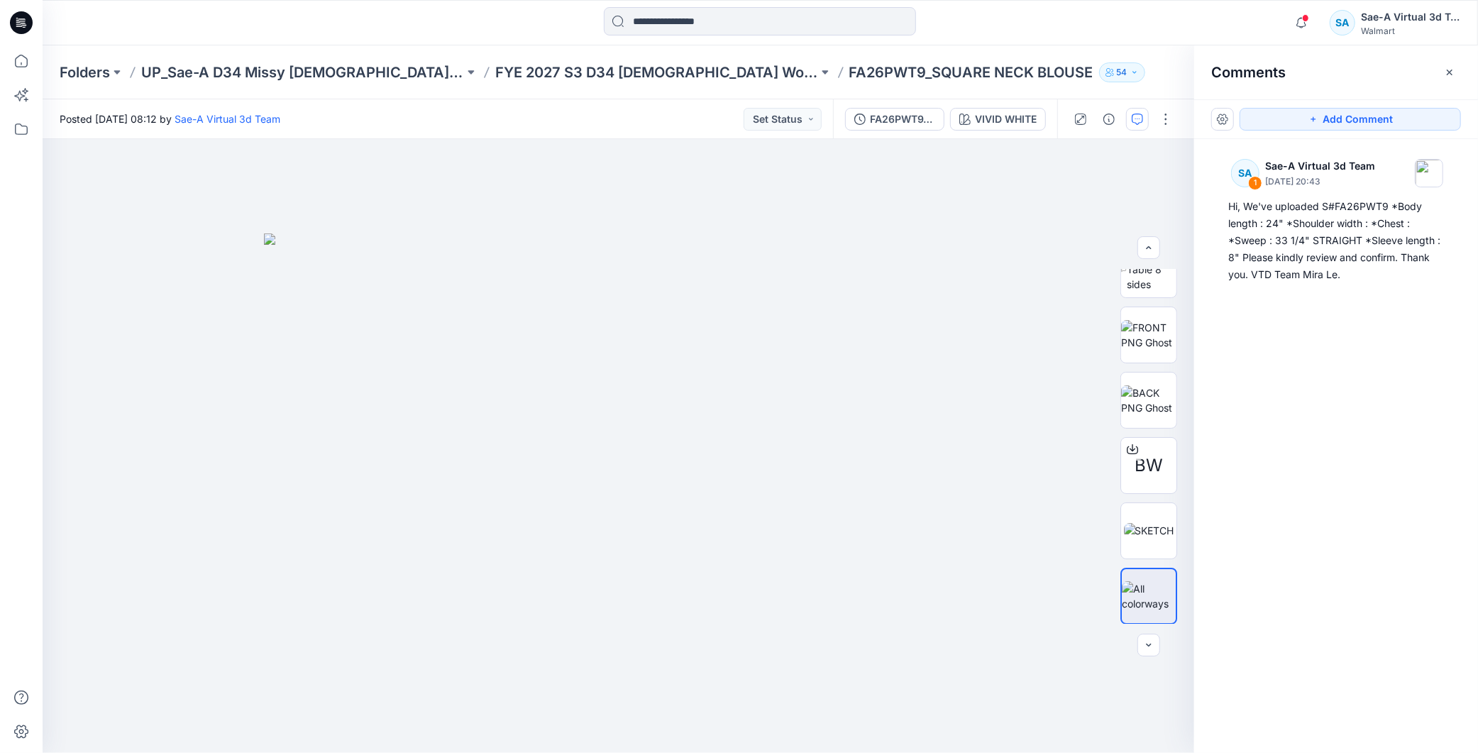
click at [15, 28] on icon at bounding box center [21, 22] width 23 height 23
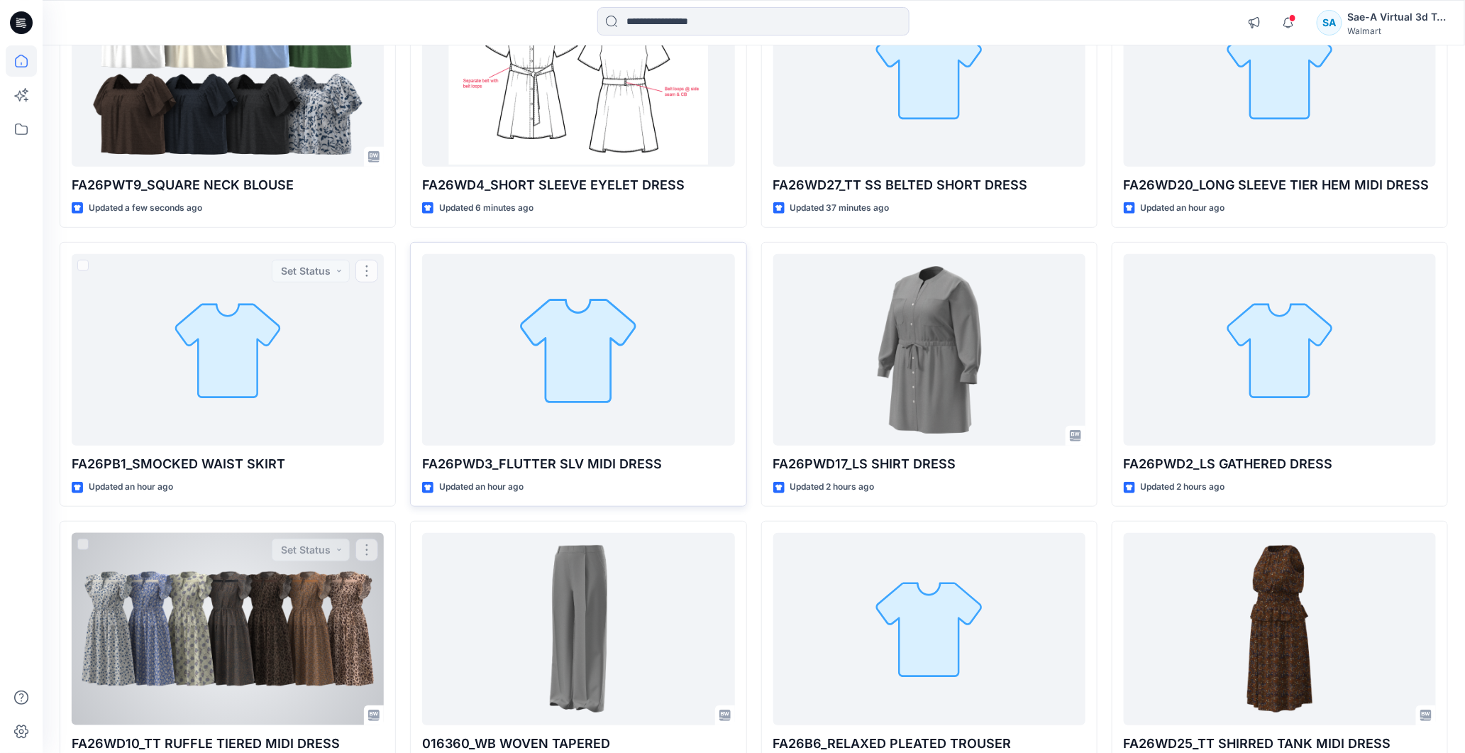
scroll to position [315, 0]
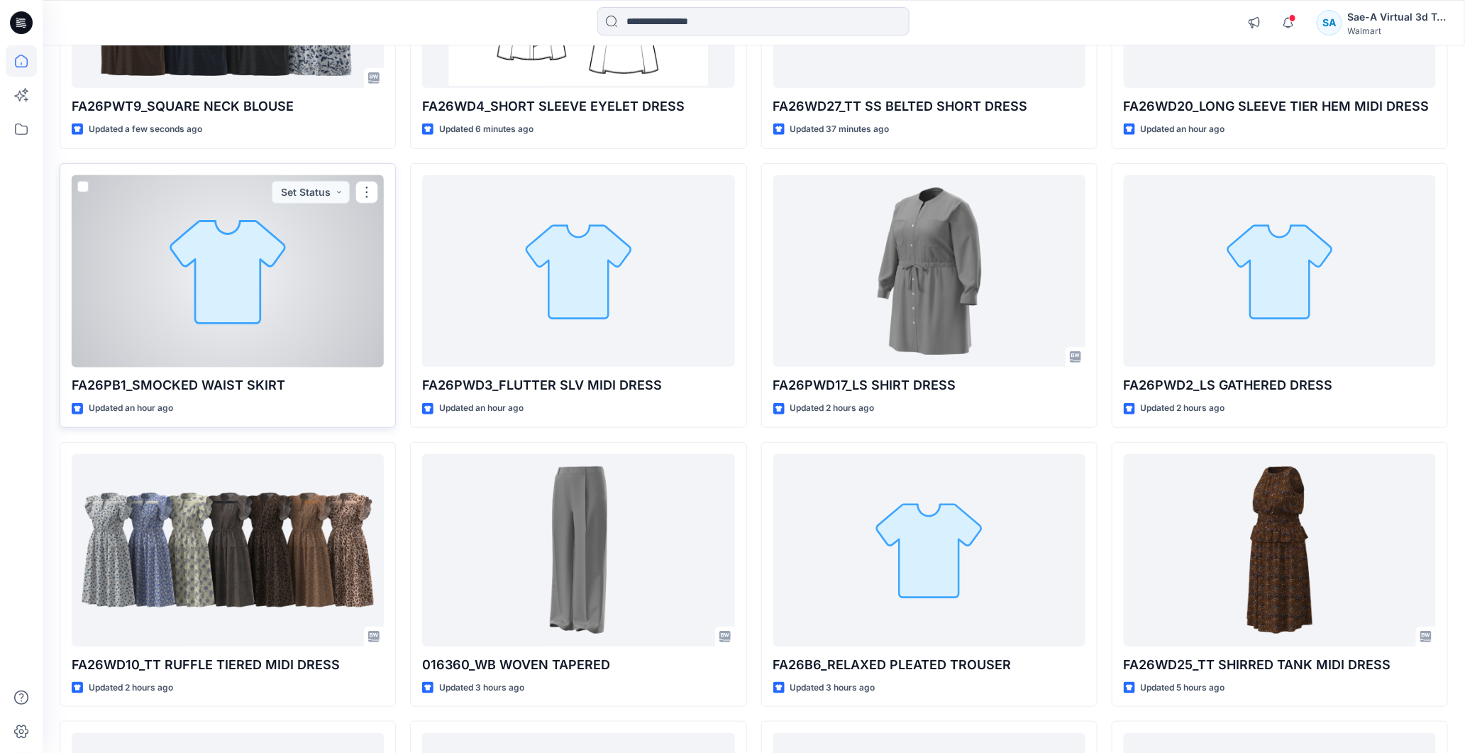
click at [232, 308] on div at bounding box center [228, 271] width 312 height 192
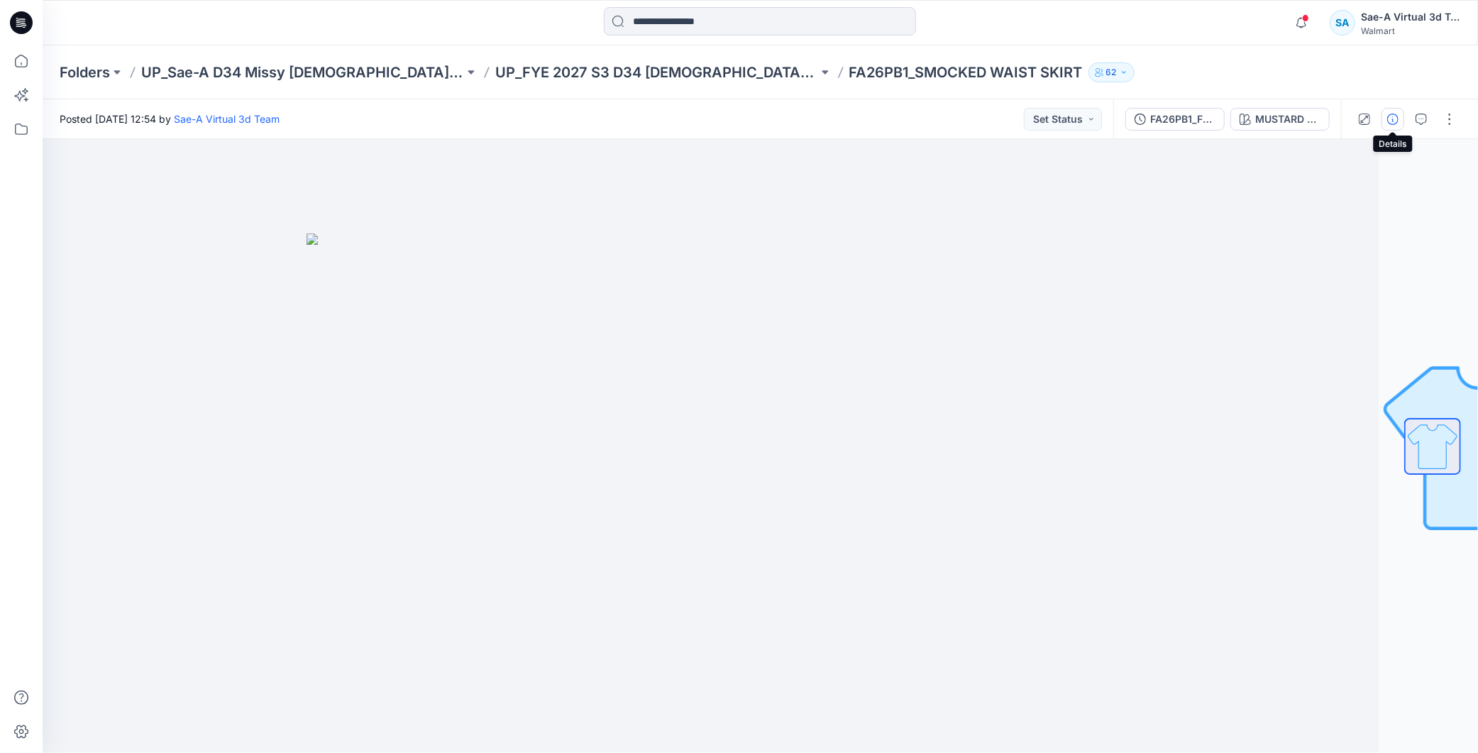
click at [1395, 121] on icon "button" at bounding box center [1392, 119] width 11 height 11
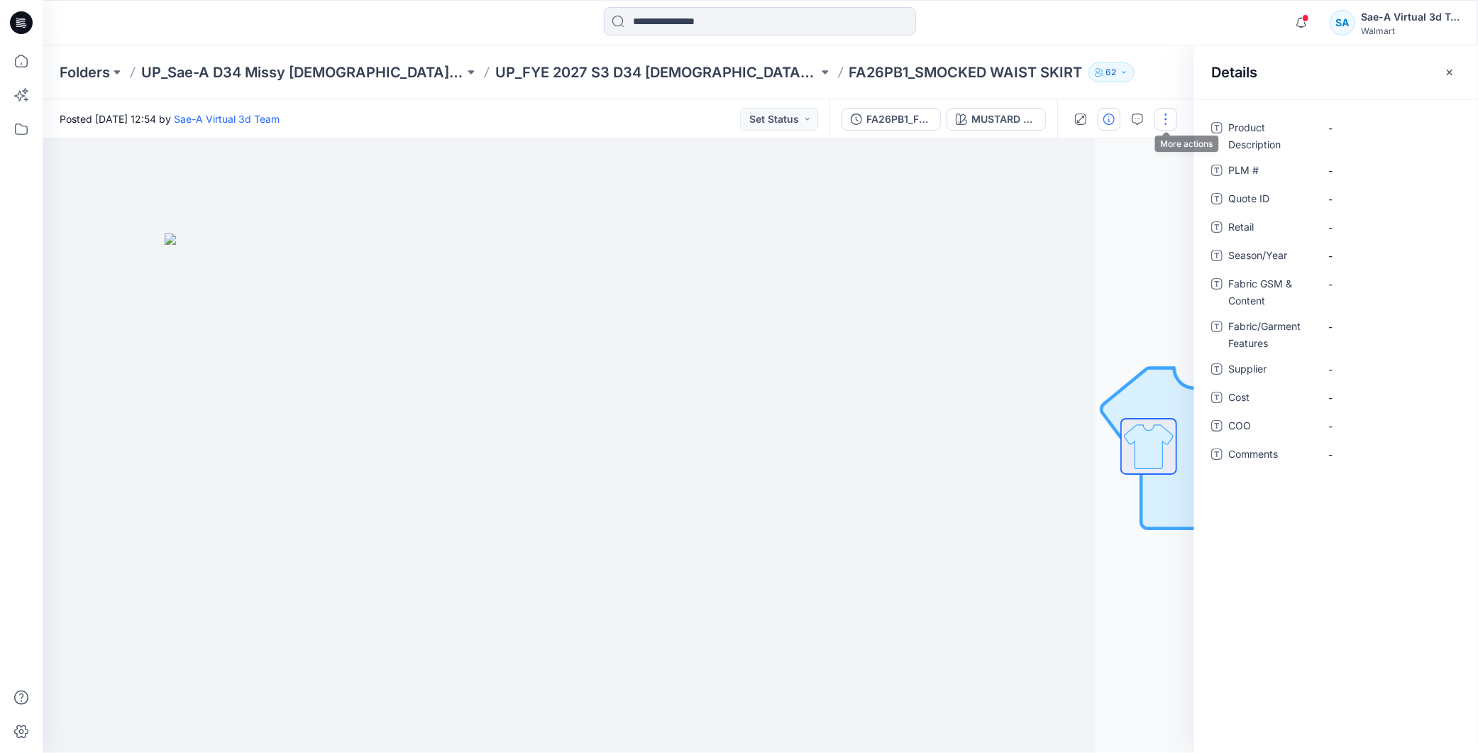
click at [1160, 123] on button "button" at bounding box center [1166, 119] width 23 height 23
click at [894, 123] on div "FA26PB1_FULL COLORWAYS" at bounding box center [898, 119] width 65 height 16
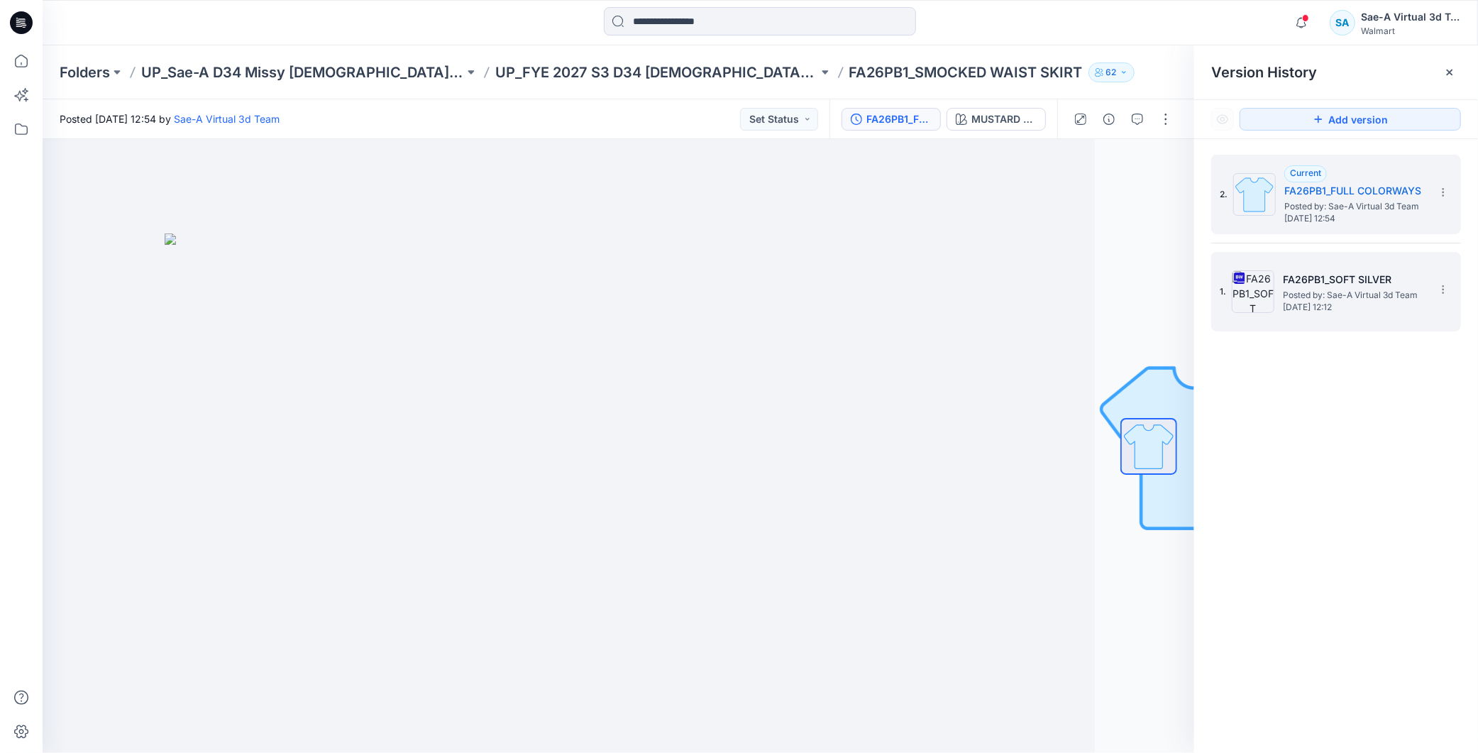
click at [1361, 295] on span "Posted by: Sae-A Virtual 3d Team" at bounding box center [1354, 295] width 142 height 14
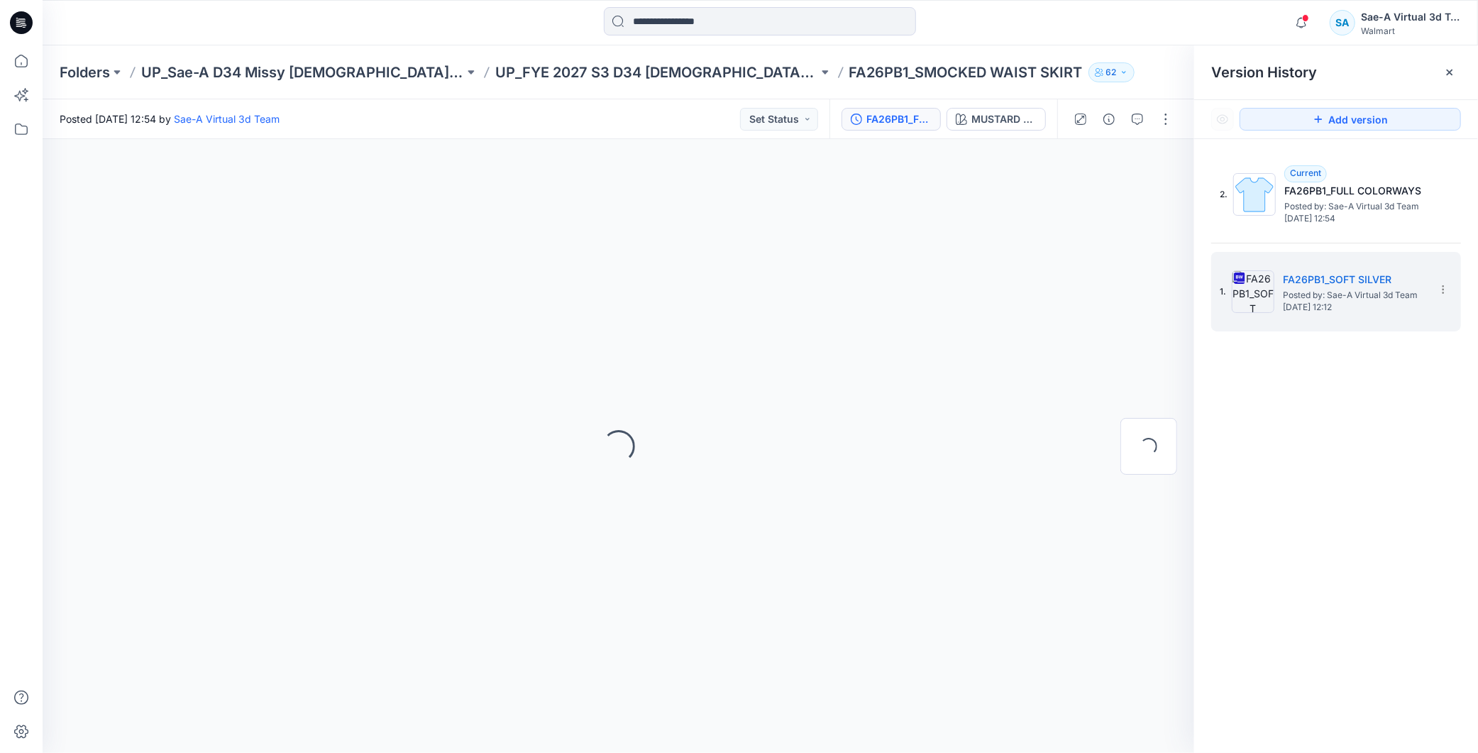
click at [1164, 116] on button "button" at bounding box center [1166, 119] width 23 height 23
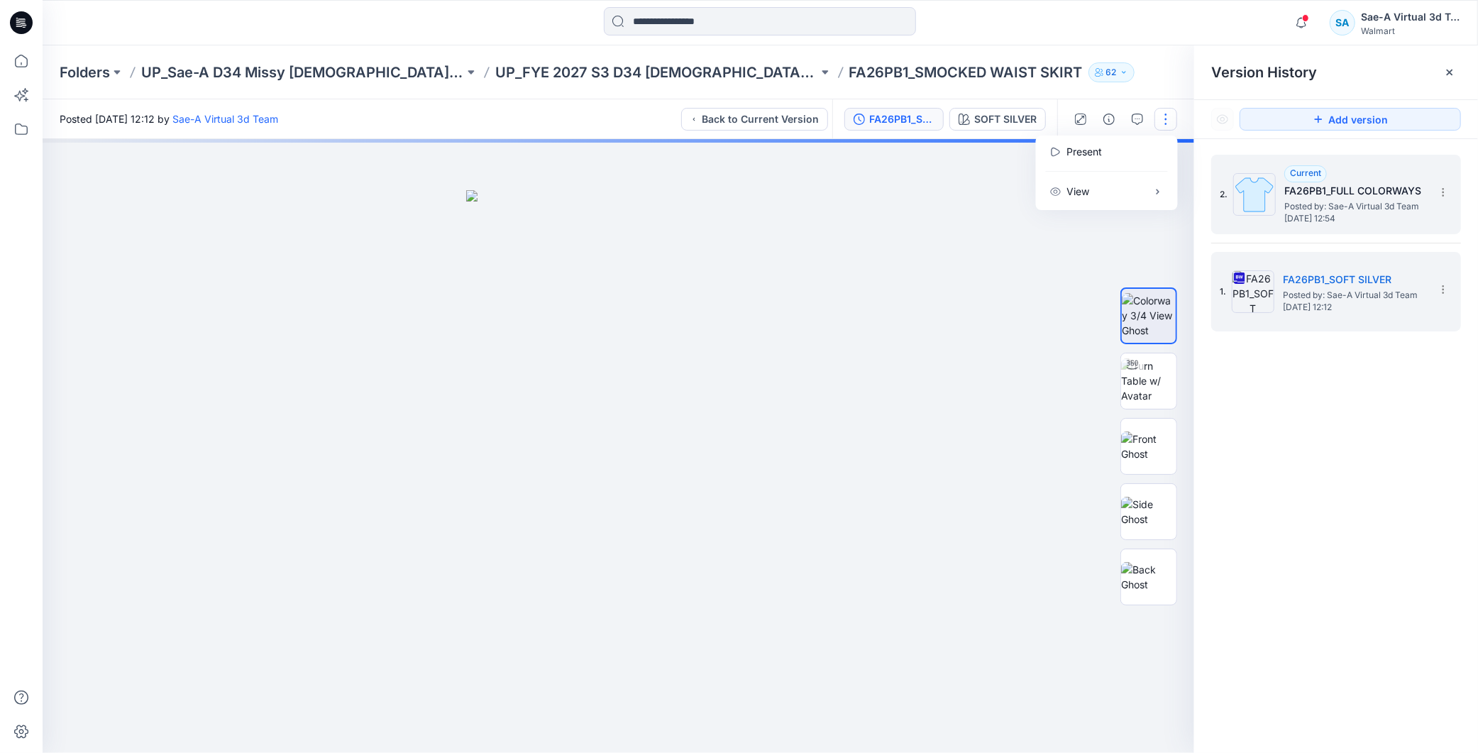
click at [1336, 214] on span "[DATE] 12:54" at bounding box center [1355, 219] width 142 height 10
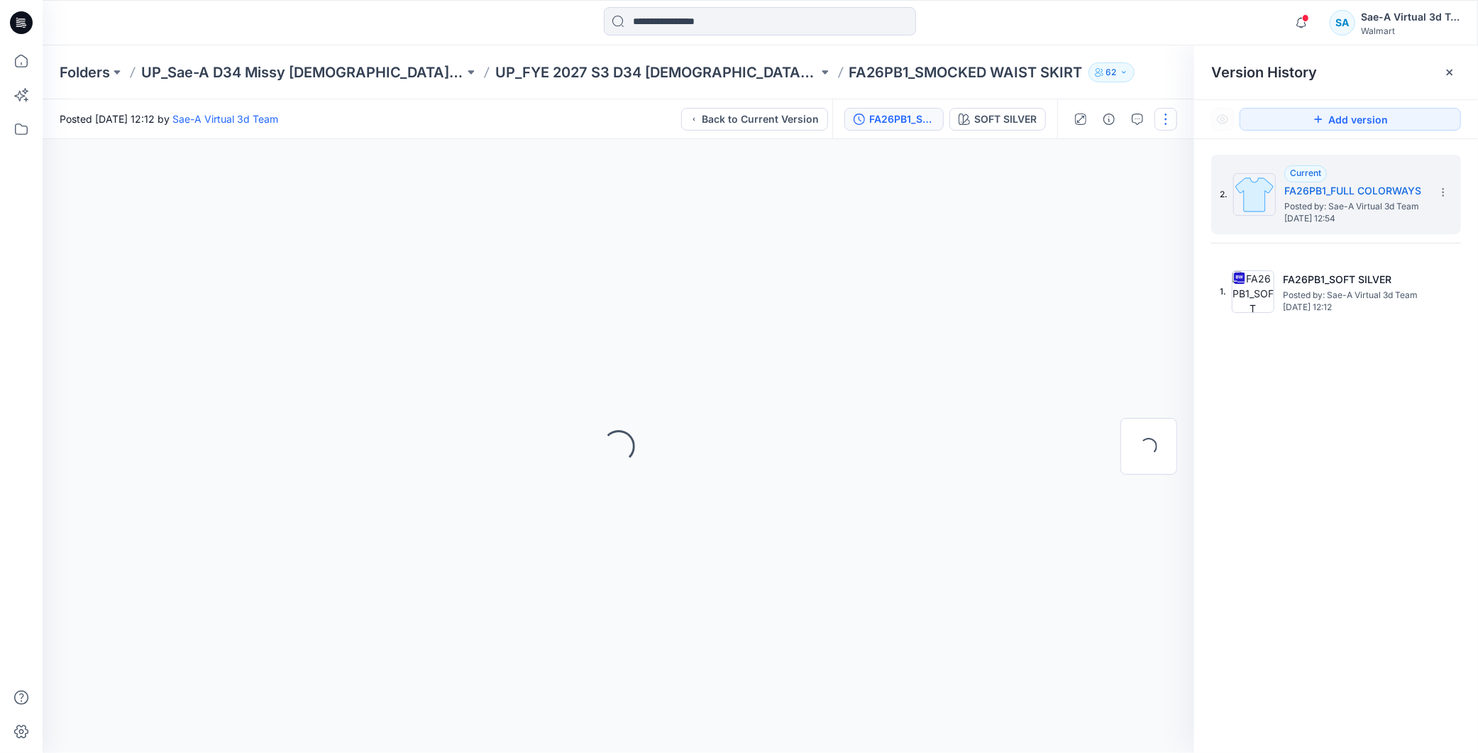
click at [1171, 119] on button "button" at bounding box center [1166, 119] width 23 height 23
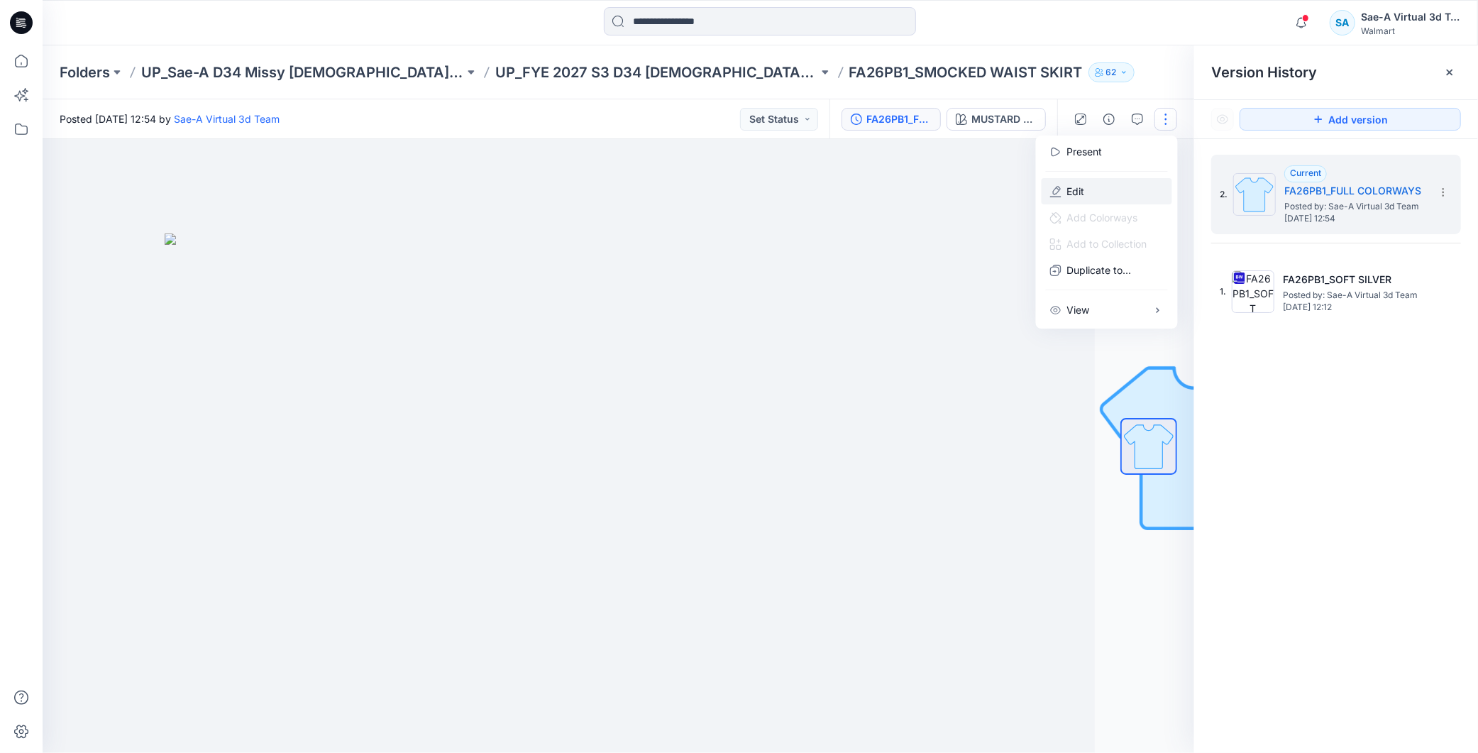
click at [1082, 193] on p "Edit" at bounding box center [1076, 191] width 18 height 15
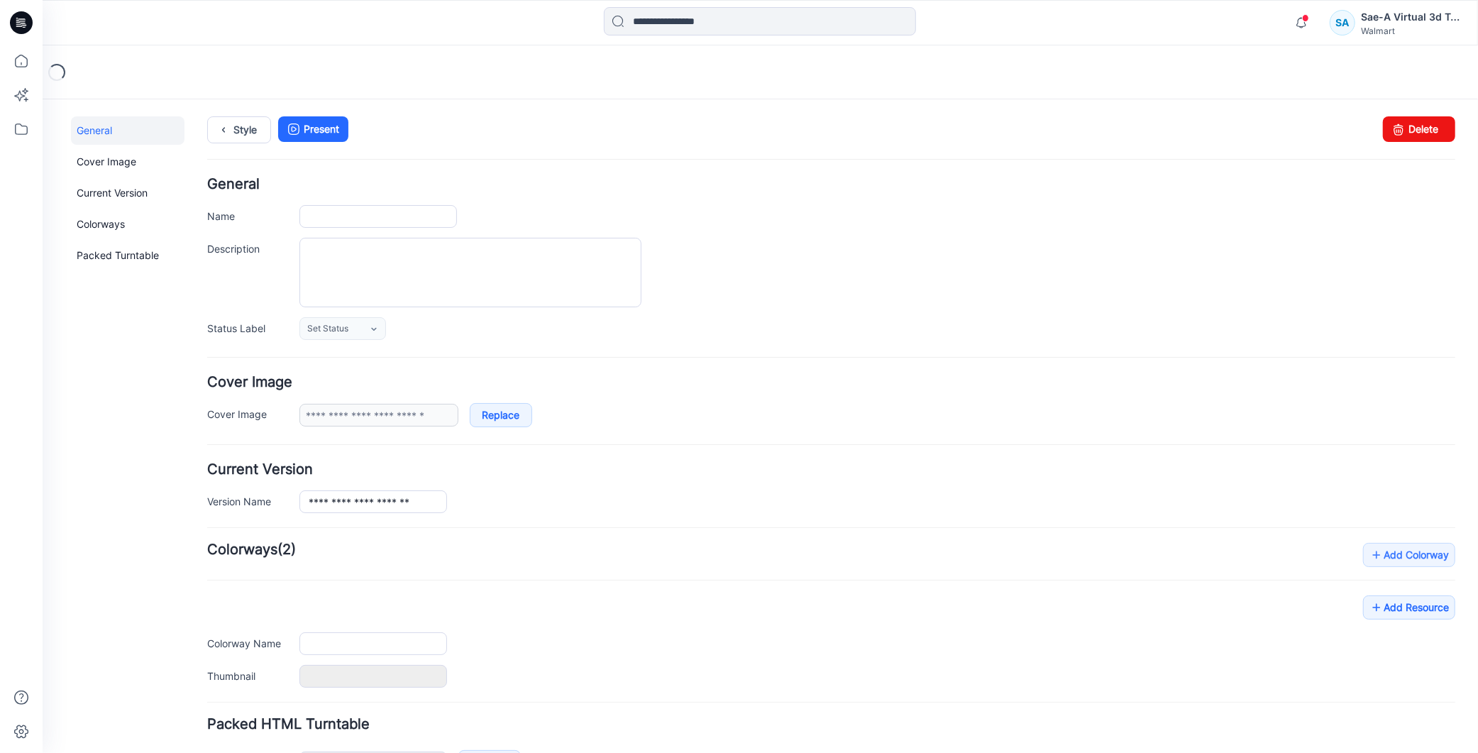
type input "**********"
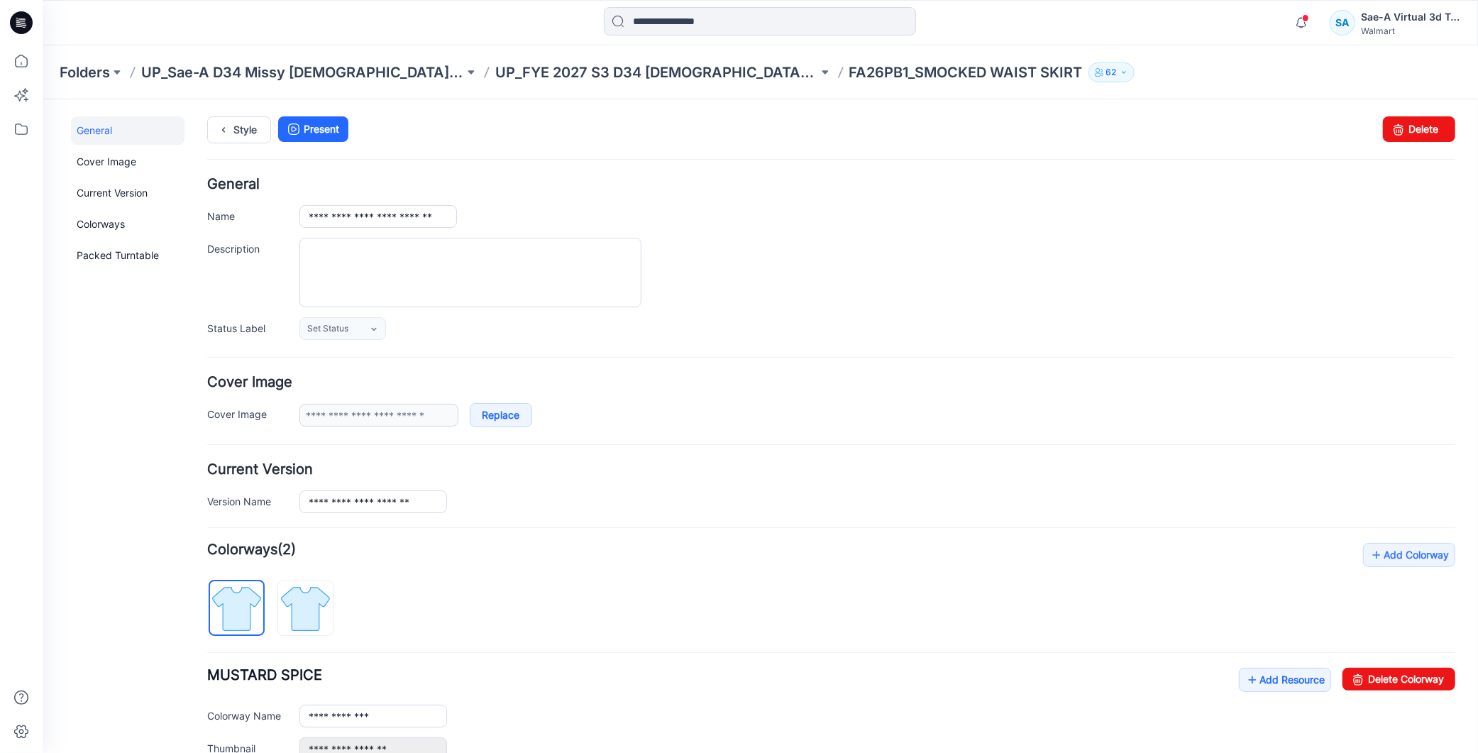
scroll to position [172, 0]
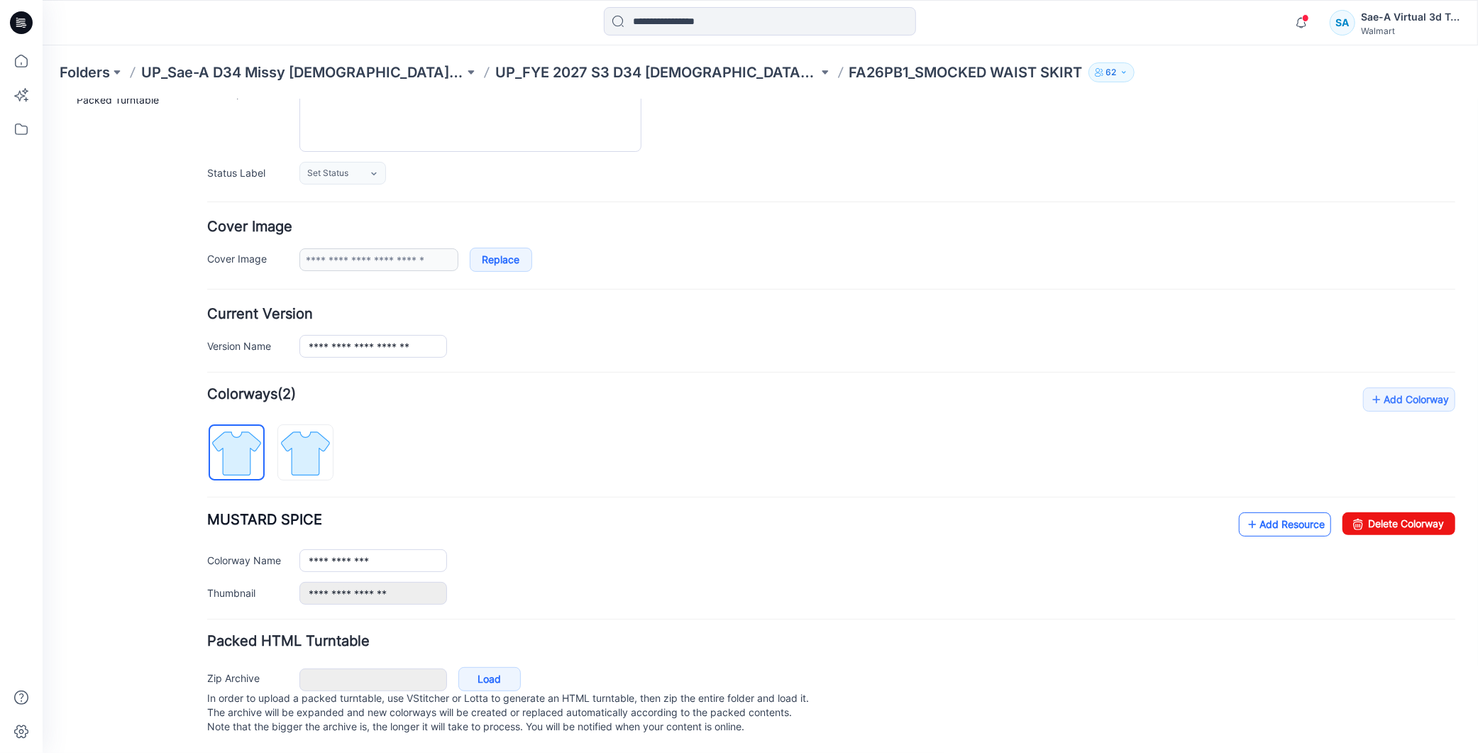
click at [1271, 514] on link "Add Resource" at bounding box center [1284, 524] width 92 height 24
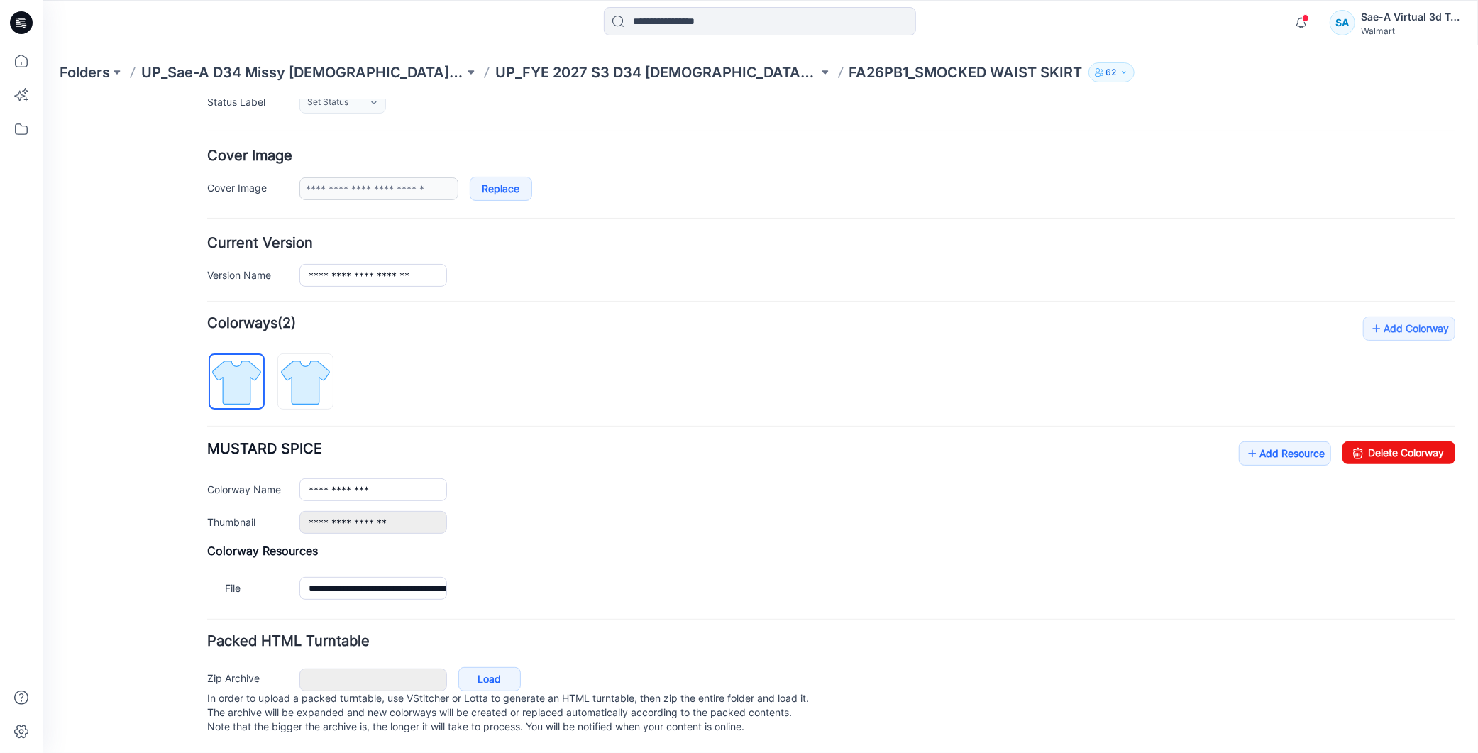
scroll to position [243, 0]
click at [1268, 444] on link "Add Resource" at bounding box center [1284, 453] width 92 height 24
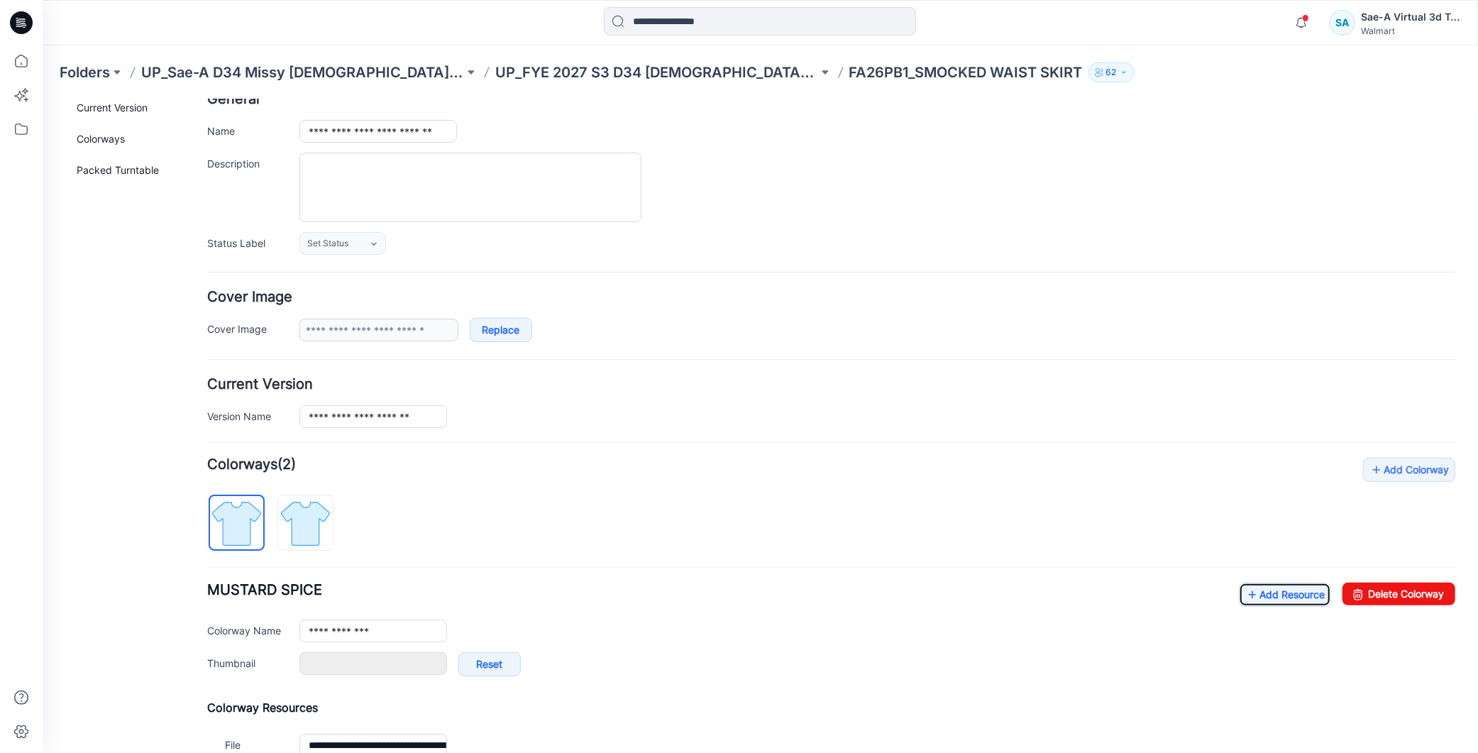
scroll to position [0, 0]
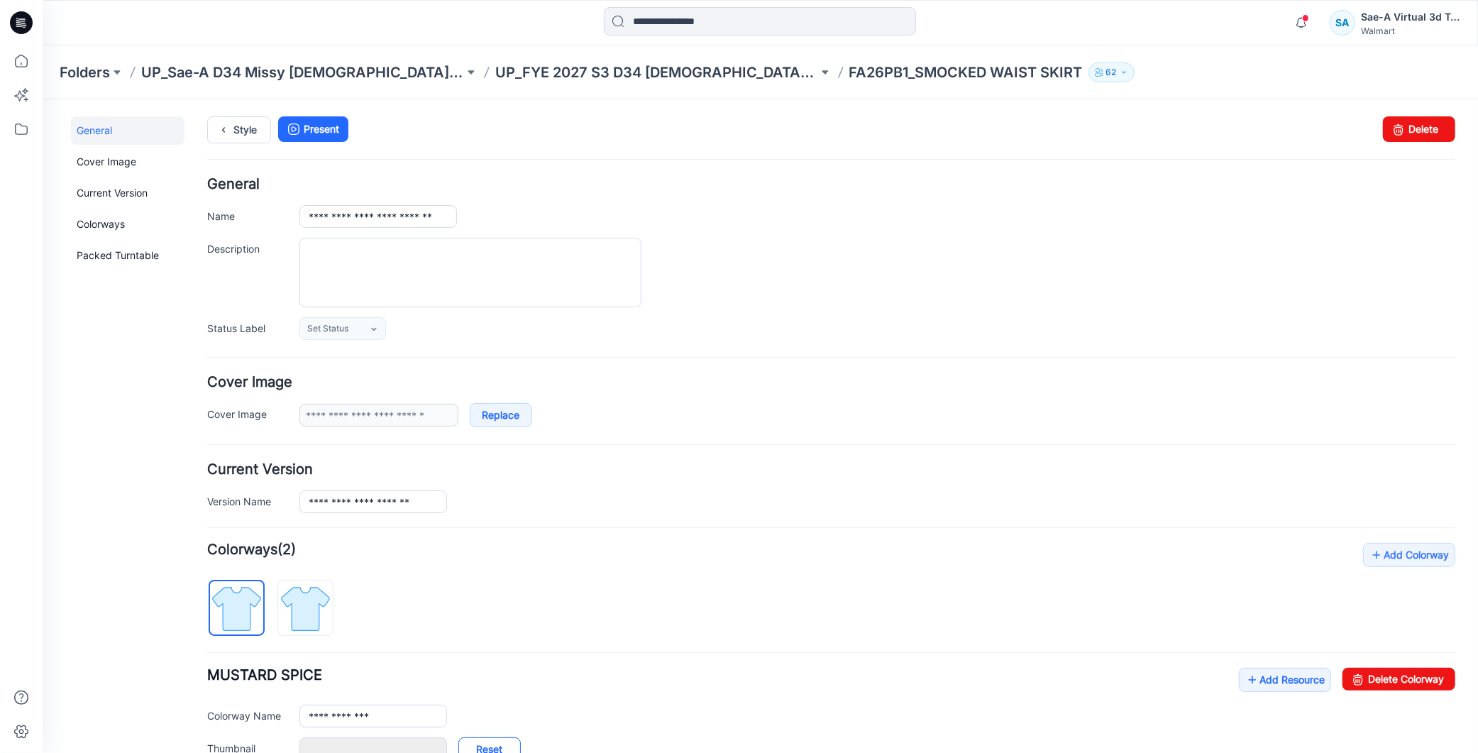
type input "******"
click at [237, 132] on link "Style" at bounding box center [238, 129] width 64 height 27
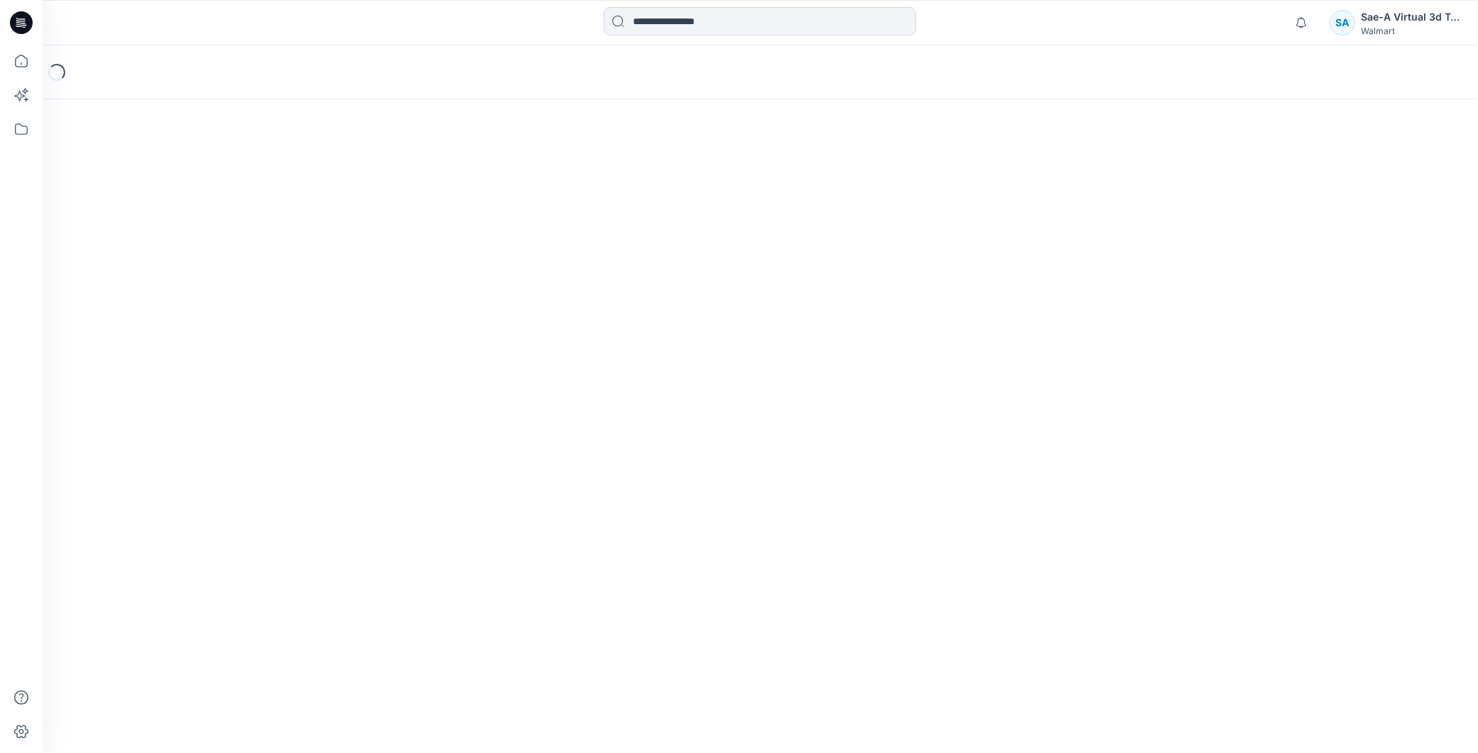
click at [247, 133] on div "Loading..." at bounding box center [761, 398] width 1436 height 707
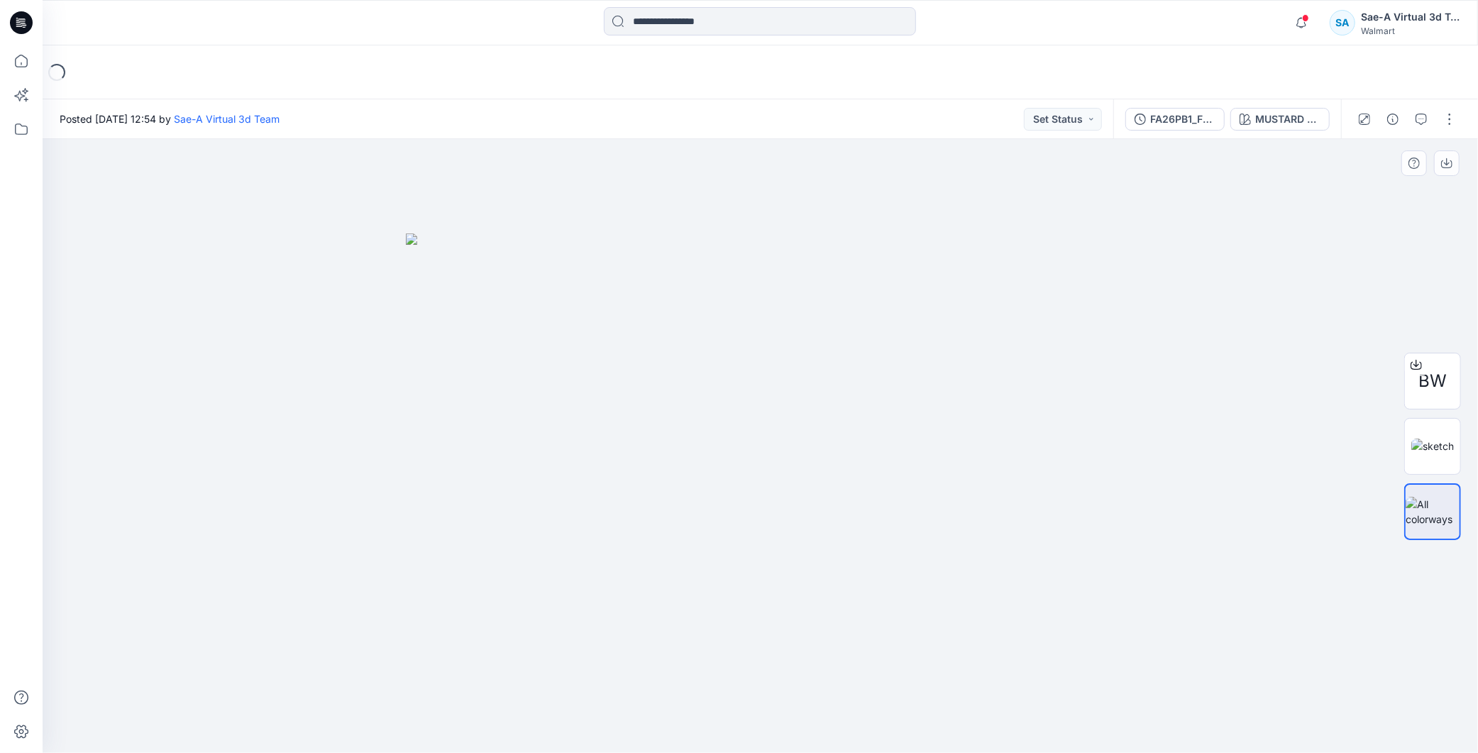
click at [1208, 345] on div at bounding box center [761, 446] width 1436 height 614
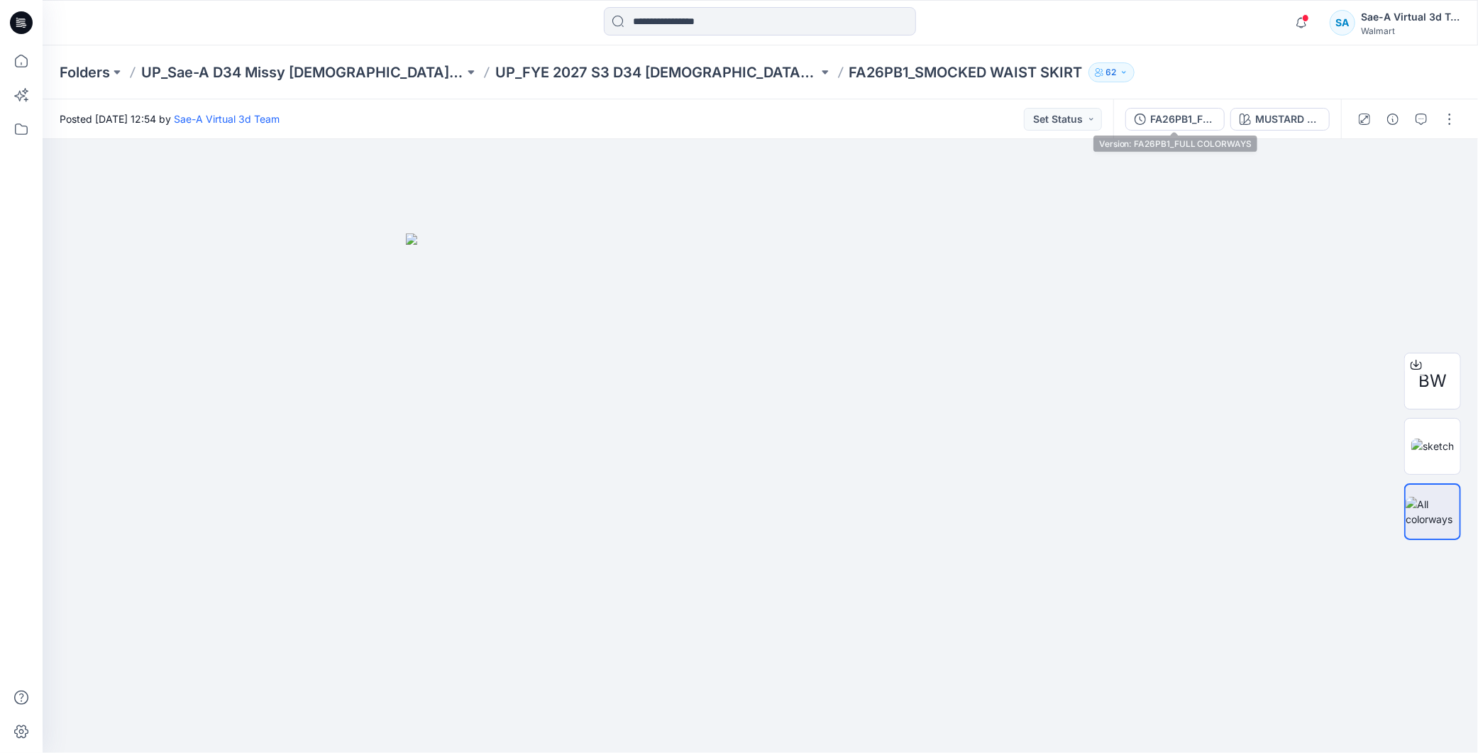
click at [1181, 121] on div "FA26PB1_FULL COLORWAYS" at bounding box center [1182, 119] width 65 height 16
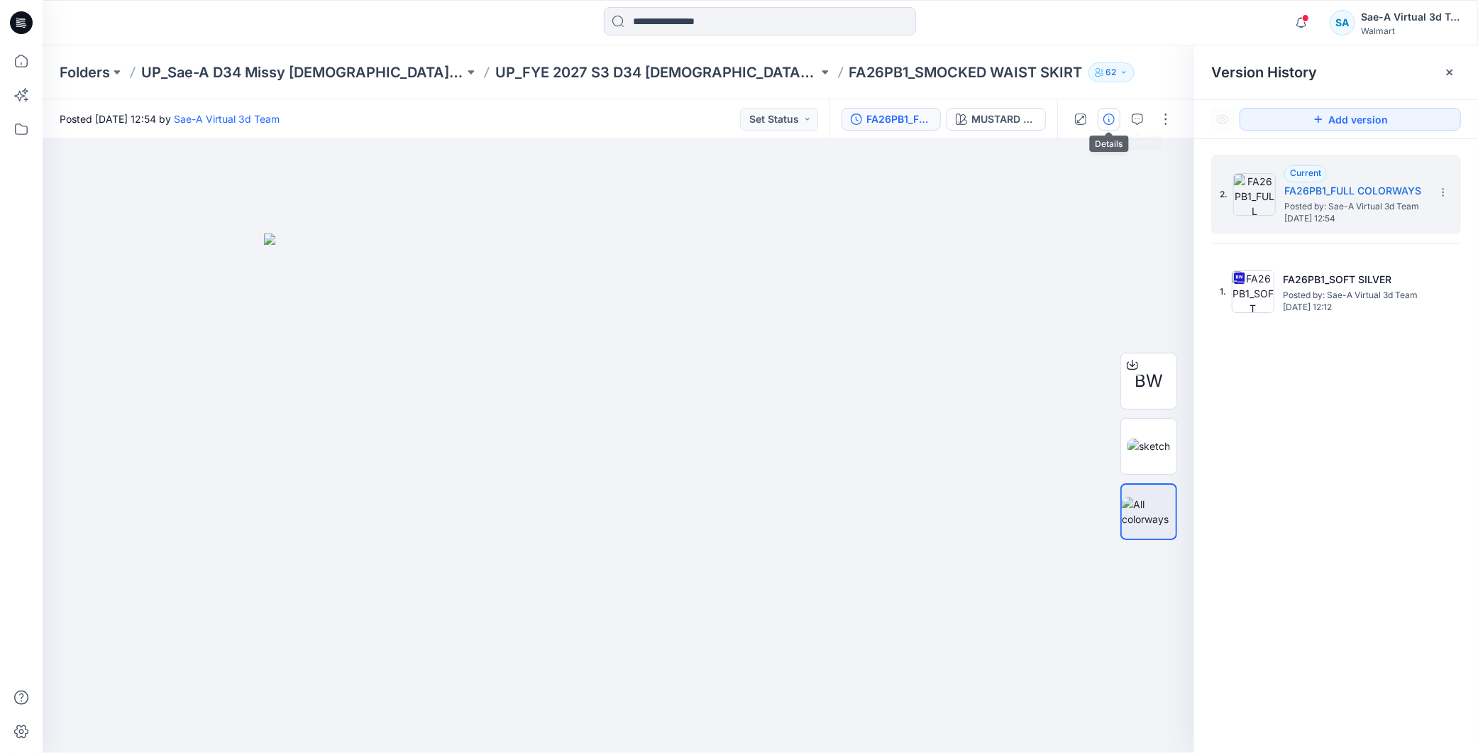
click at [1111, 117] on icon "button" at bounding box center [1108, 119] width 11 height 11
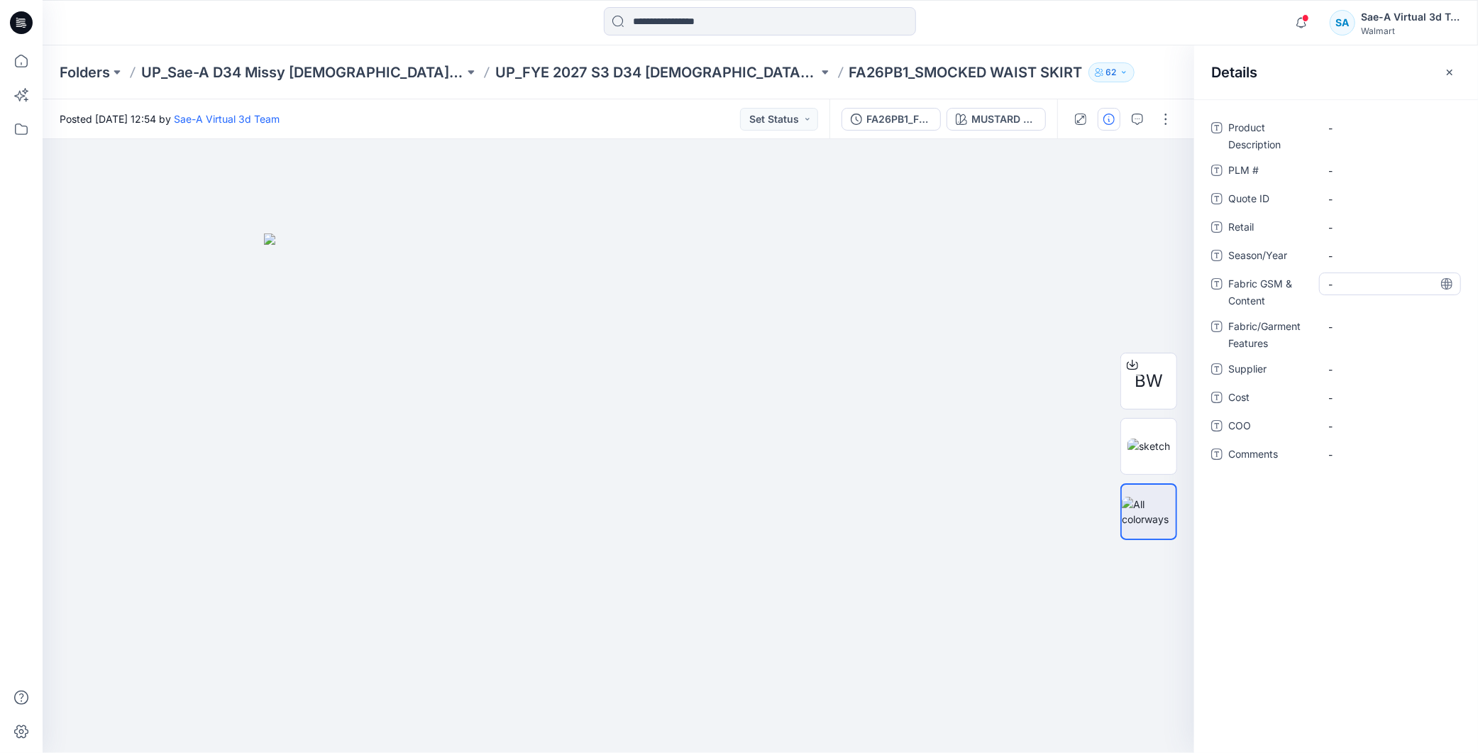
click at [1347, 274] on div "-" at bounding box center [1390, 283] width 142 height 23
type textarea "*****"
click at [1344, 492] on div "Product Description - PLM # - Quote ID - Retail - Season/Year - Fabric GSM & Co…" at bounding box center [1336, 426] width 284 height 654
click at [1350, 321] on Features "-" at bounding box center [1389, 326] width 123 height 15
click at [1329, 484] on div "**********" at bounding box center [1336, 426] width 284 height 654
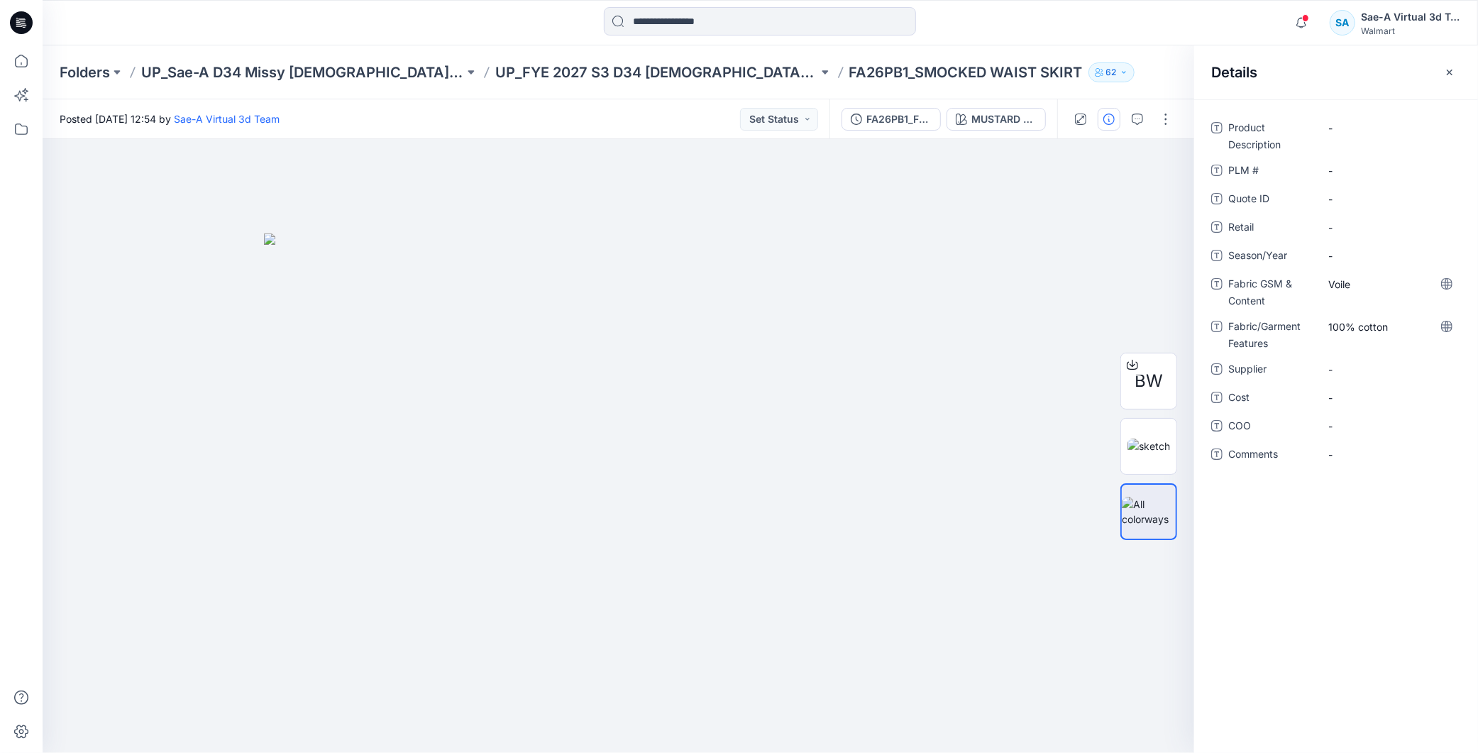
click at [1351, 353] on div "Product Description - PLM # - Quote ID - Retail - Season/Year - Fabric GSM & Co…" at bounding box center [1336, 299] width 250 height 366
click at [1349, 363] on span "-" at bounding box center [1389, 369] width 123 height 15
type textarea "****"
click at [1350, 395] on span "-" at bounding box center [1389, 397] width 123 height 15
type textarea "***"
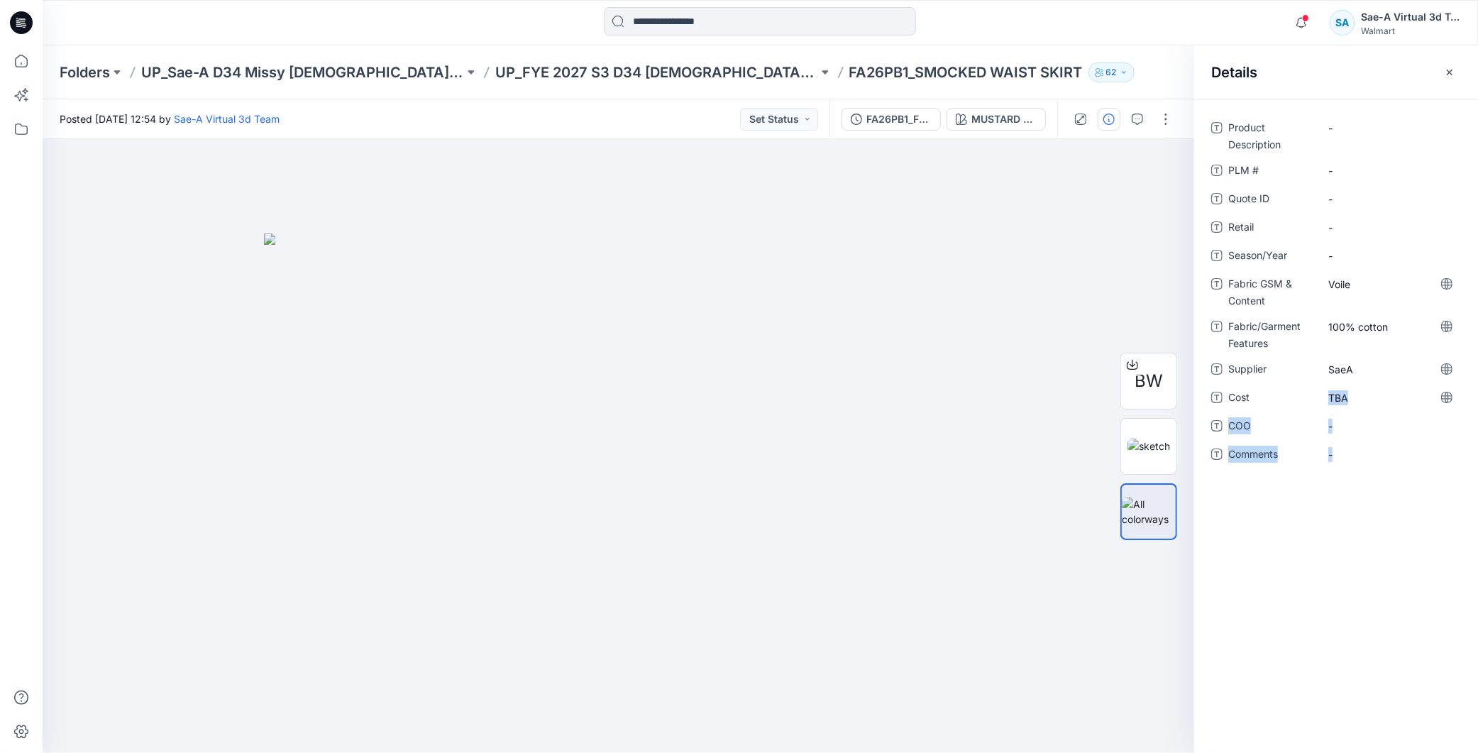
click at [1389, 583] on div "Product Description - PLM # - Quote ID - Retail - Season/Year - Fabric GSM & Co…" at bounding box center [1336, 426] width 284 height 654
click at [1356, 249] on span "-" at bounding box center [1389, 255] width 123 height 15
click at [1347, 232] on span "-" at bounding box center [1389, 227] width 123 height 15
click at [1342, 251] on span "-" at bounding box center [1389, 255] width 123 height 15
type textarea "*******"
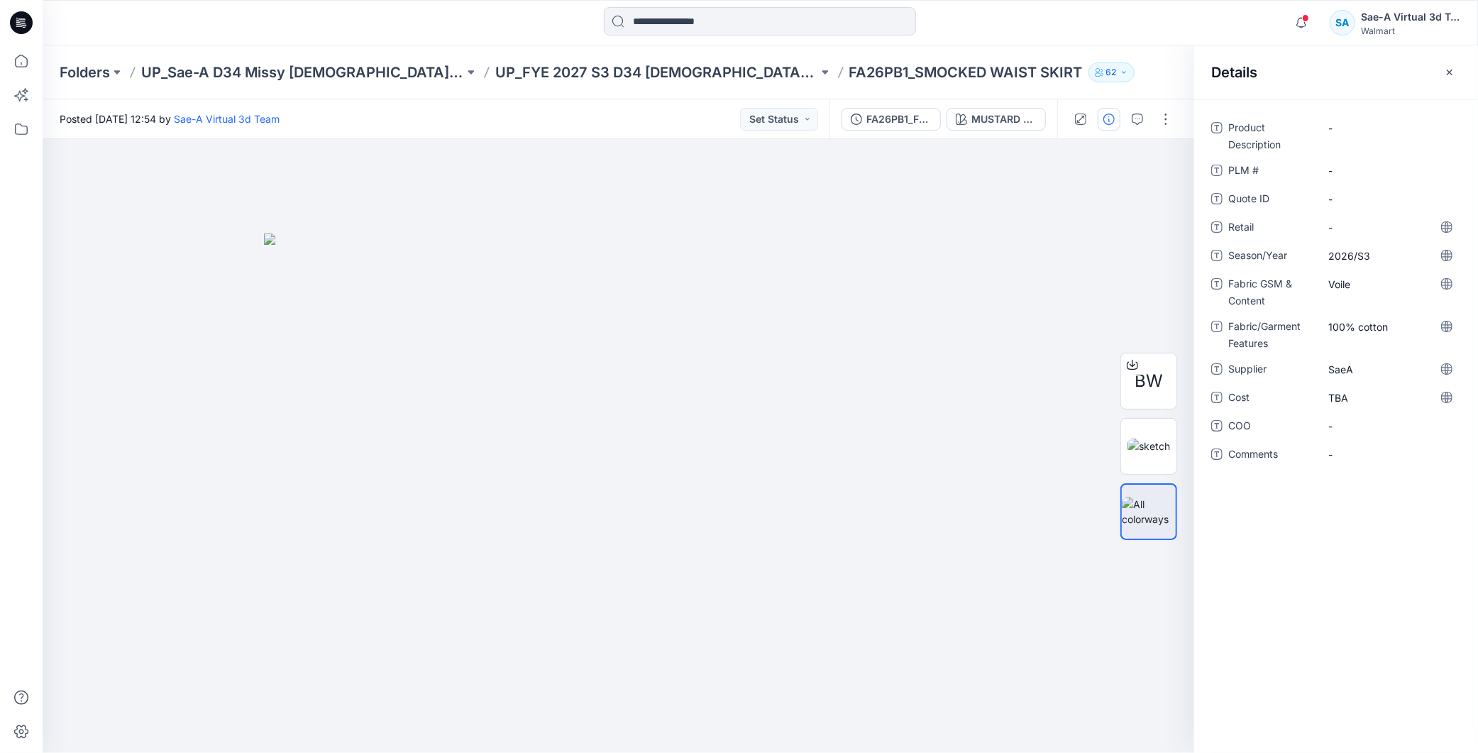
click at [1406, 591] on div "Product Description - PLM # - Quote ID - Retail - Season/Year 2026/S3 Fabric GS…" at bounding box center [1336, 426] width 284 height 654
drag, startPoint x: 713, startPoint y: 70, endPoint x: 770, endPoint y: 70, distance: 56.8
click at [849, 70] on p "FA26PB1_SMOCKED WAIST SKIRT" at bounding box center [965, 72] width 233 height 20
copy p "FA26PB1"
click at [1345, 168] on \ "-" at bounding box center [1389, 170] width 123 height 15
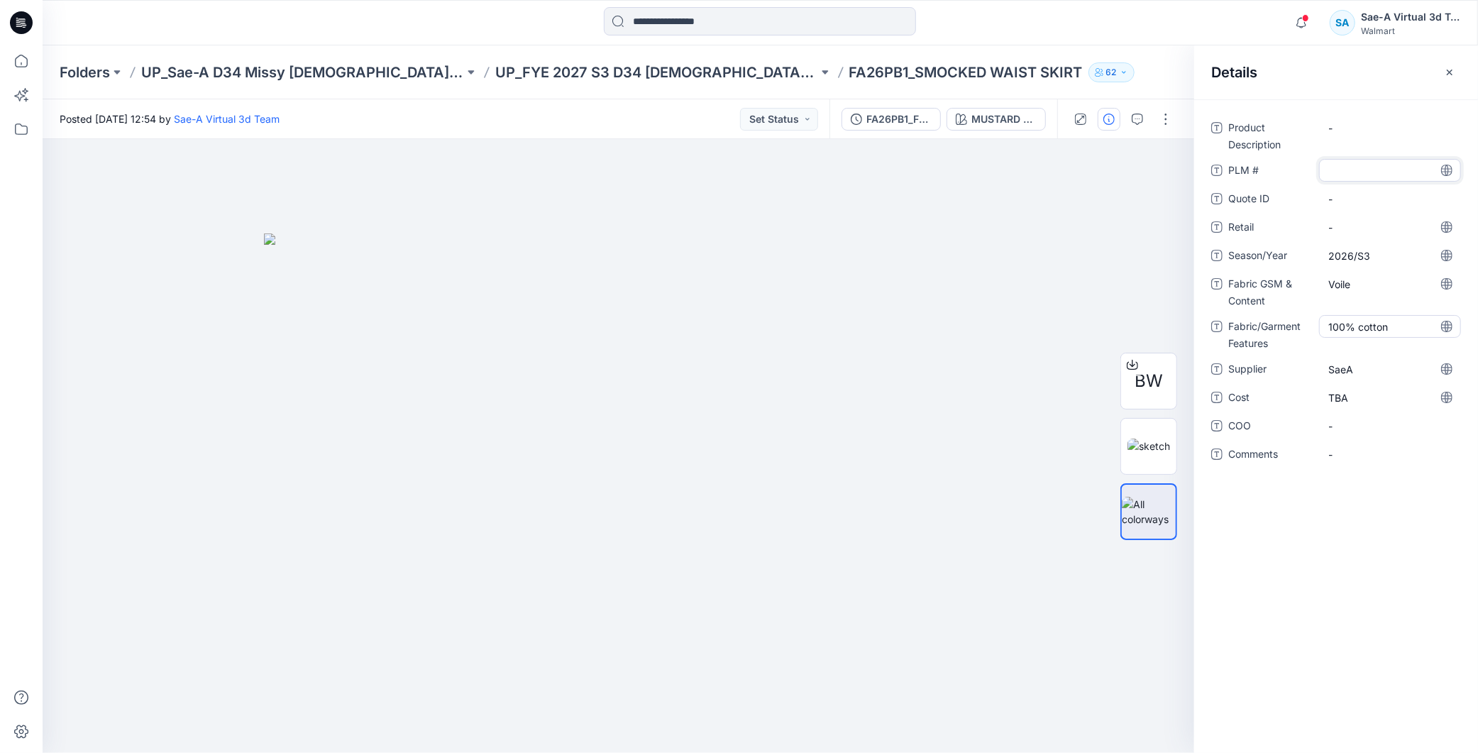
type textarea "*******"
click at [1425, 527] on div "Product Description - PLM # ******* Quote ID - Retail - Season/Year 2026/S3 Fab…" at bounding box center [1336, 426] width 284 height 654
drag, startPoint x: 781, startPoint y: 73, endPoint x: 942, endPoint y: 76, distance: 161.1
click at [942, 76] on p "FA26PB1_SMOCKED WAIST SKIRT" at bounding box center [965, 72] width 233 height 20
copy p "SMOCKED WAIST SKIRT"
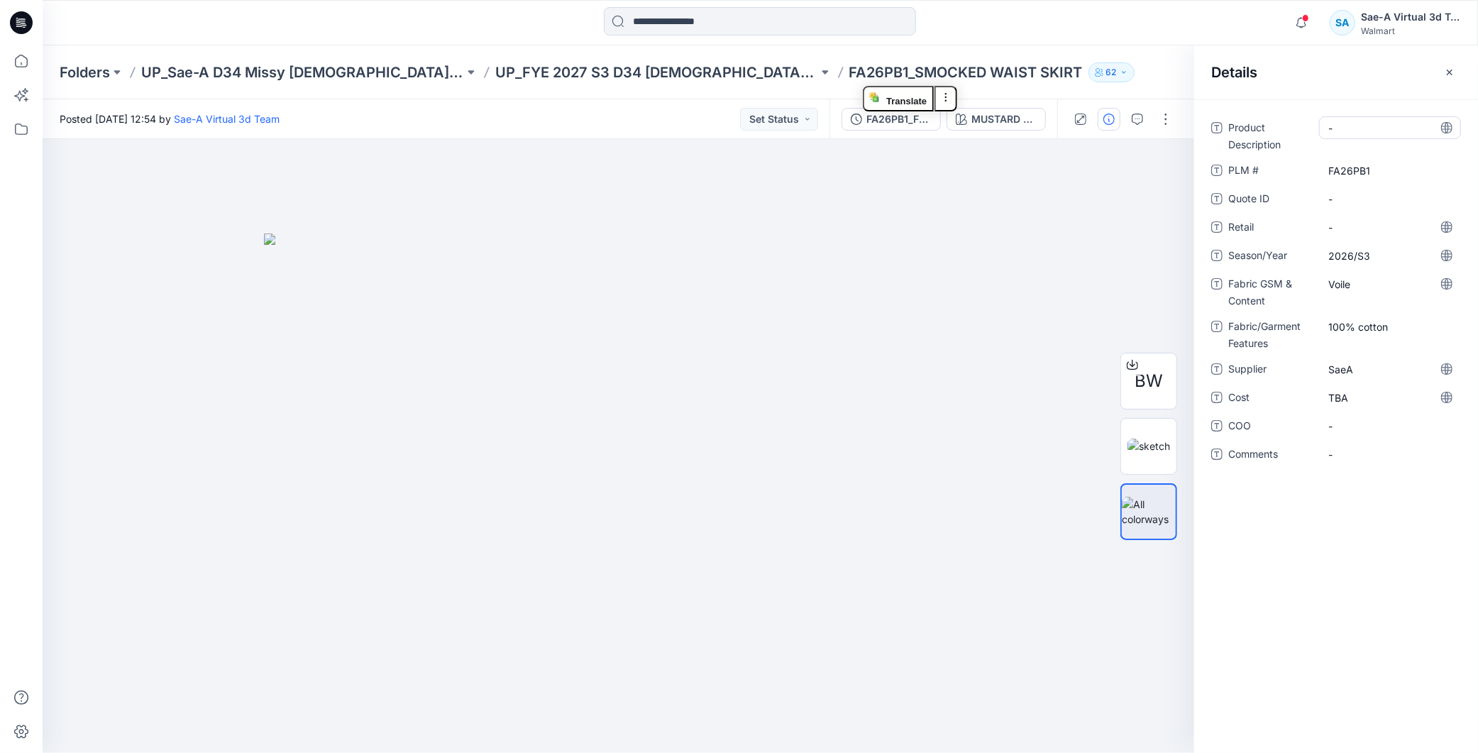
click at [1370, 128] on Description "-" at bounding box center [1389, 128] width 123 height 15
drag, startPoint x: 1379, startPoint y: 576, endPoint x: 1384, endPoint y: 495, distance: 81.8
click at [1379, 577] on div "Product Description SMOCKED WAIST SKIRT PLM # FA26PB1 Quote ID - Retail - Seaso…" at bounding box center [1336, 426] width 284 height 654
click at [603, 67] on p "UP_FYE 2027 S3 D34 [DEMOGRAPHIC_DATA] Dresses" at bounding box center [656, 72] width 323 height 20
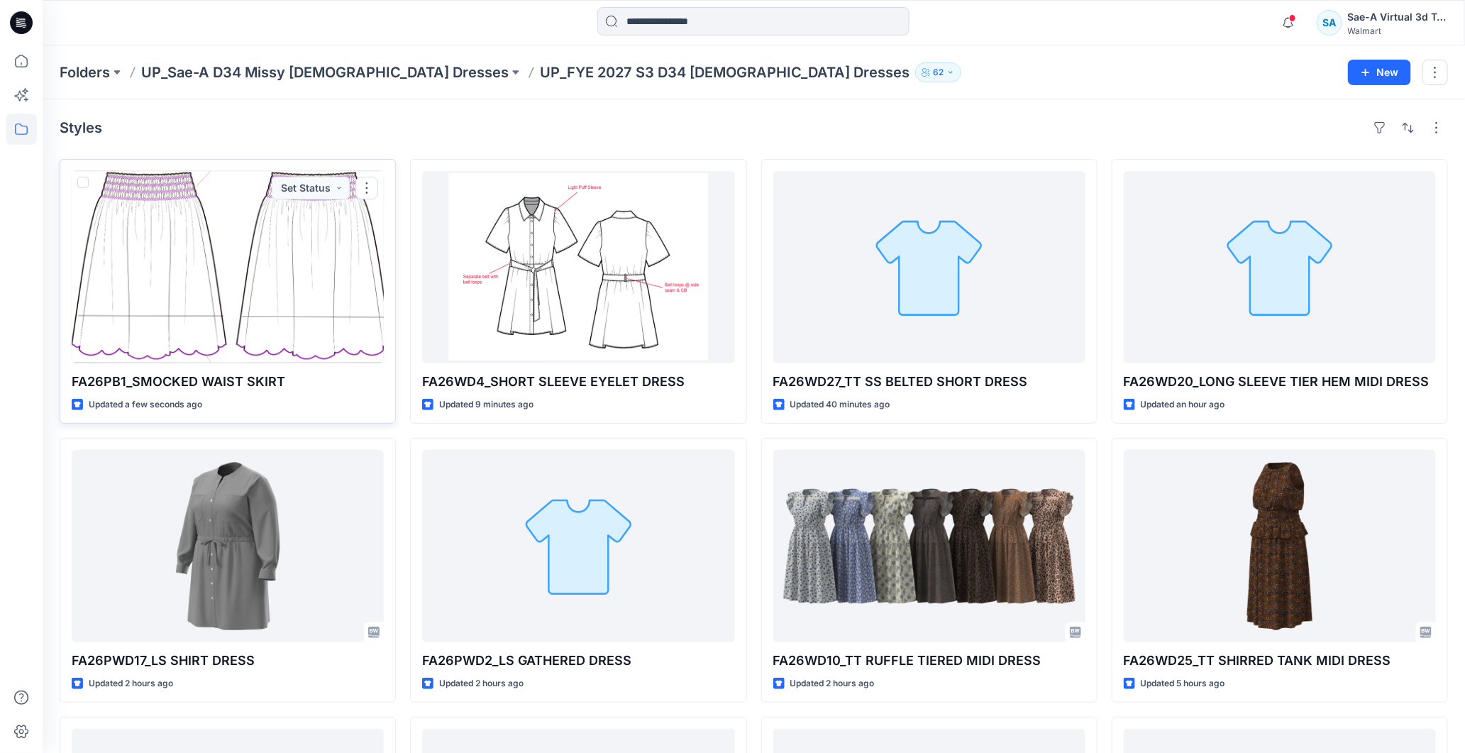
click at [282, 282] on div at bounding box center [228, 267] width 312 height 192
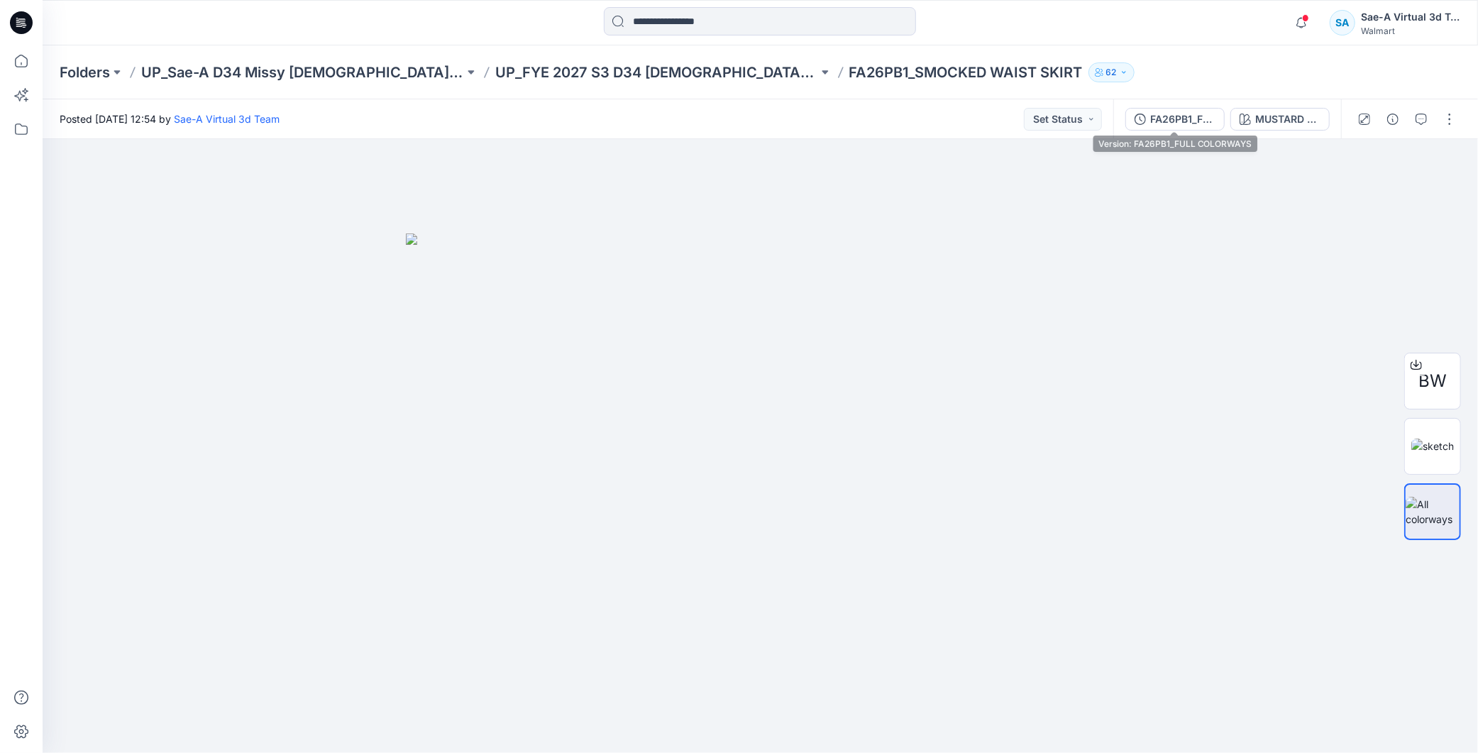
drag, startPoint x: 1186, startPoint y: 119, endPoint x: 1308, endPoint y: 214, distance: 154.7
click at [1186, 118] on div "FA26PB1_FULL COLORWAYS" at bounding box center [1182, 119] width 65 height 16
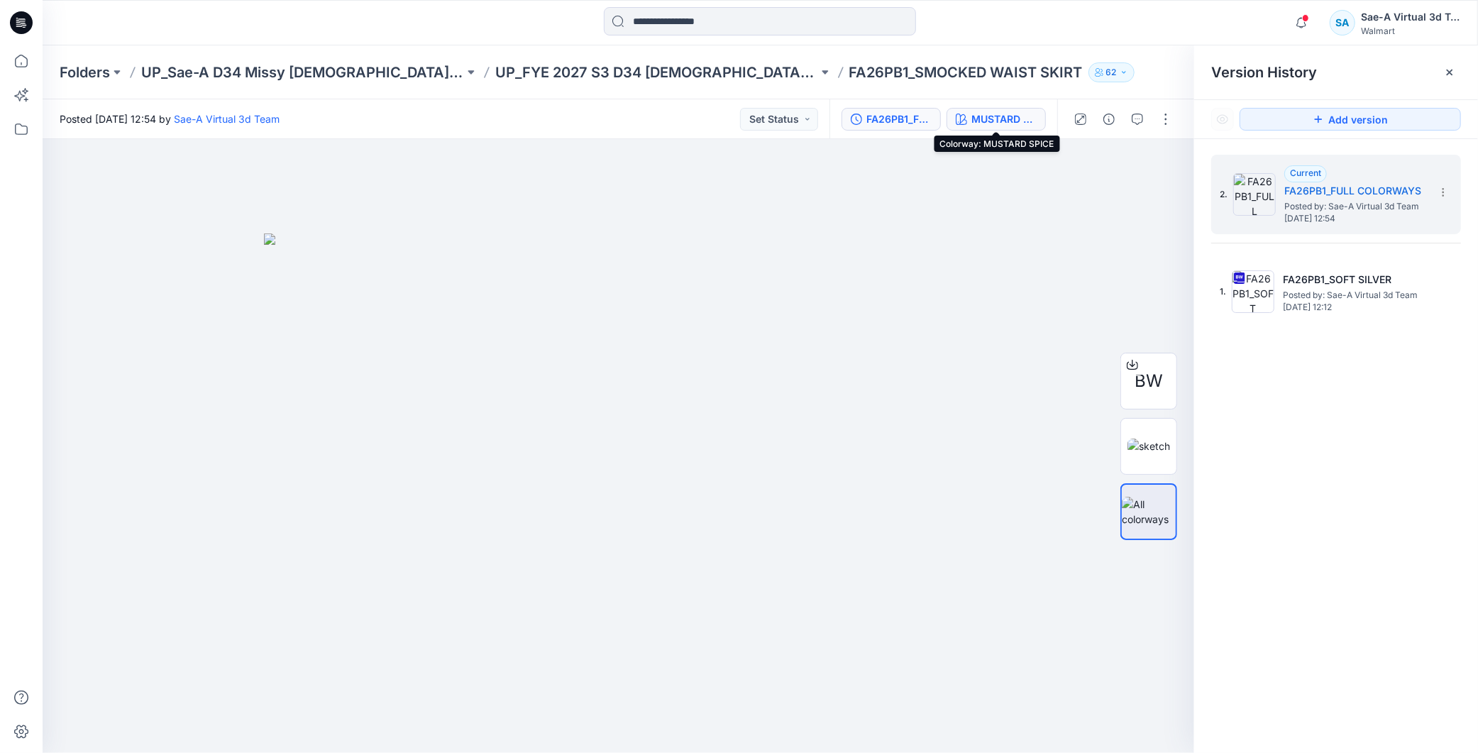
click at [972, 118] on div "MUSTARD SPICE" at bounding box center [1003, 119] width 65 height 16
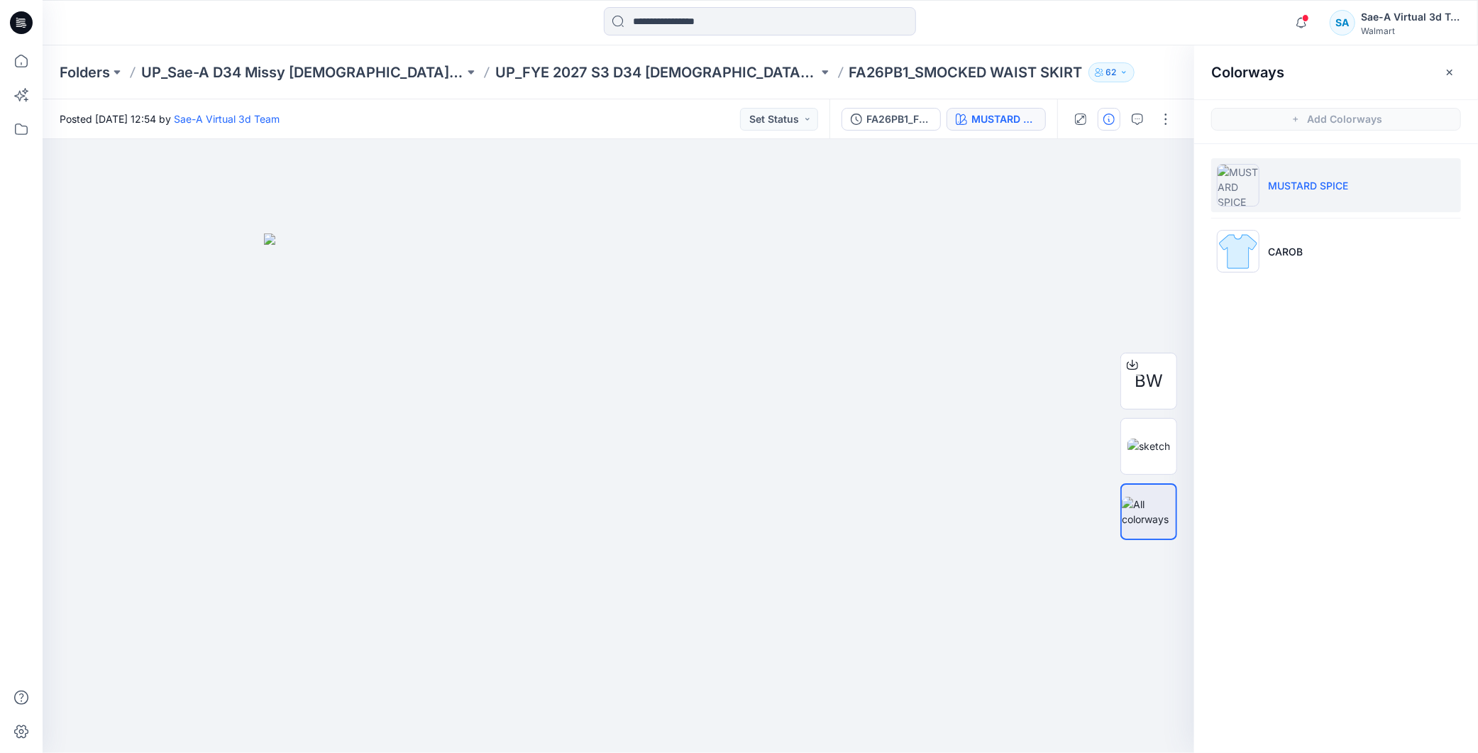
click at [1103, 121] on icon "button" at bounding box center [1108, 119] width 11 height 11
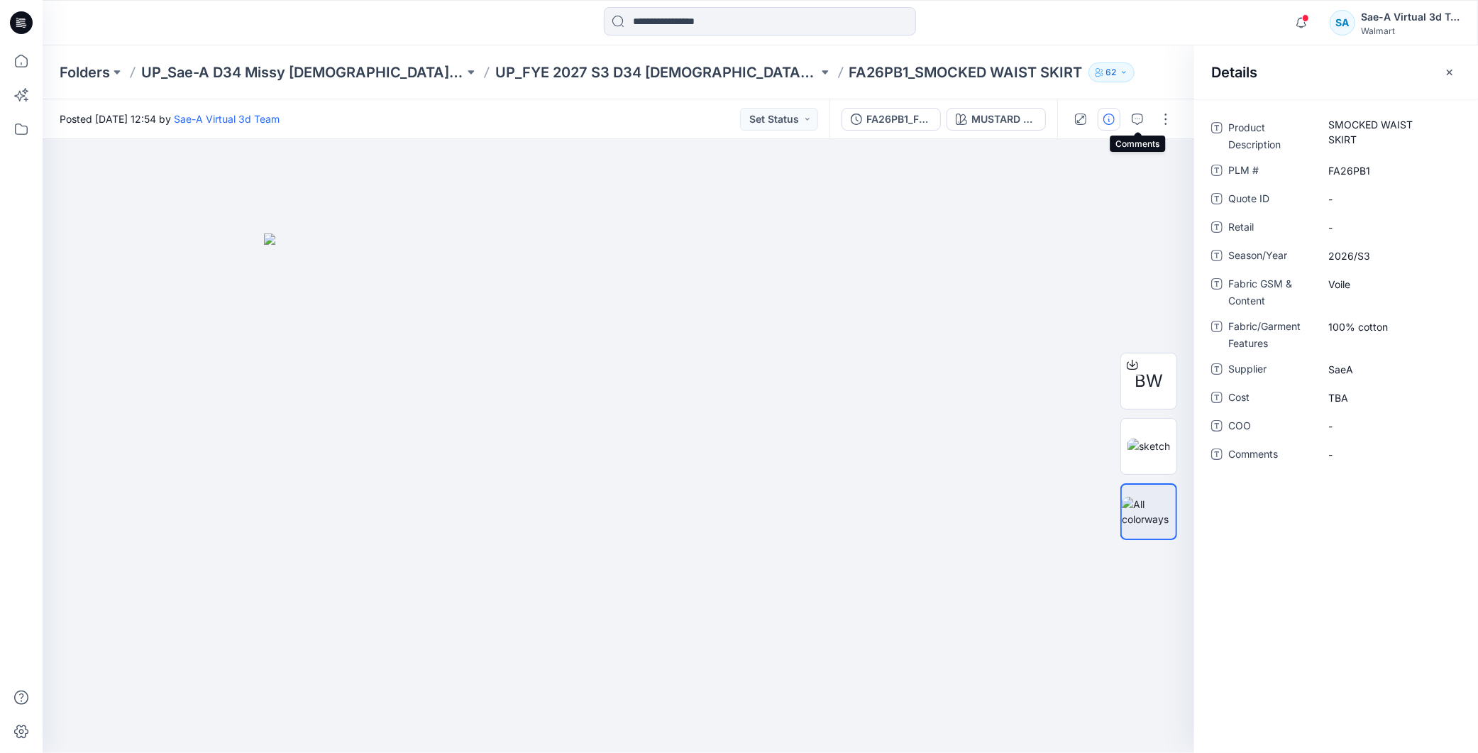
drag, startPoint x: 1140, startPoint y: 114, endPoint x: 1181, endPoint y: 136, distance: 46.4
click at [1138, 114] on icon "button" at bounding box center [1137, 119] width 11 height 11
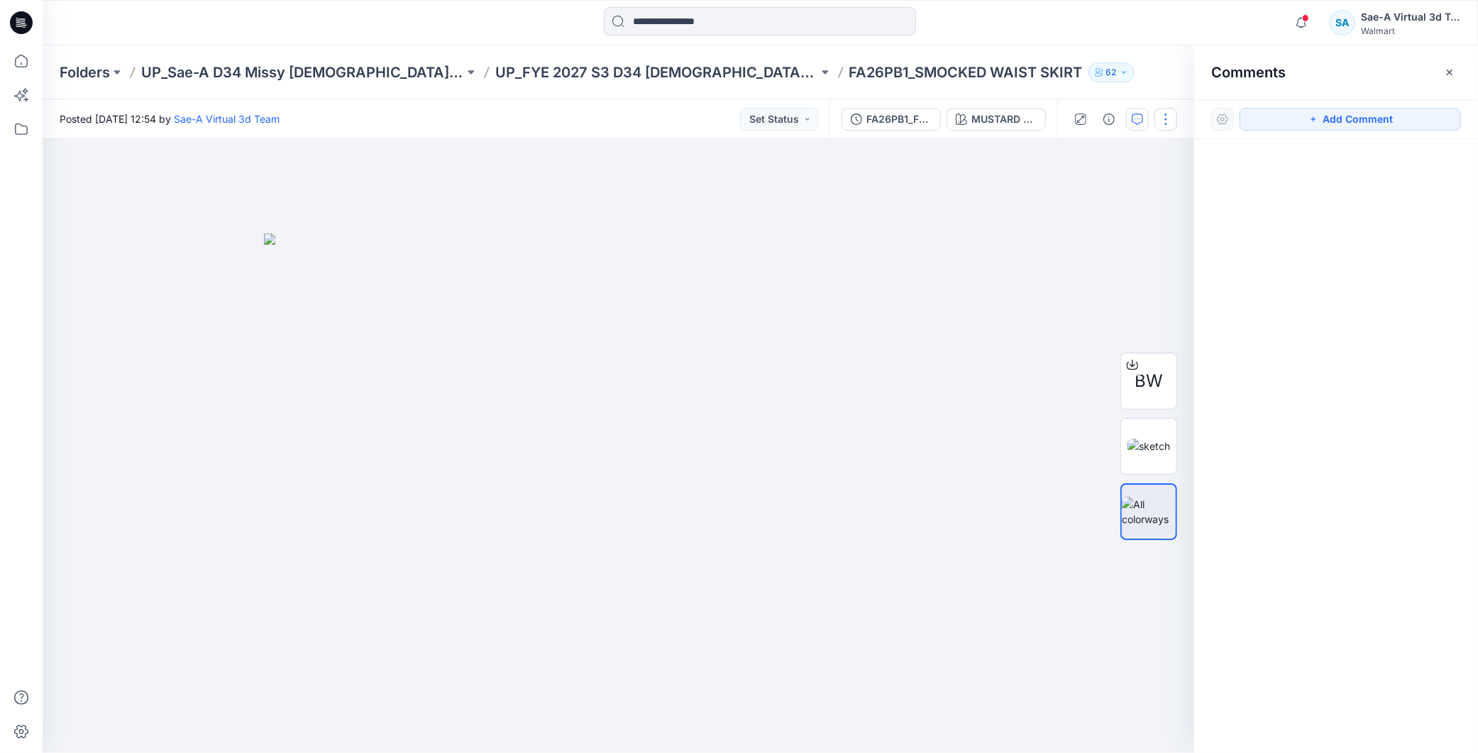
click at [1169, 114] on button "button" at bounding box center [1166, 119] width 23 height 23
click at [1089, 194] on button "Edit" at bounding box center [1107, 191] width 131 height 26
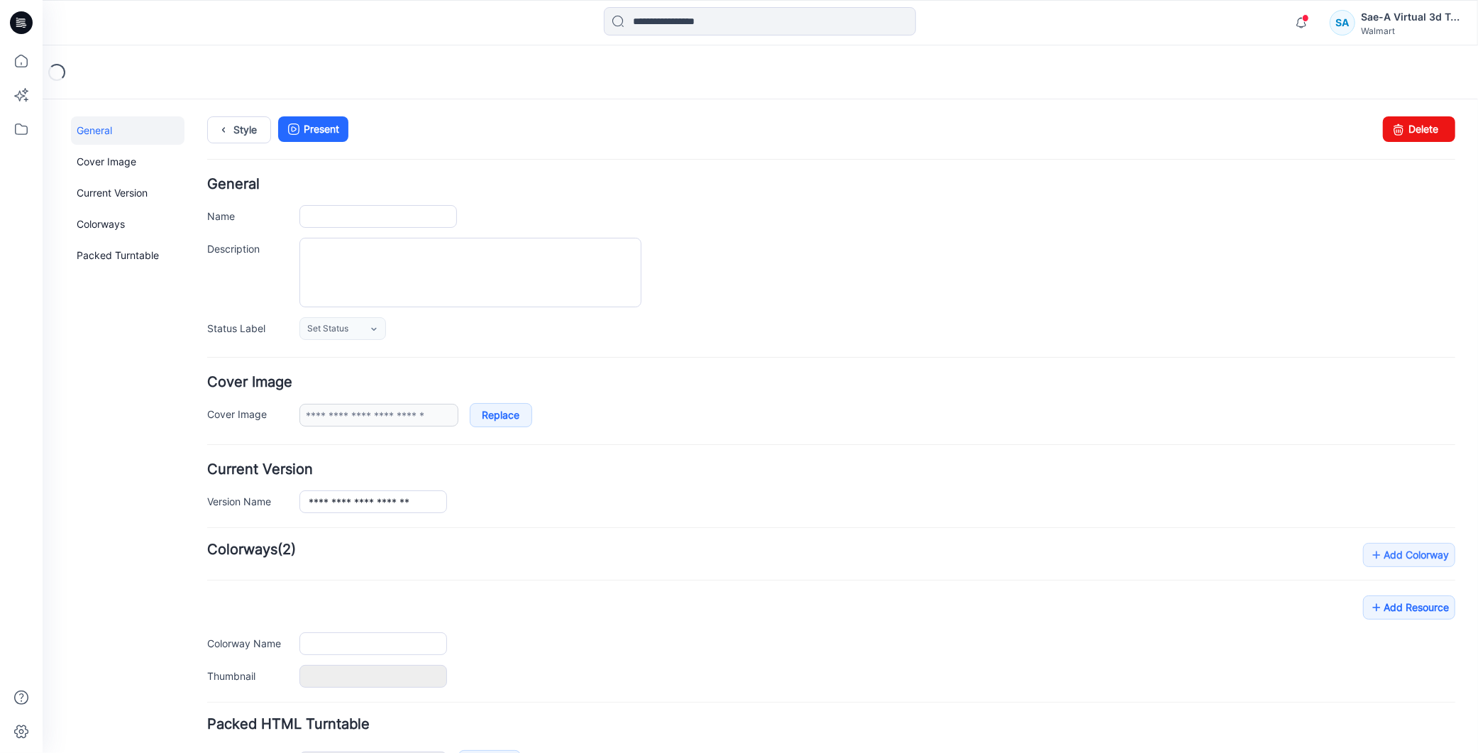
type input "**********"
type input "******"
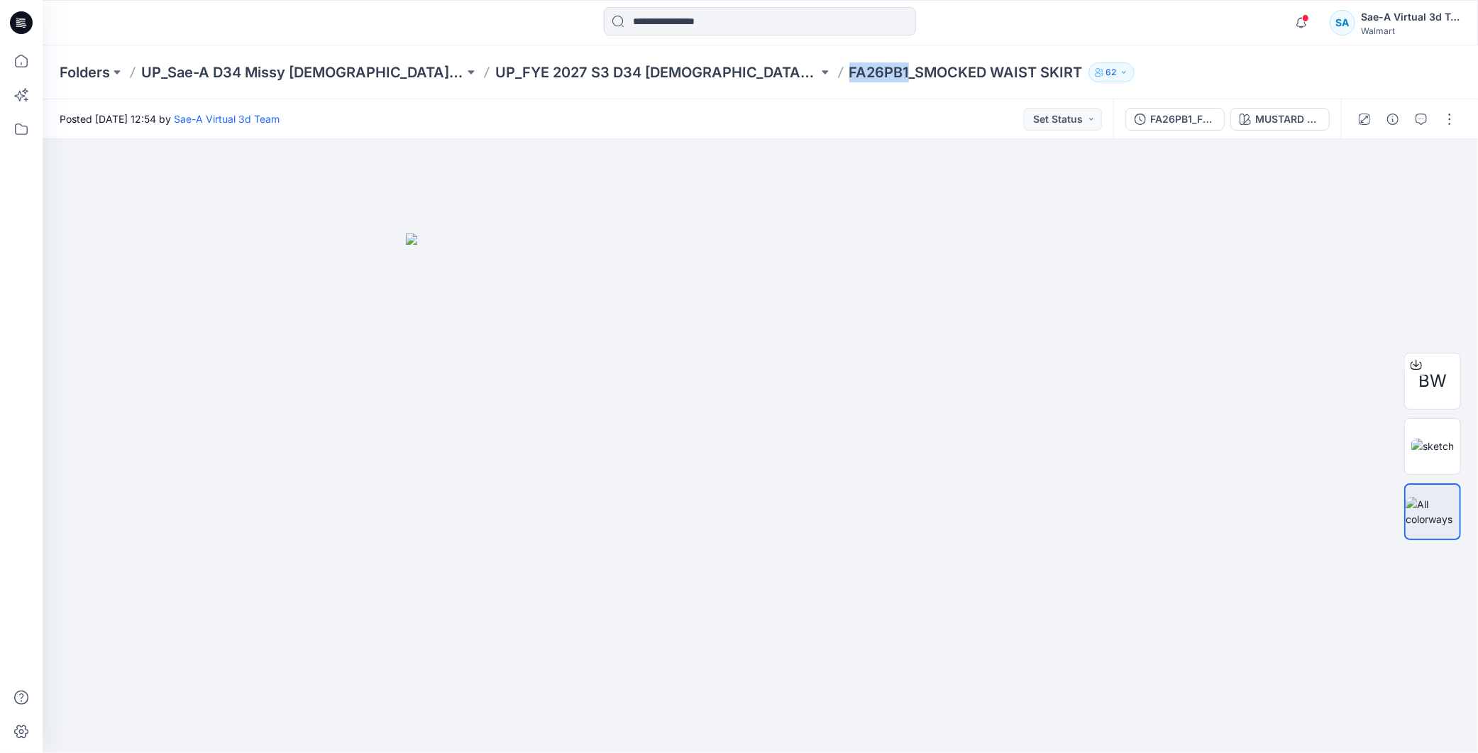
drag, startPoint x: 769, startPoint y: 71, endPoint x: 712, endPoint y: 68, distance: 56.1
click at [849, 68] on p "FA26PB1_SMOCKED WAIST SKIRT" at bounding box center [965, 72] width 233 height 20
copy p "FA26PB1"
click at [1417, 119] on icon "button" at bounding box center [1421, 119] width 11 height 11
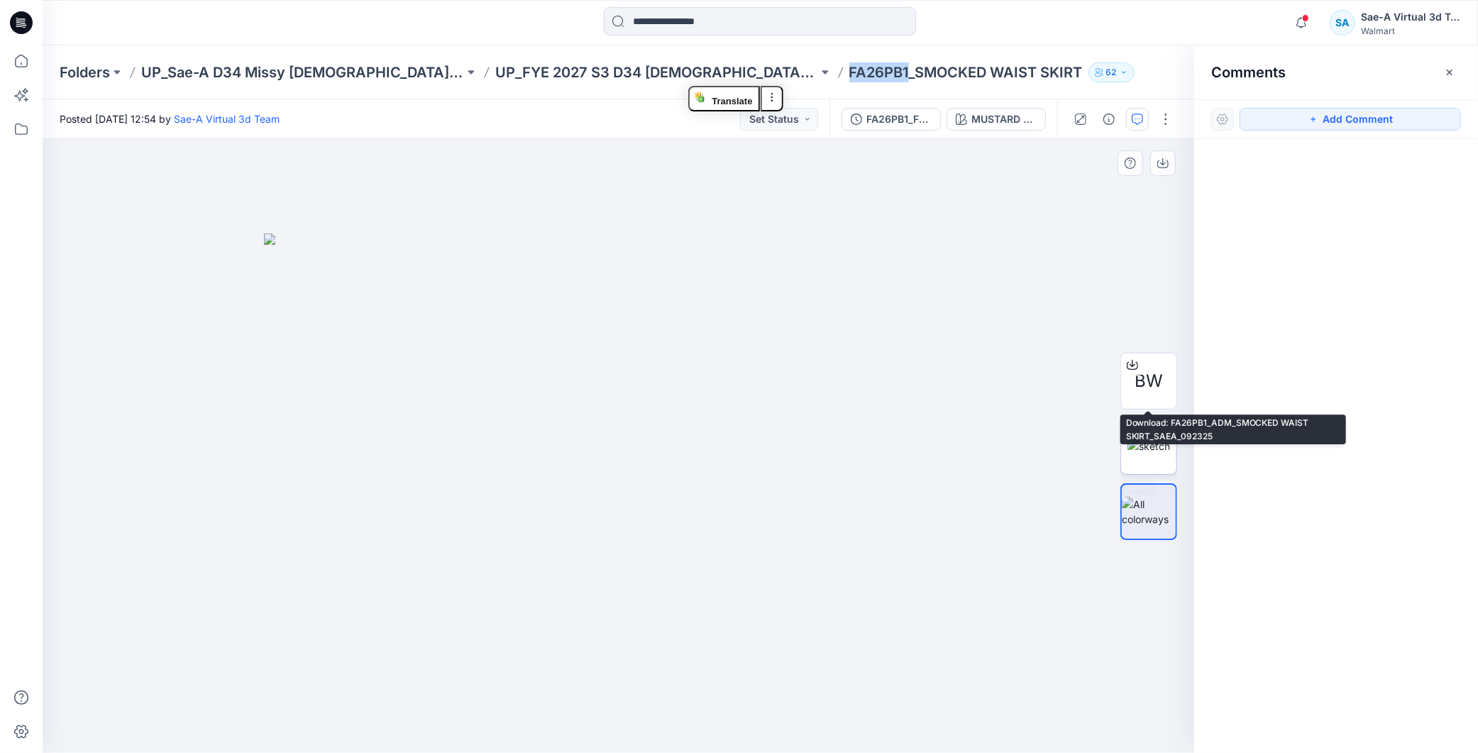
click at [1146, 443] on img at bounding box center [1149, 446] width 43 height 15
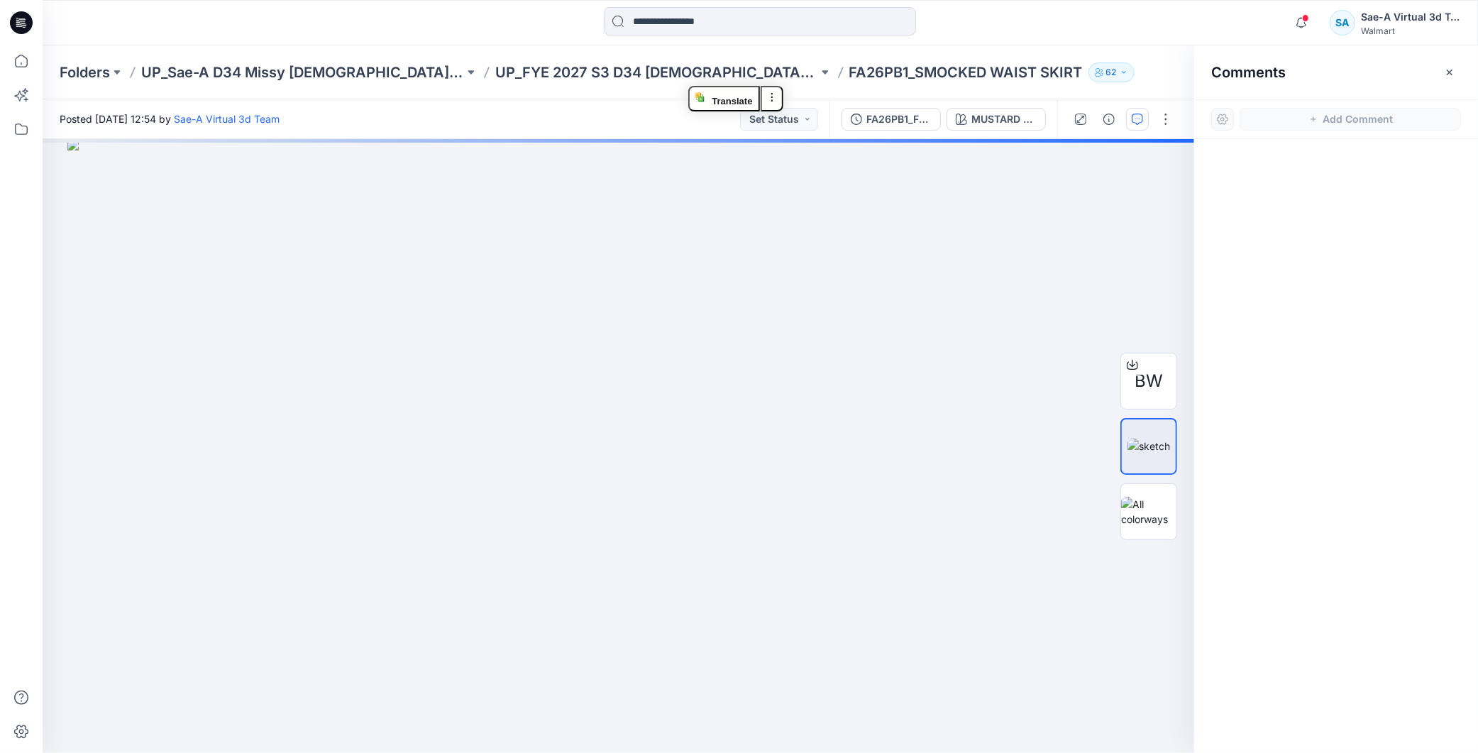
click at [1290, 360] on div at bounding box center [1336, 419] width 284 height 561
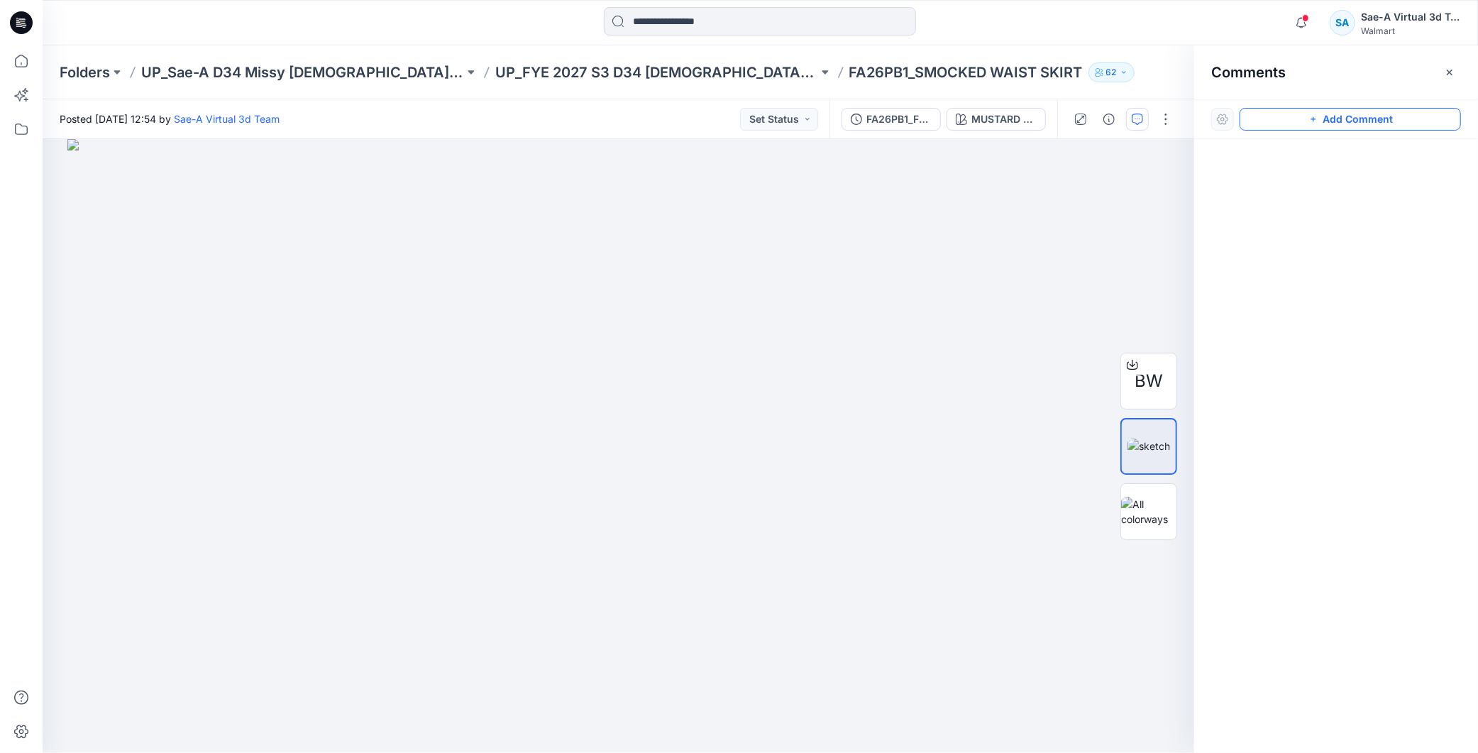
click at [1340, 123] on button "Add Comment" at bounding box center [1350, 119] width 221 height 23
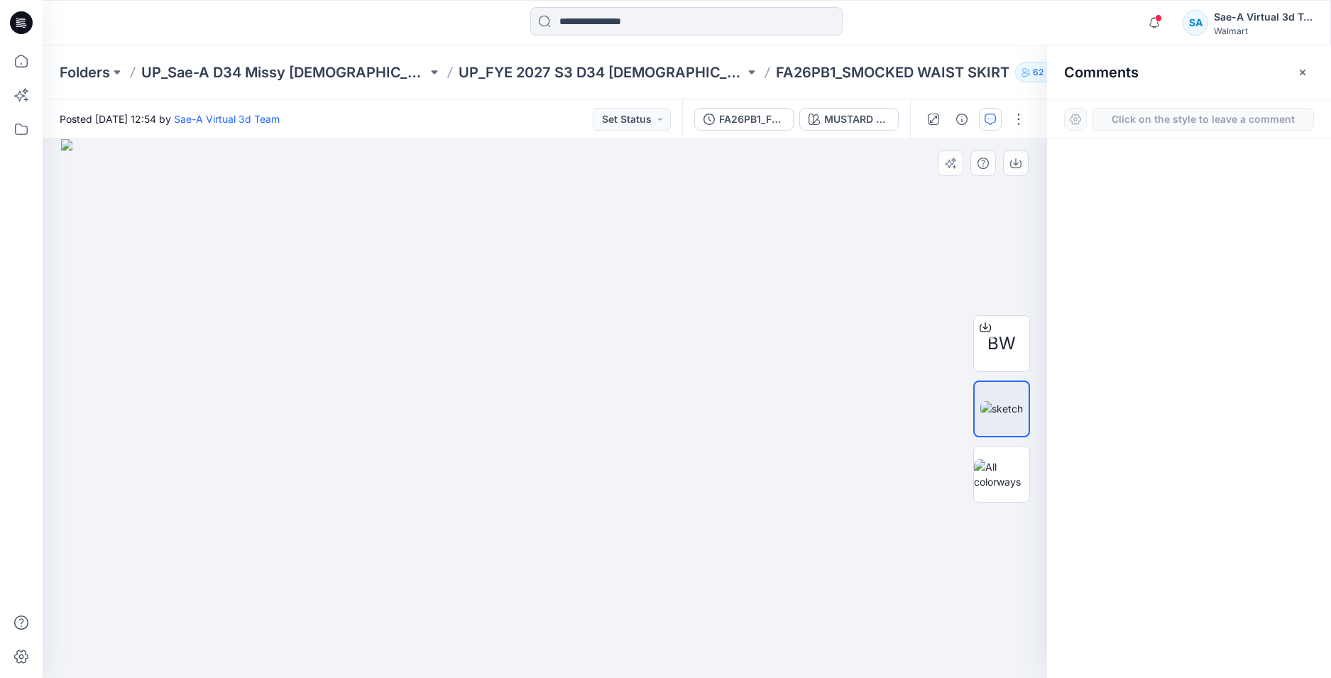
click at [86, 182] on div "1" at bounding box center [545, 408] width 1004 height 539
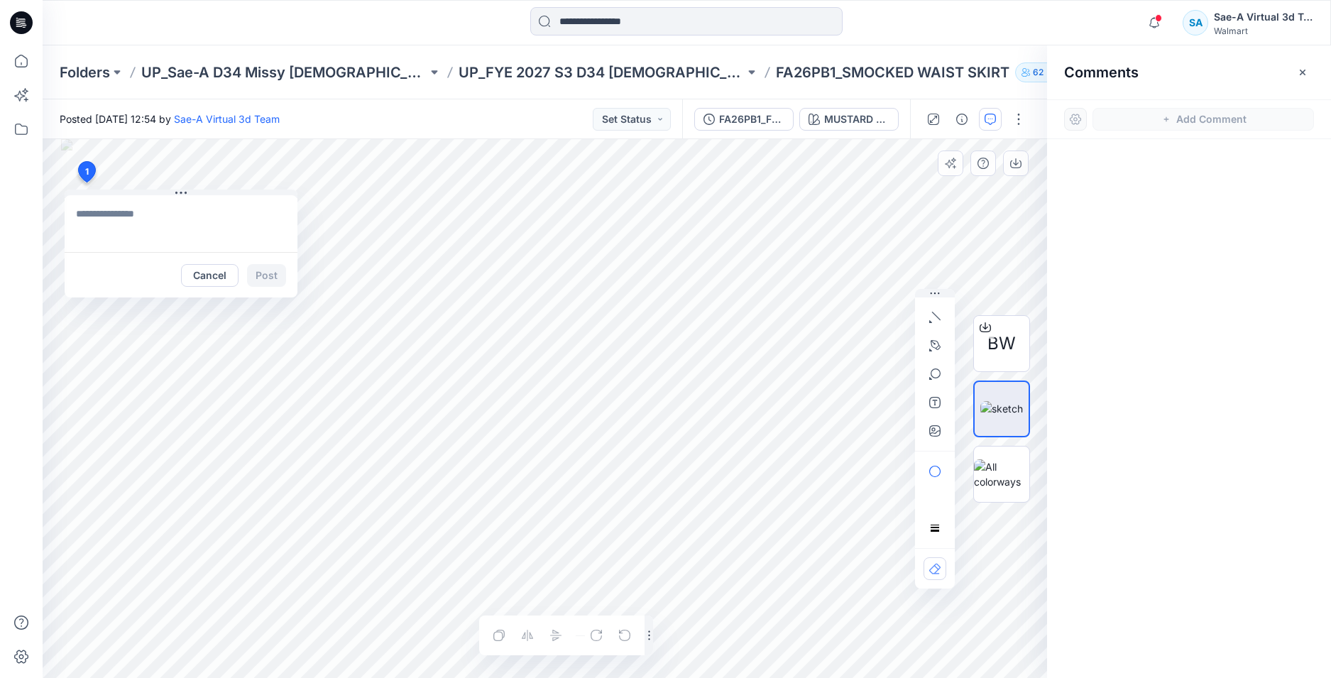
type textarea "**********"
click at [264, 274] on button "Post" at bounding box center [266, 275] width 39 height 23
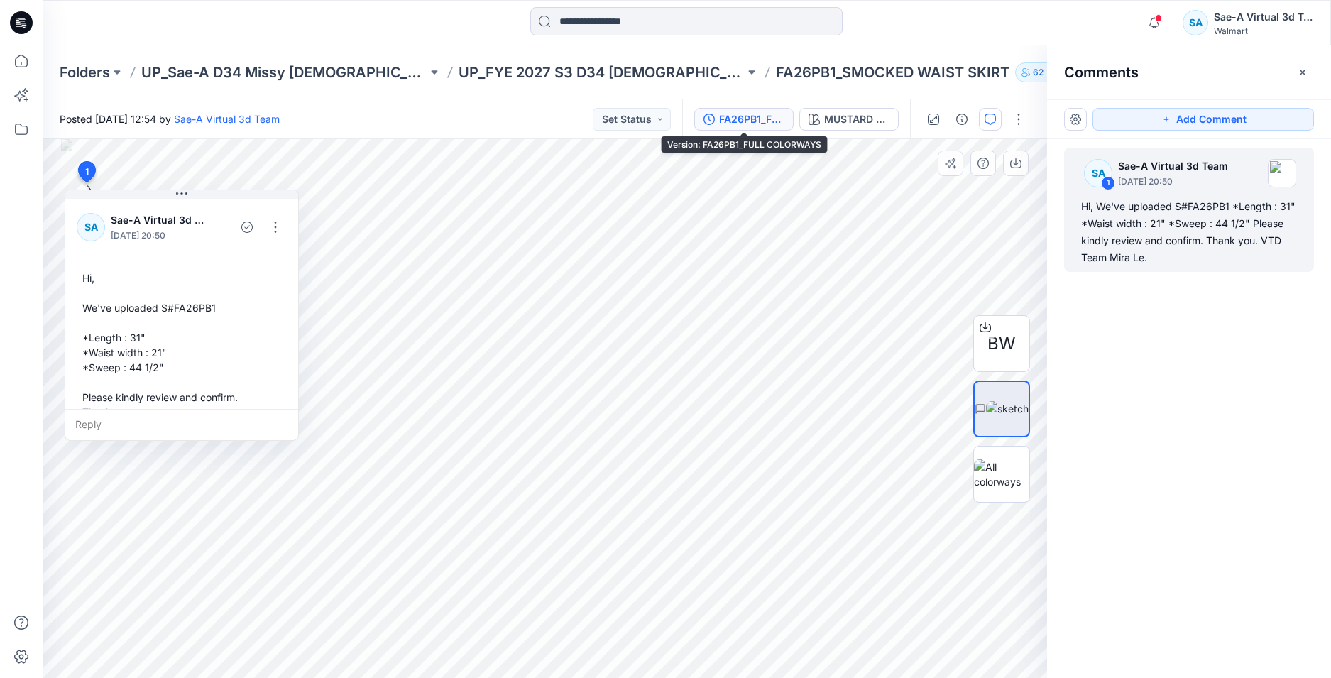
click at [756, 121] on div "FA26PB1_FULL COLORWAYS" at bounding box center [751, 119] width 65 height 16
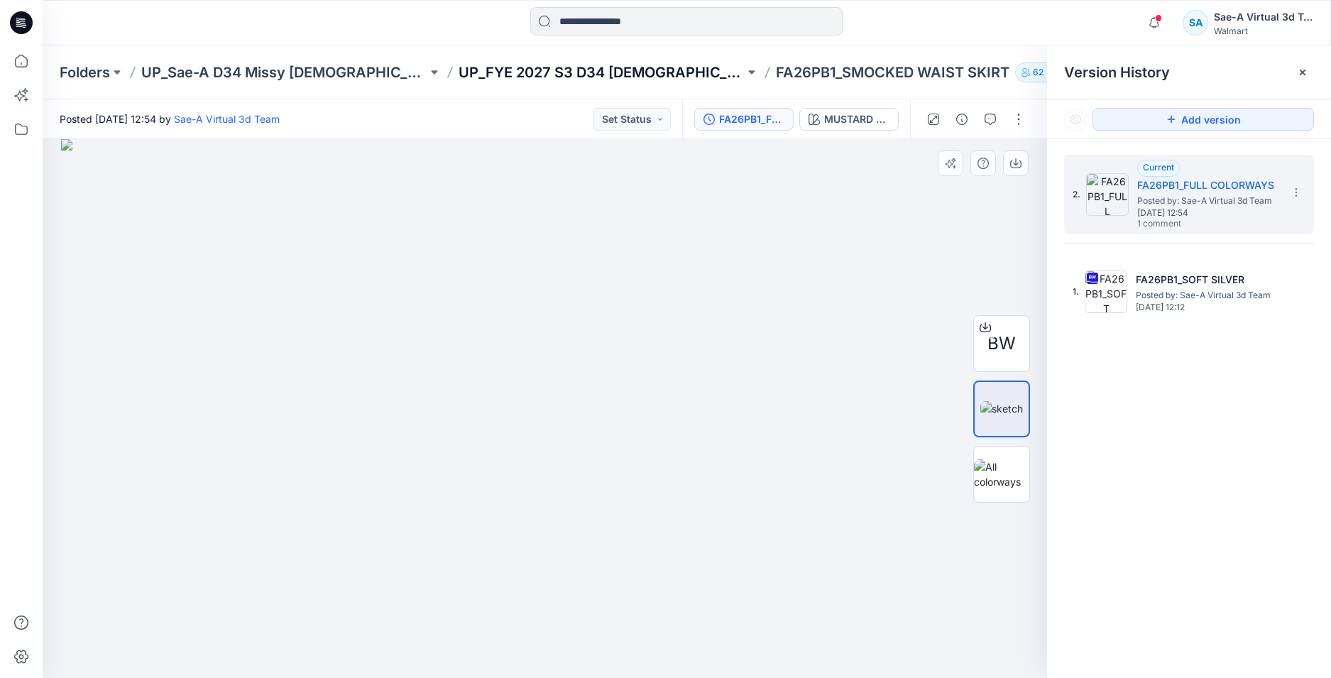
click at [534, 70] on p "UP_FYE 2027 S3 D34 [DEMOGRAPHIC_DATA] Dresses" at bounding box center [601, 72] width 286 height 20
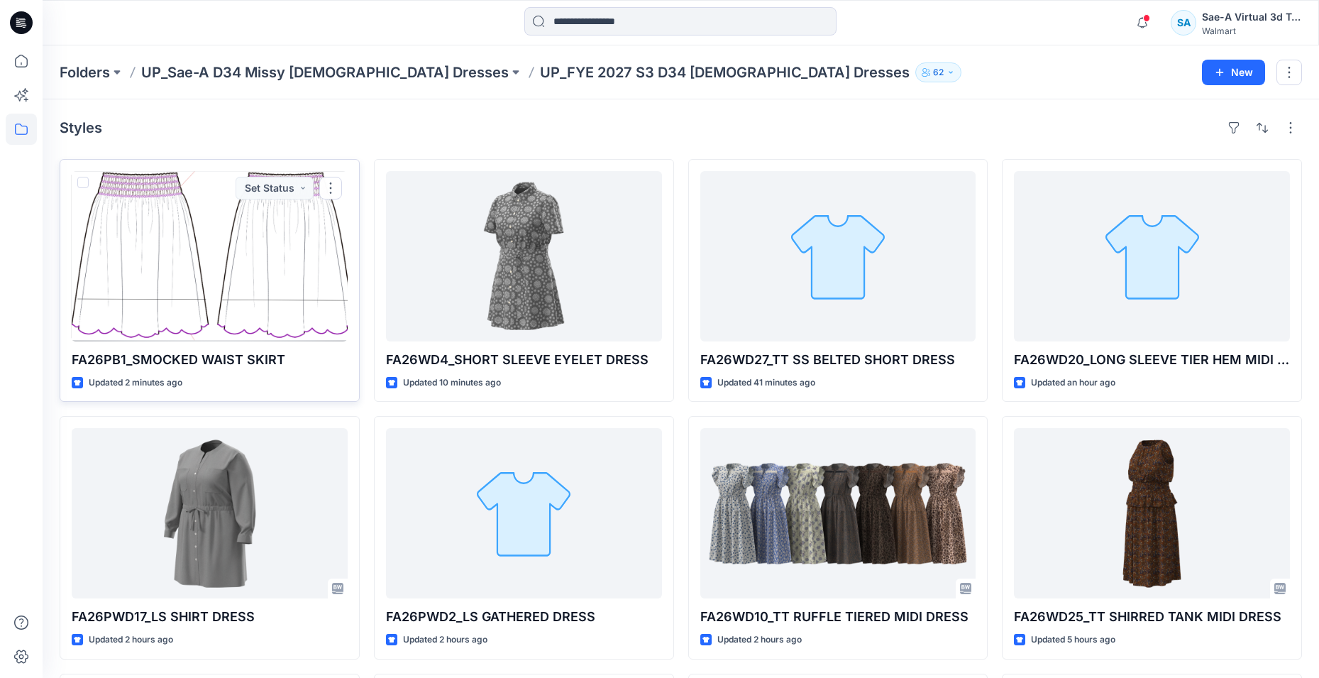
click at [233, 249] on div at bounding box center [210, 256] width 276 height 170
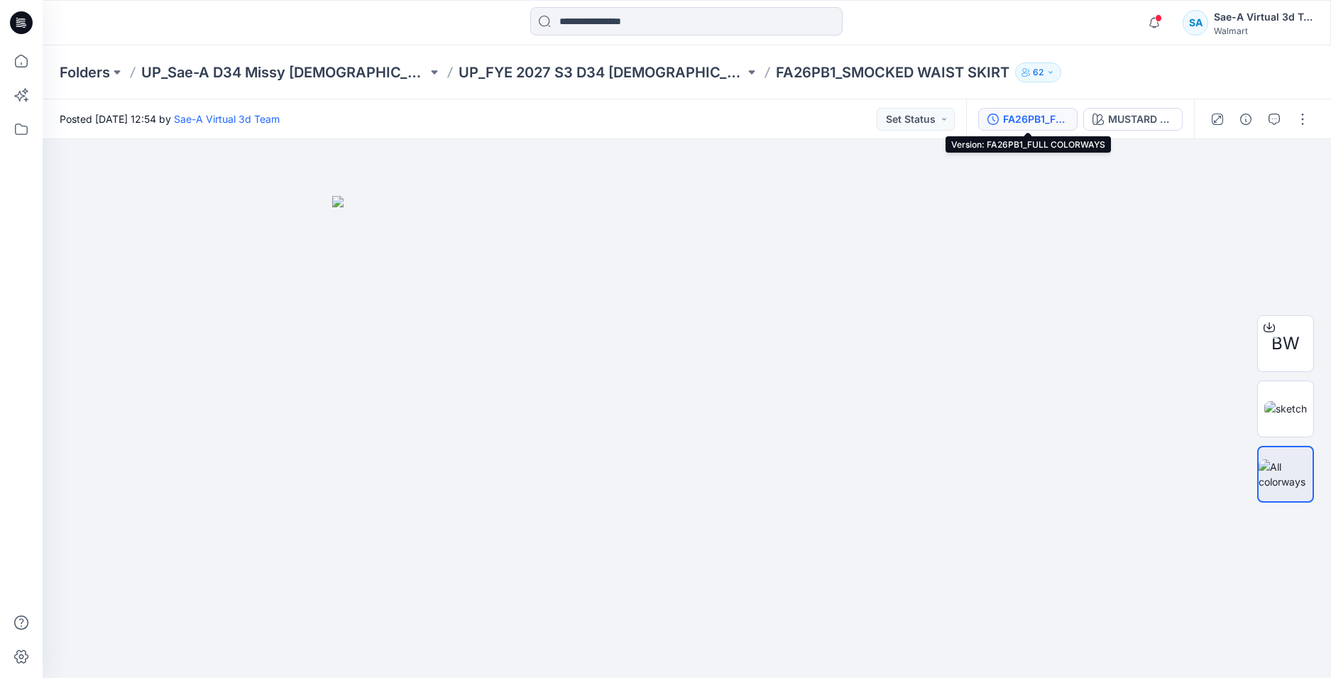
click at [1015, 116] on div "FA26PB1_FULL COLORWAYS" at bounding box center [1035, 119] width 65 height 16
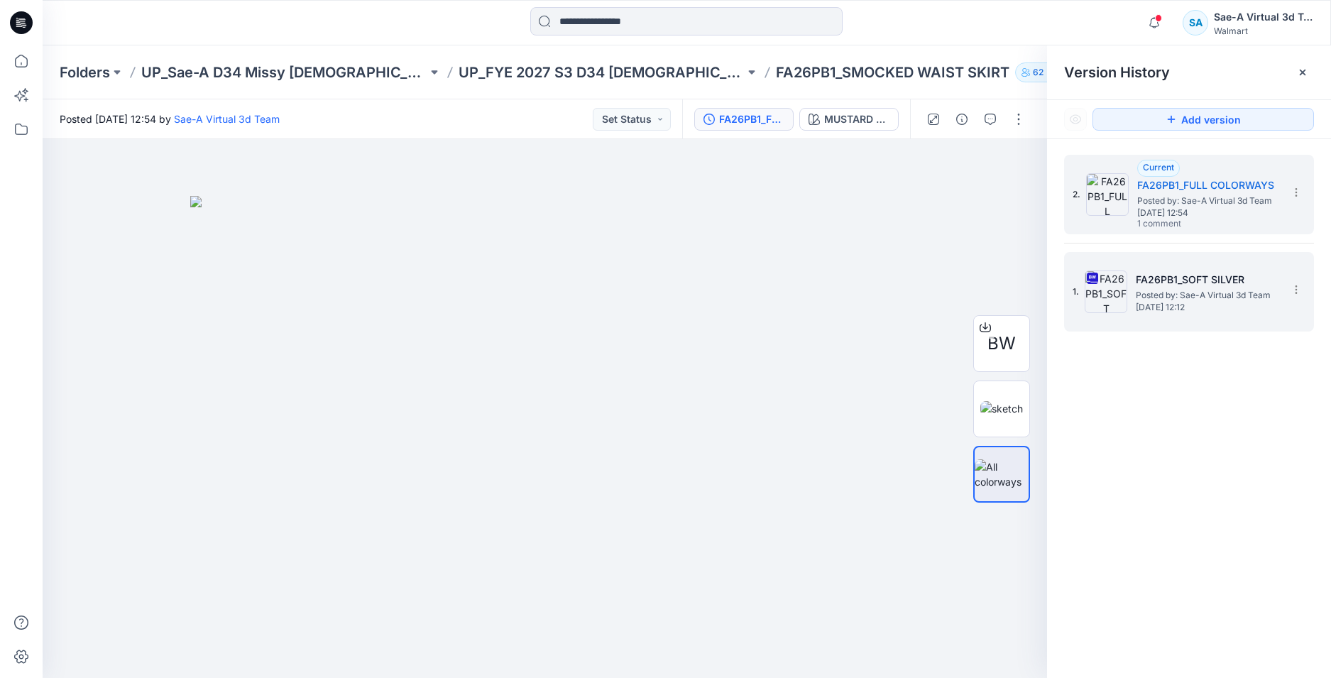
click at [1182, 292] on span "Posted by: Sae-A Virtual 3d Team" at bounding box center [1206, 295] width 142 height 14
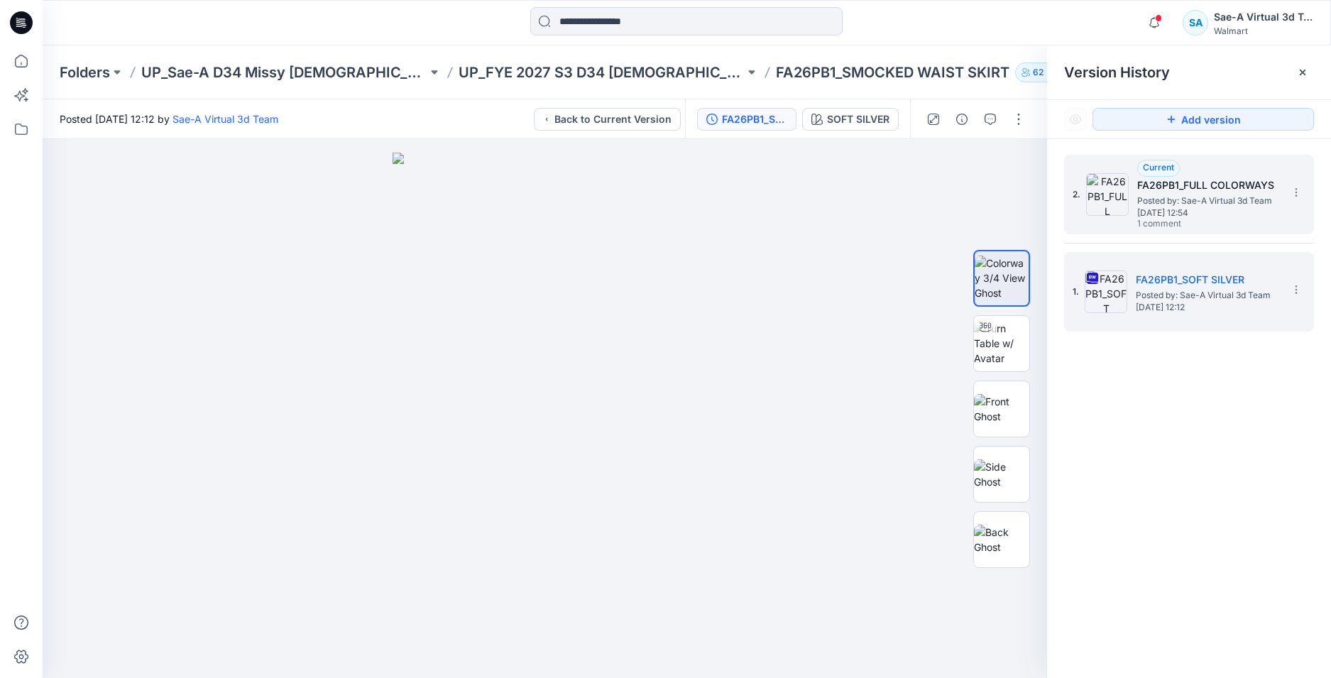
click at [1169, 222] on span "1 comment" at bounding box center [1186, 224] width 99 height 11
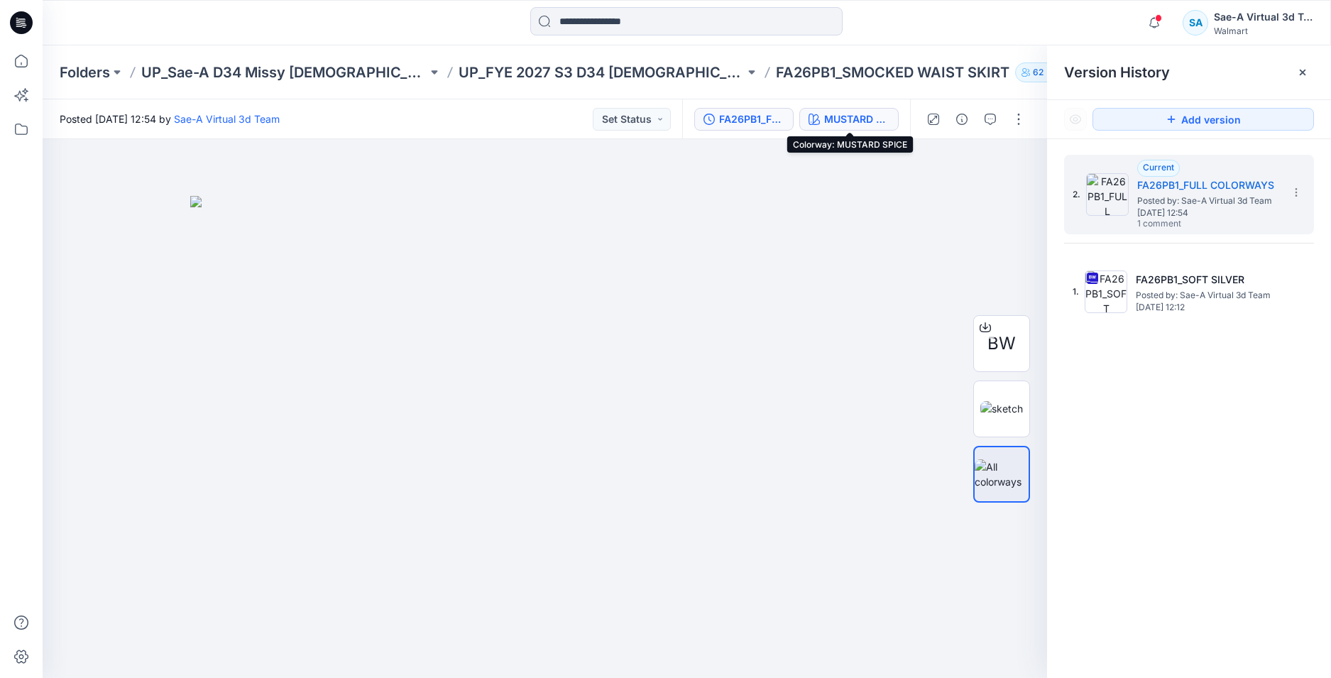
click at [842, 121] on div "MUSTARD SPICE" at bounding box center [856, 119] width 65 height 16
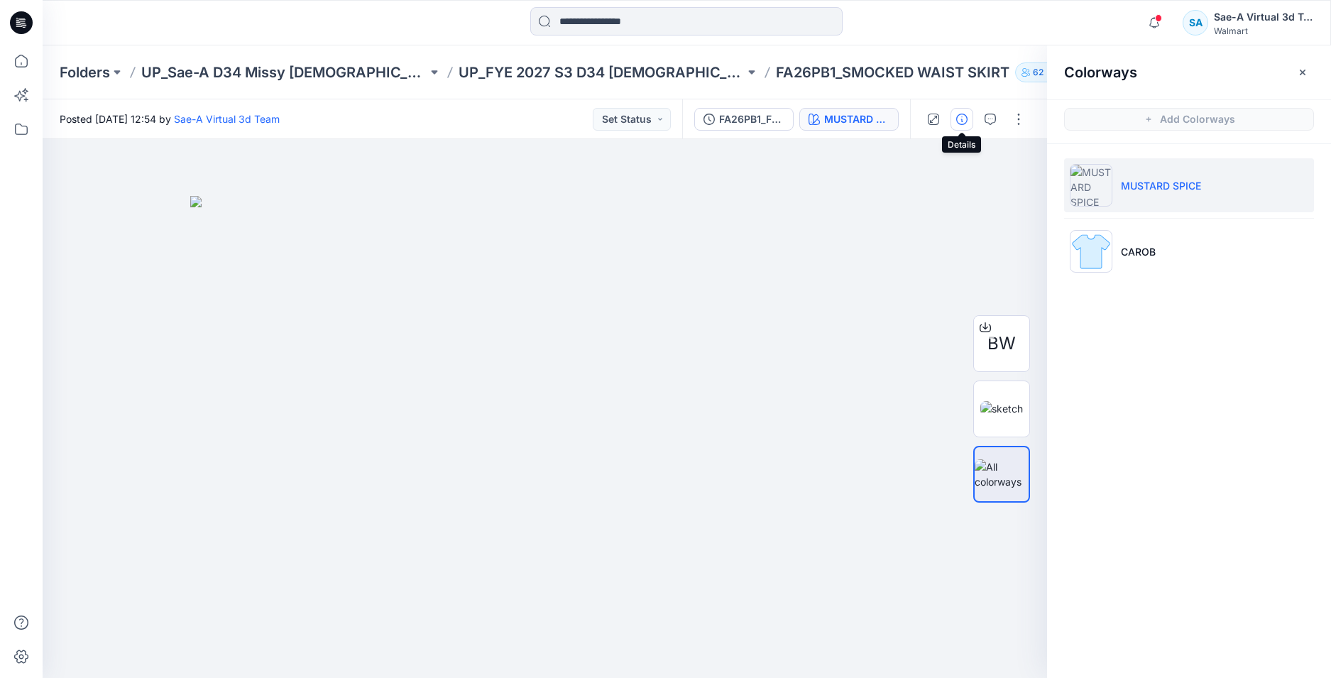
click at [961, 118] on icon "button" at bounding box center [961, 119] width 11 height 11
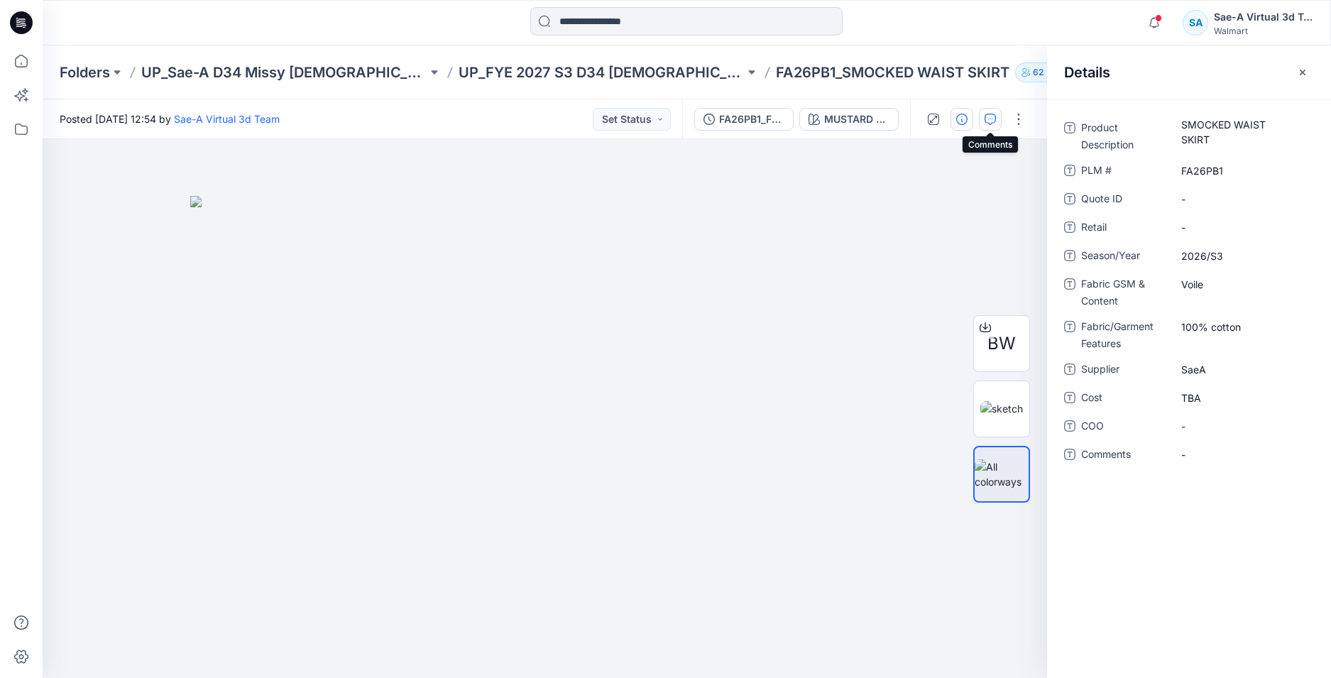
click at [991, 124] on icon "button" at bounding box center [989, 119] width 11 height 11
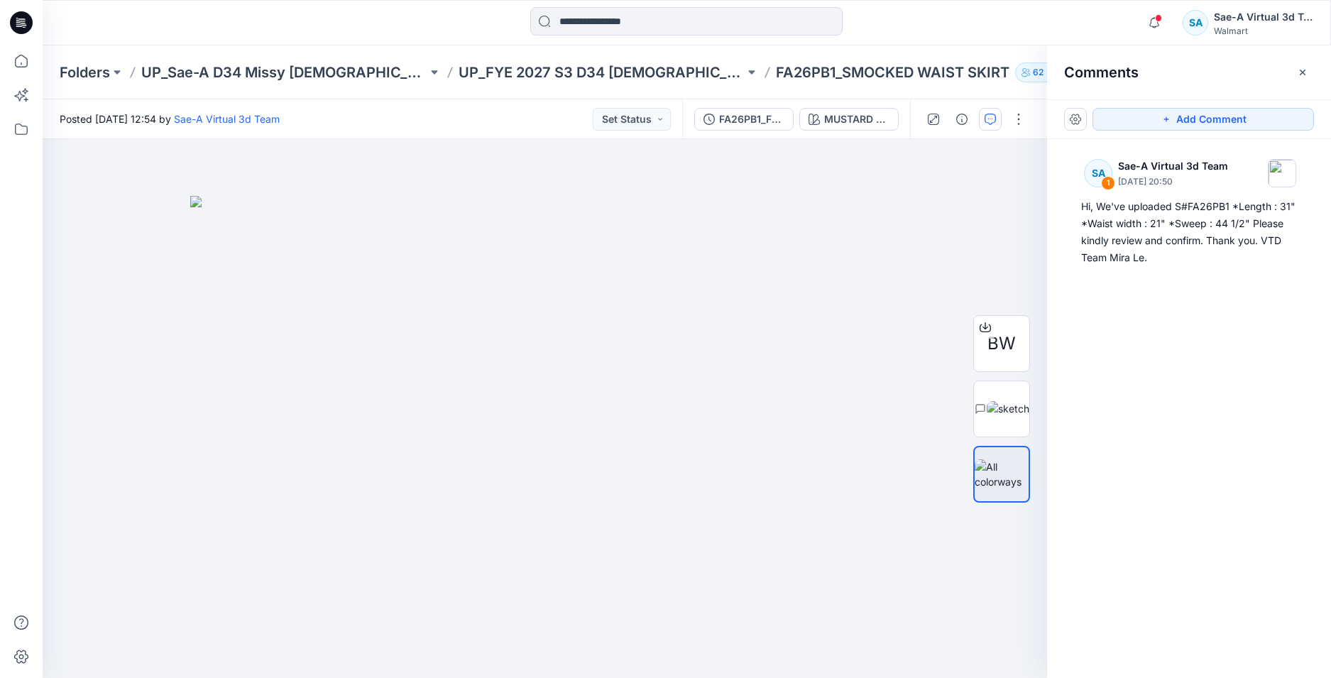
click at [1206, 301] on div "SA 1 Sae-A Virtual 3d Team [DATE] 20:50 Hi, We've uploaded S#FA26PB1 *Length : …" at bounding box center [1189, 382] width 284 height 486
click at [18, 21] on icon at bounding box center [21, 22] width 23 height 45
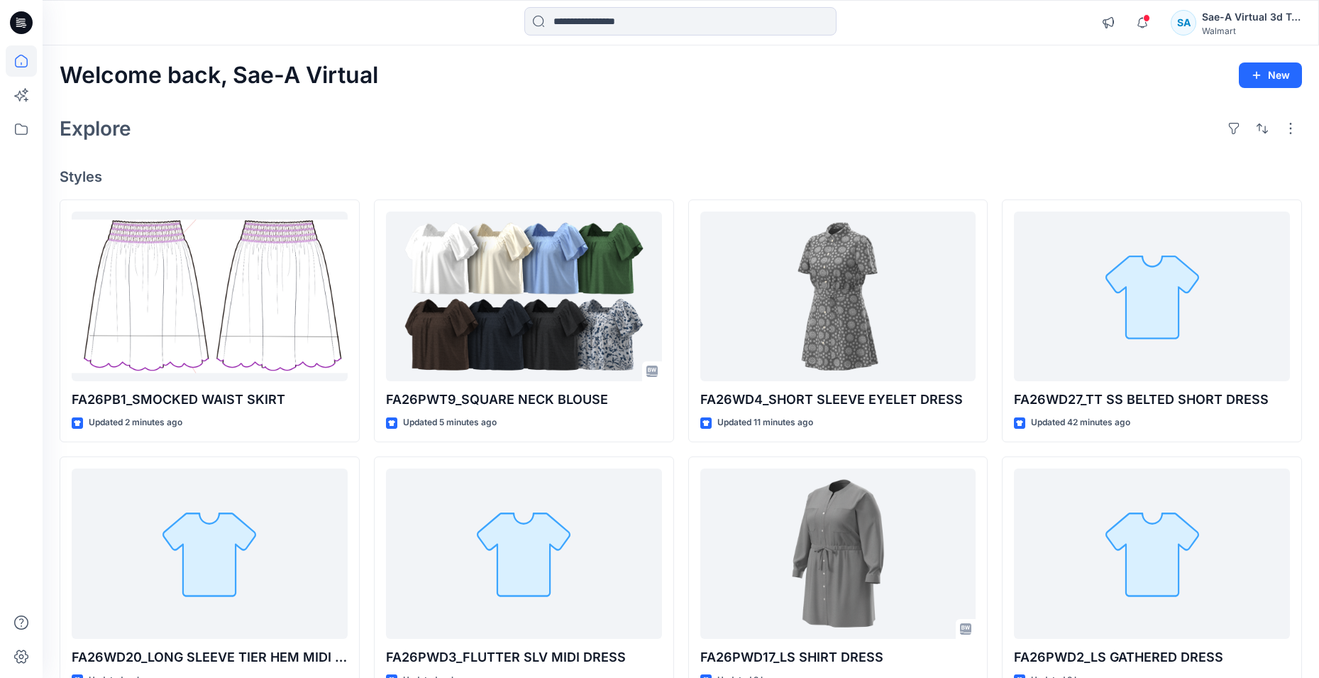
click at [915, 87] on div "Welcome back, Sae-A Virtual New" at bounding box center [681, 75] width 1243 height 26
click at [156, 337] on div at bounding box center [210, 296] width 276 height 170
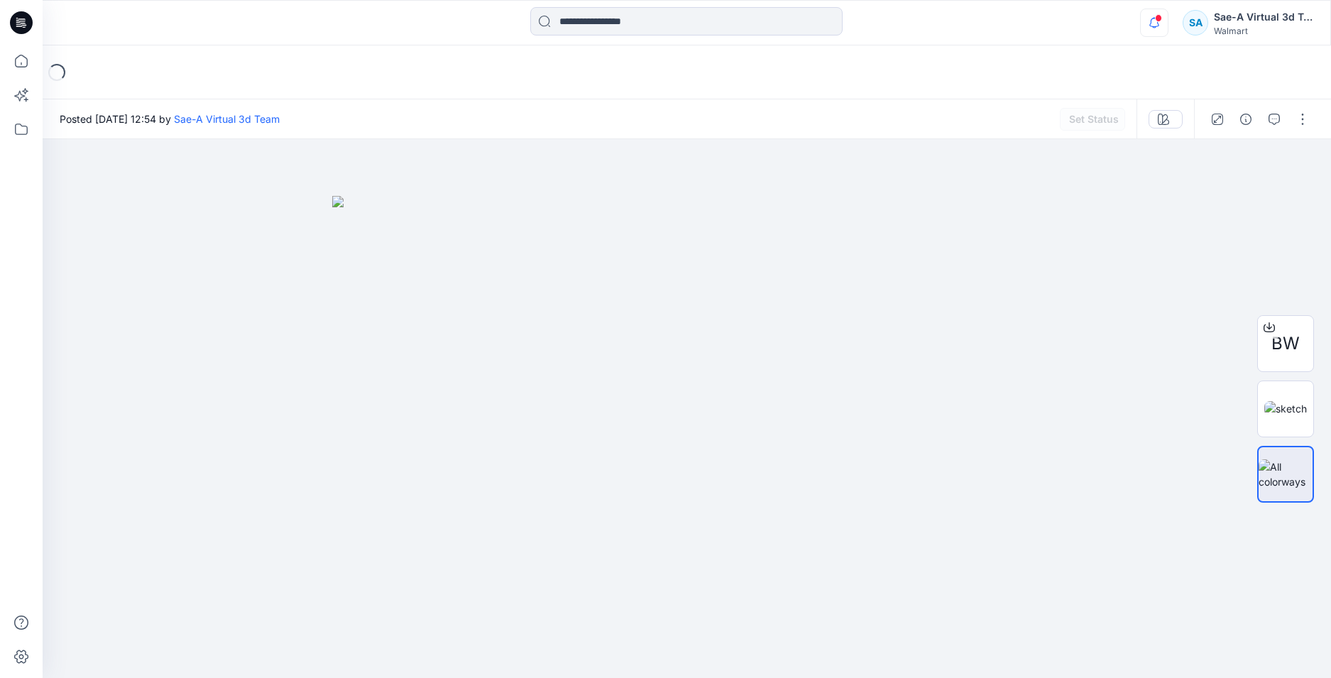
click at [1162, 24] on icon "button" at bounding box center [1153, 23] width 27 height 28
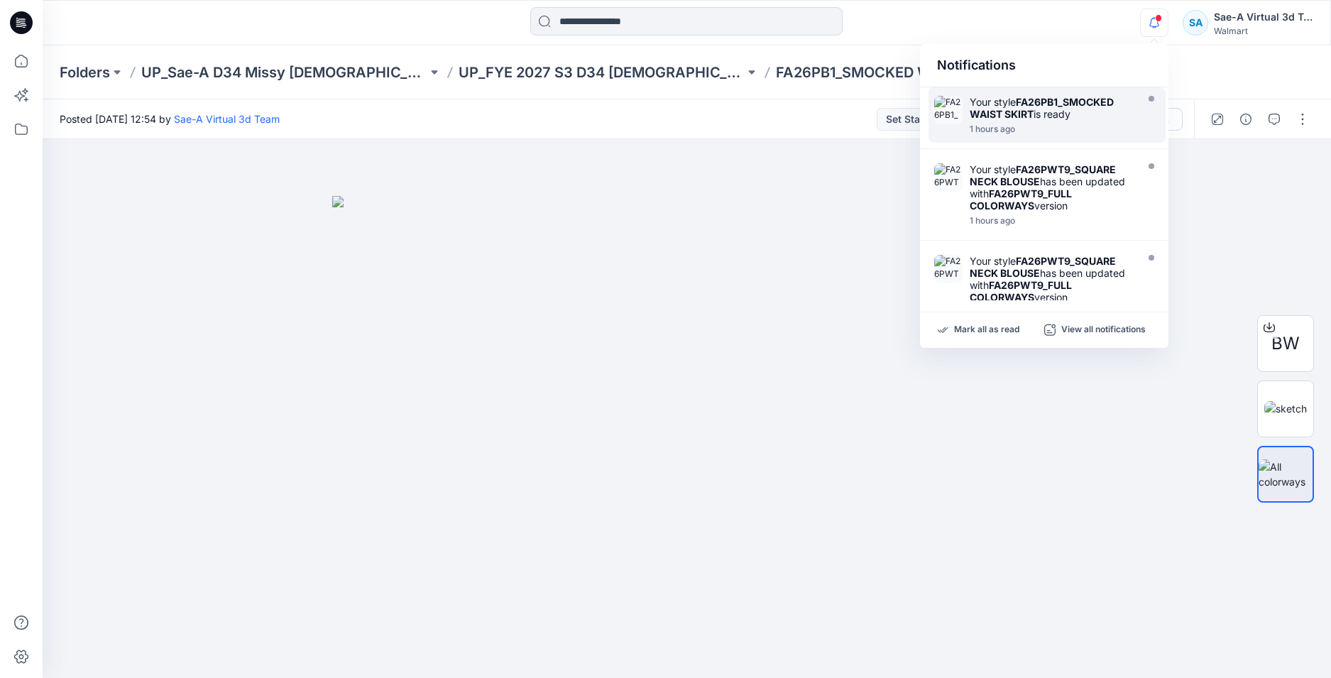
click at [1054, 125] on div "1 hours ago" at bounding box center [1050, 129] width 163 height 10
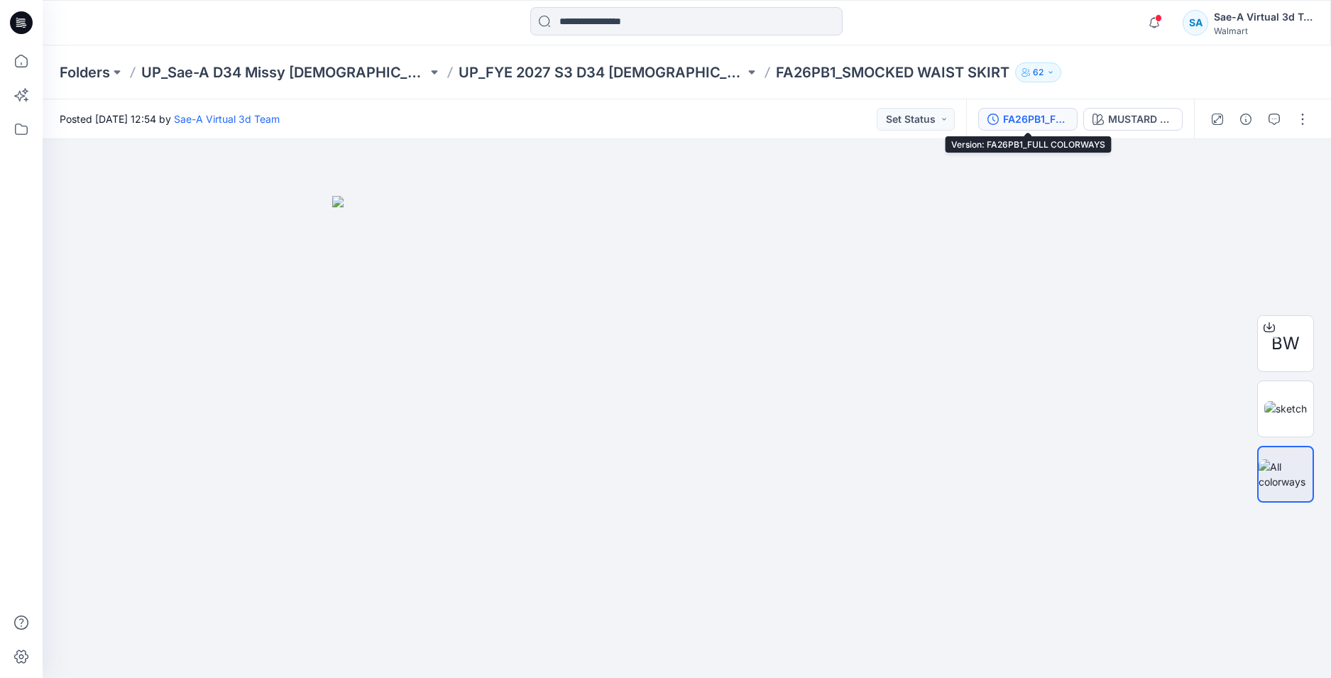
click at [1018, 123] on div "FA26PB1_FULL COLORWAYS" at bounding box center [1035, 119] width 65 height 16
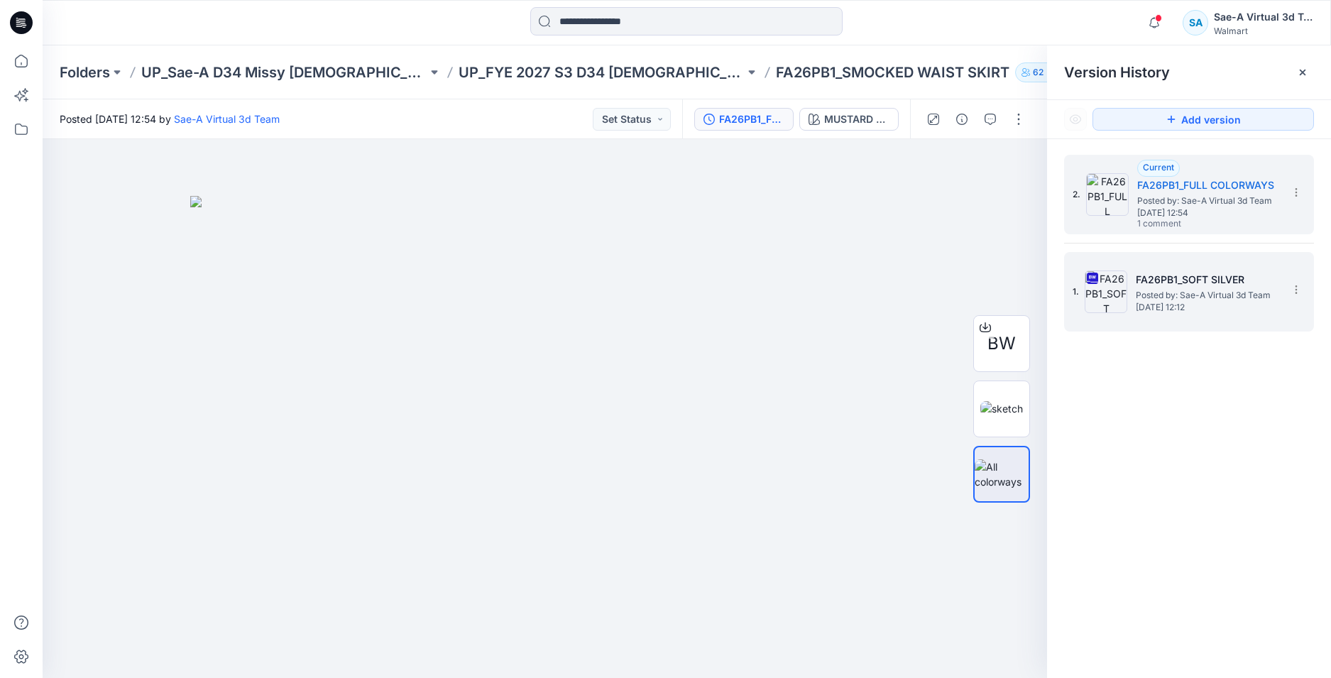
click at [1172, 297] on span "Posted by: Sae-A Virtual 3d Team" at bounding box center [1206, 295] width 142 height 14
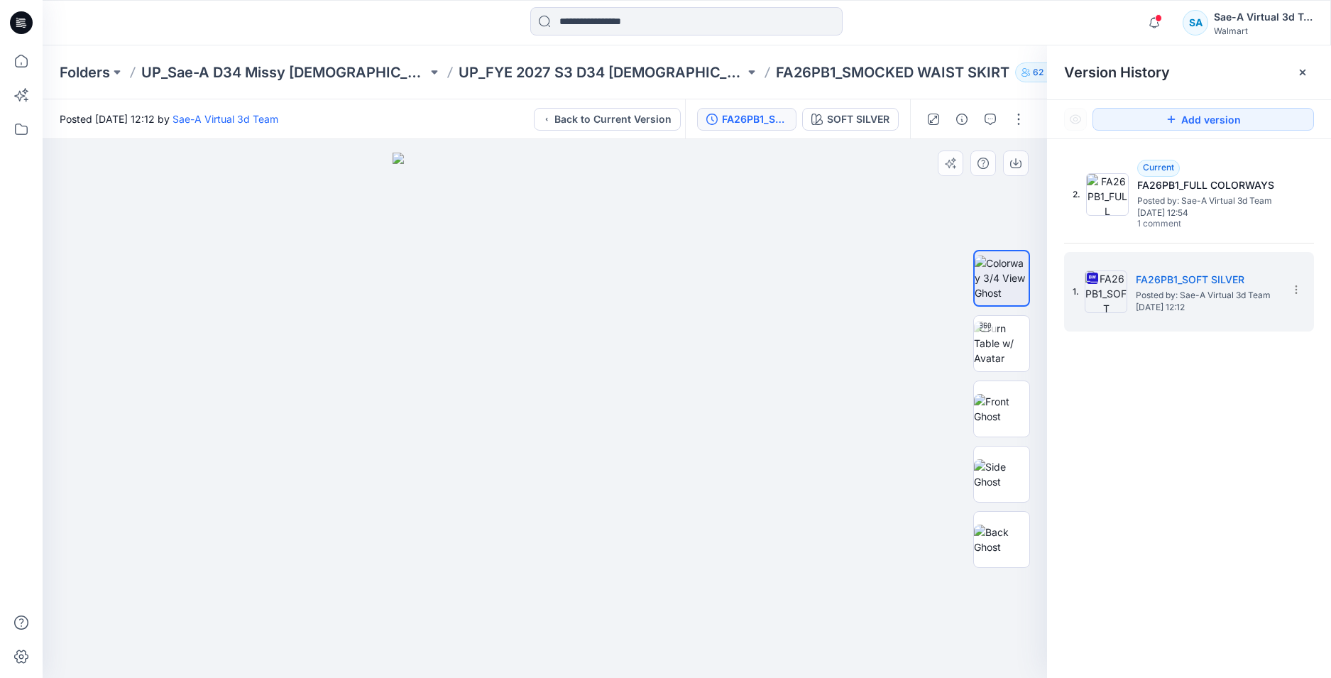
click at [773, 359] on div at bounding box center [545, 408] width 1004 height 539
click at [1164, 28] on icon "button" at bounding box center [1153, 23] width 27 height 28
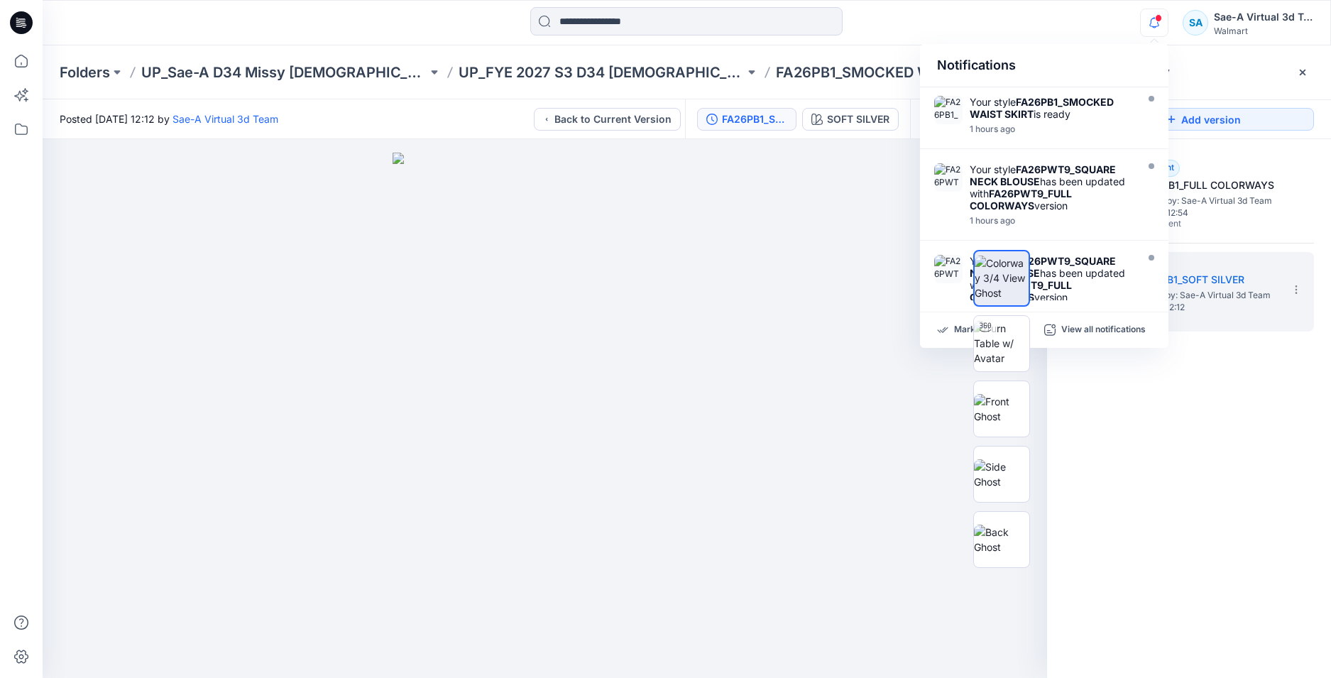
click at [1163, 25] on icon "button" at bounding box center [1153, 23] width 27 height 28
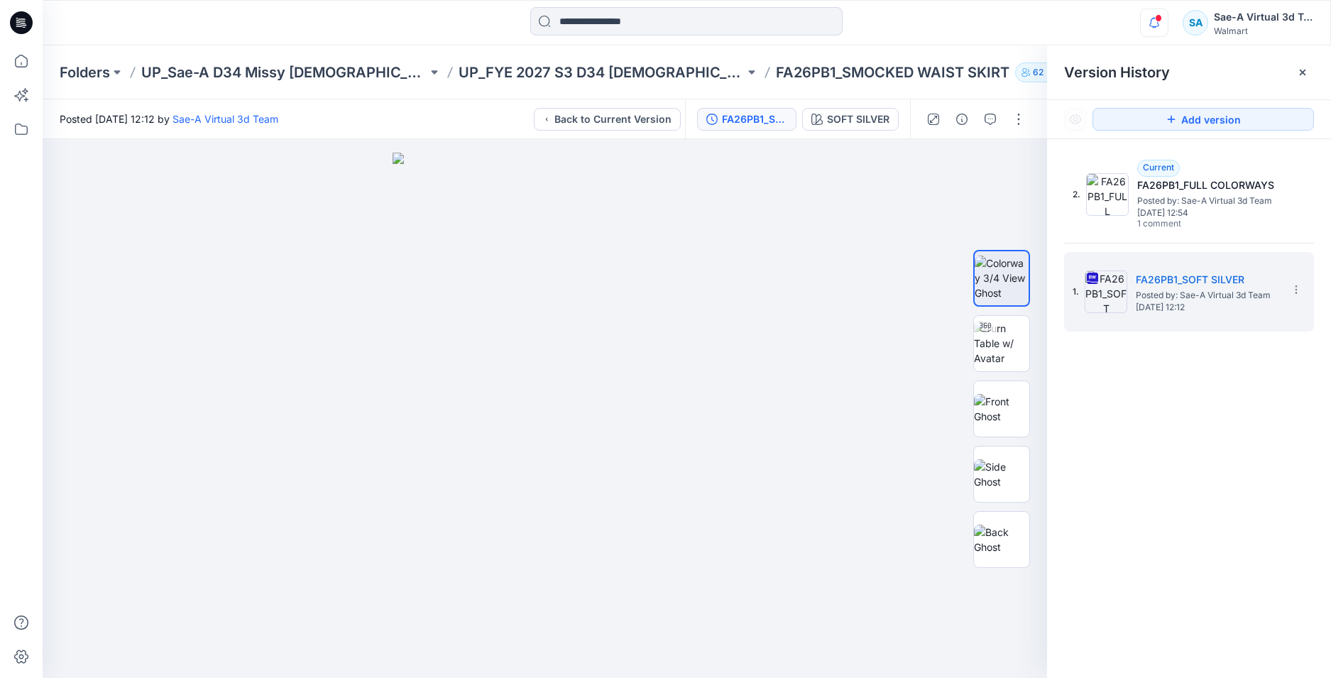
click at [1163, 24] on icon "button" at bounding box center [1153, 23] width 27 height 28
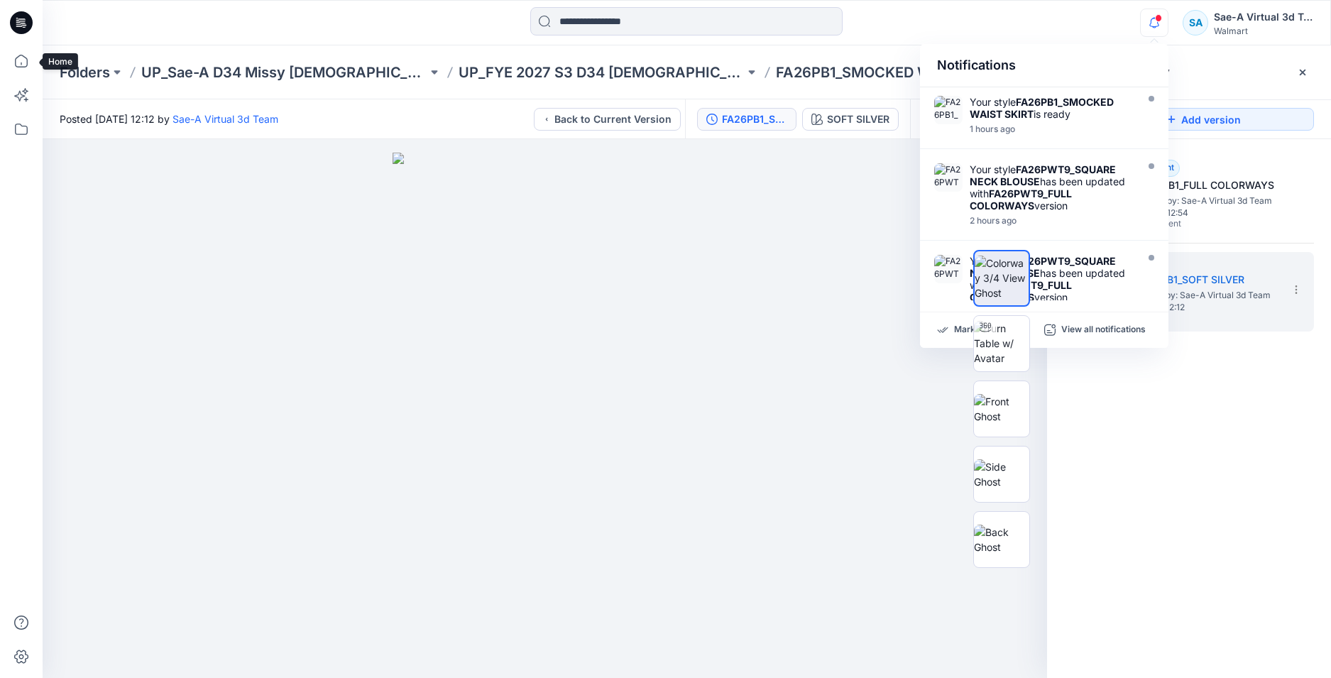
click at [17, 29] on icon at bounding box center [21, 22] width 23 height 23
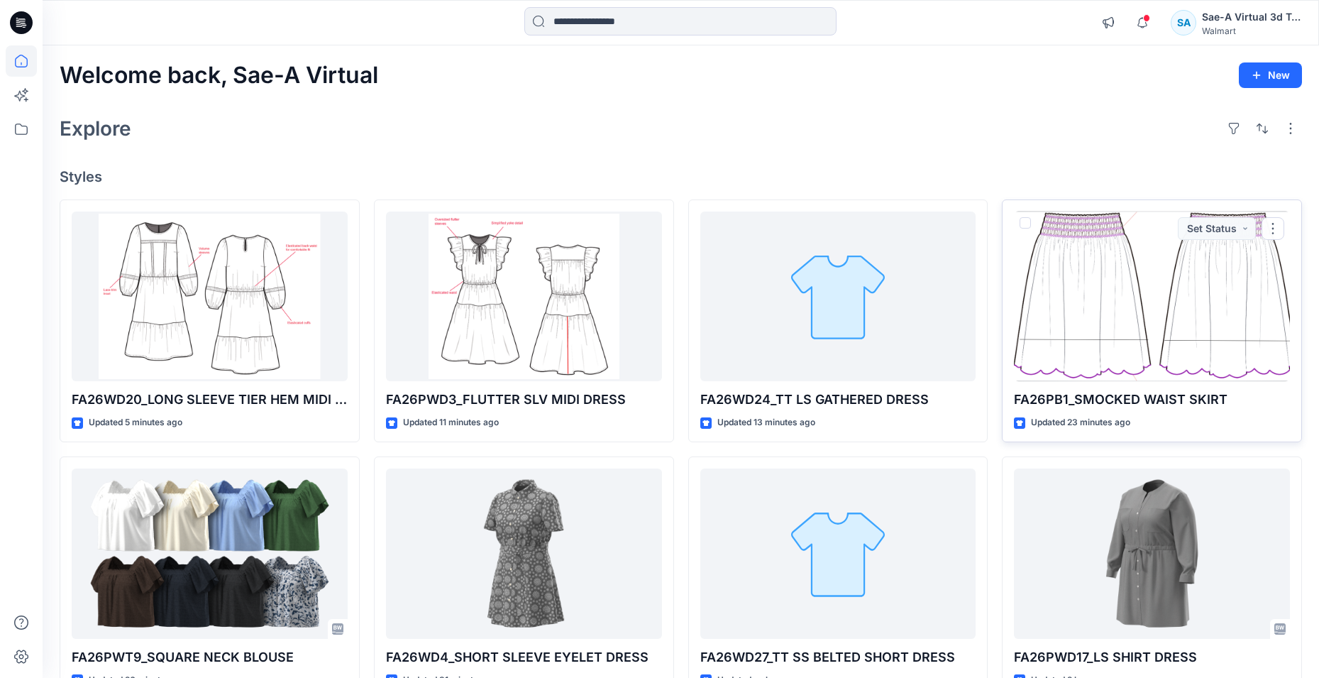
click at [1199, 313] on div at bounding box center [1152, 296] width 276 height 170
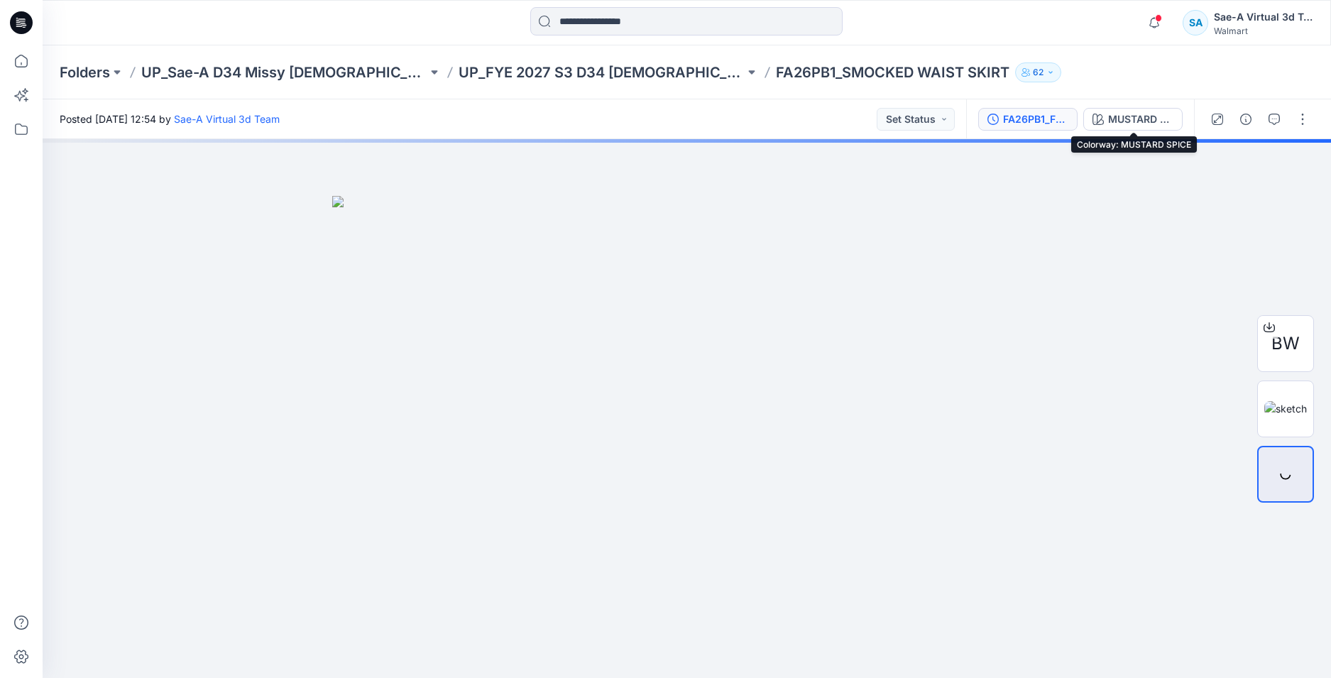
click at [1062, 111] on div "FA26PB1_FULL COLORWAYS" at bounding box center [1035, 119] width 65 height 16
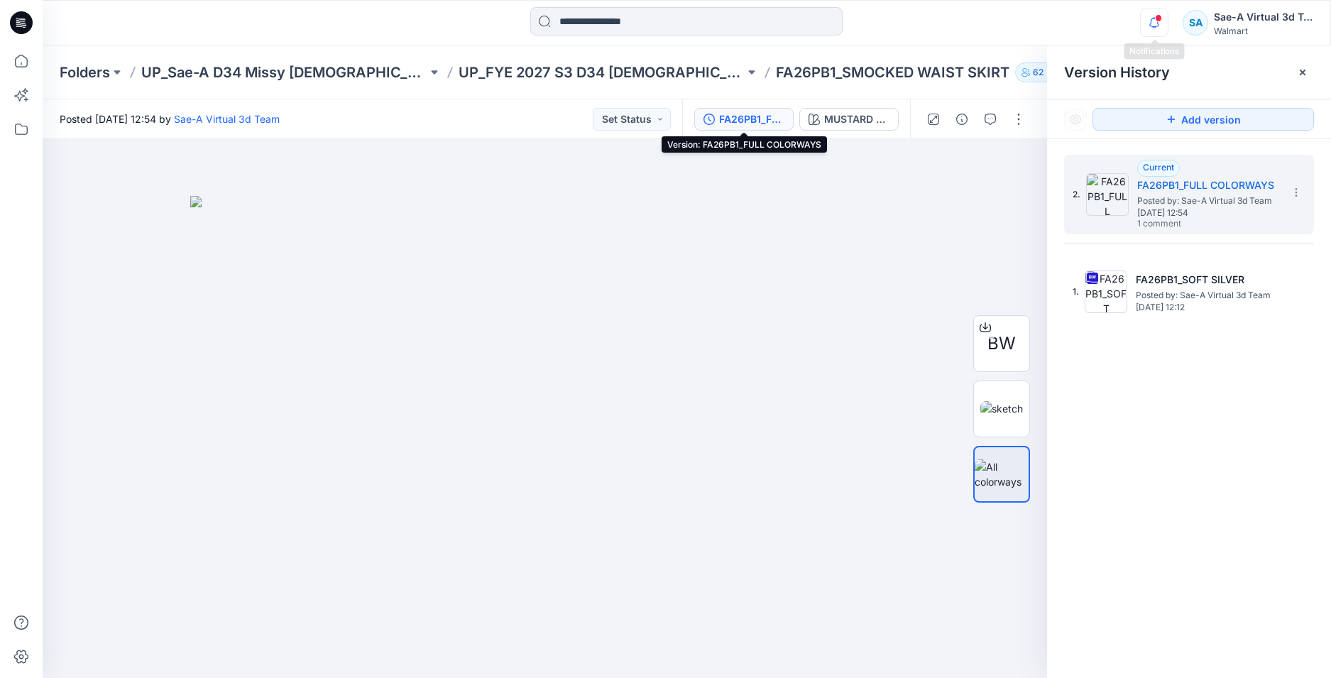
click at [1155, 35] on icon "button" at bounding box center [1153, 23] width 27 height 28
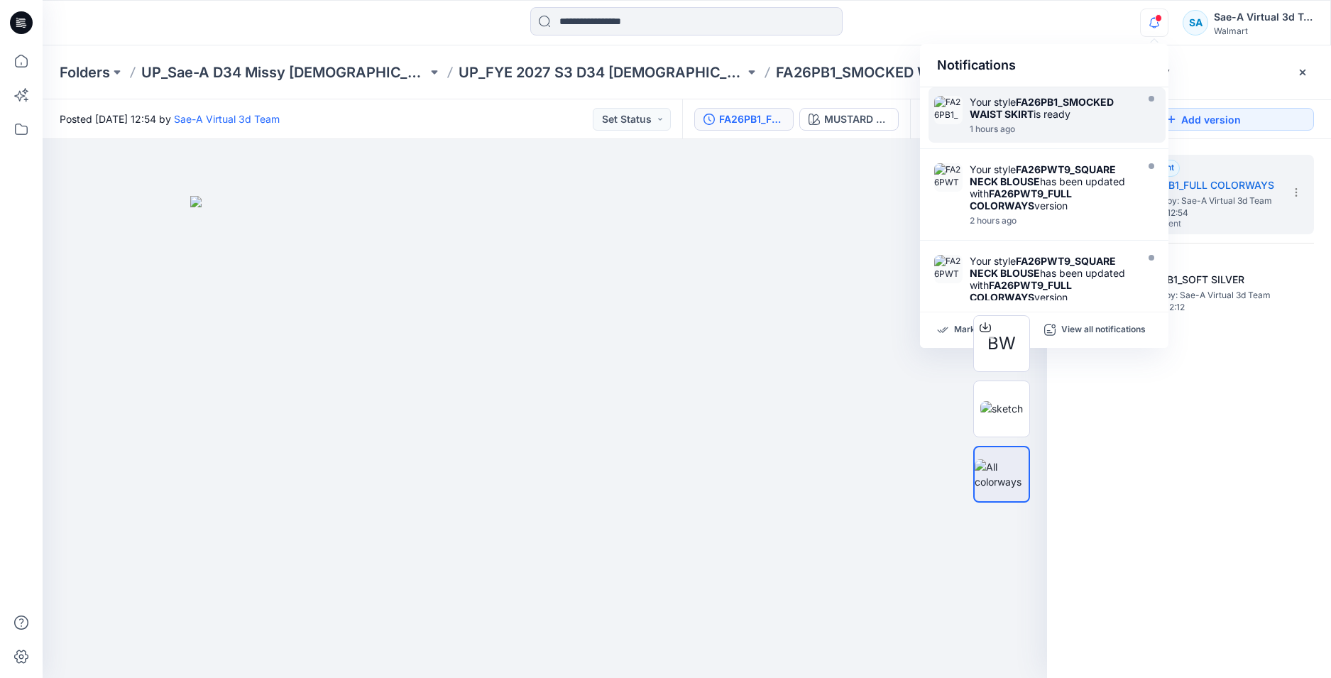
click at [1037, 121] on div at bounding box center [1050, 121] width 163 height 3
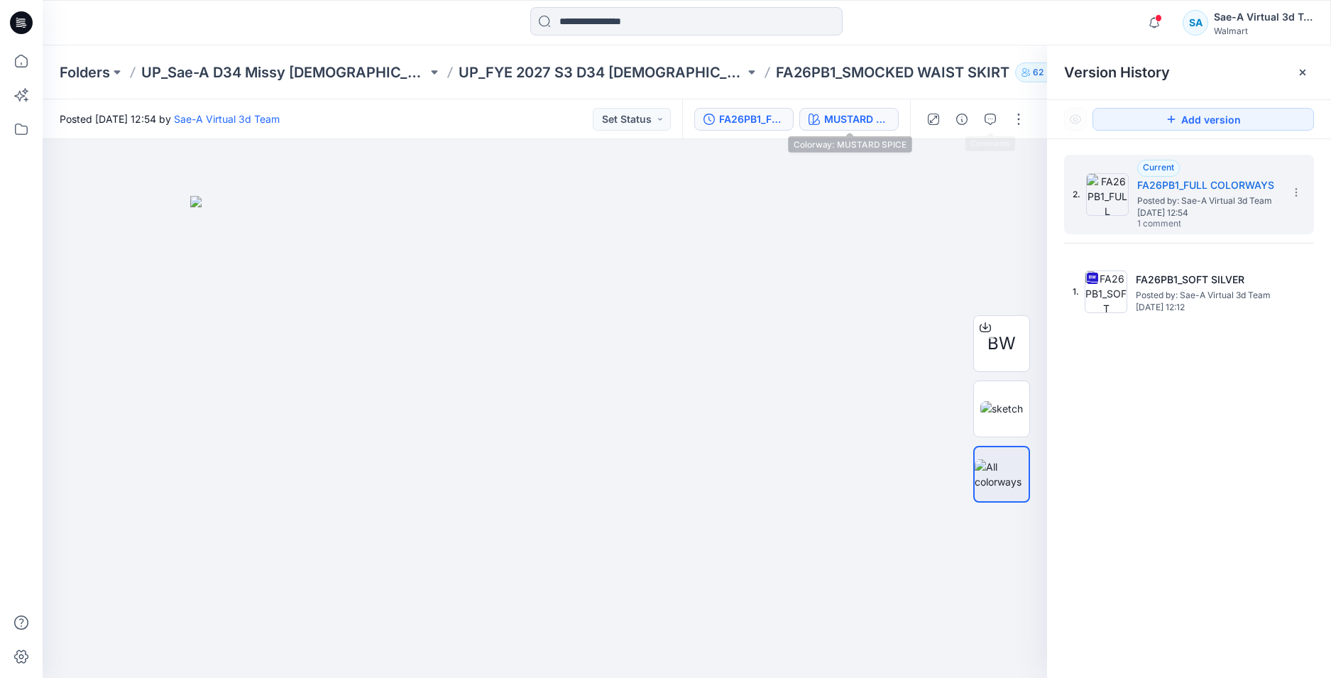
click at [837, 128] on button "MUSTARD SPICE" at bounding box center [848, 119] width 99 height 23
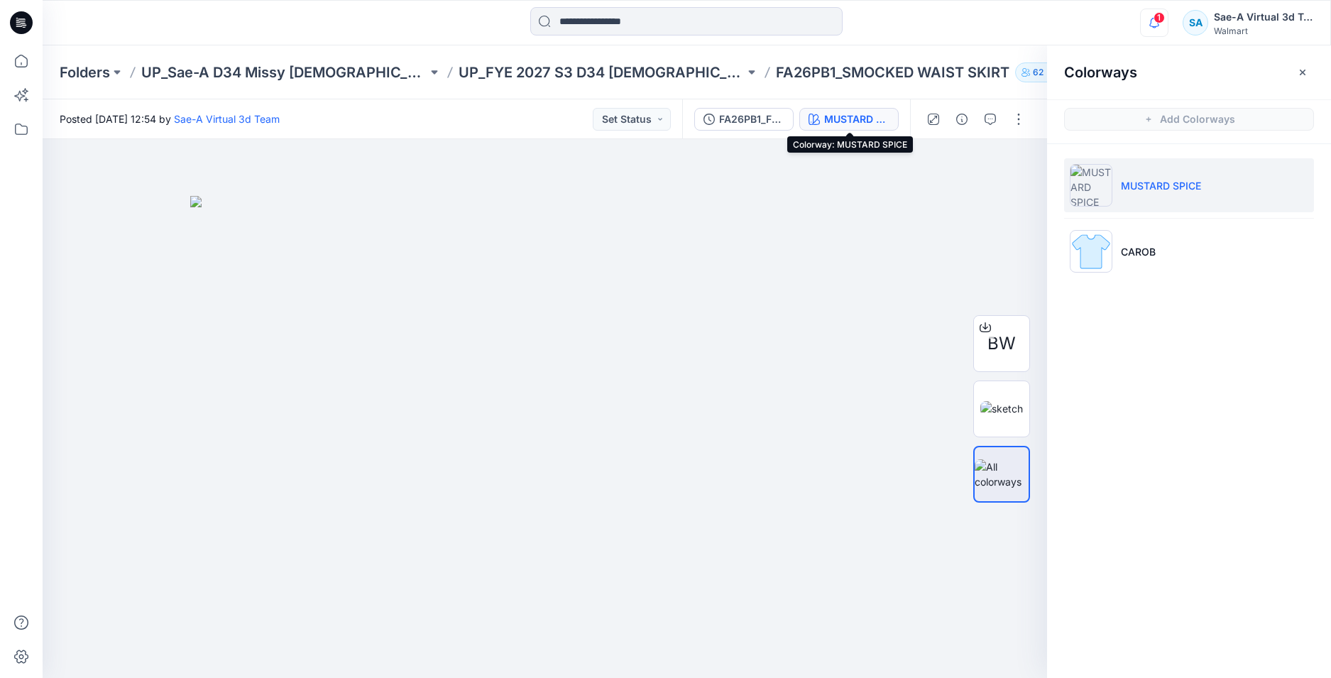
click at [1161, 26] on icon "button" at bounding box center [1153, 23] width 27 height 28
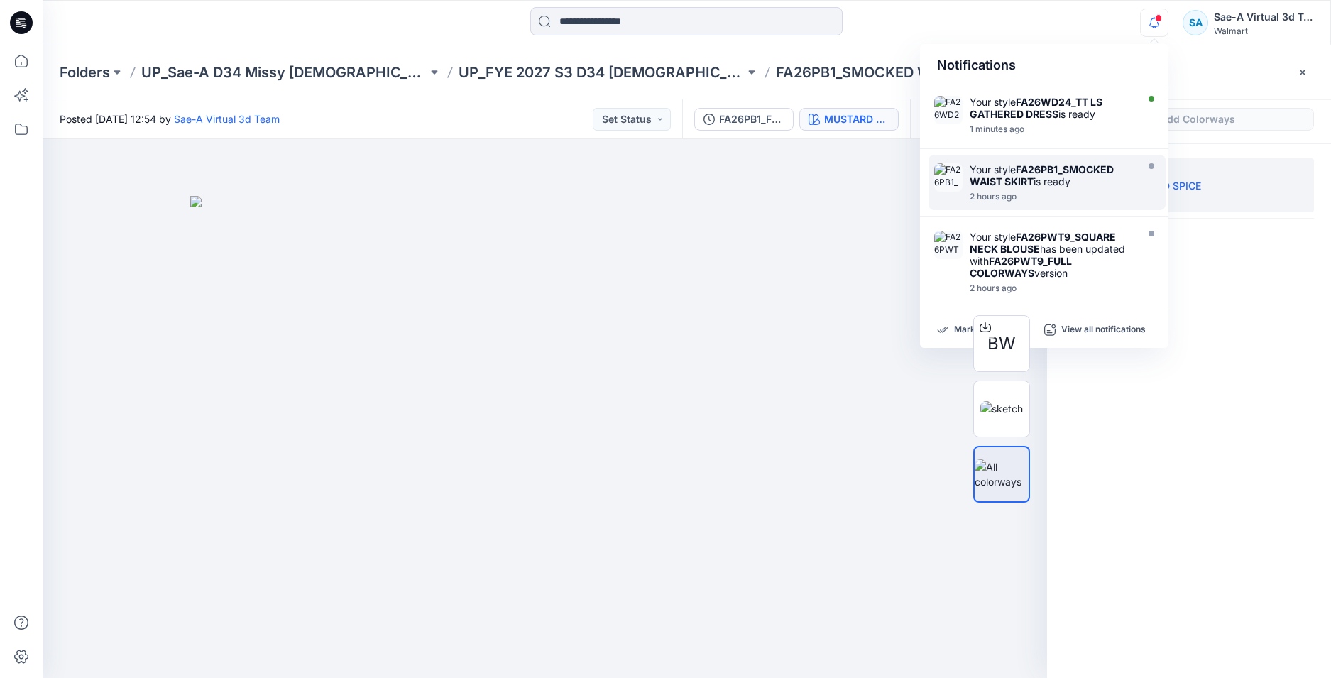
click at [1050, 191] on div "Your style FA26PB1_SMOCKED WAIST SKIRT is ready 2 hours ago" at bounding box center [1054, 182] width 170 height 38
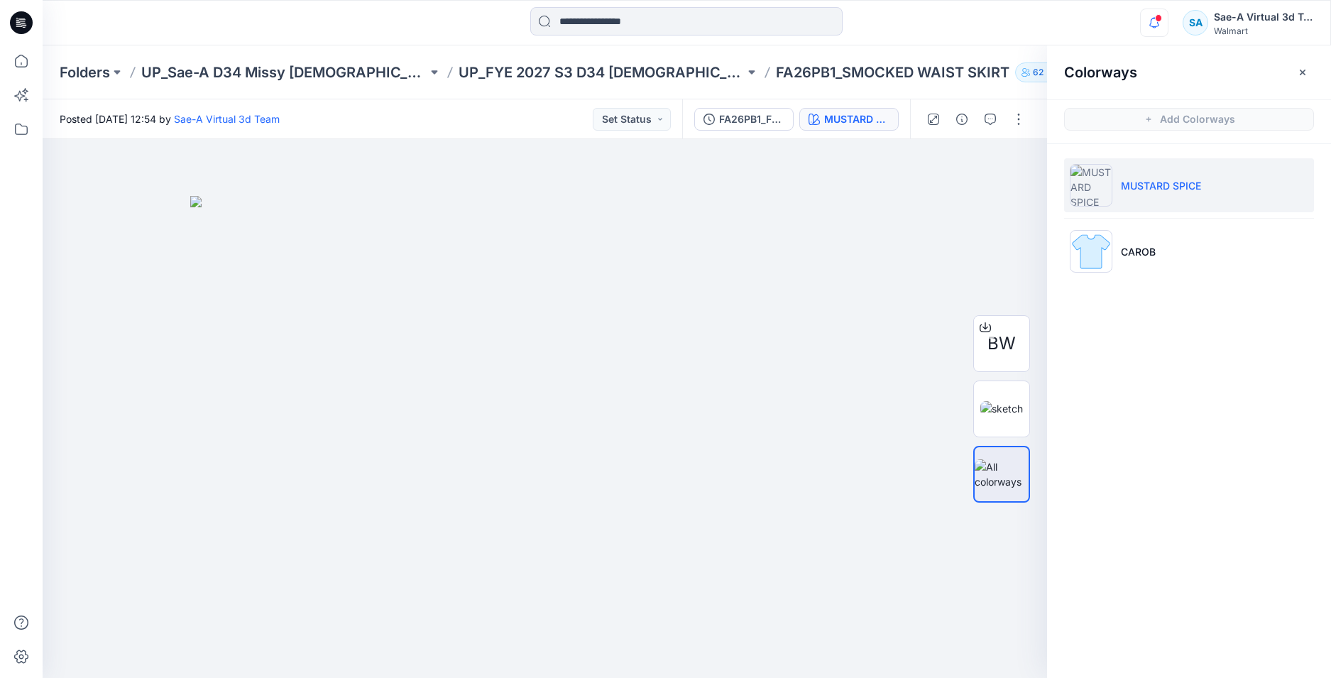
click at [1158, 27] on icon "button" at bounding box center [1153, 23] width 27 height 28
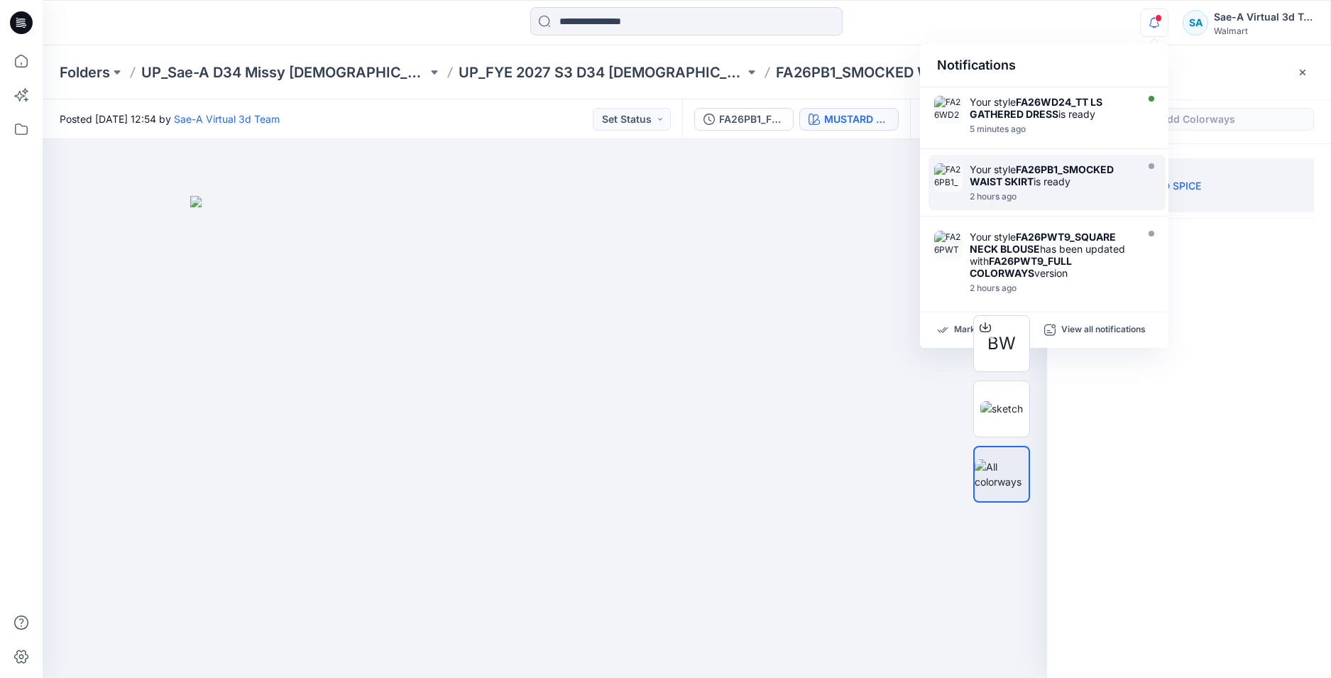
click at [1040, 178] on div "Your style FA26PB1_SMOCKED WAIST SKIRT is ready" at bounding box center [1050, 175] width 163 height 24
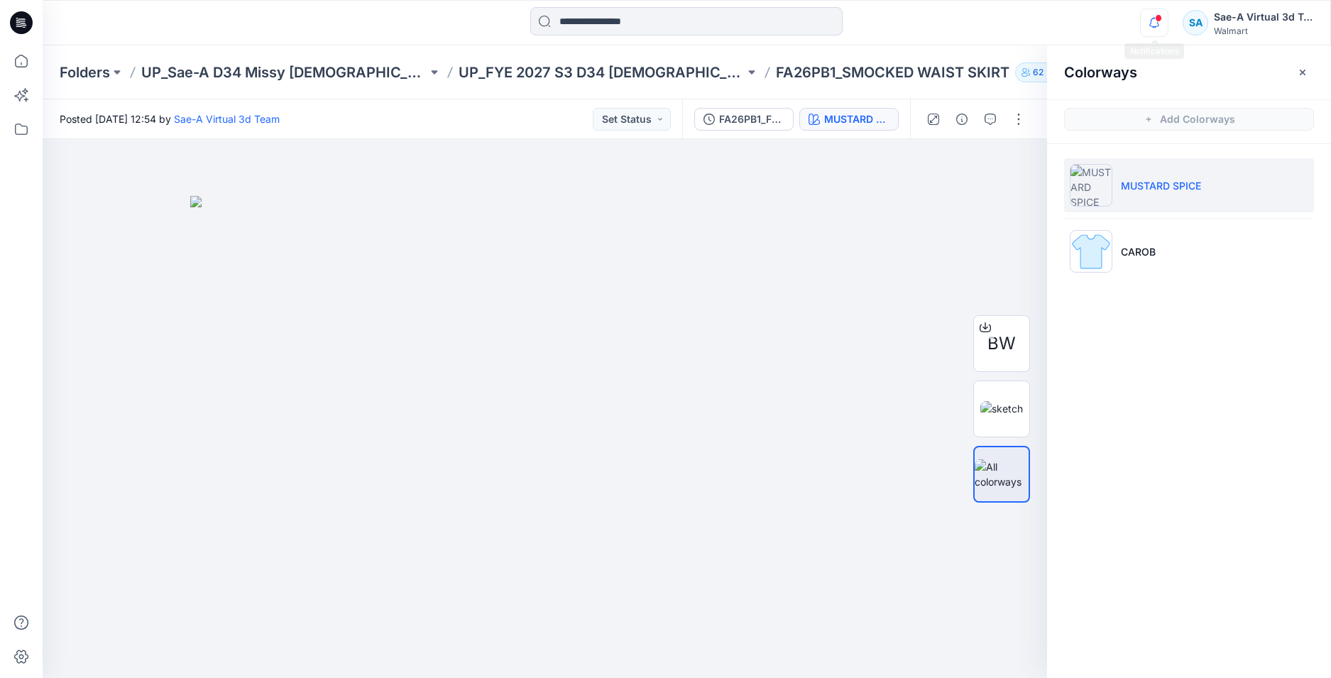
click at [1160, 28] on icon "button" at bounding box center [1153, 23] width 27 height 28
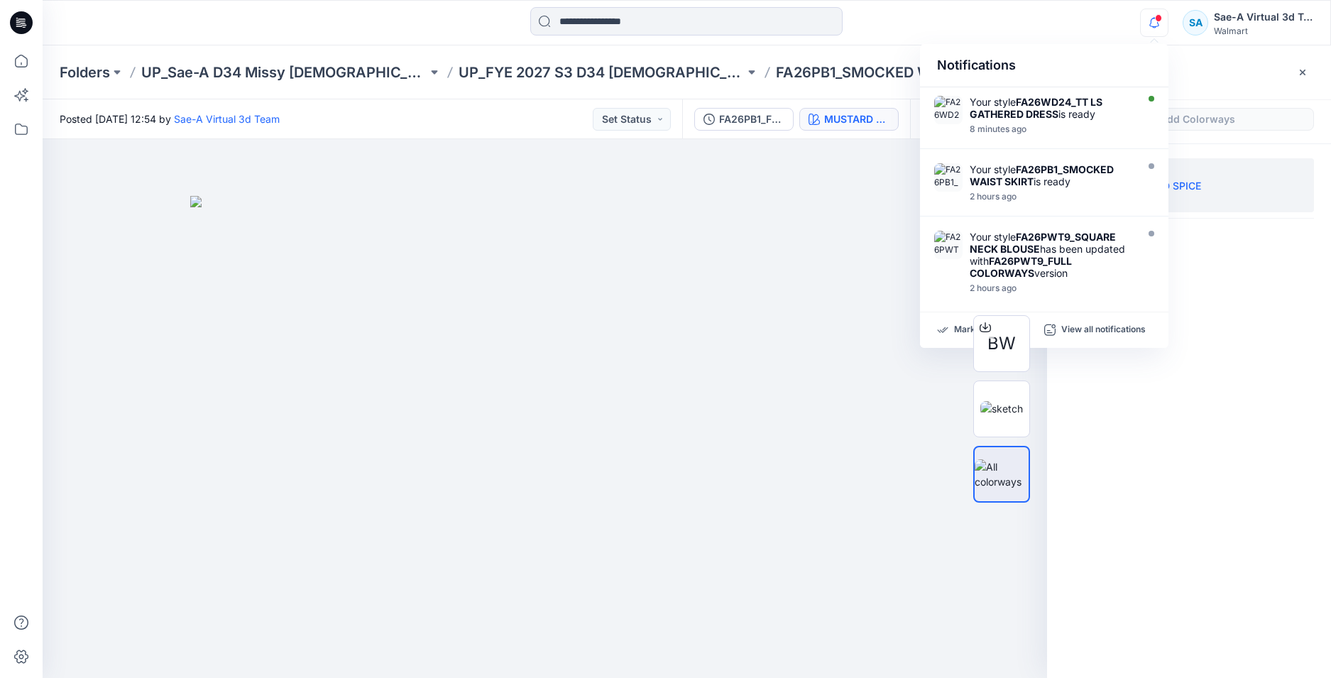
click at [1145, 28] on icon "button" at bounding box center [1153, 23] width 27 height 28
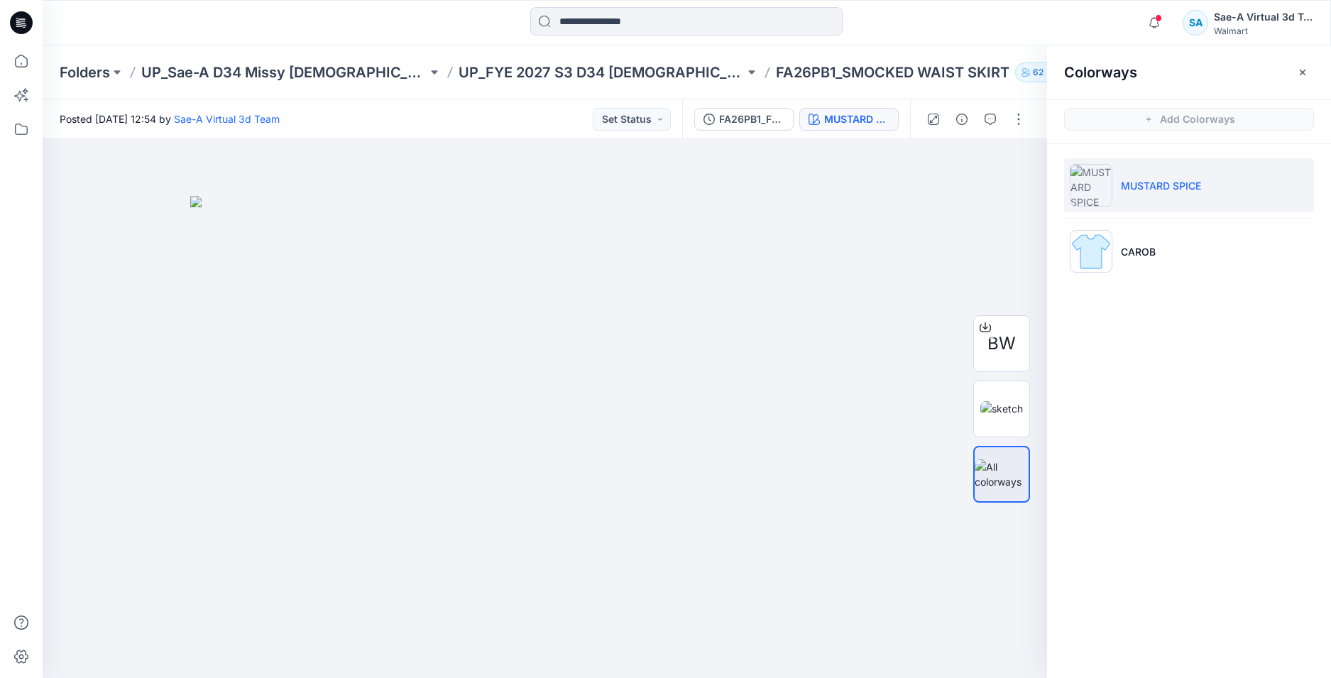
click at [24, 23] on icon at bounding box center [21, 22] width 23 height 23
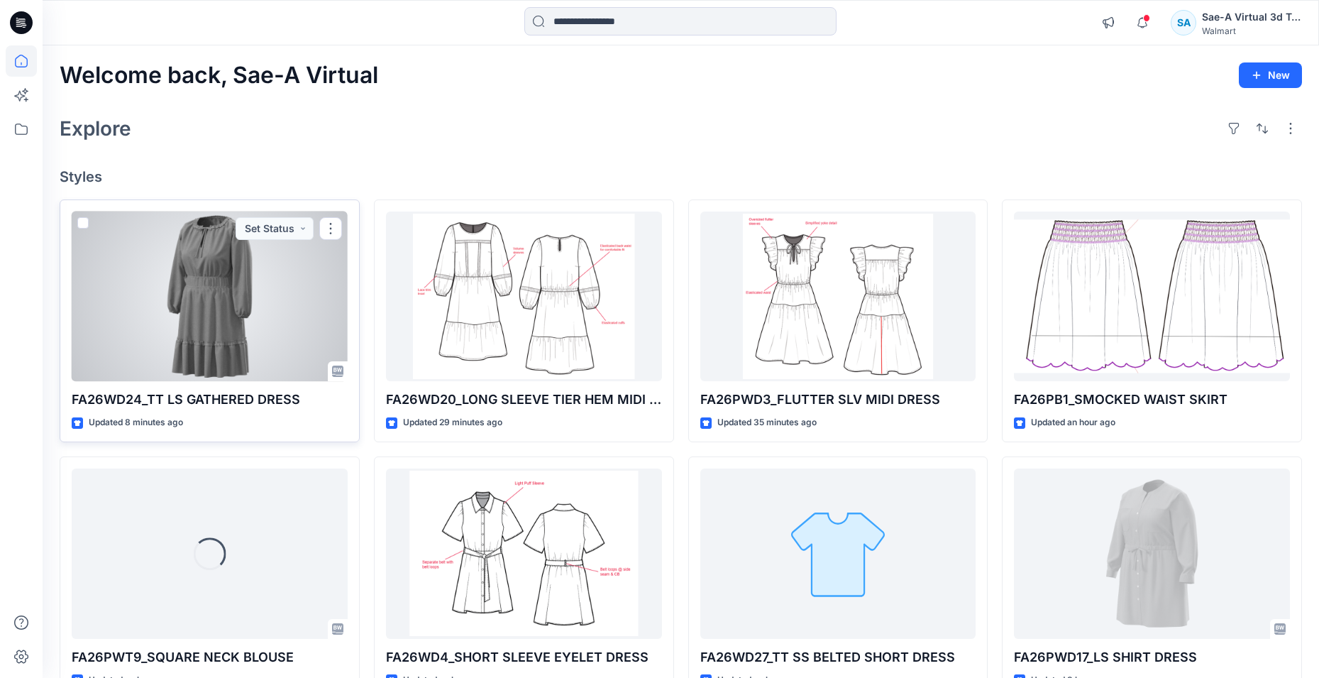
click at [267, 308] on div at bounding box center [210, 296] width 276 height 170
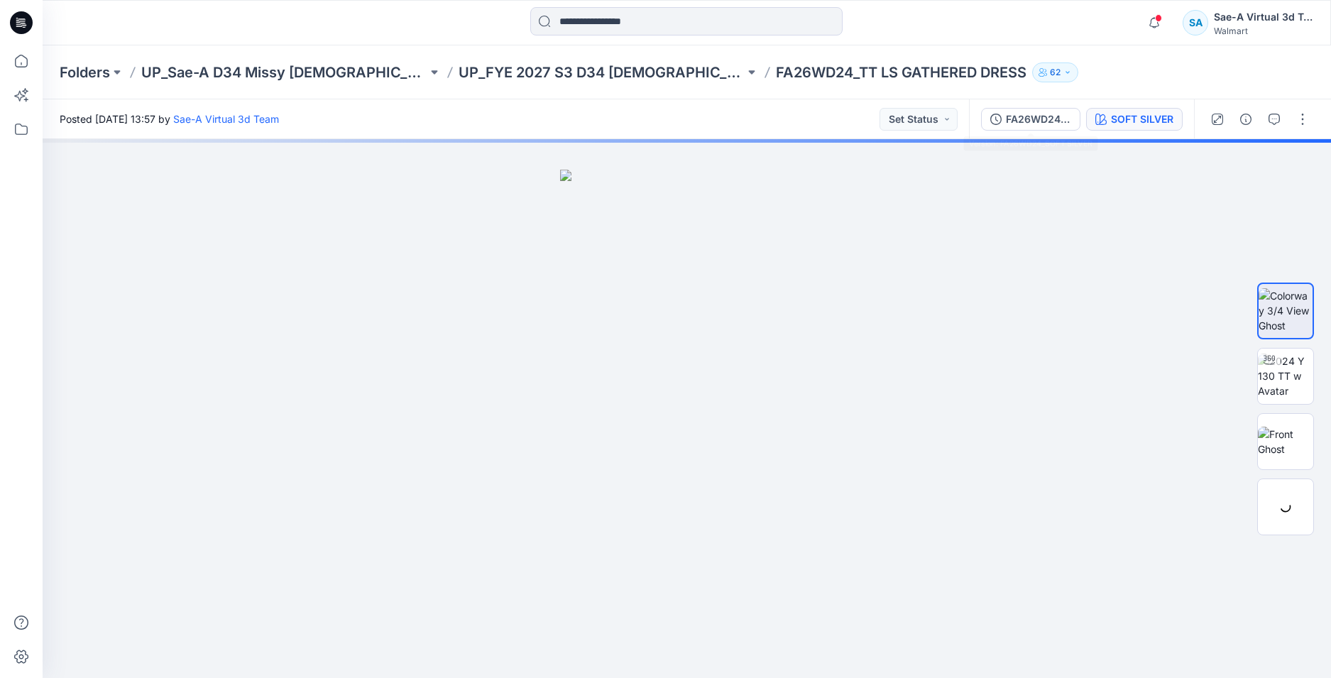
click at [1113, 118] on div "SOFT SILVER" at bounding box center [1142, 119] width 62 height 16
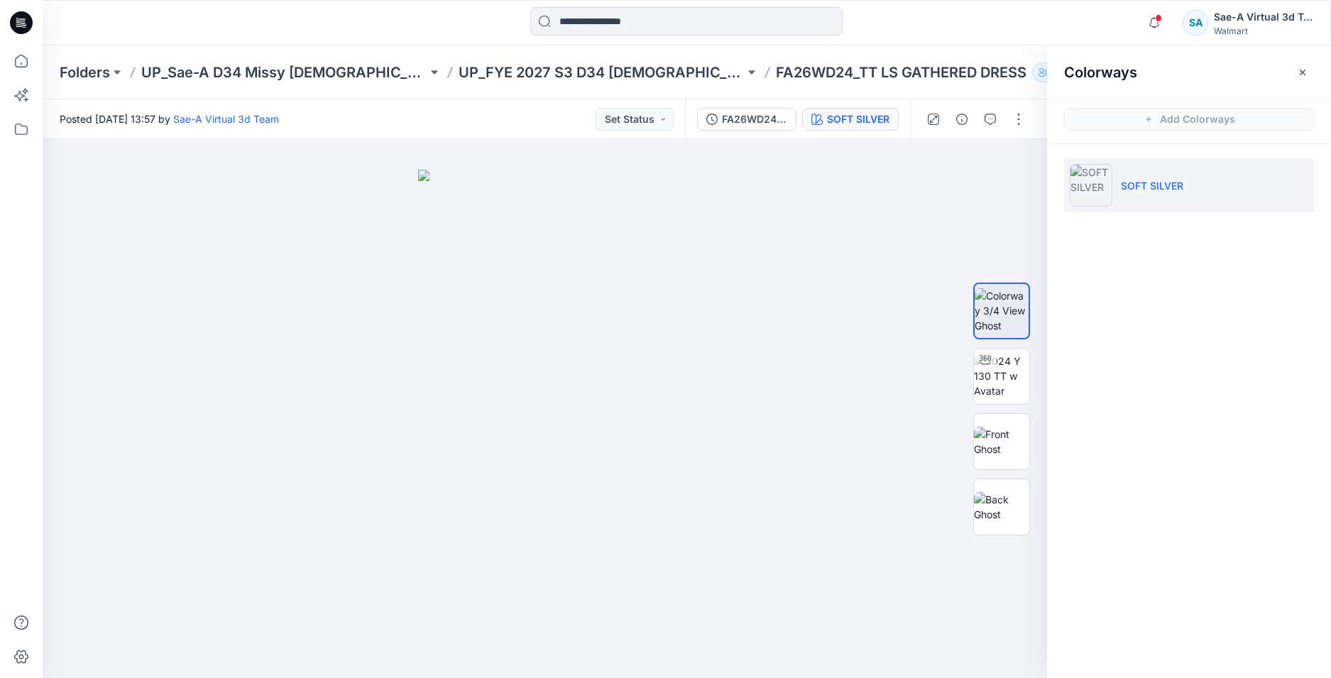
click at [20, 13] on icon at bounding box center [21, 22] width 23 height 23
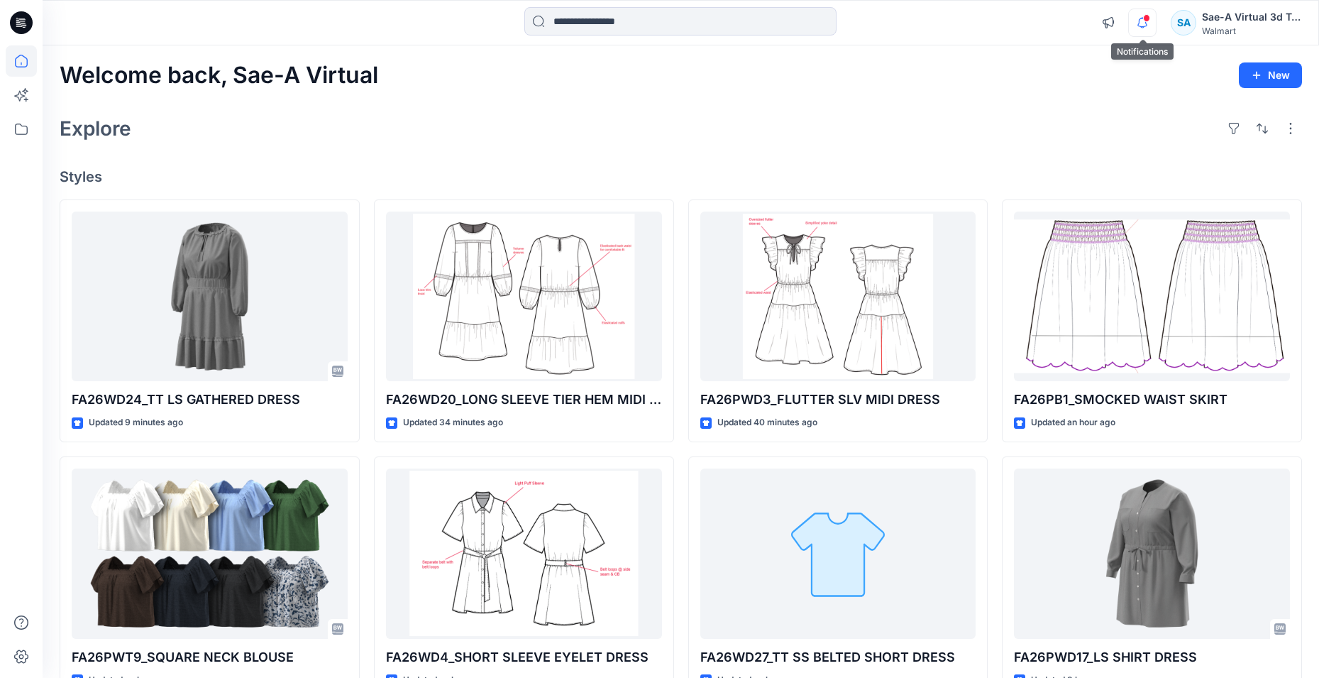
click at [1140, 29] on icon "button" at bounding box center [1142, 23] width 27 height 28
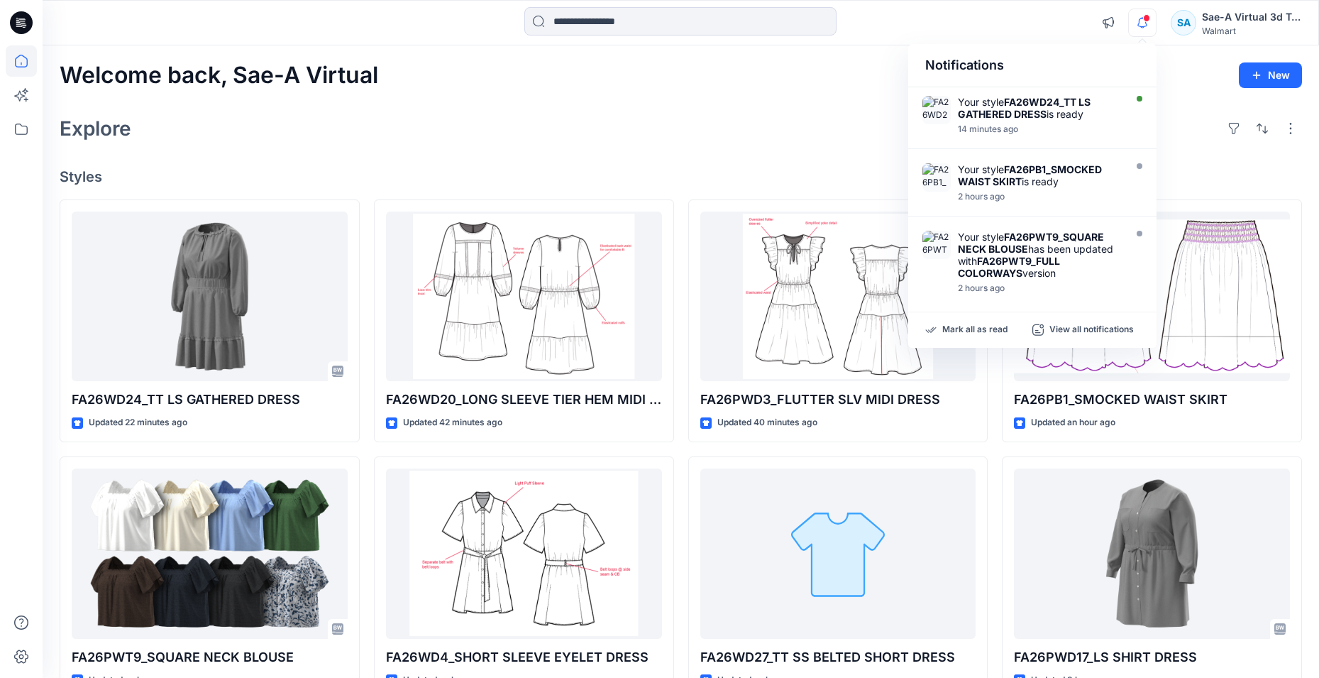
click at [1135, 28] on icon "button" at bounding box center [1142, 23] width 27 height 28
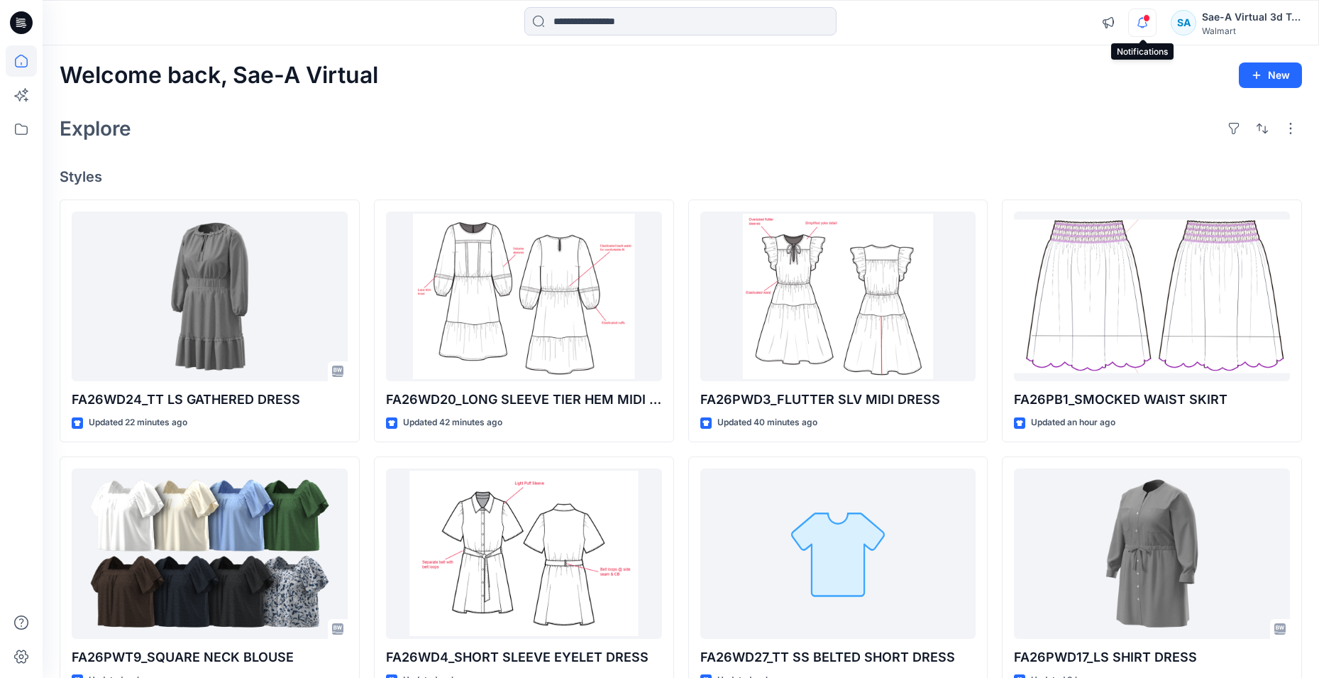
click at [1141, 21] on icon "button" at bounding box center [1142, 23] width 27 height 28
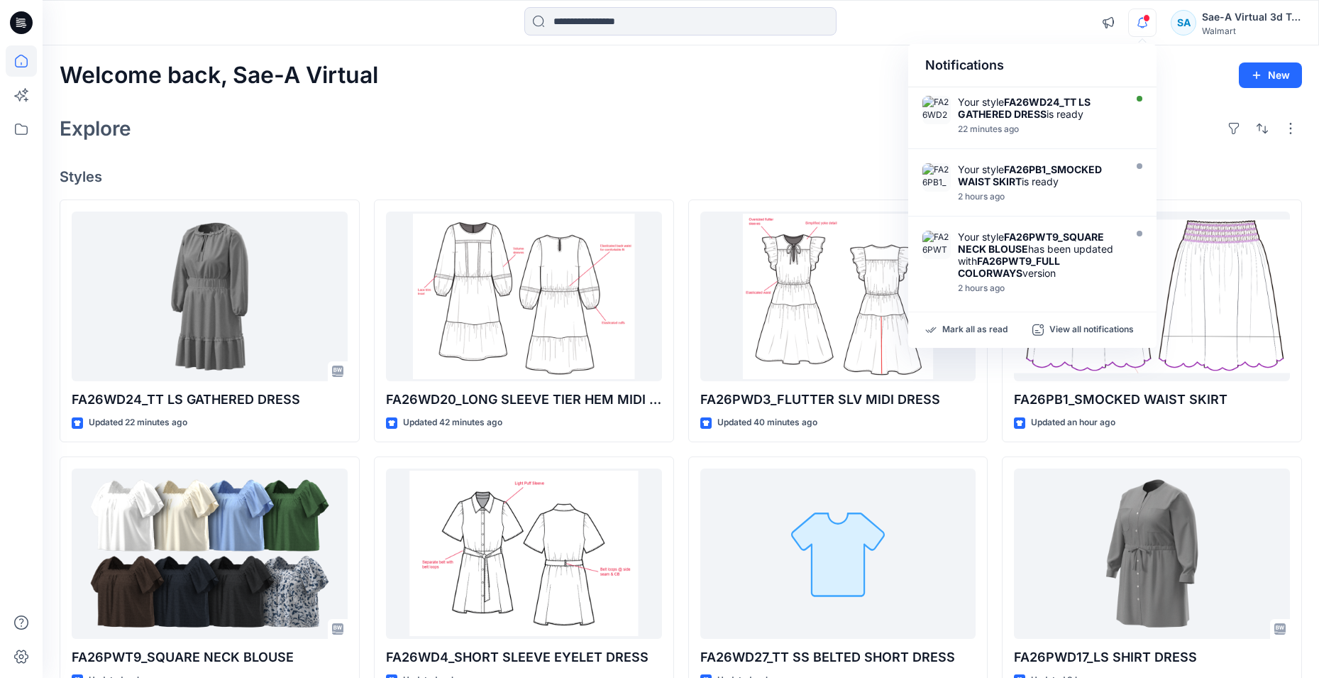
click at [24, 28] on icon at bounding box center [25, 27] width 4 height 1
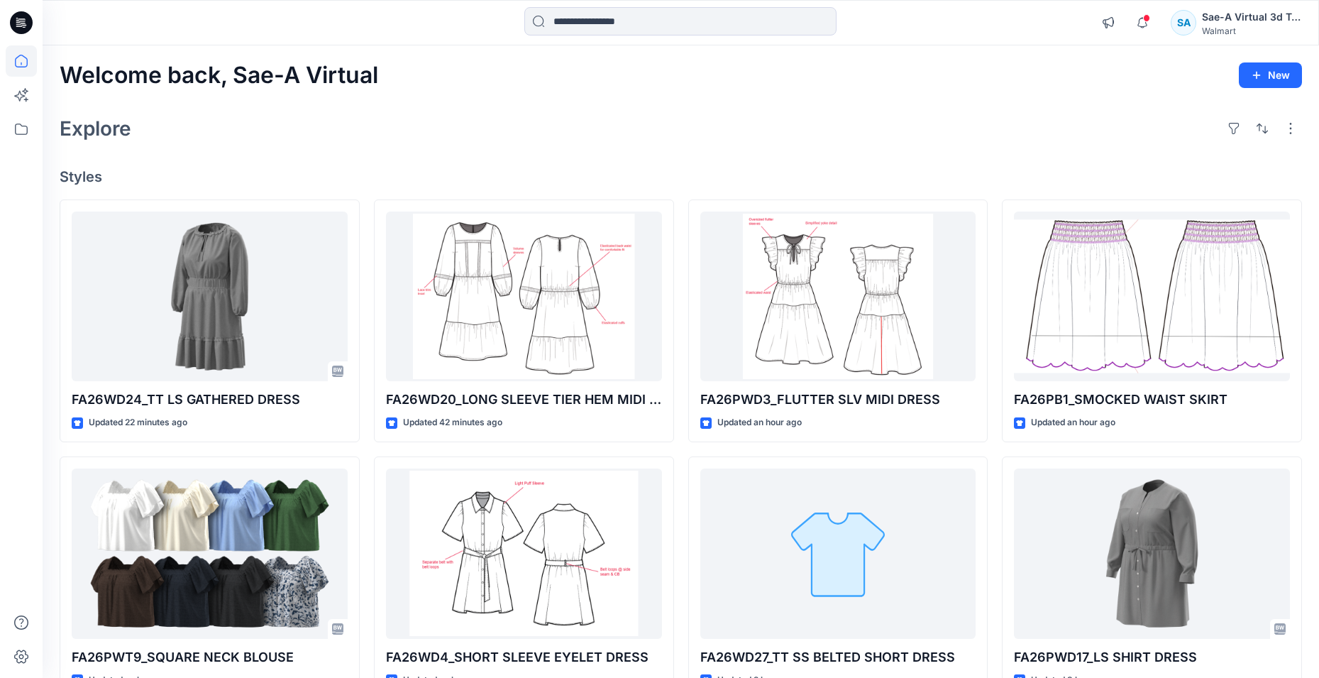
click at [26, 25] on icon at bounding box center [23, 25] width 5 height 1
click at [1150, 15] on span "1" at bounding box center [1147, 17] width 11 height 11
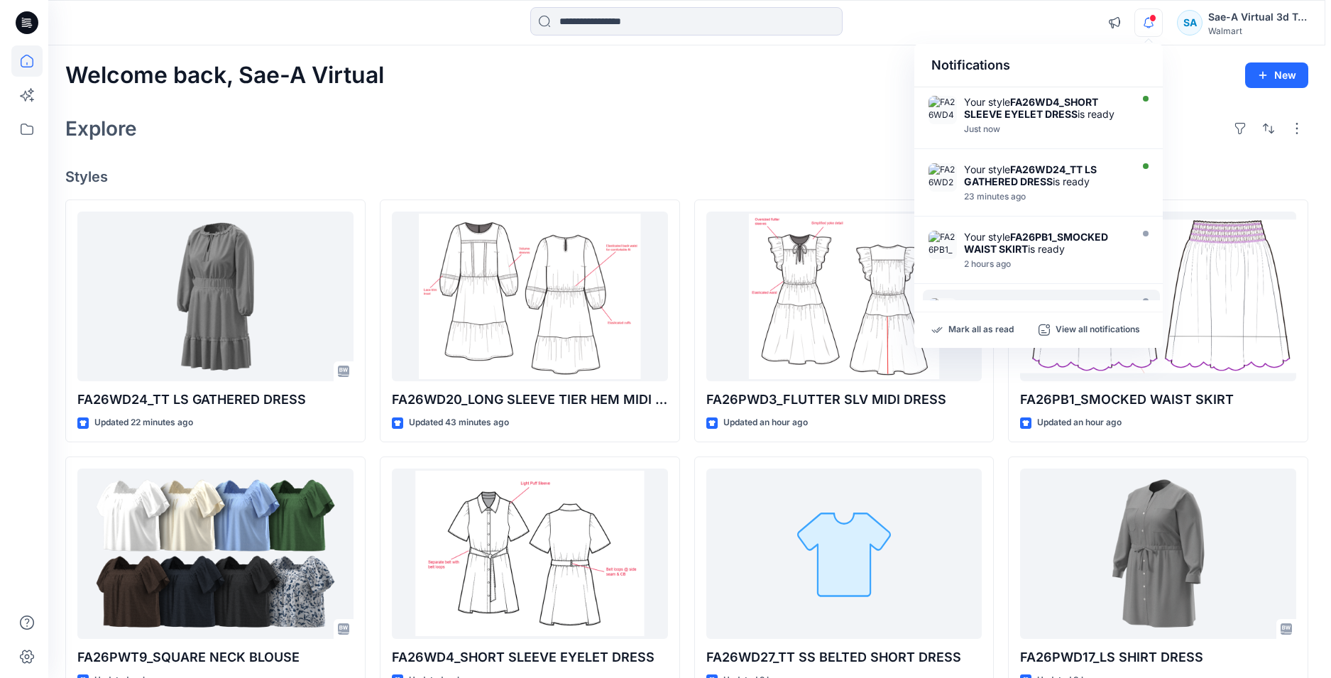
scroll to position [71, 0]
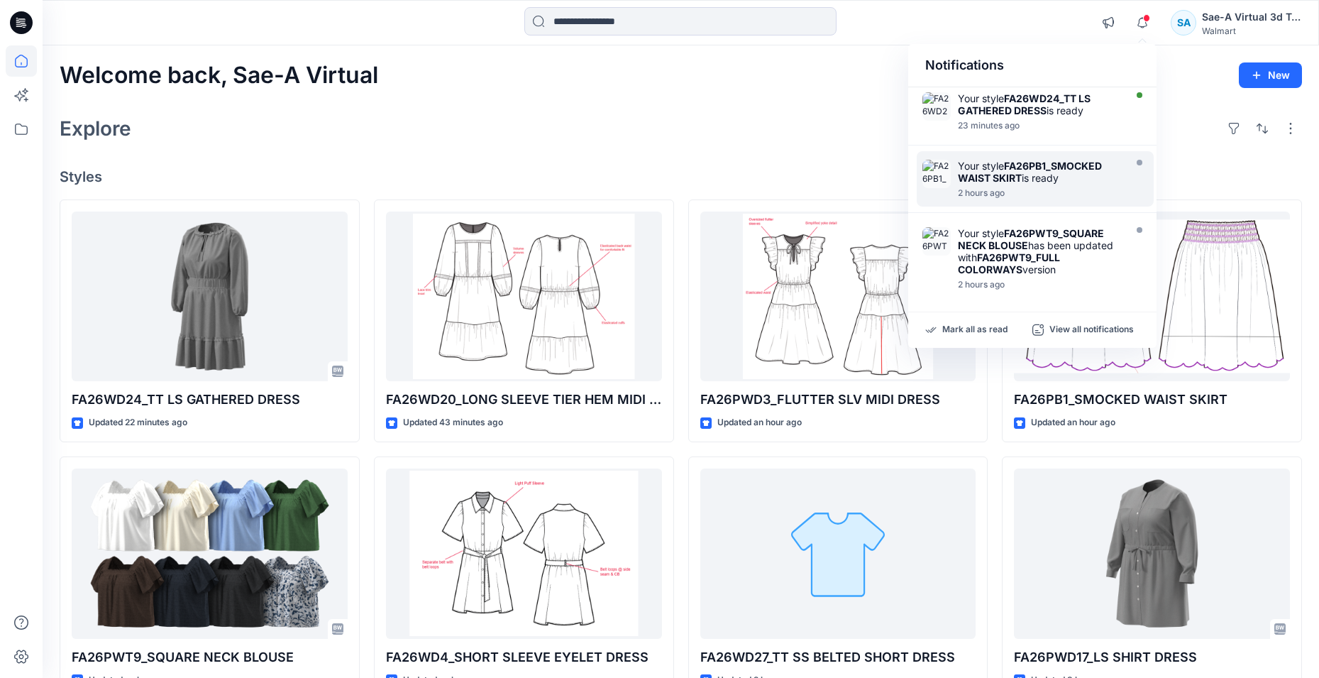
click at [1015, 181] on strong "FA26PB1_SMOCKED WAIST SKIRT" at bounding box center [1030, 172] width 144 height 24
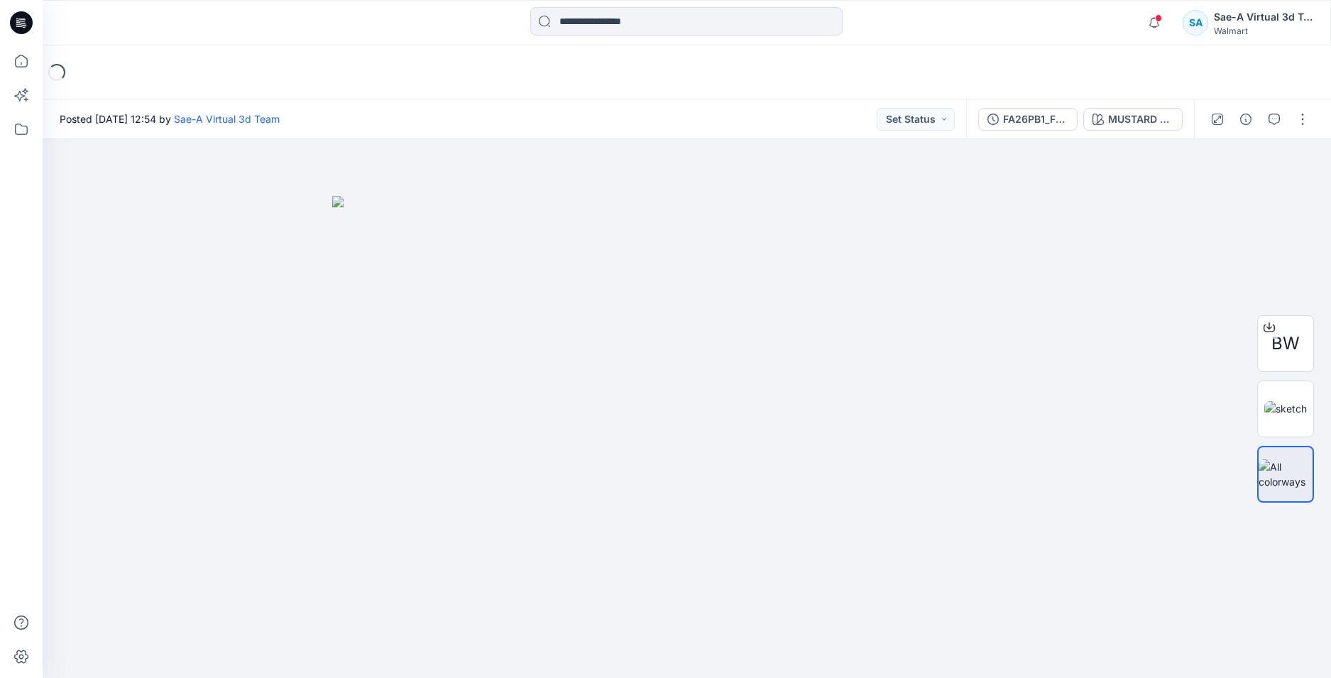
click at [1045, 131] on div "FA26PB1_FULL COLORWAYS MUSTARD SPICE" at bounding box center [1080, 119] width 228 height 40
click at [1154, 20] on icon "button" at bounding box center [1153, 23] width 27 height 28
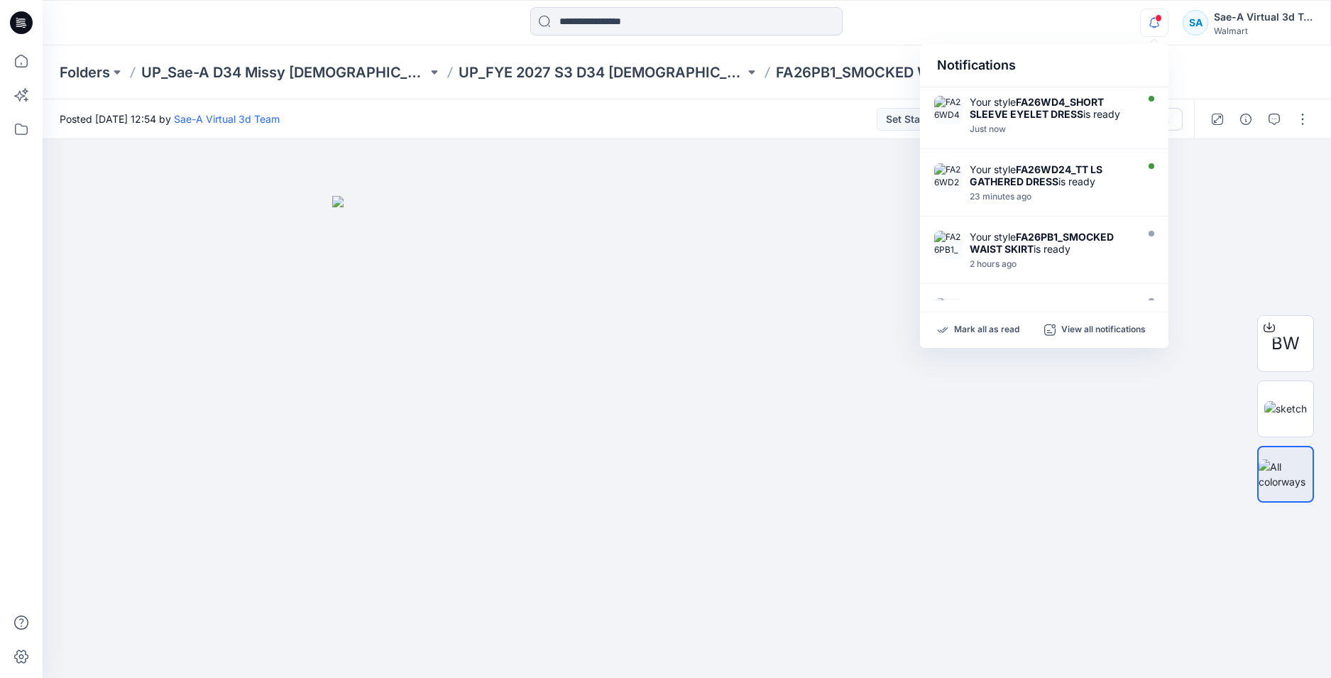
click at [1063, 28] on div "Notifications Your style FA26WD4_SHORT SLEEVE EYELET DRESS is ready Just now Yo…" at bounding box center [686, 22] width 1287 height 31
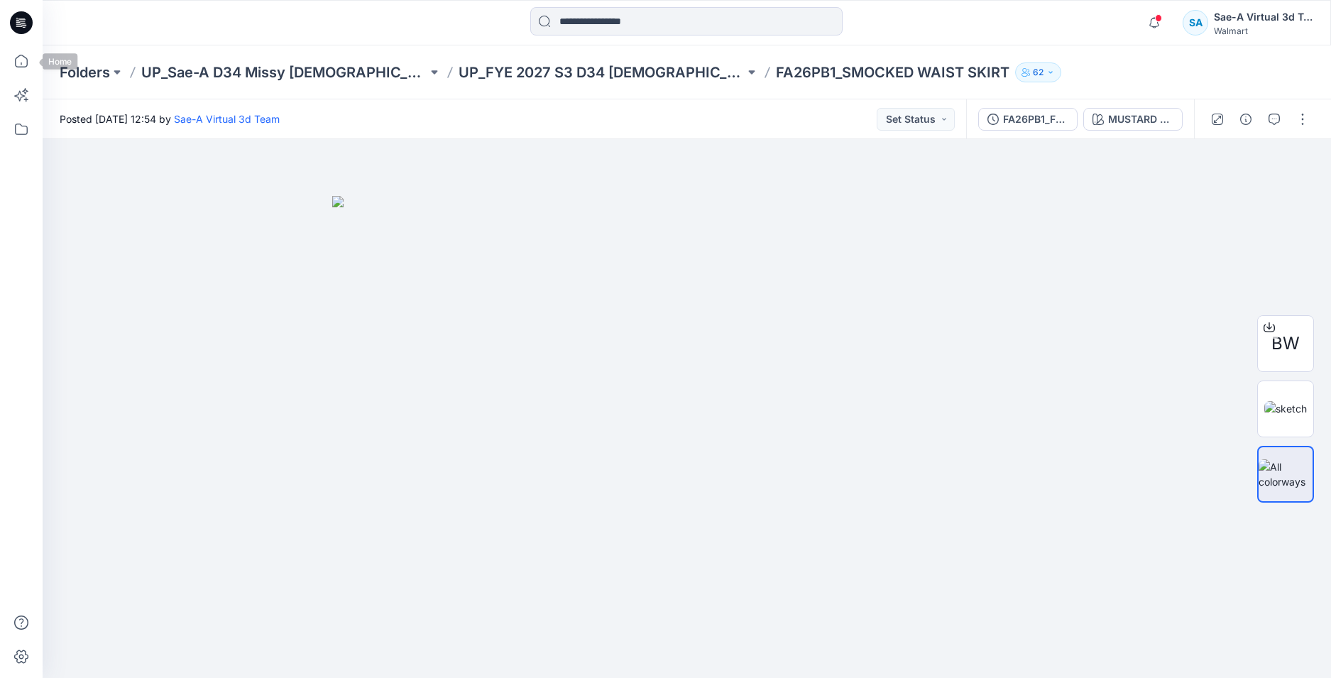
click at [28, 31] on icon at bounding box center [21, 22] width 23 height 23
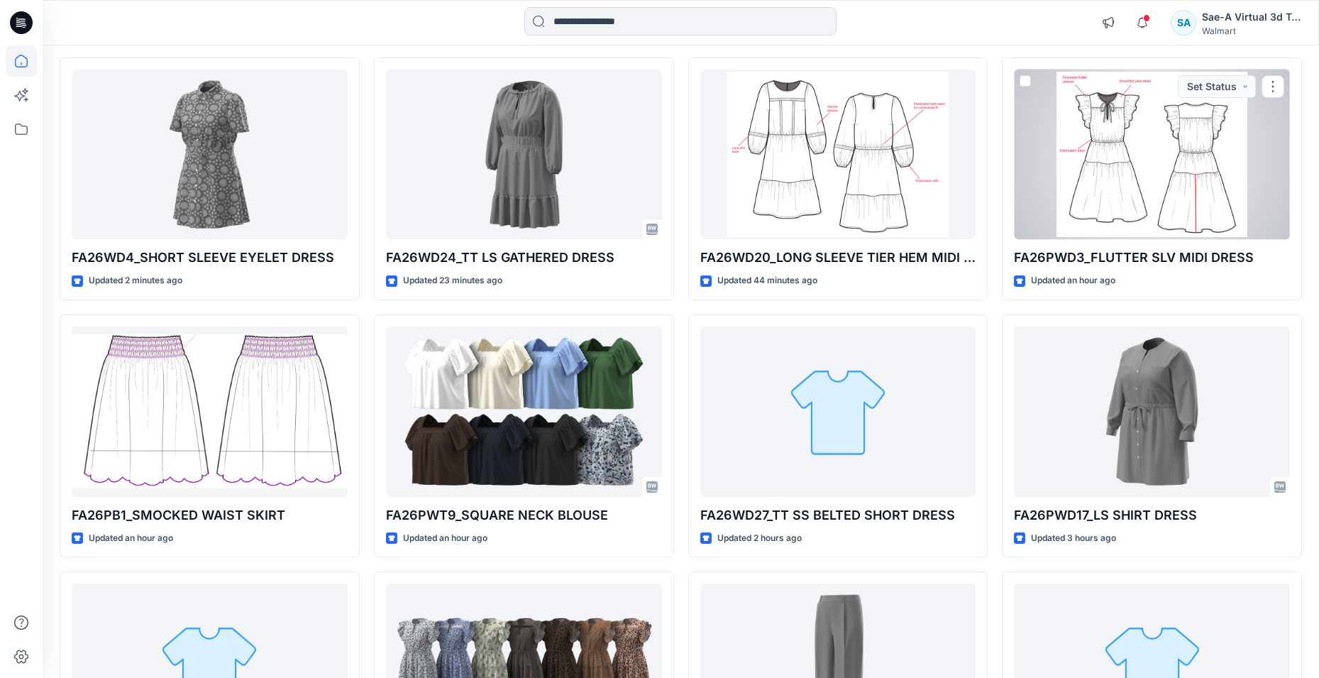
scroll to position [71, 0]
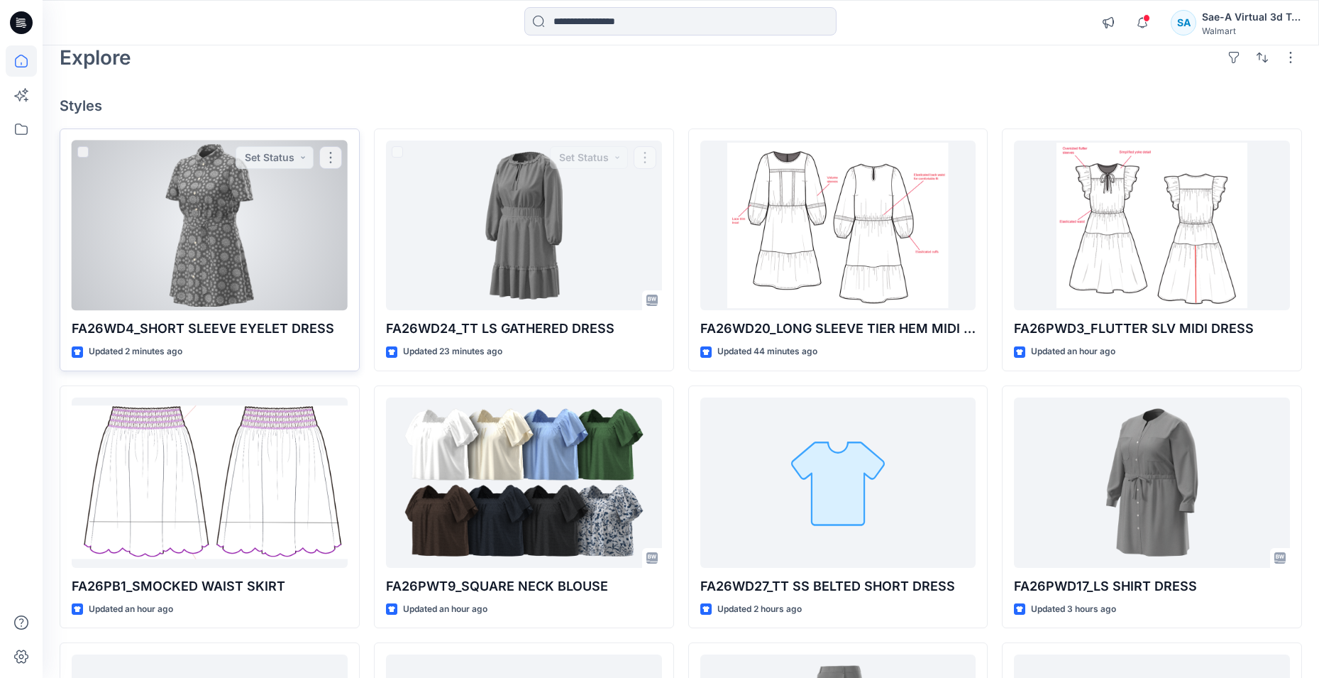
click at [270, 206] on div at bounding box center [210, 226] width 276 height 170
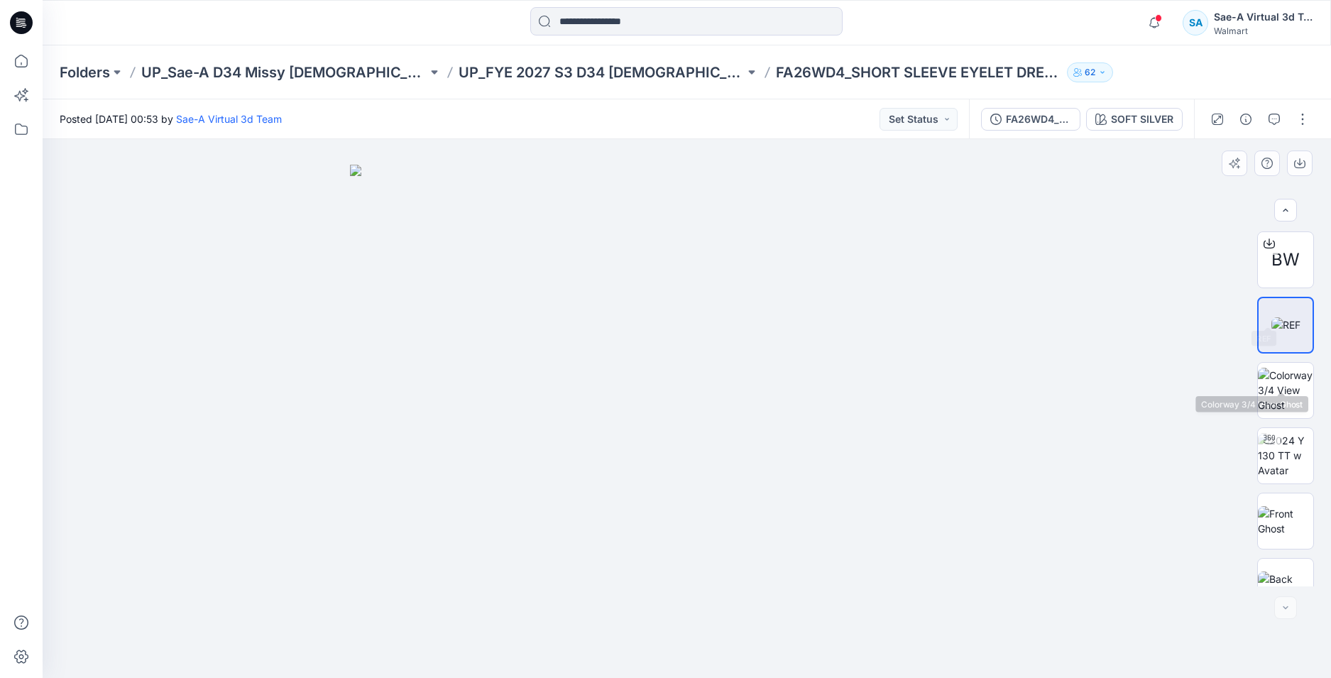
scroll to position [28, 0]
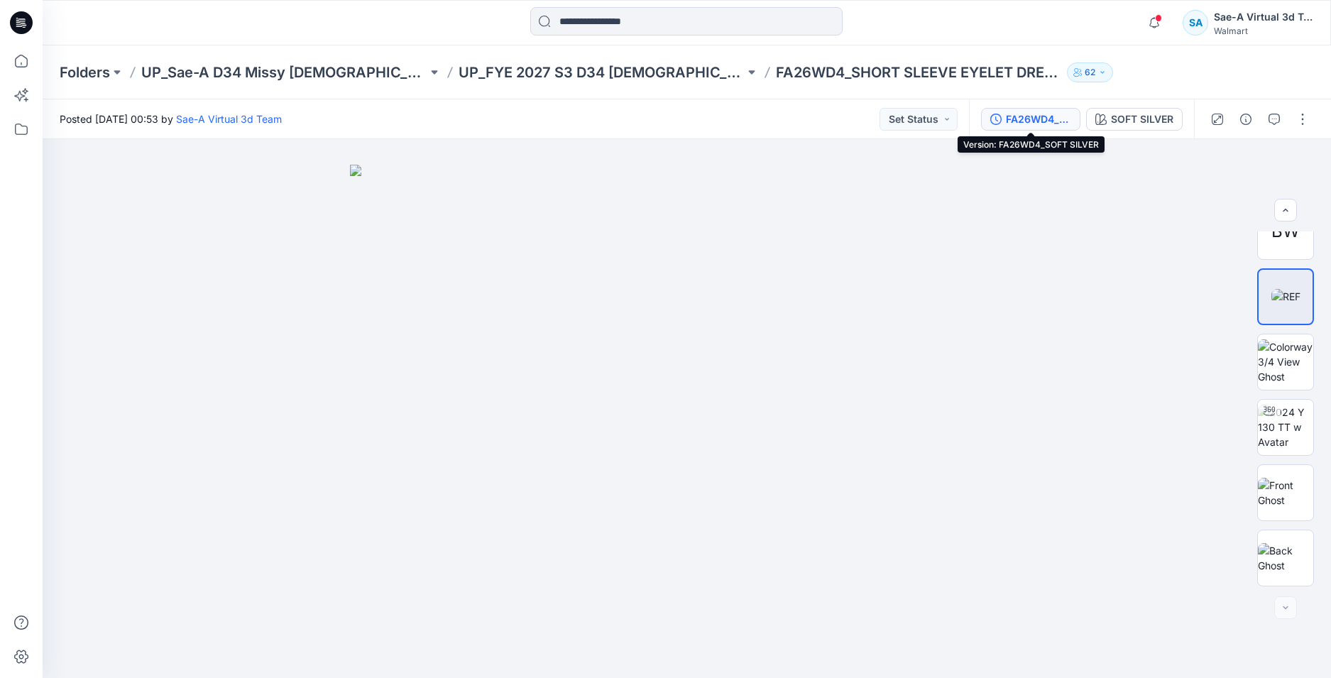
click at [1060, 119] on div "FA26WD4_SOFT SILVER" at bounding box center [1038, 119] width 65 height 16
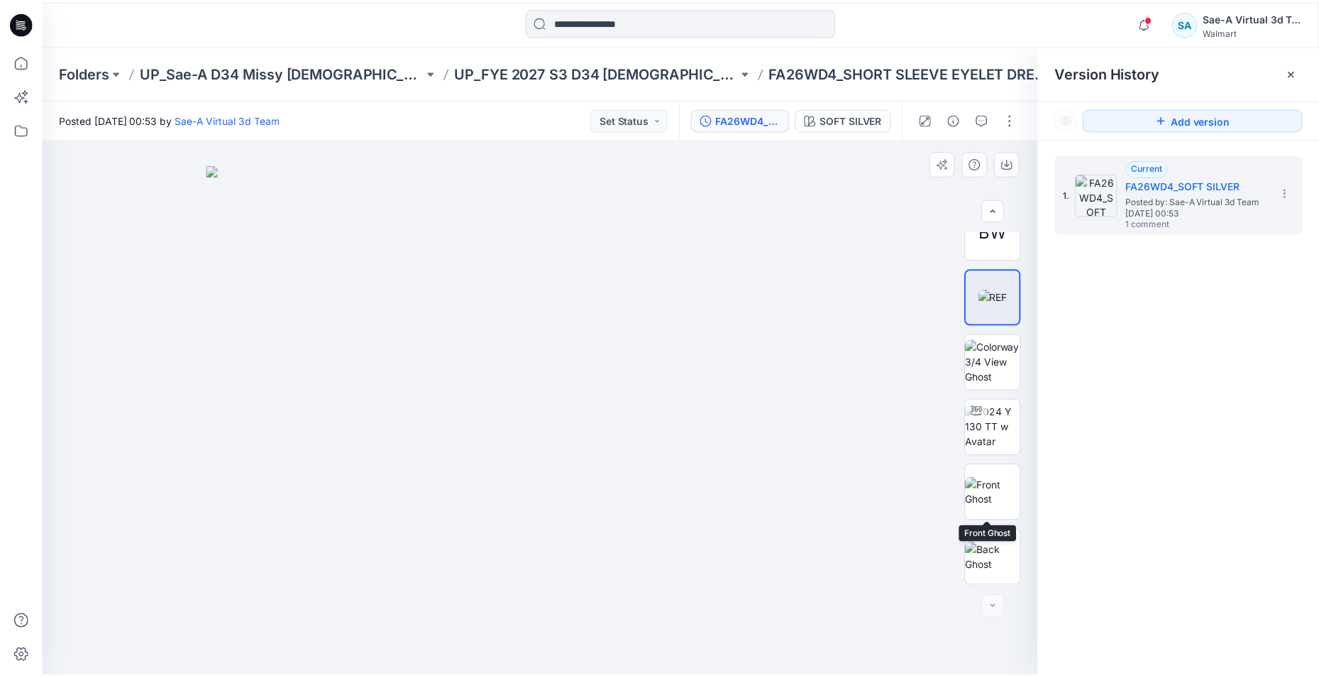
scroll to position [0, 0]
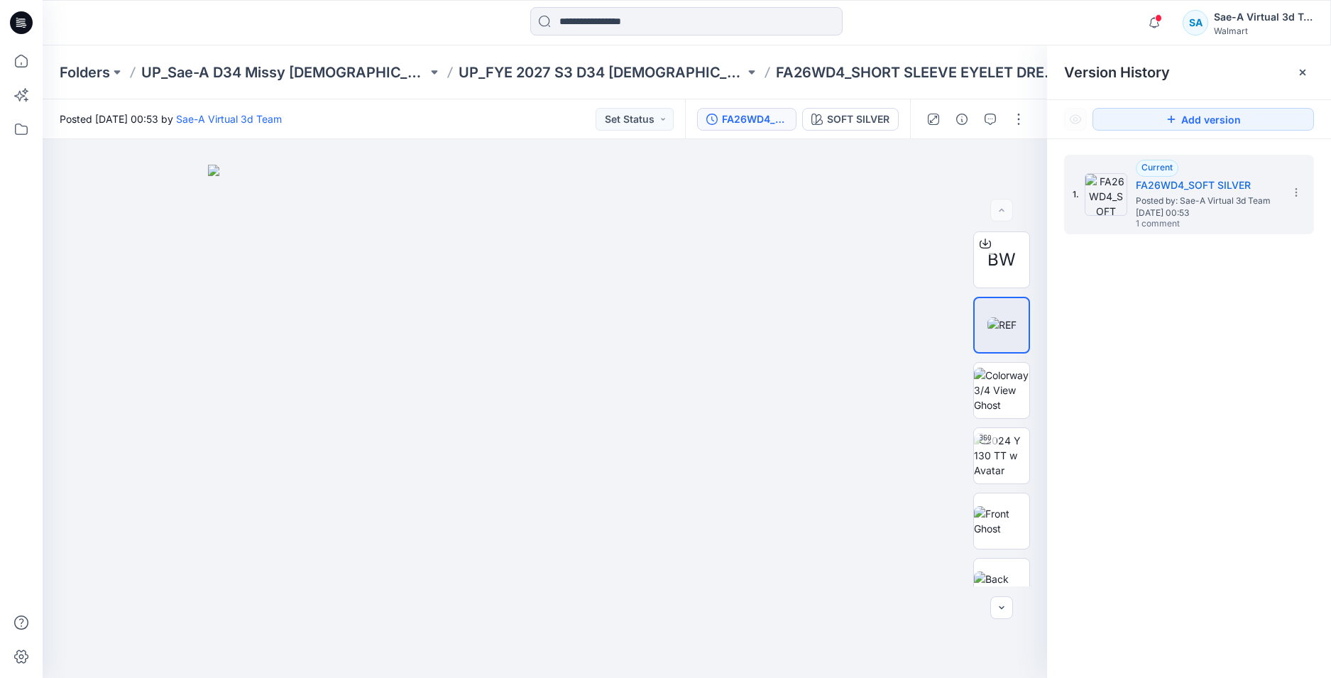
click at [29, 26] on icon at bounding box center [21, 22] width 23 height 23
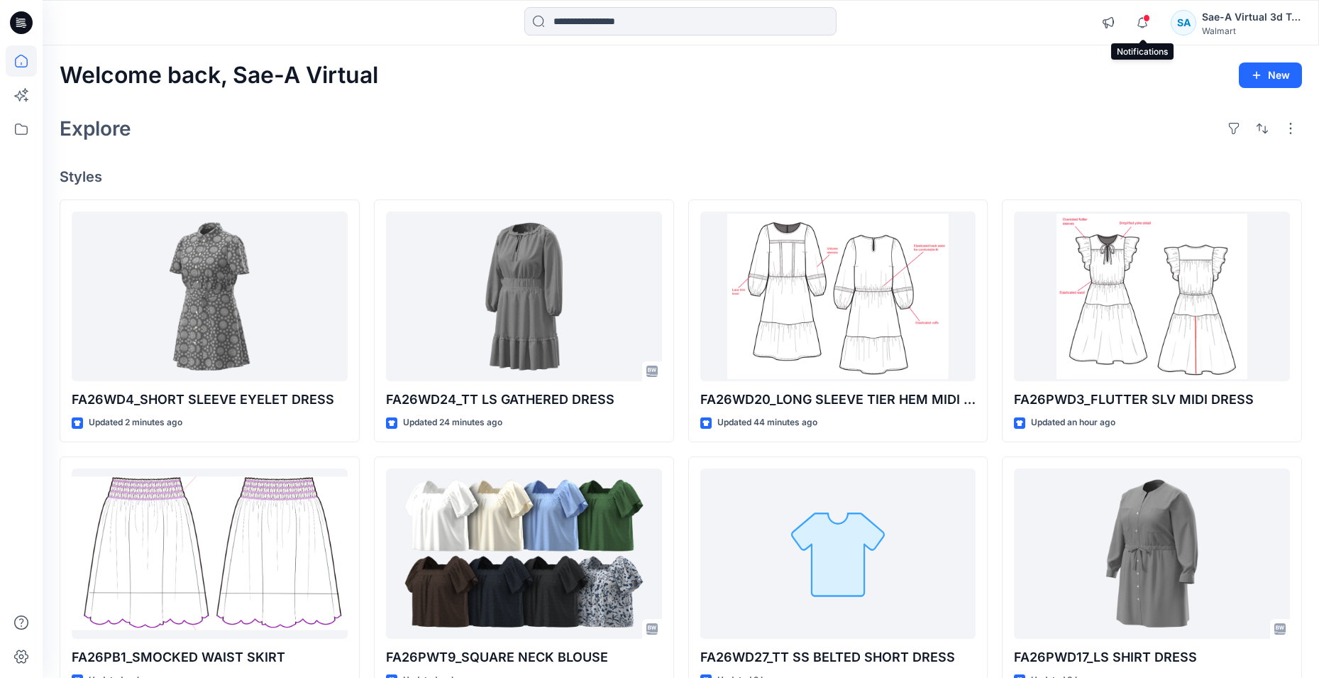
click at [1144, 20] on span at bounding box center [1146, 18] width 7 height 8
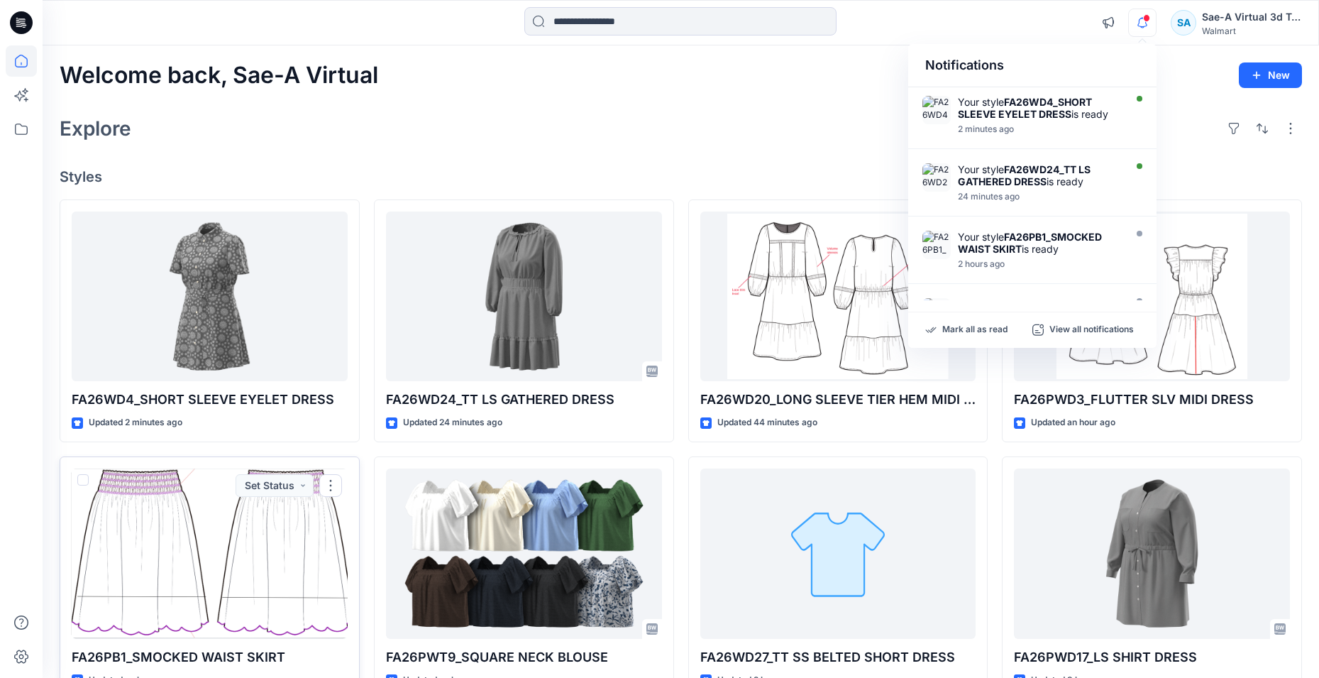
click at [186, 570] on div at bounding box center [210, 553] width 276 height 170
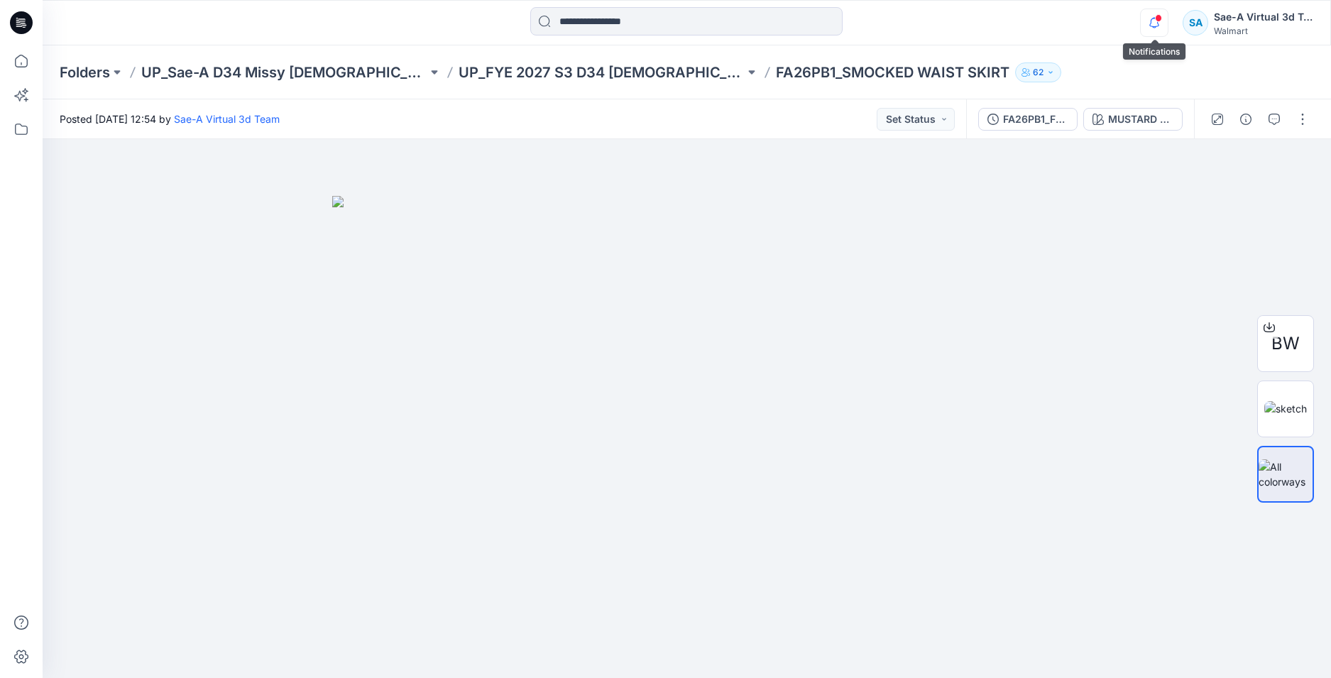
click at [1157, 25] on icon "button" at bounding box center [1153, 23] width 27 height 28
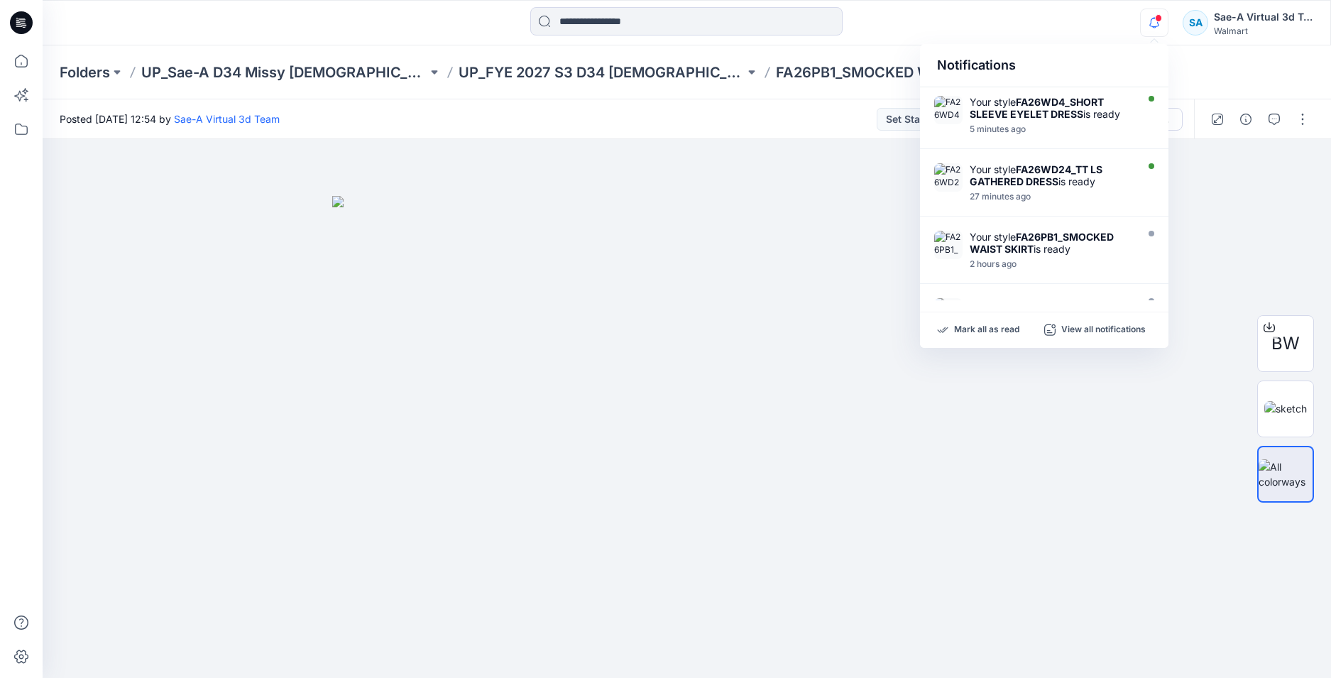
click at [23, 31] on icon at bounding box center [21, 22] width 23 height 23
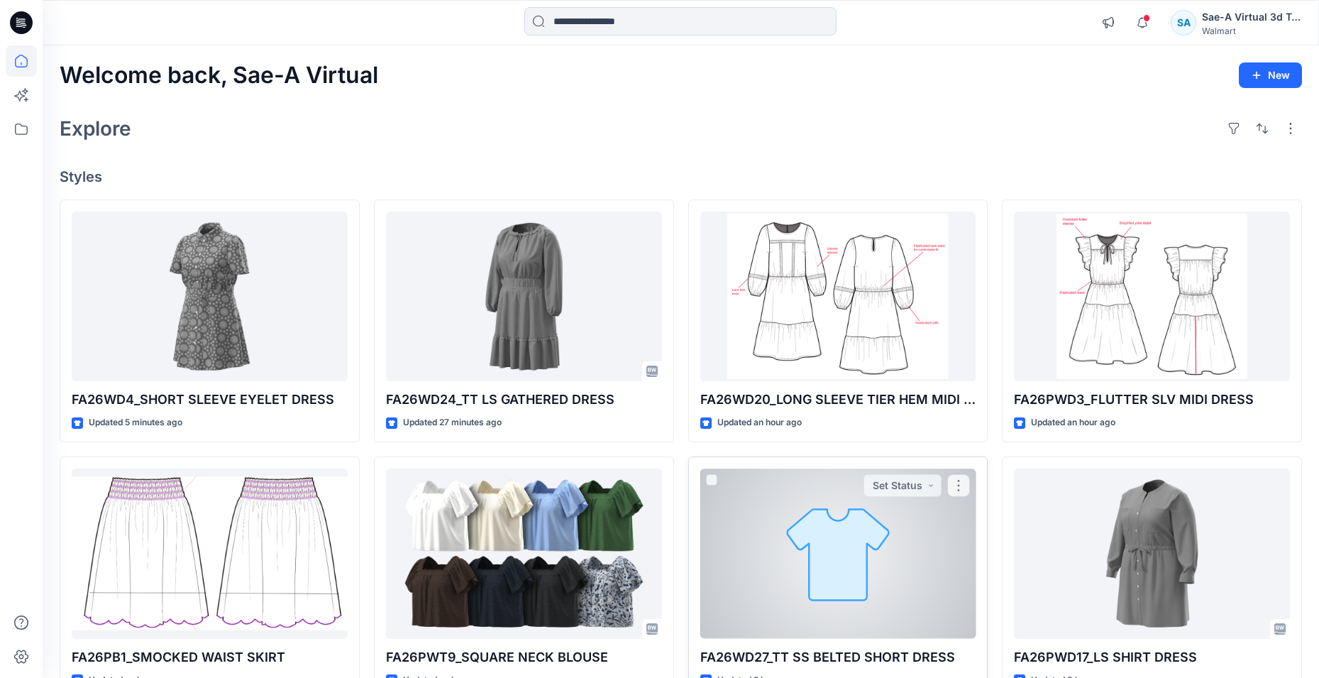
scroll to position [71, 0]
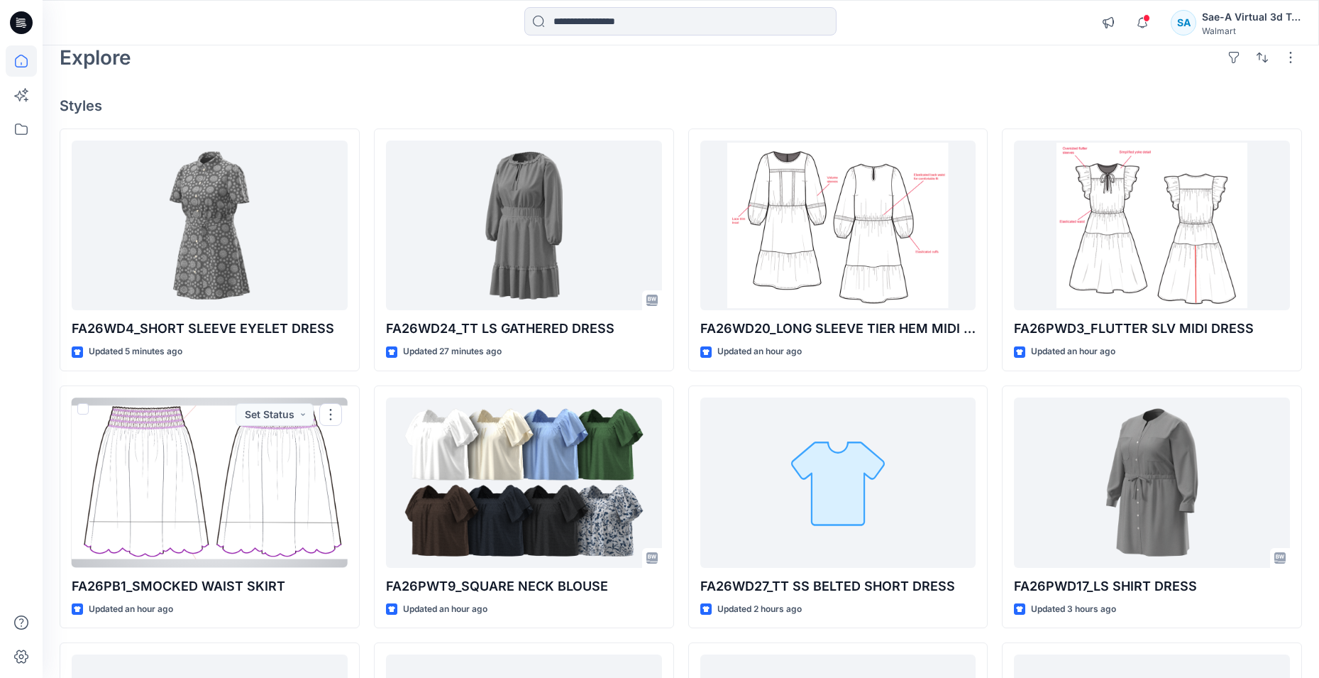
click at [188, 512] on div at bounding box center [210, 482] width 276 height 170
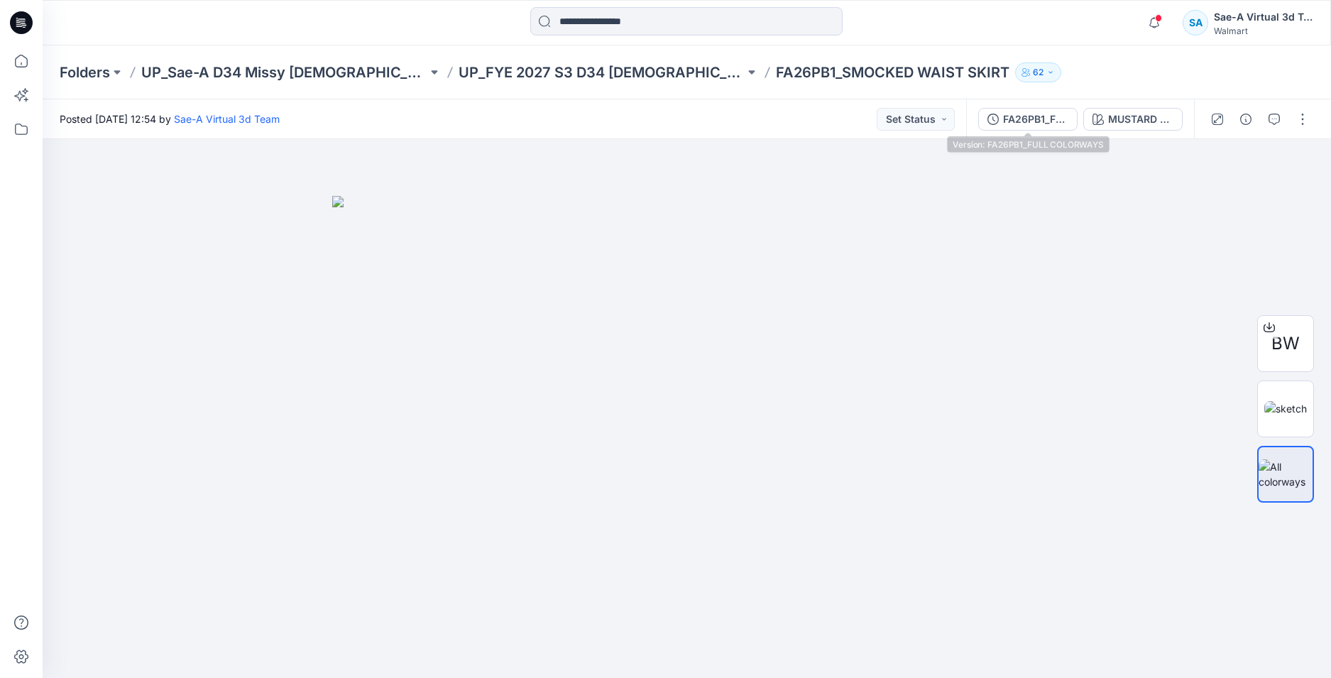
click at [1057, 127] on button "FA26PB1_FULL COLORWAYS" at bounding box center [1027, 119] width 99 height 23
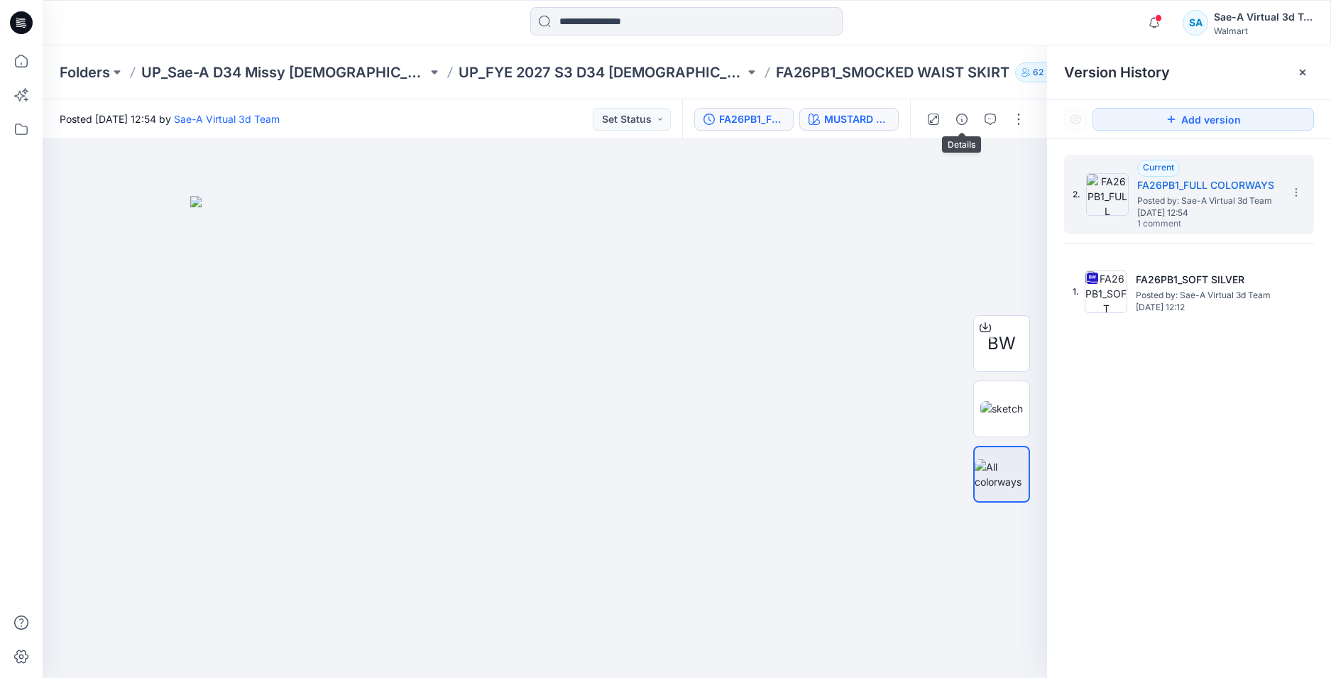
drag, startPoint x: 866, startPoint y: 117, endPoint x: 882, endPoint y: 113, distance: 16.9
click at [866, 116] on div "MUSTARD SPICE" at bounding box center [856, 119] width 65 height 16
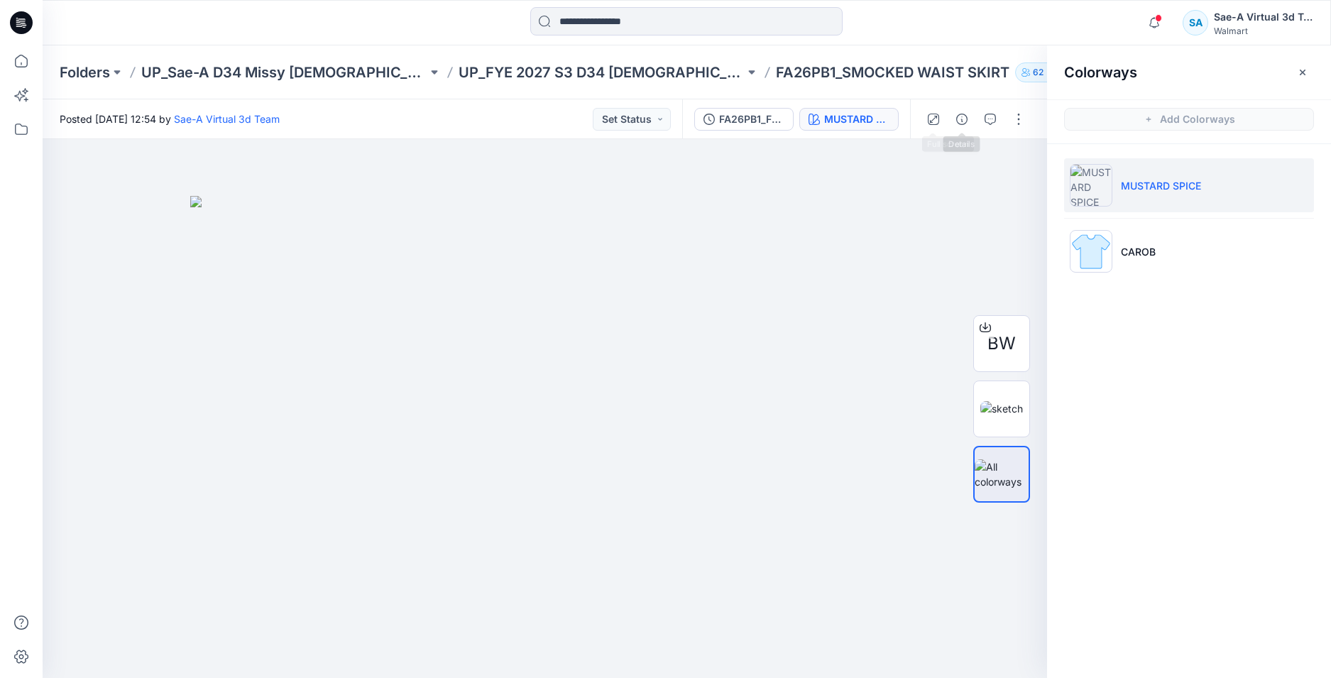
click at [873, 119] on div "MUSTARD SPICE" at bounding box center [856, 119] width 65 height 16
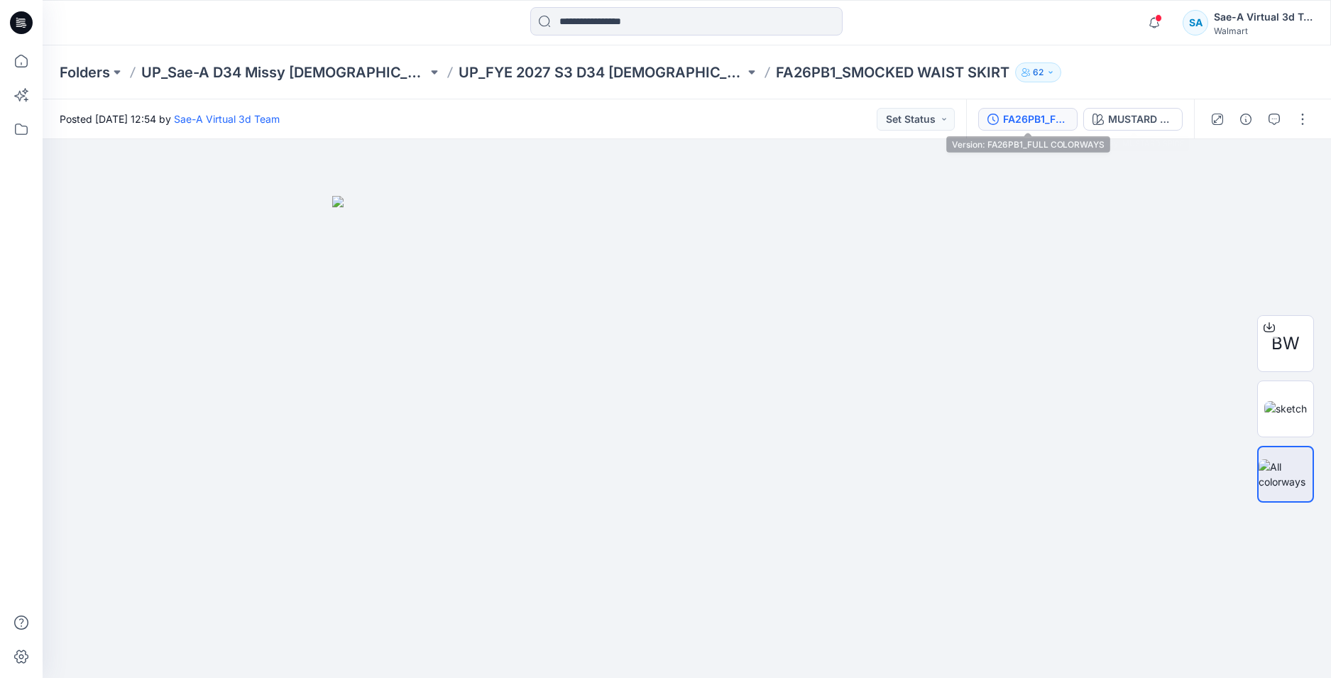
click at [1045, 117] on div "FA26PB1_FULL COLORWAYS" at bounding box center [1035, 119] width 65 height 16
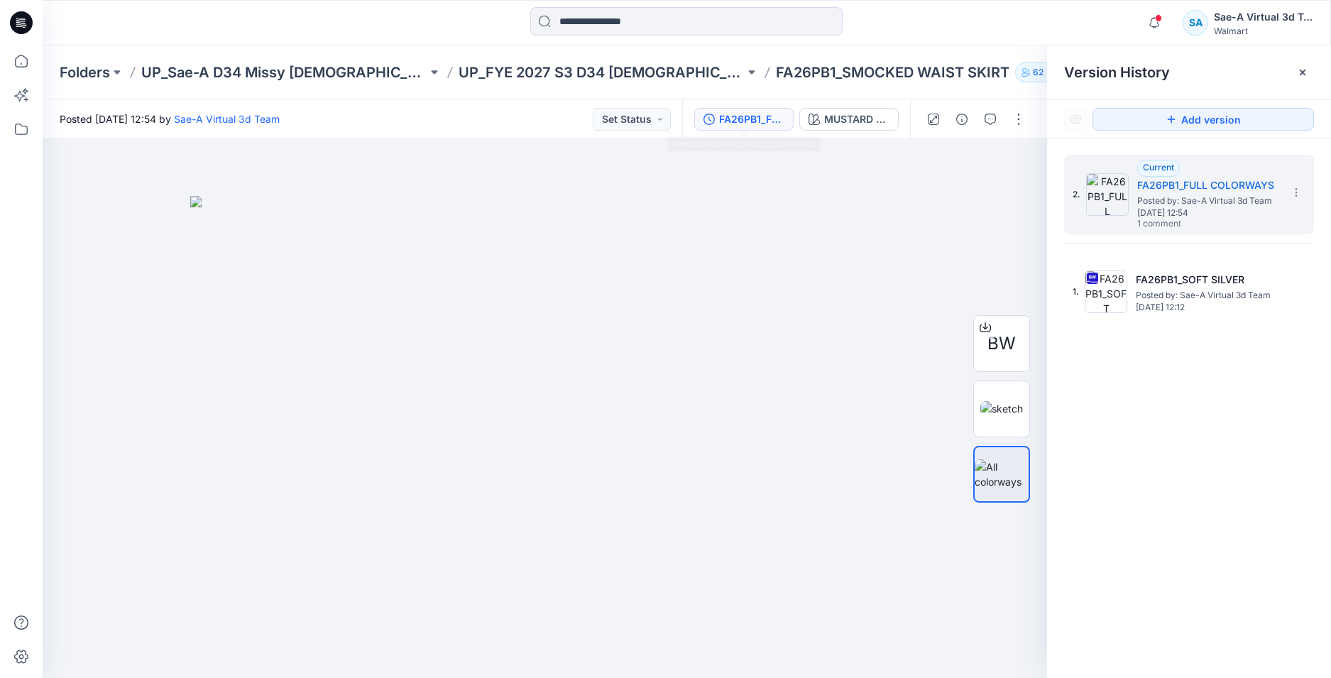
click at [27, 18] on icon at bounding box center [21, 22] width 23 height 23
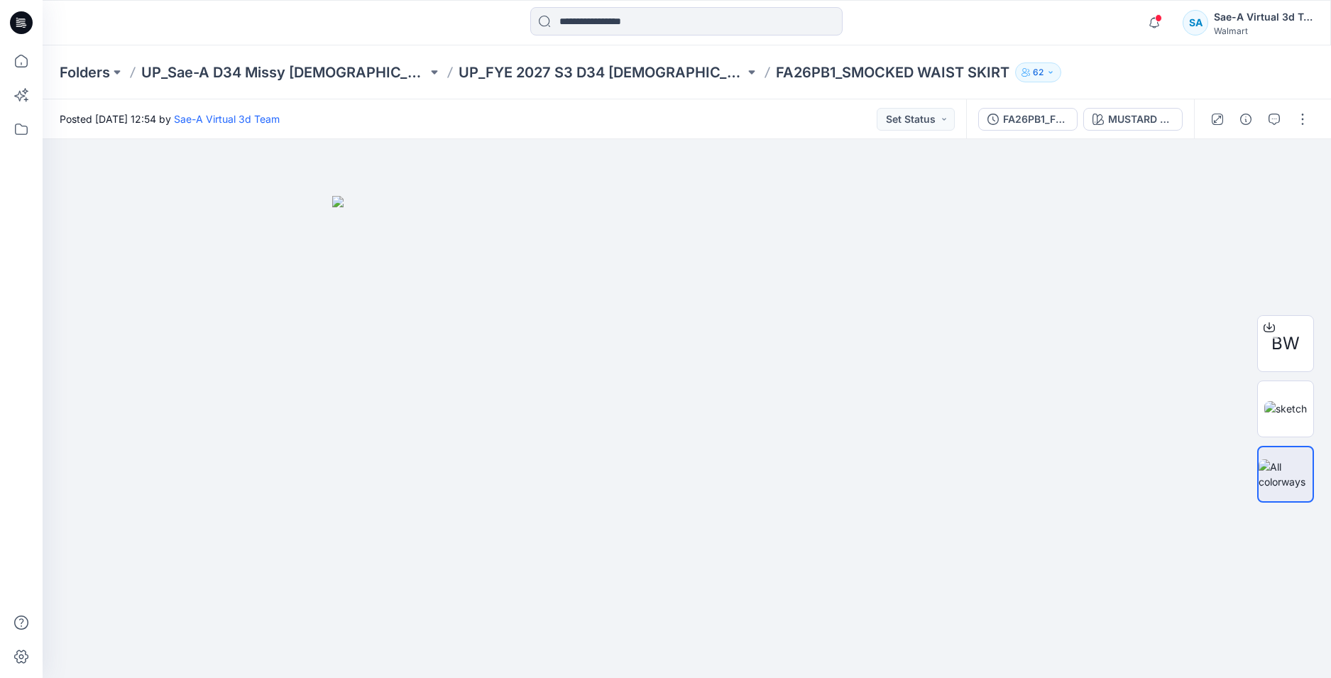
click at [13, 20] on icon at bounding box center [21, 22] width 23 height 23
click at [1027, 111] on div "FA26PB1_FULL COLORWAYS" at bounding box center [1035, 119] width 65 height 16
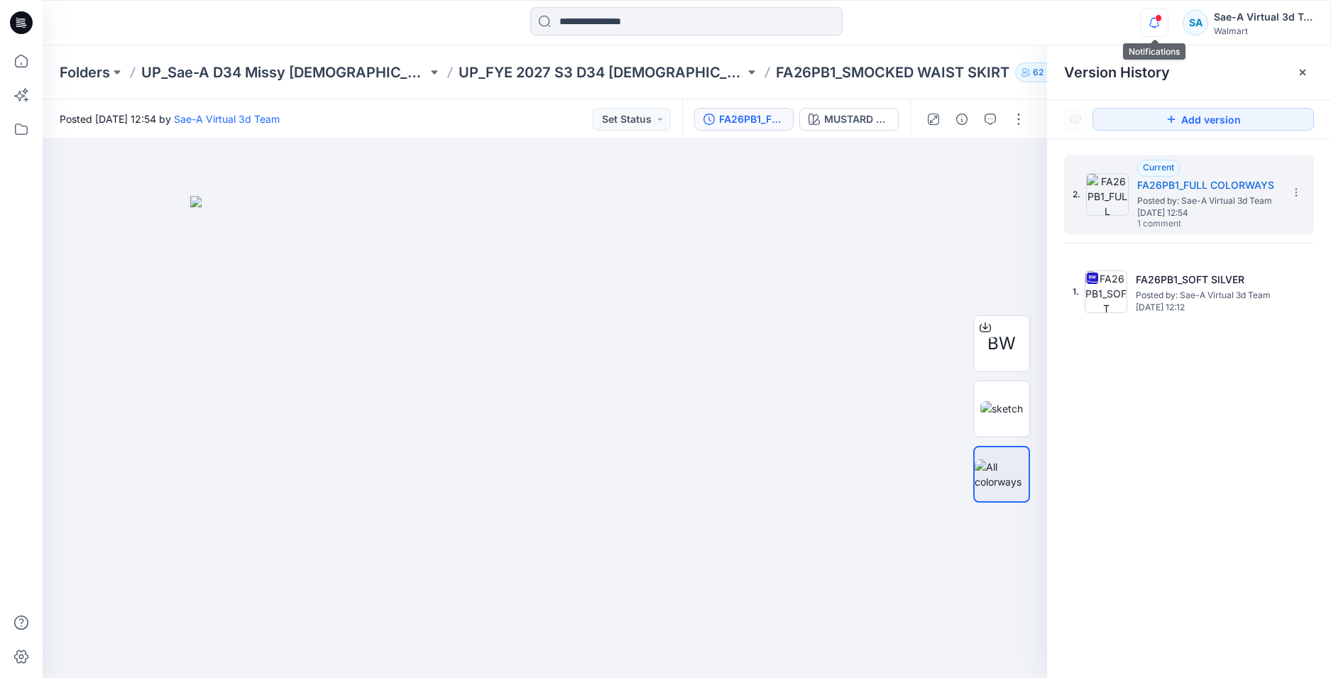
click at [1146, 21] on icon "button" at bounding box center [1153, 23] width 27 height 28
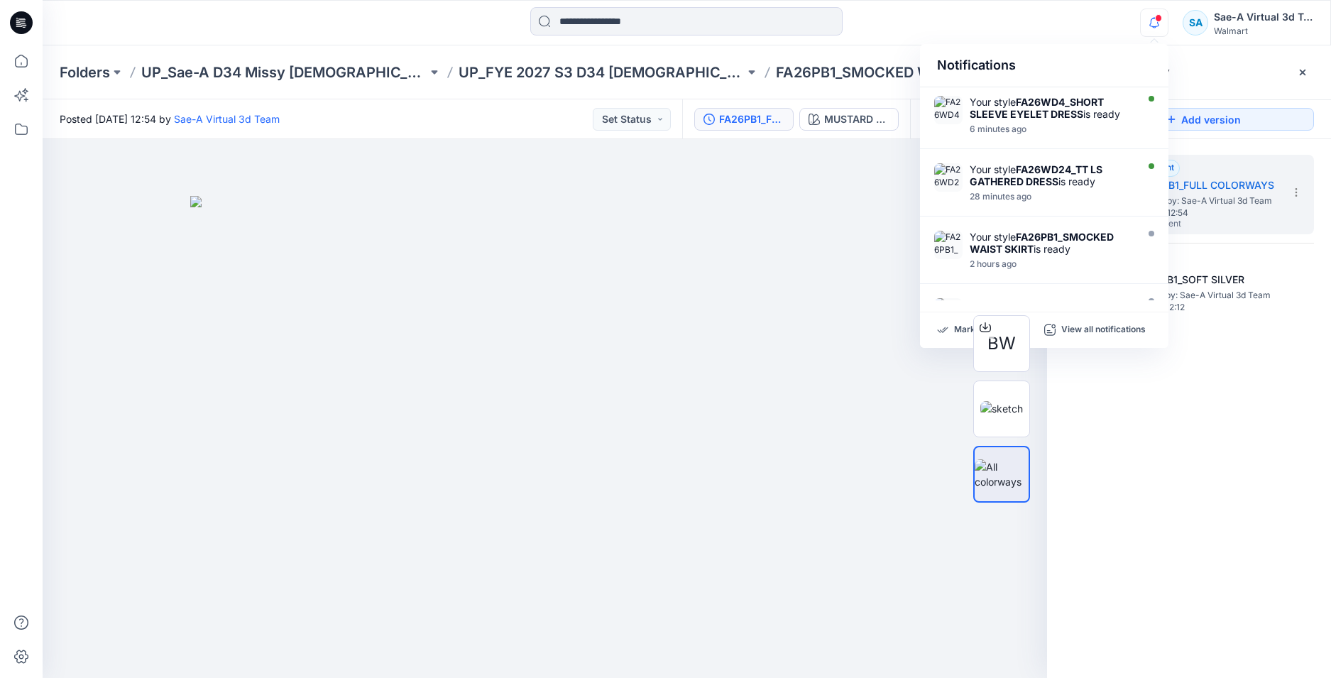
click at [1177, 498] on div "2. Current FA26PB1_FULL COLORWAYS Posted by: Sae-A Virtual 3d Team [DATE] 12:54…" at bounding box center [1189, 418] width 284 height 559
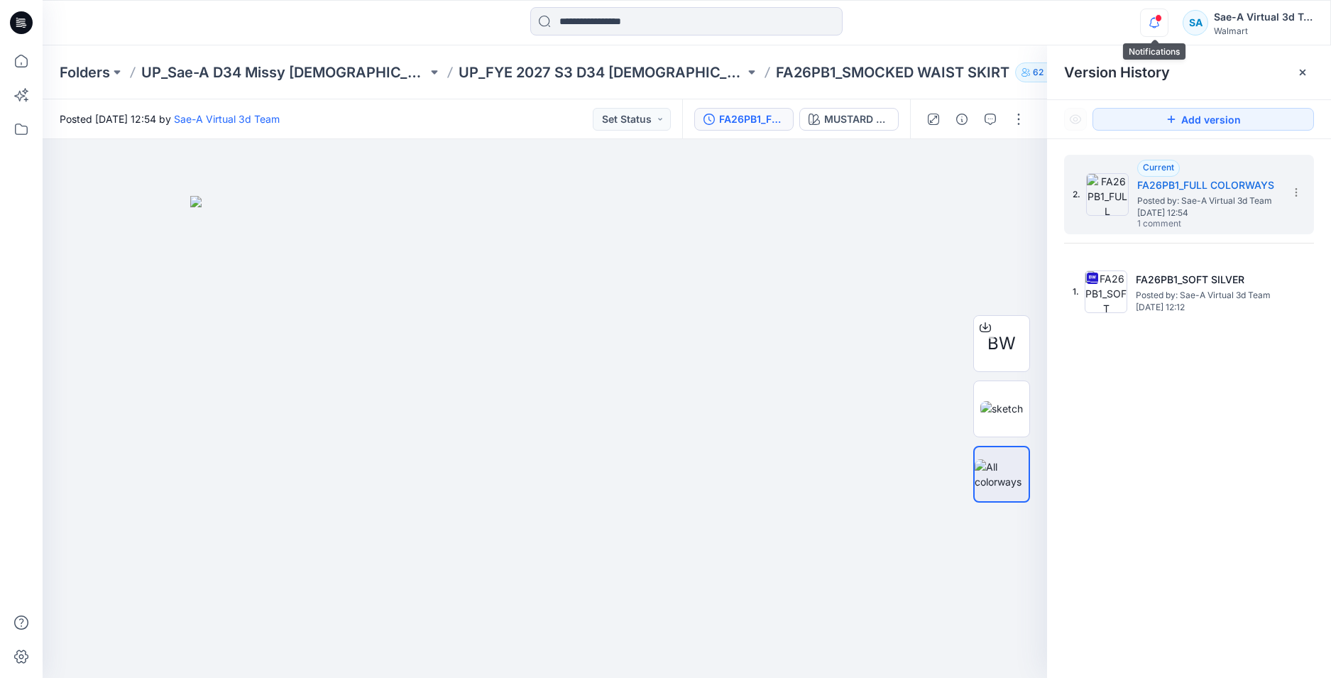
click at [1162, 27] on icon "button" at bounding box center [1153, 23] width 27 height 28
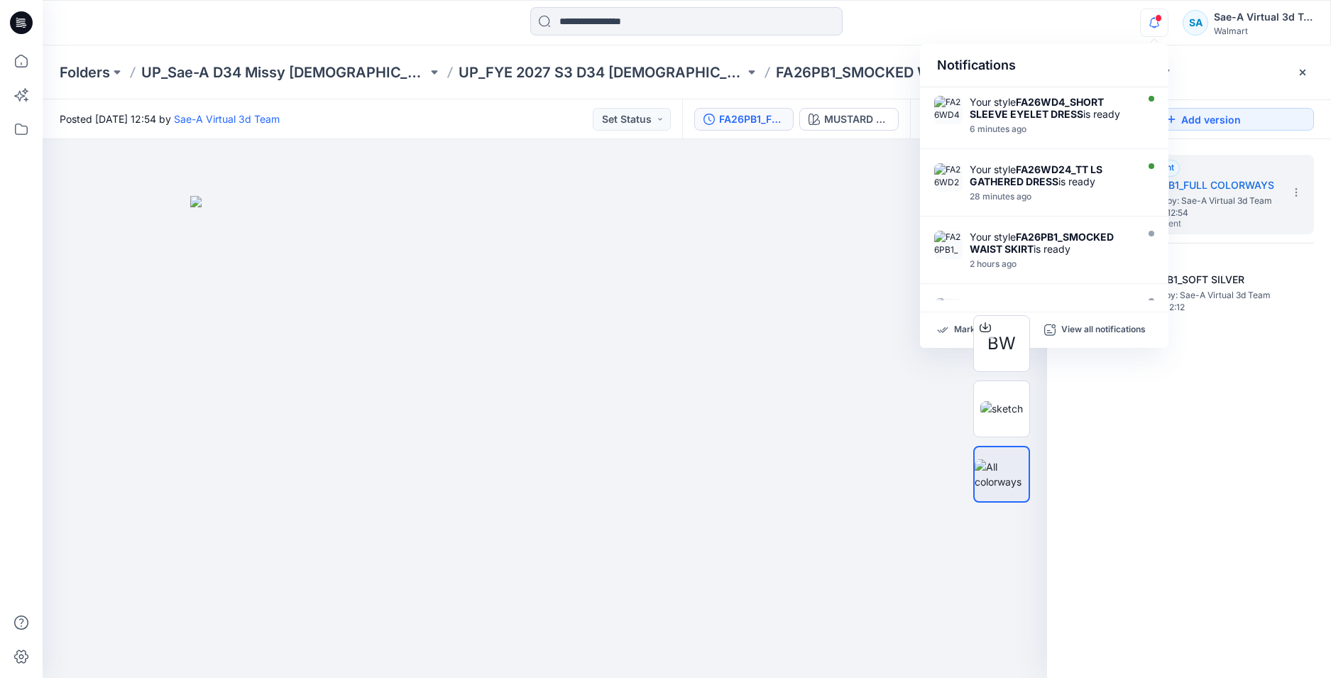
click at [1162, 27] on icon "button" at bounding box center [1153, 23] width 27 height 28
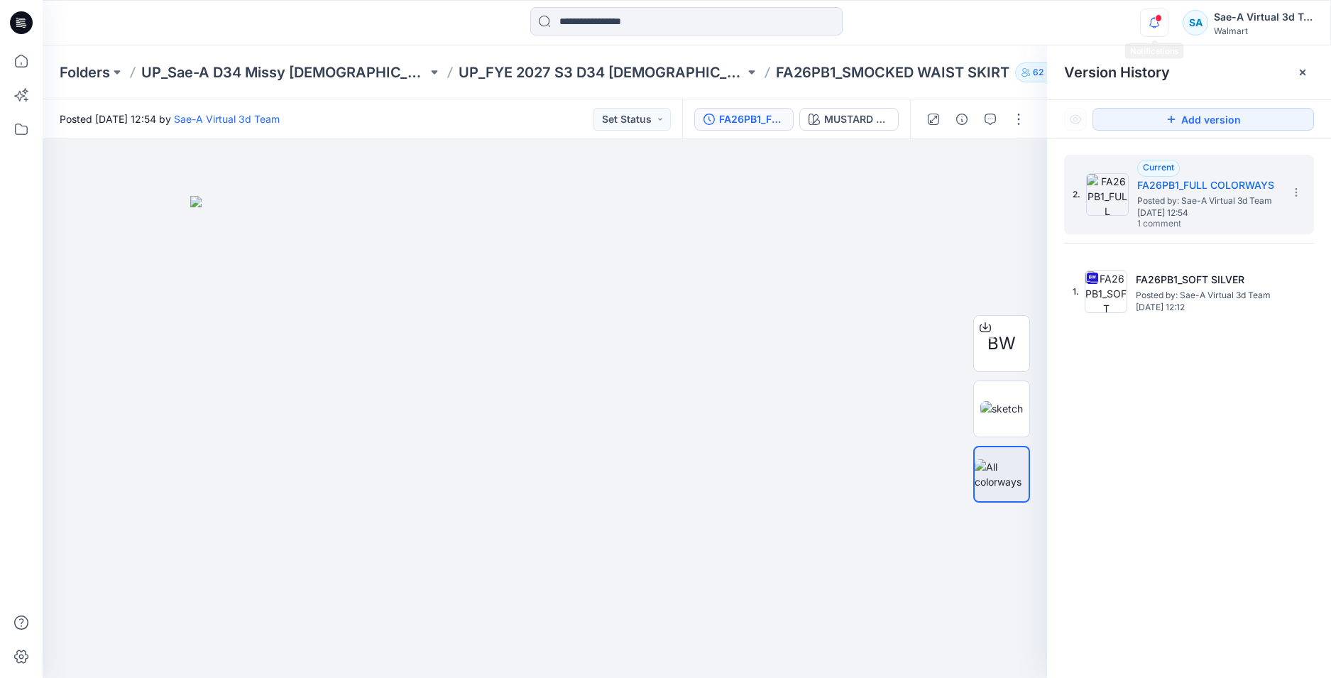
click at [1140, 26] on icon "button" at bounding box center [1153, 23] width 27 height 28
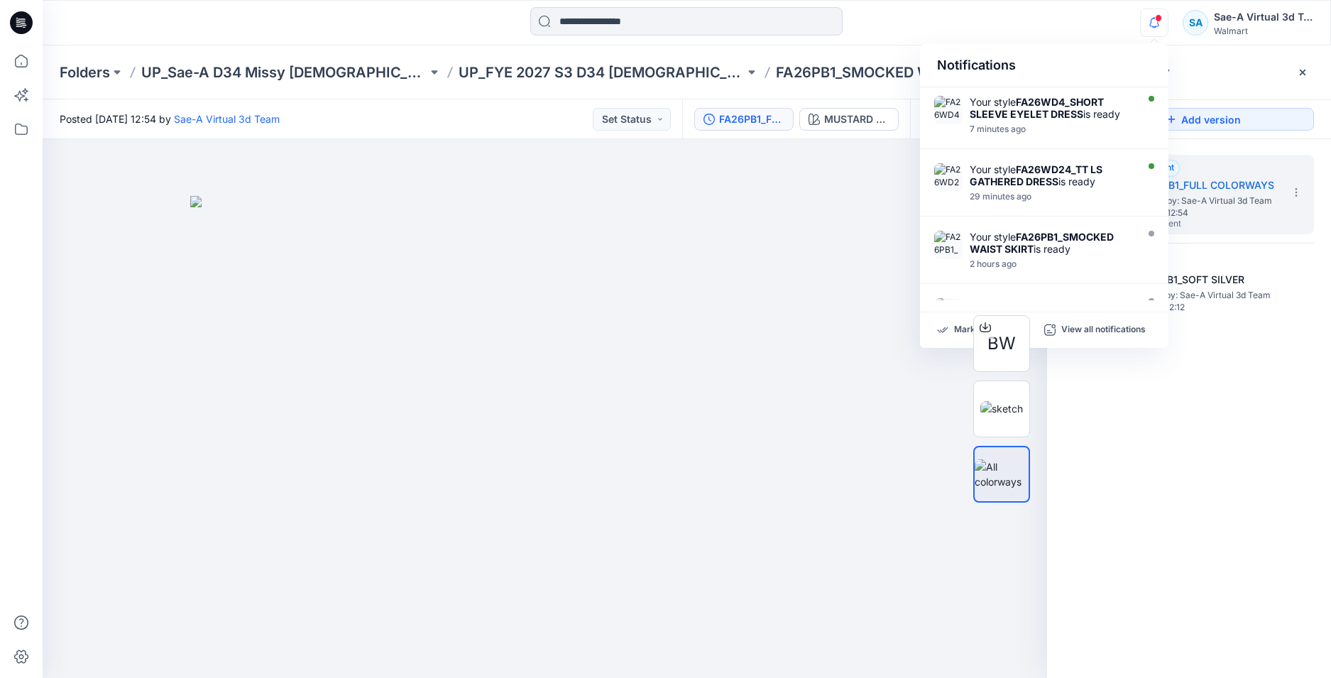
click at [1182, 460] on div "2. Current FA26PB1_FULL COLORWAYS Posted by: Sae-A Virtual 3d Team [DATE] 12:54…" at bounding box center [1189, 418] width 284 height 559
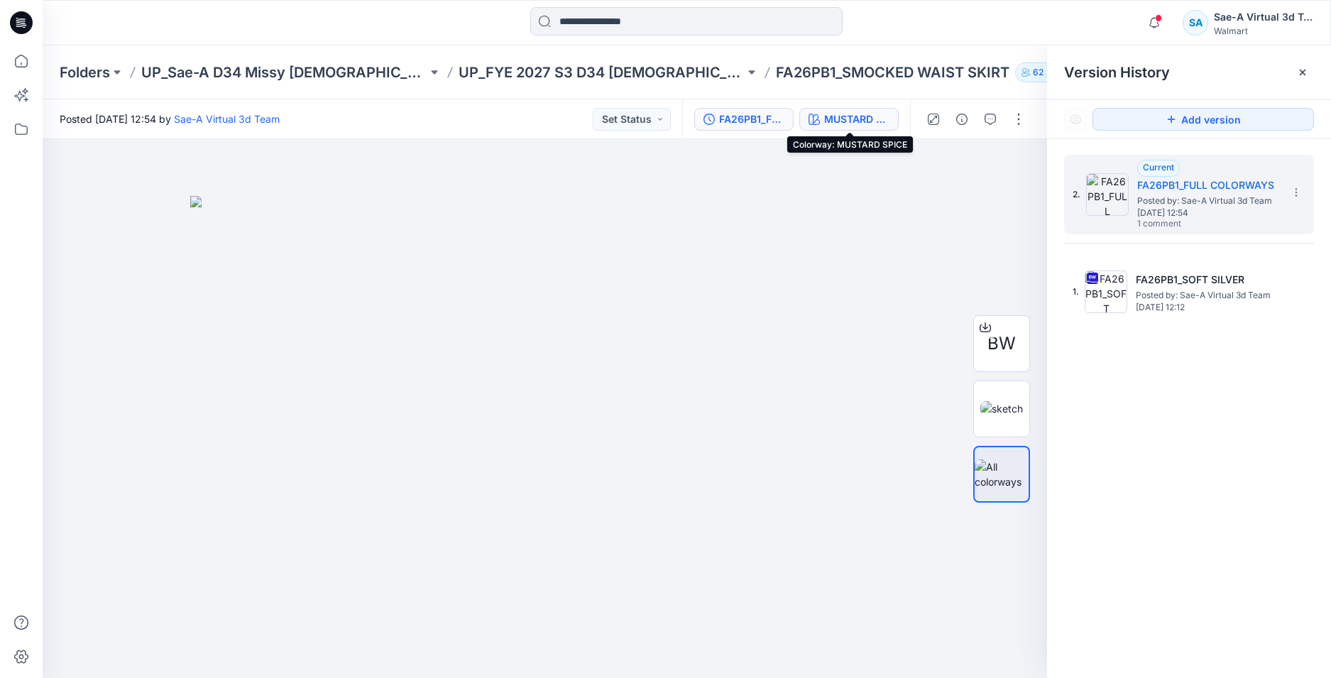
click at [877, 115] on div "MUSTARD SPICE" at bounding box center [856, 119] width 65 height 16
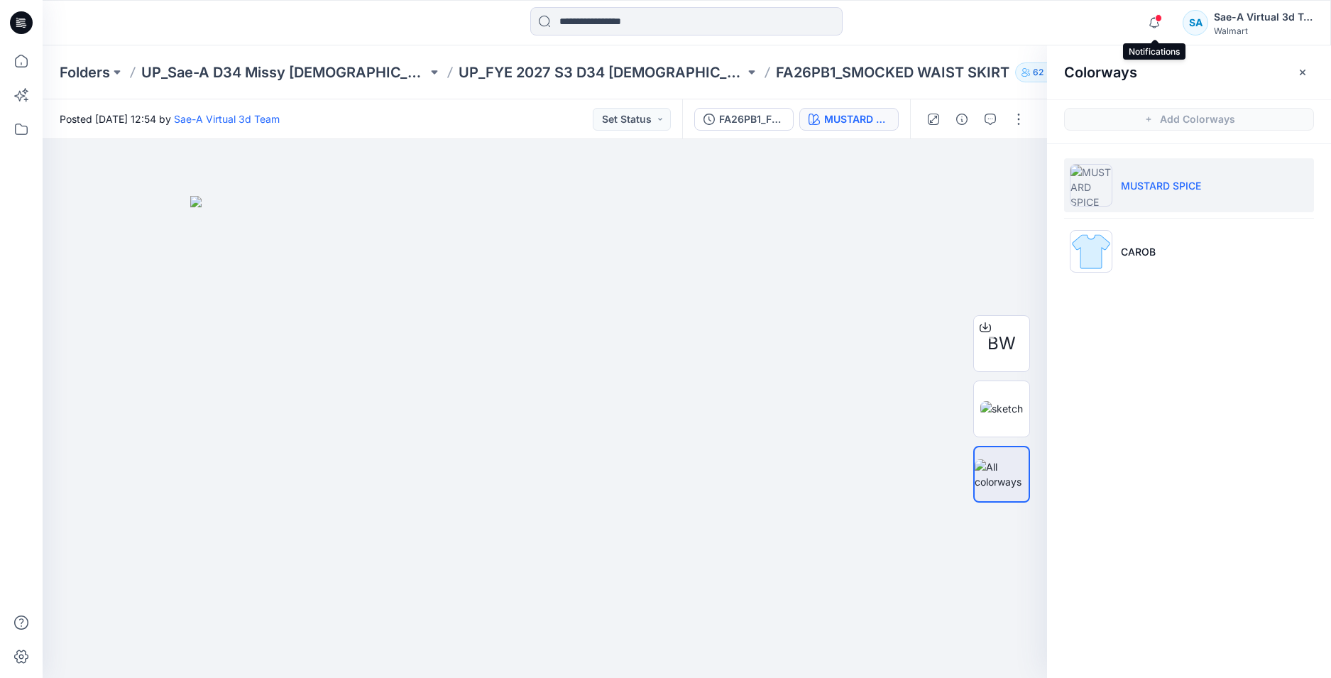
click at [1149, 16] on icon "button" at bounding box center [1153, 23] width 27 height 28
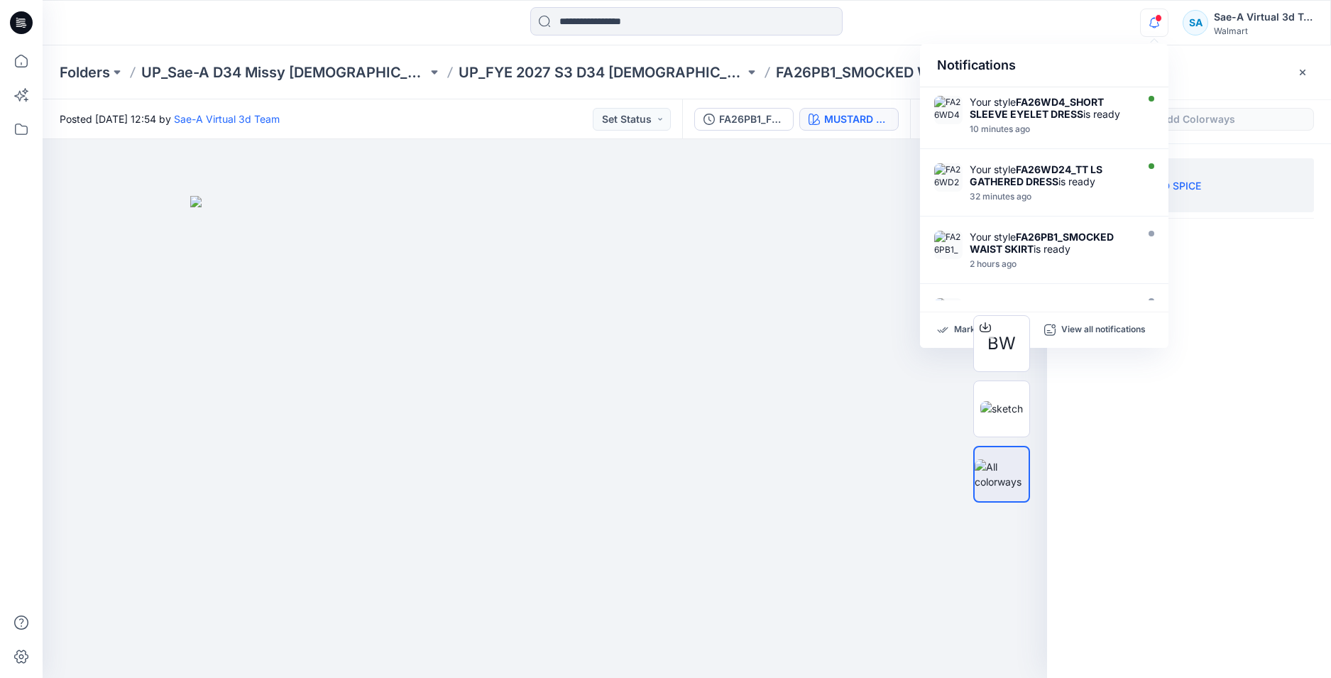
click at [1159, 28] on icon "button" at bounding box center [1153, 23] width 27 height 28
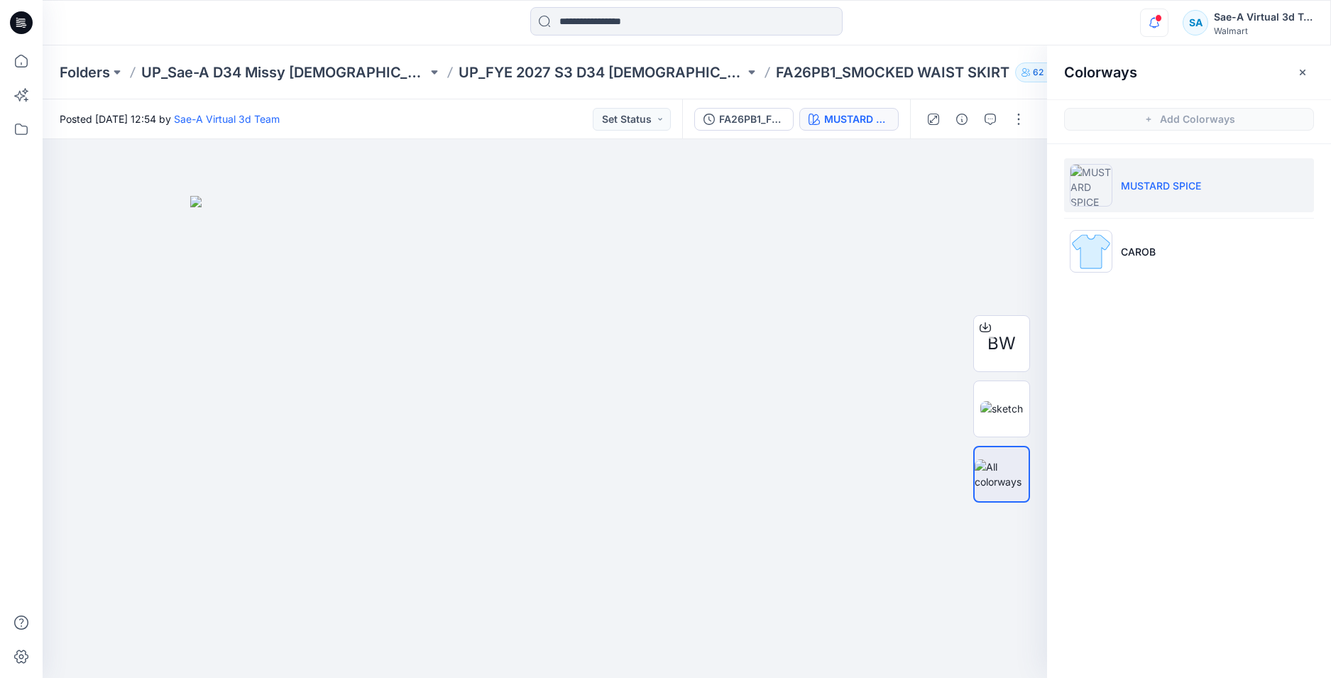
click at [1159, 26] on icon "button" at bounding box center [1153, 23] width 27 height 28
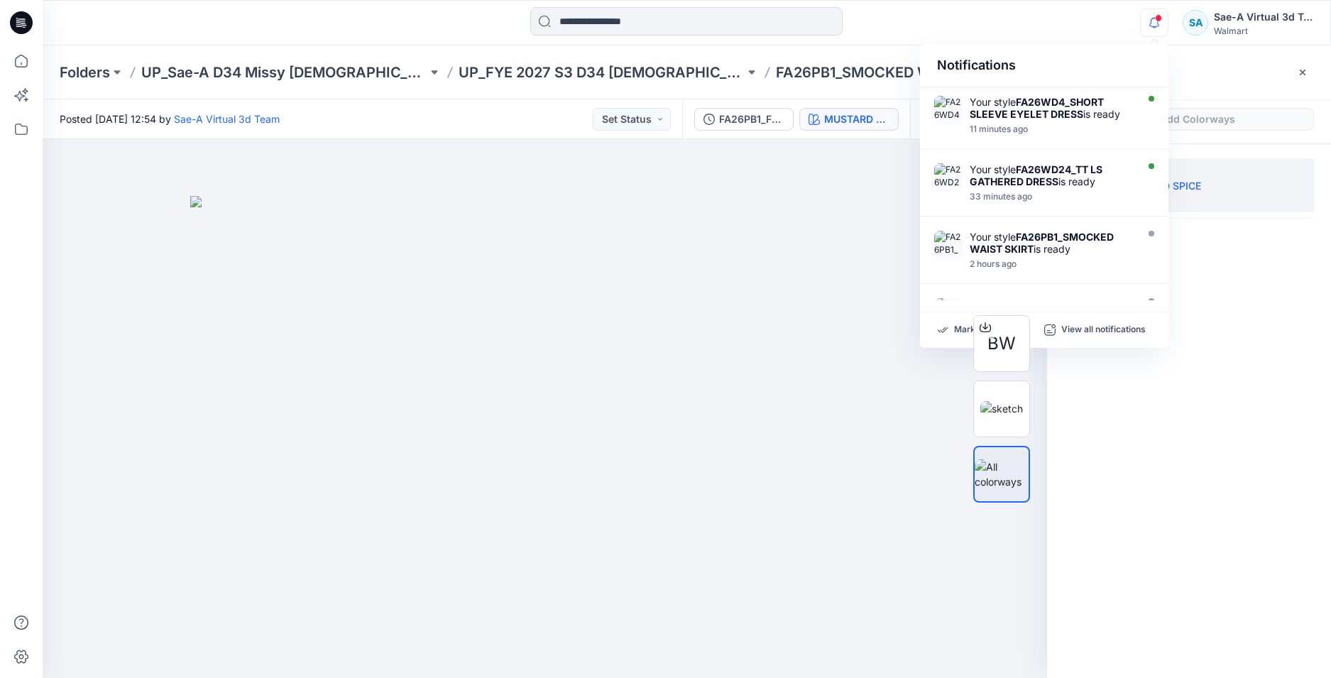
click at [28, 16] on icon at bounding box center [21, 22] width 23 height 23
